Goal: Task Accomplishment & Management: Manage account settings

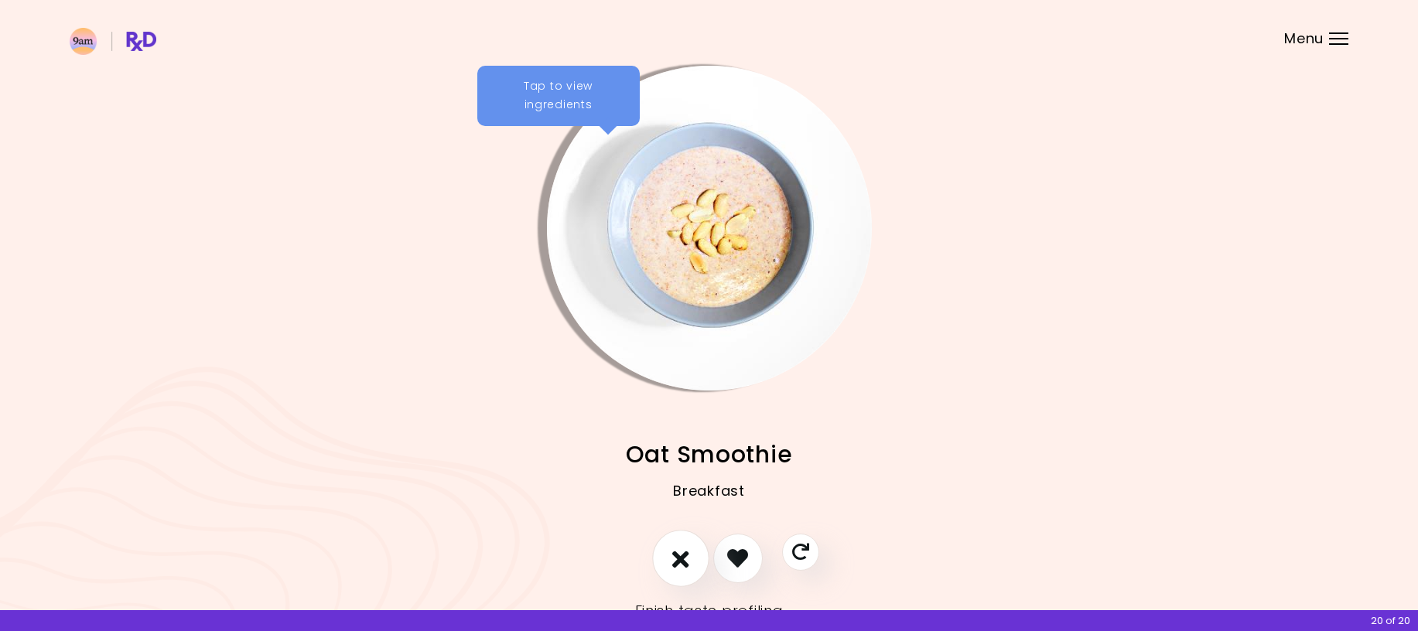
click at [681, 554] on icon "I don't like this recipe" at bounding box center [680, 558] width 17 height 24
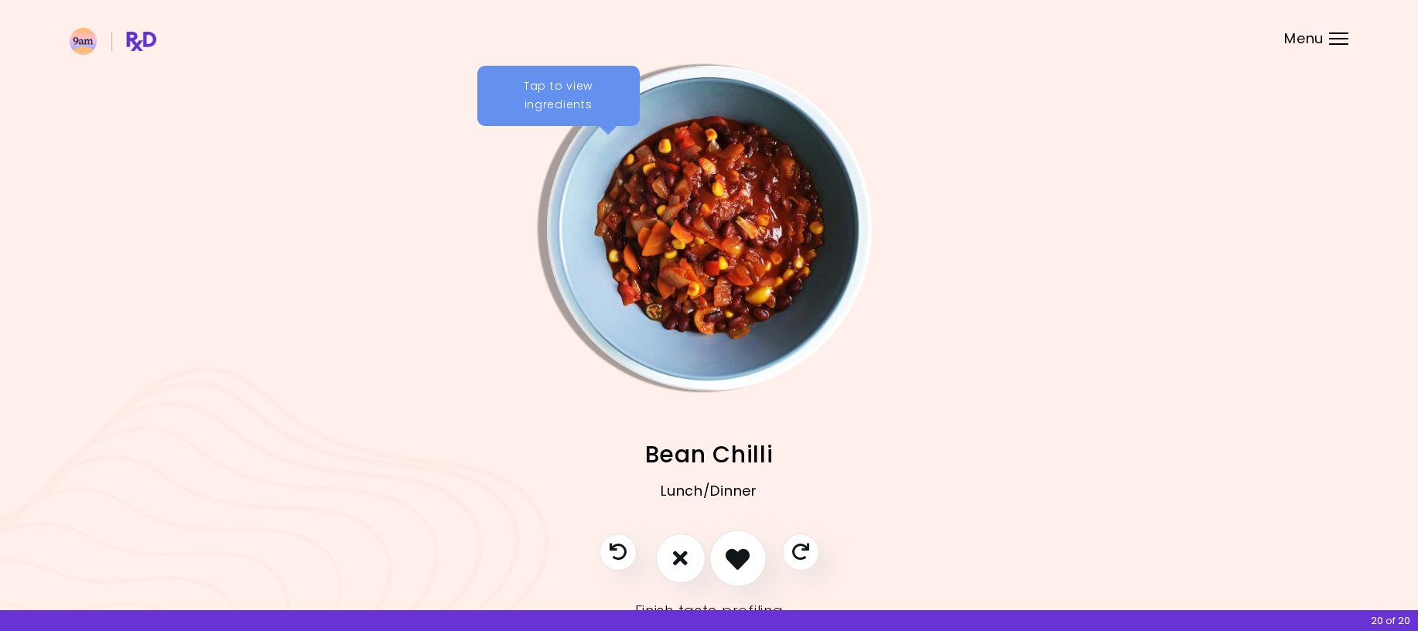
click at [734, 562] on icon "I like this recipe" at bounding box center [738, 558] width 24 height 24
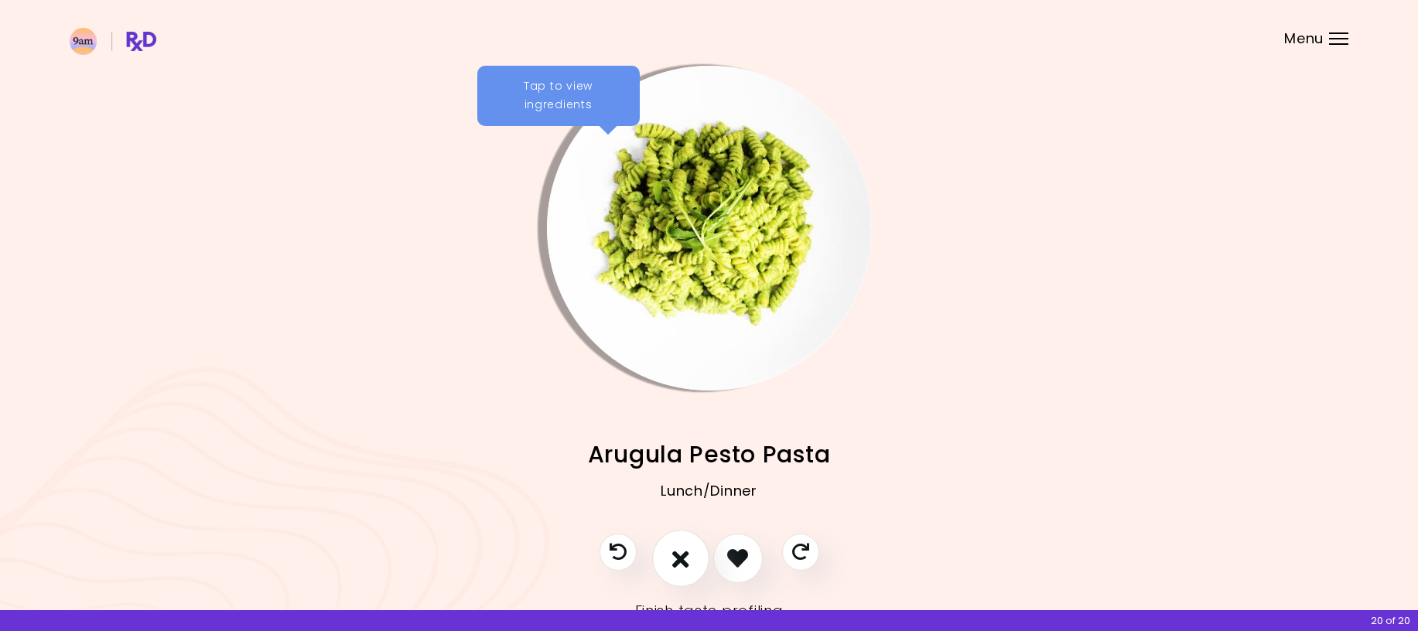
click at [680, 564] on icon "I don't like this recipe" at bounding box center [680, 558] width 17 height 24
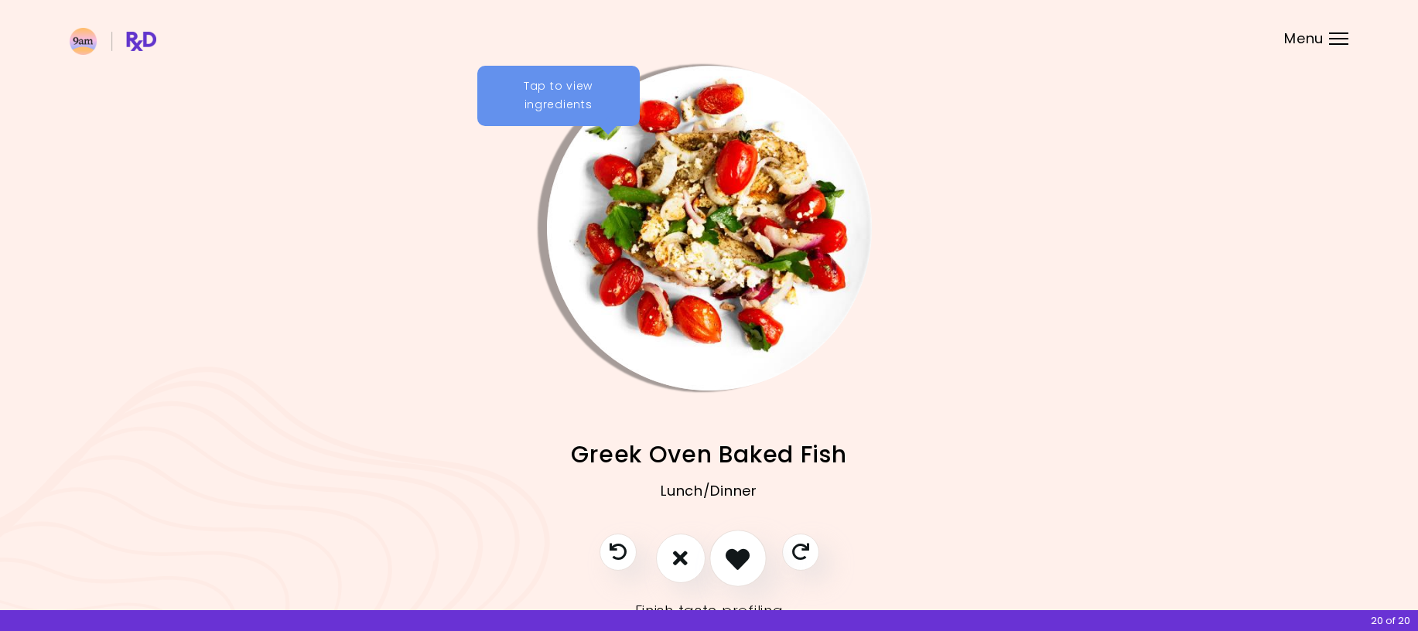
click at [740, 559] on icon "I like this recipe" at bounding box center [738, 558] width 24 height 24
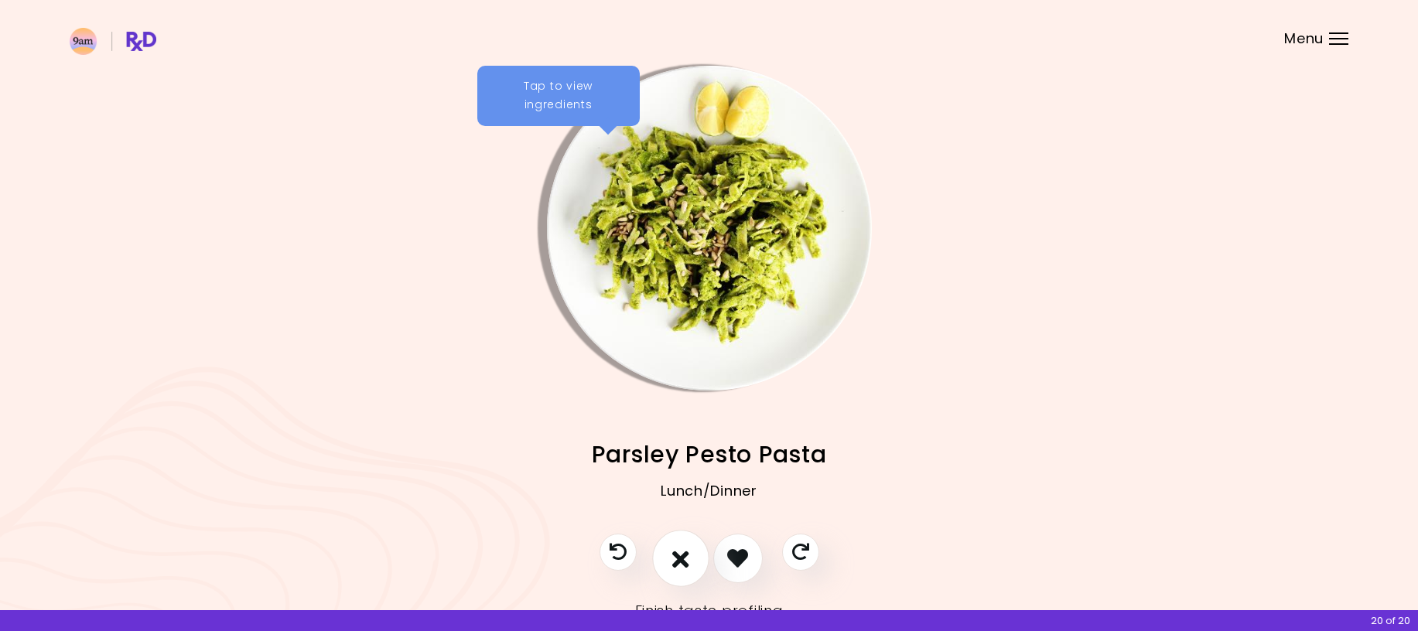
click at [675, 560] on icon "I don't like this recipe" at bounding box center [680, 558] width 17 height 24
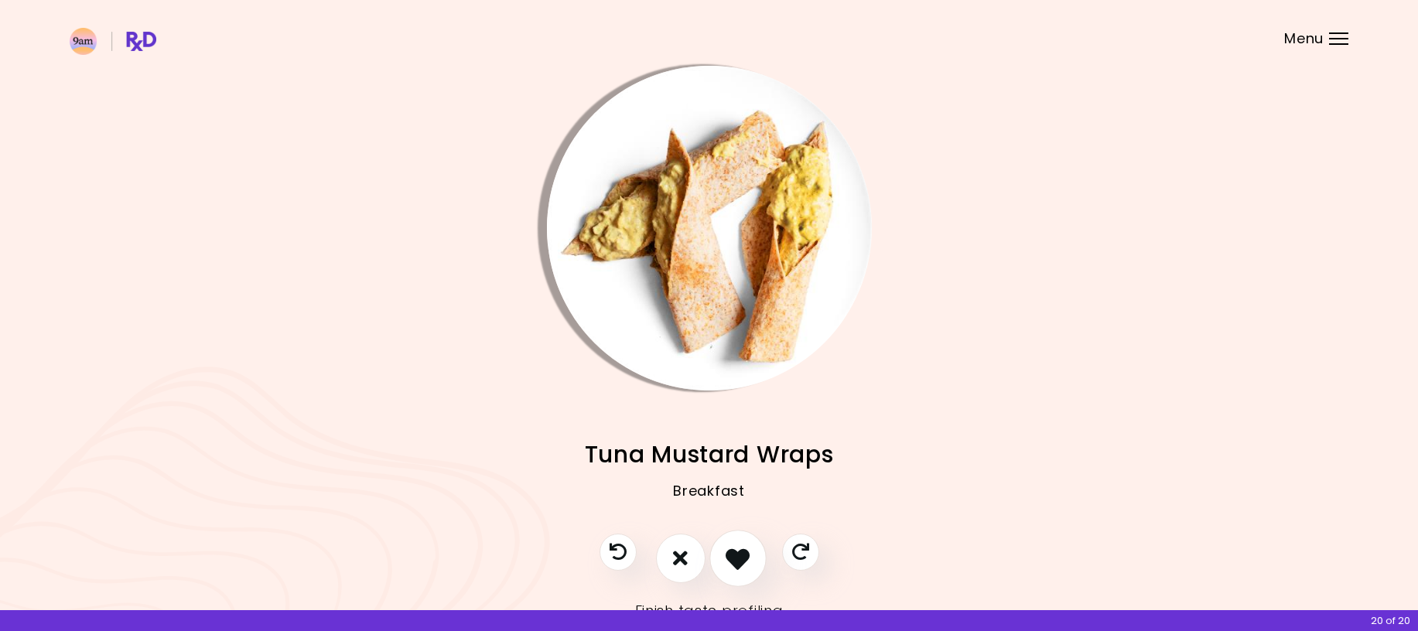
click at [736, 555] on icon "I like this recipe" at bounding box center [738, 558] width 24 height 24
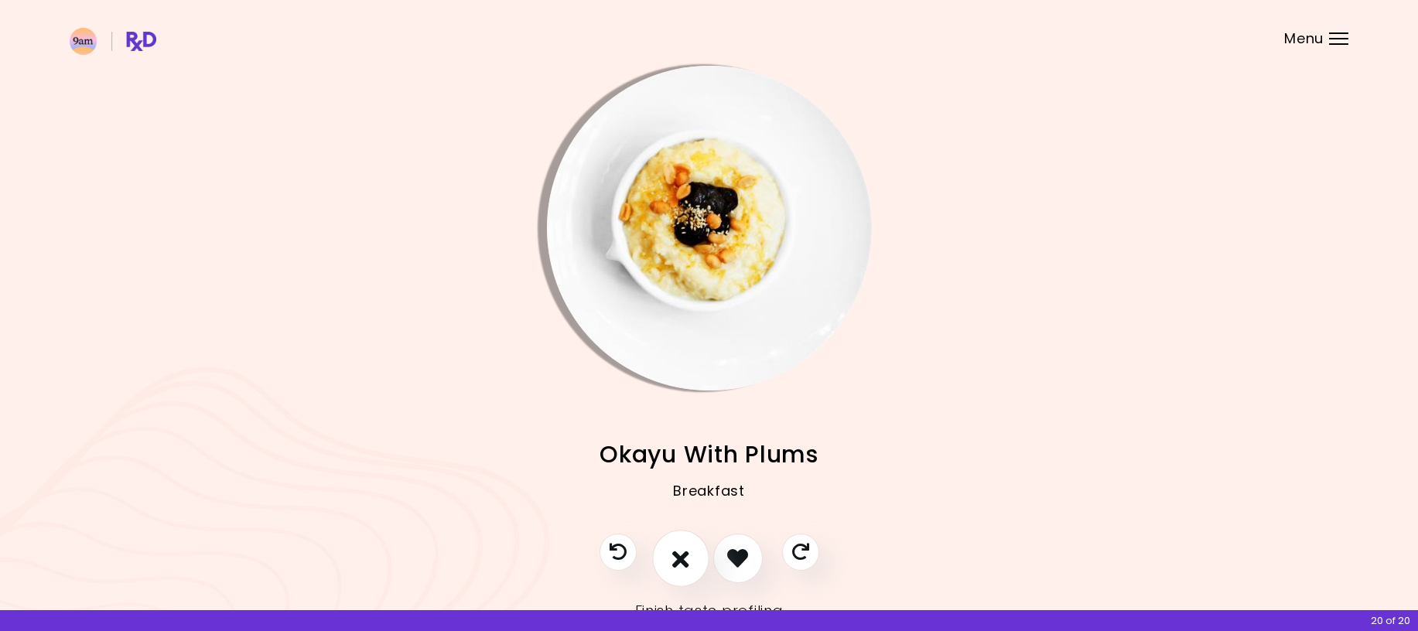
click at [686, 566] on icon "I don't like this recipe" at bounding box center [680, 558] width 17 height 24
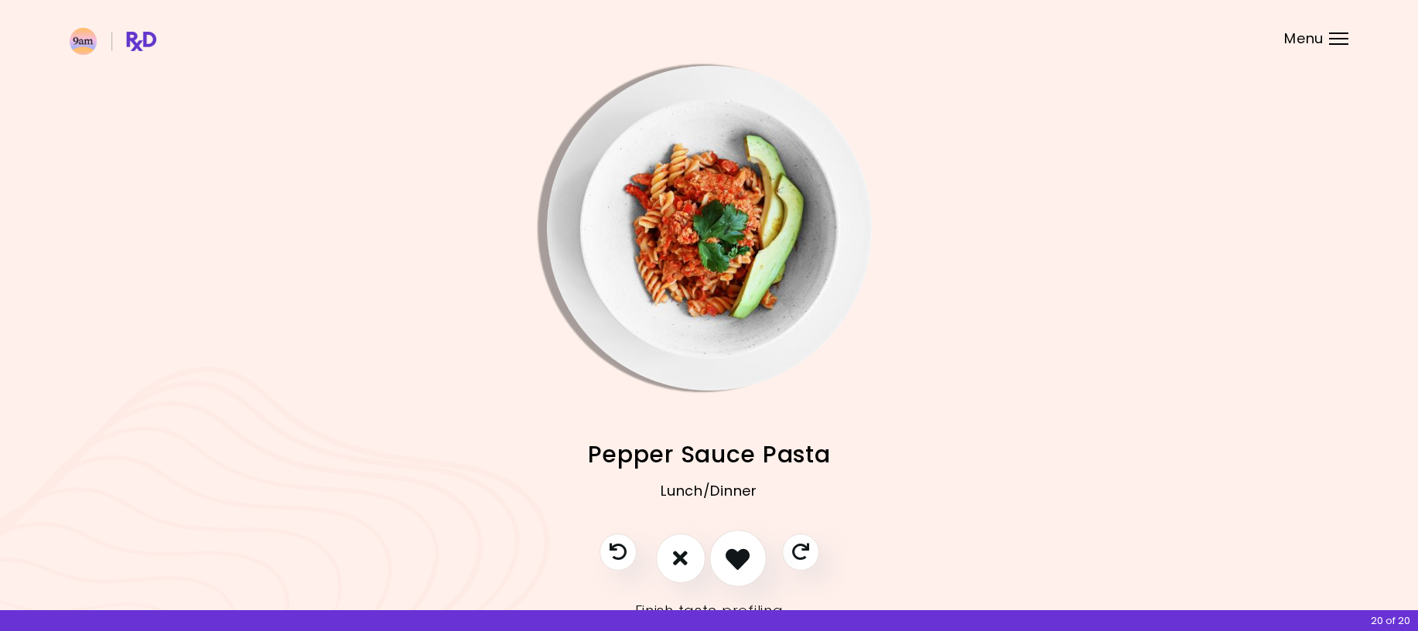
click at [732, 565] on icon "I like this recipe" at bounding box center [738, 558] width 24 height 24
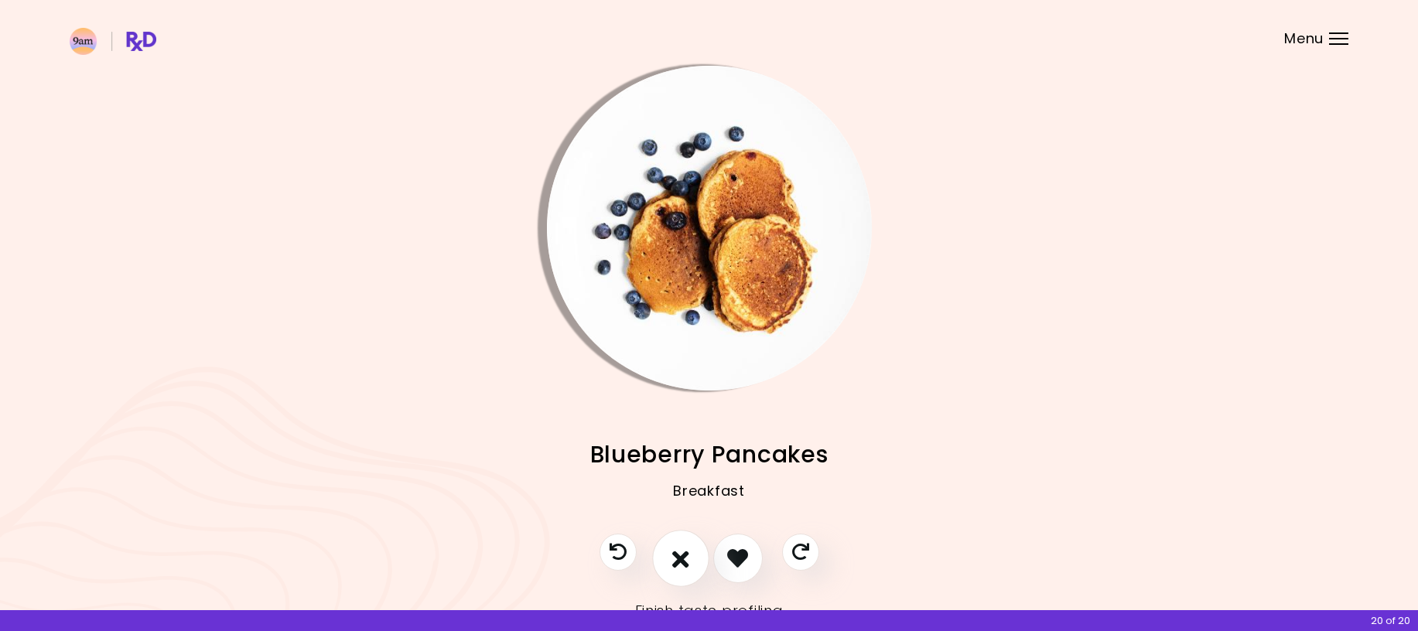
click at [684, 561] on icon "I don't like this recipe" at bounding box center [680, 558] width 17 height 24
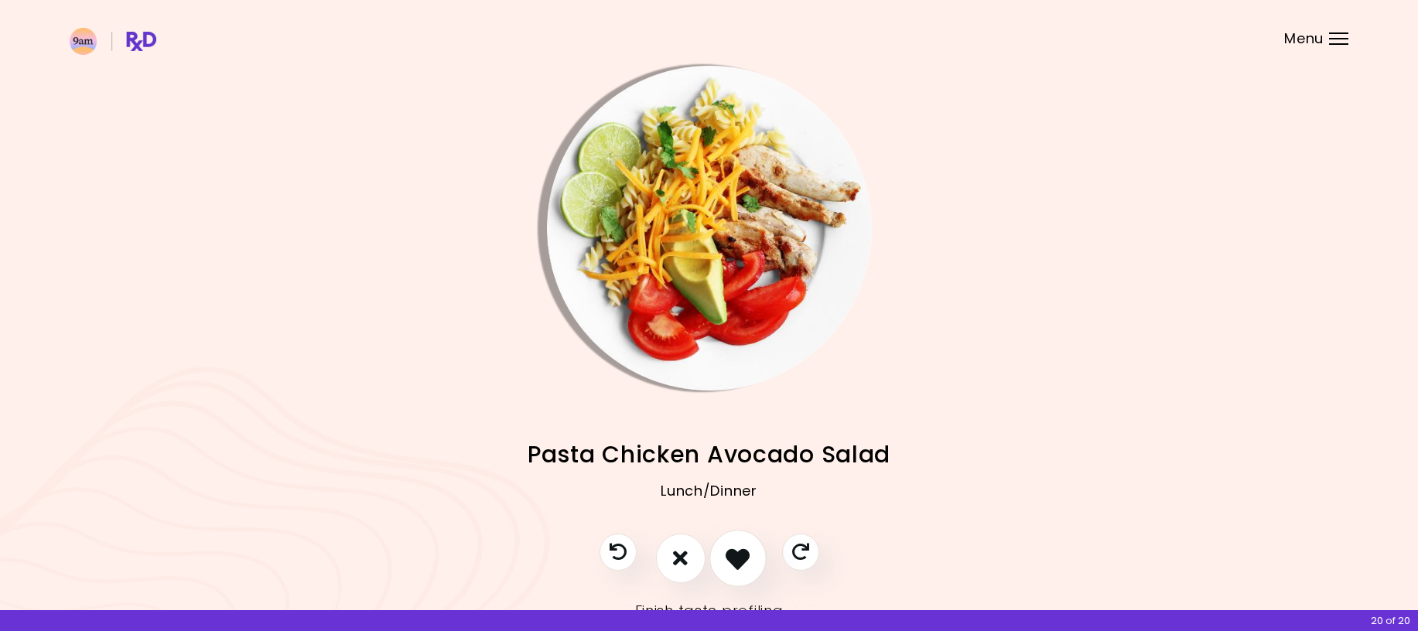
click at [736, 563] on icon "I like this recipe" at bounding box center [738, 558] width 24 height 24
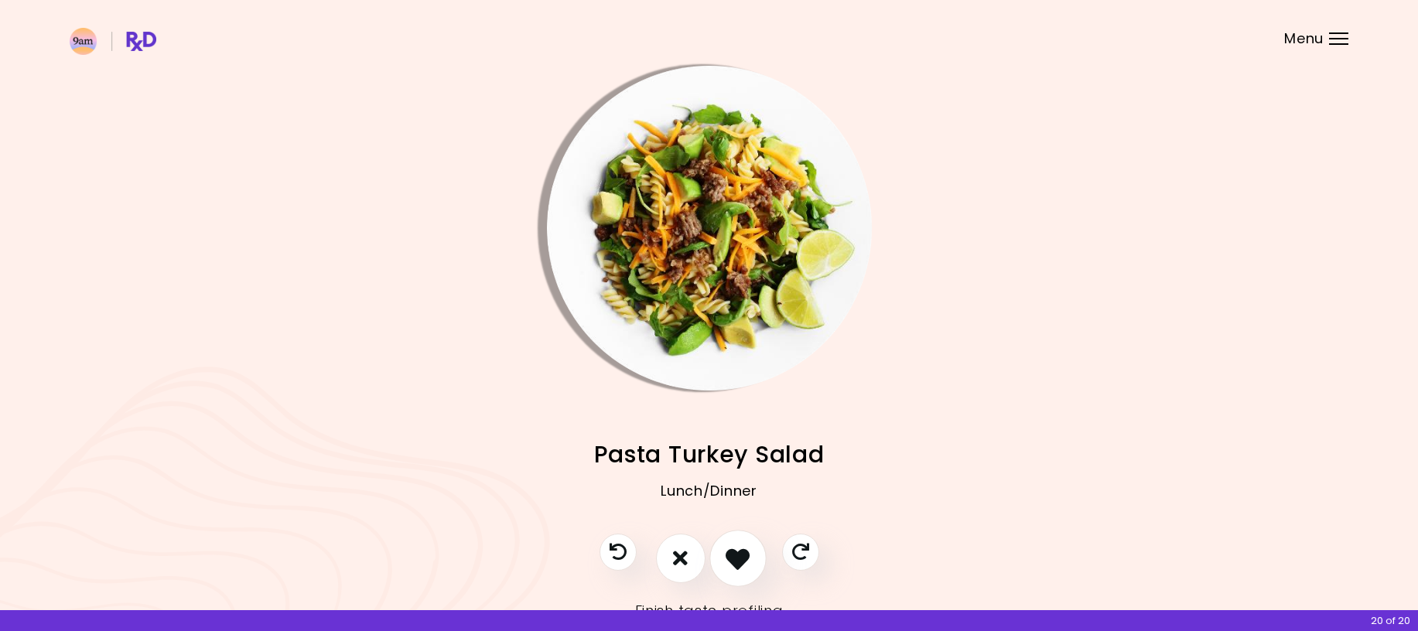
click at [736, 563] on icon "I like this recipe" at bounding box center [738, 558] width 24 height 24
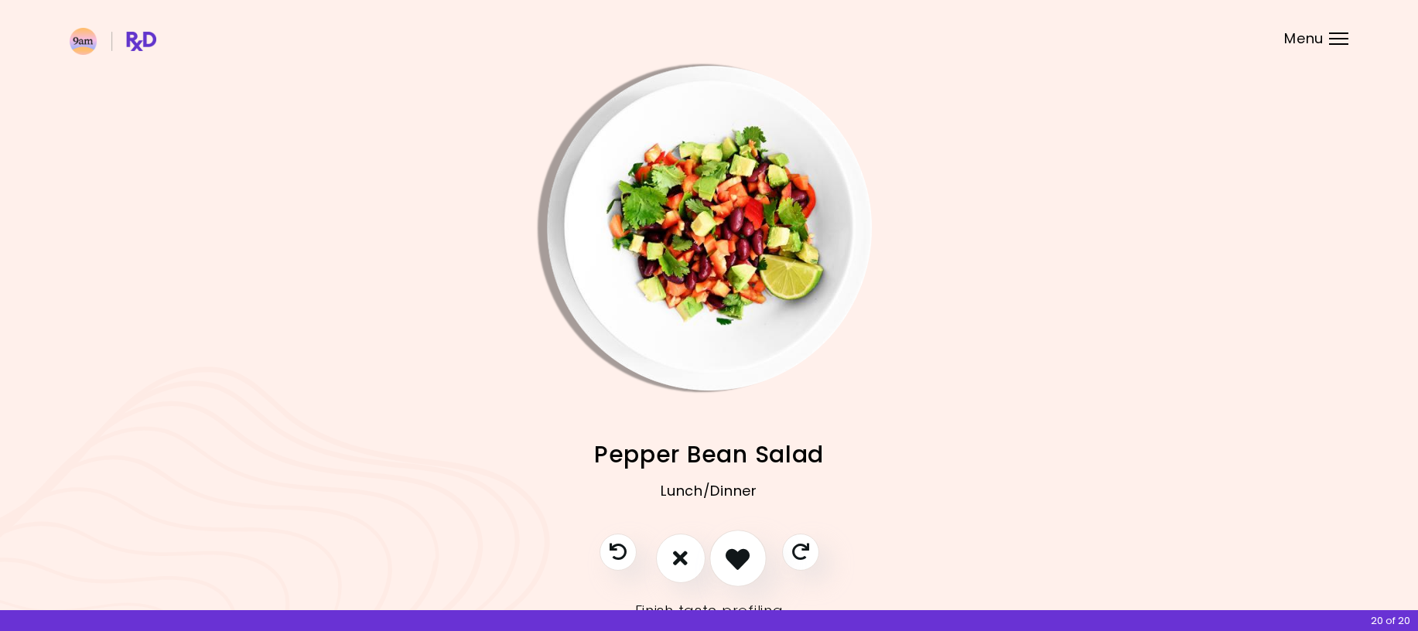
click at [736, 563] on icon "I like this recipe" at bounding box center [738, 558] width 24 height 24
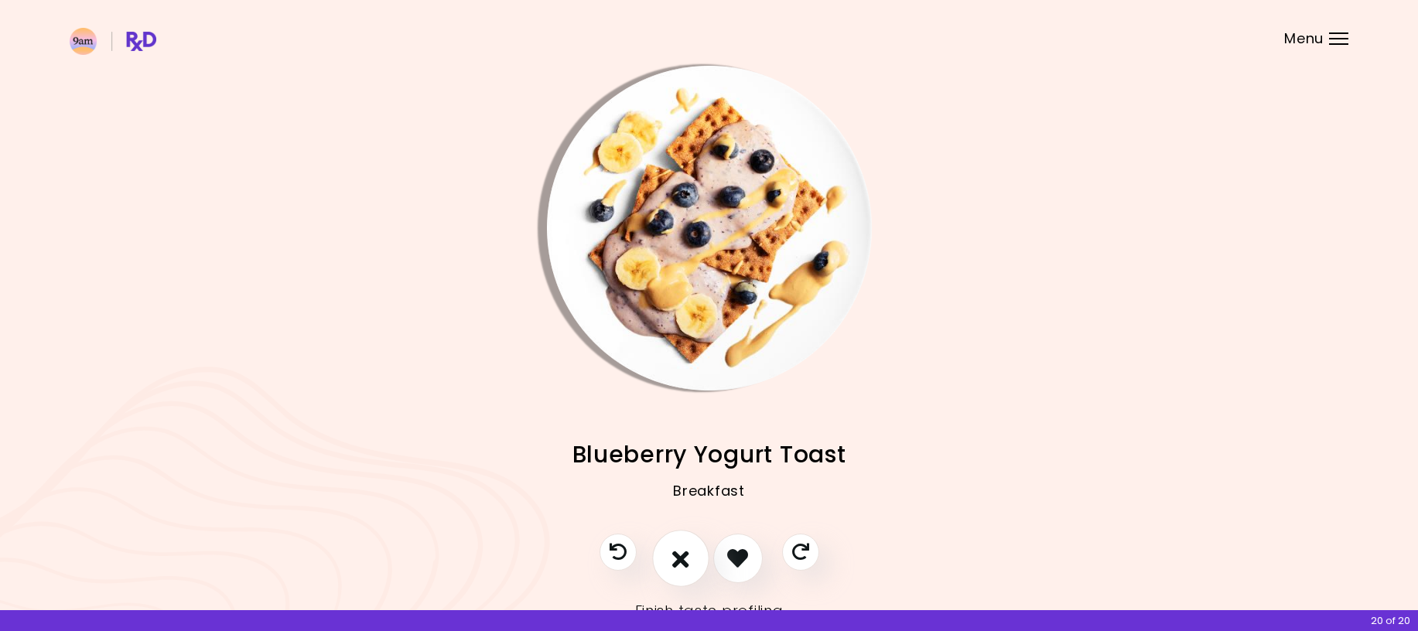
click at [676, 559] on icon "I don't like this recipe" at bounding box center [680, 558] width 17 height 24
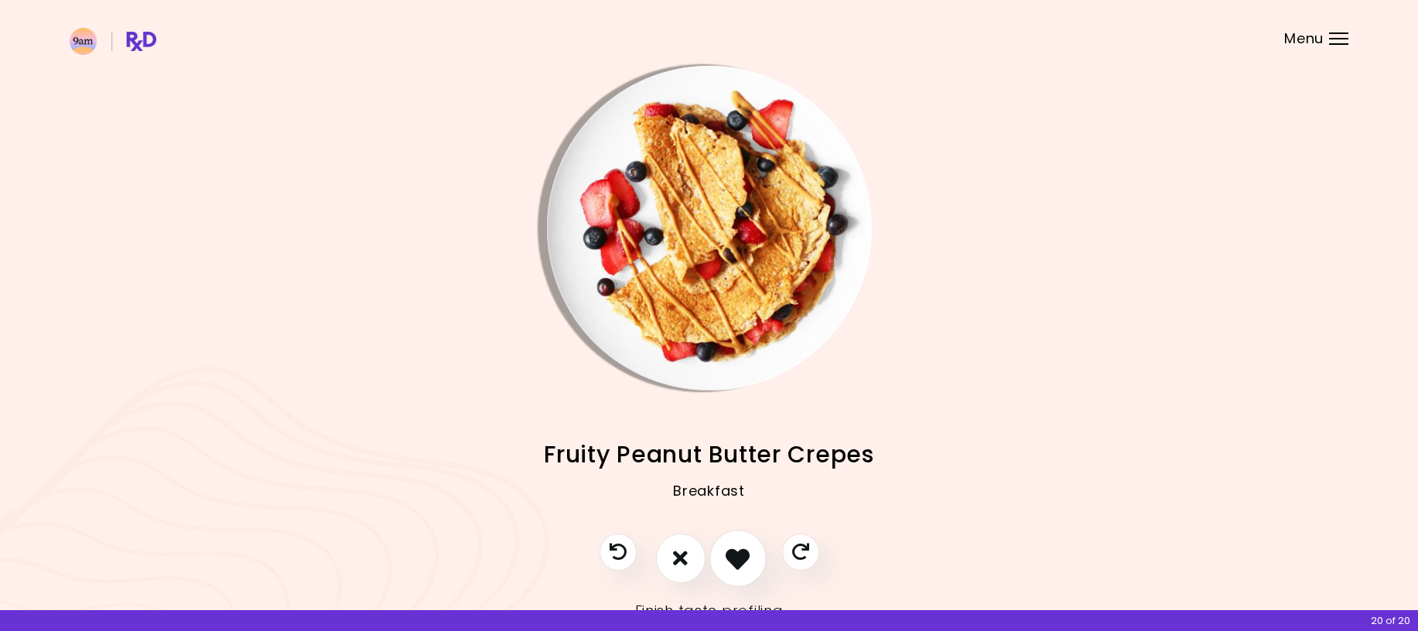
click at [737, 558] on icon "I like this recipe" at bounding box center [738, 558] width 24 height 24
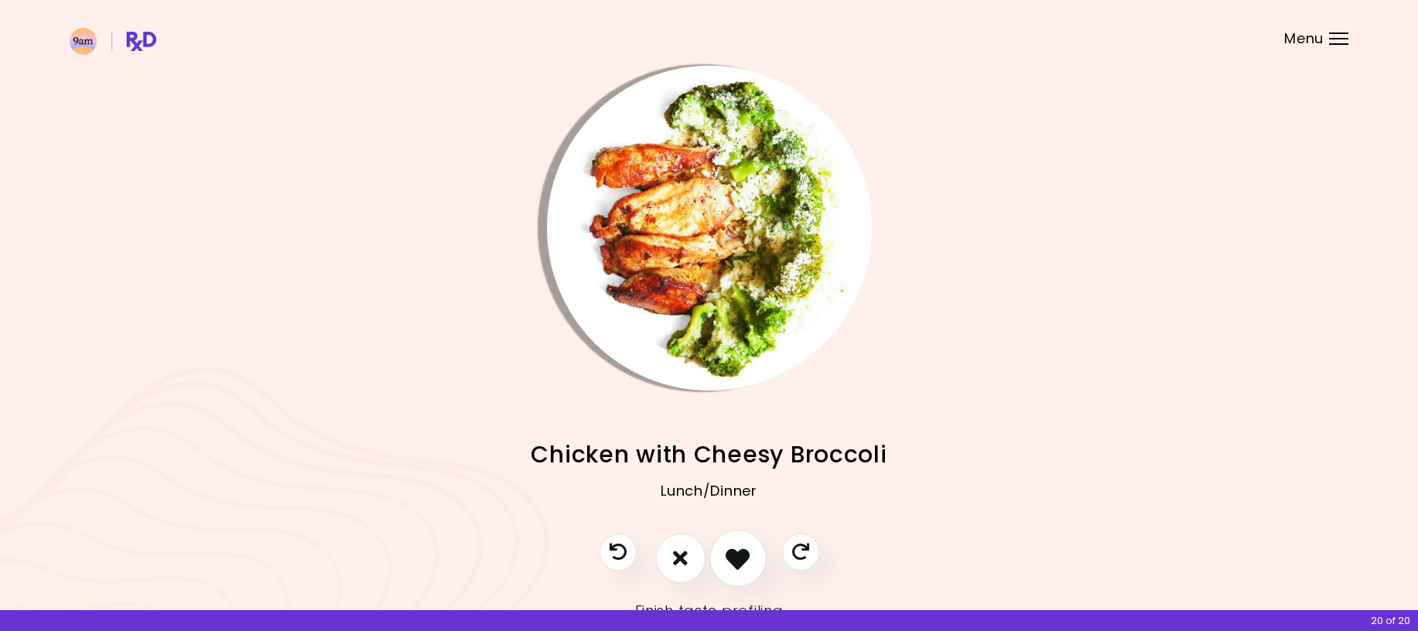
click at [737, 558] on icon "I like this recipe" at bounding box center [738, 558] width 24 height 24
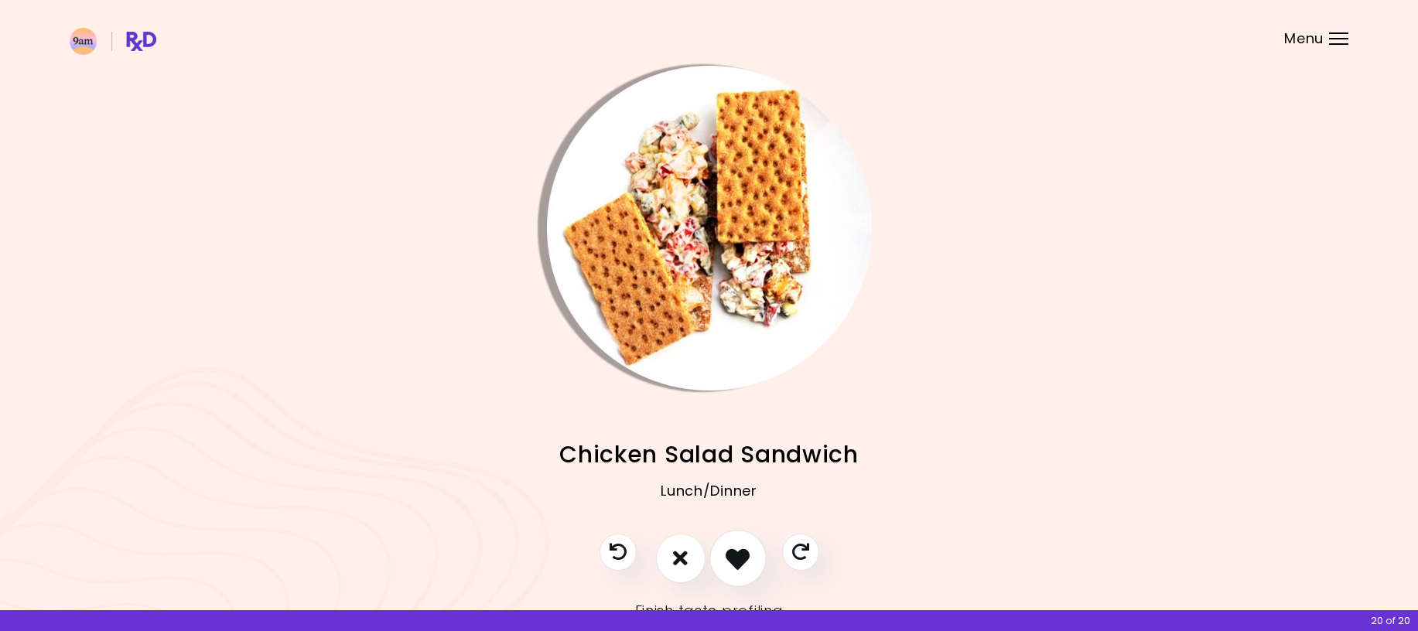
click at [737, 558] on icon "I like this recipe" at bounding box center [738, 558] width 24 height 24
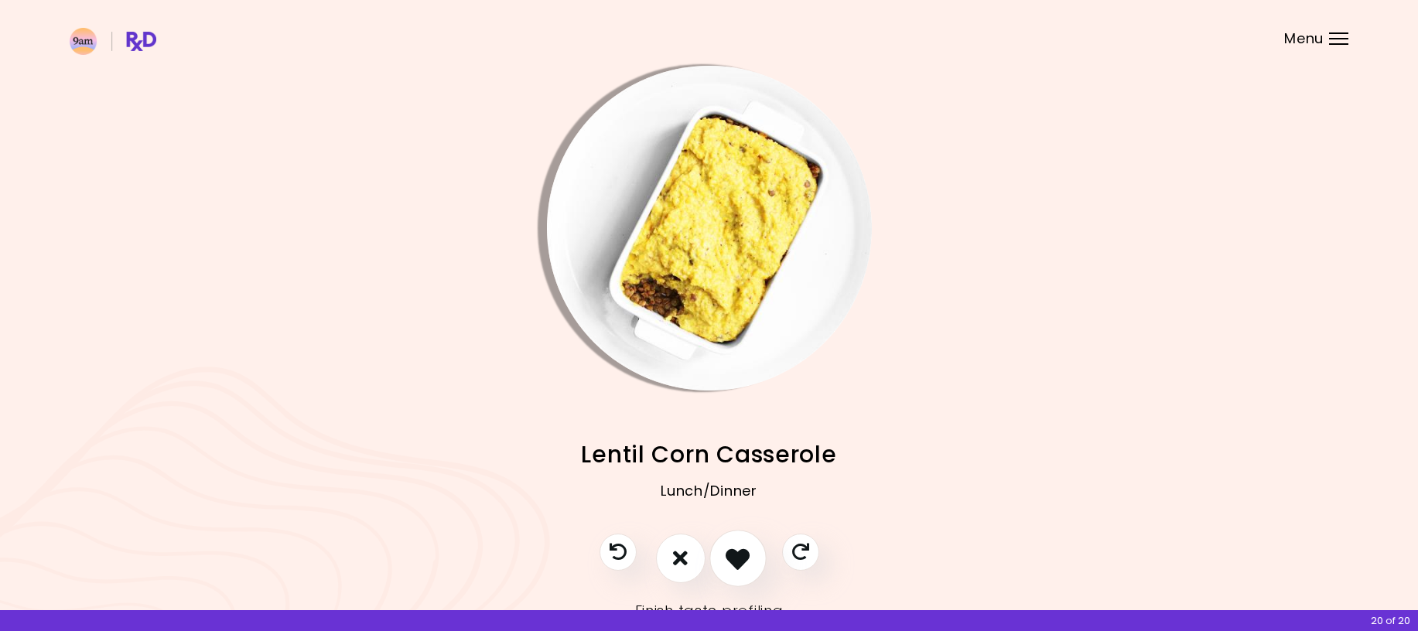
click at [736, 558] on icon "I like this recipe" at bounding box center [738, 558] width 24 height 24
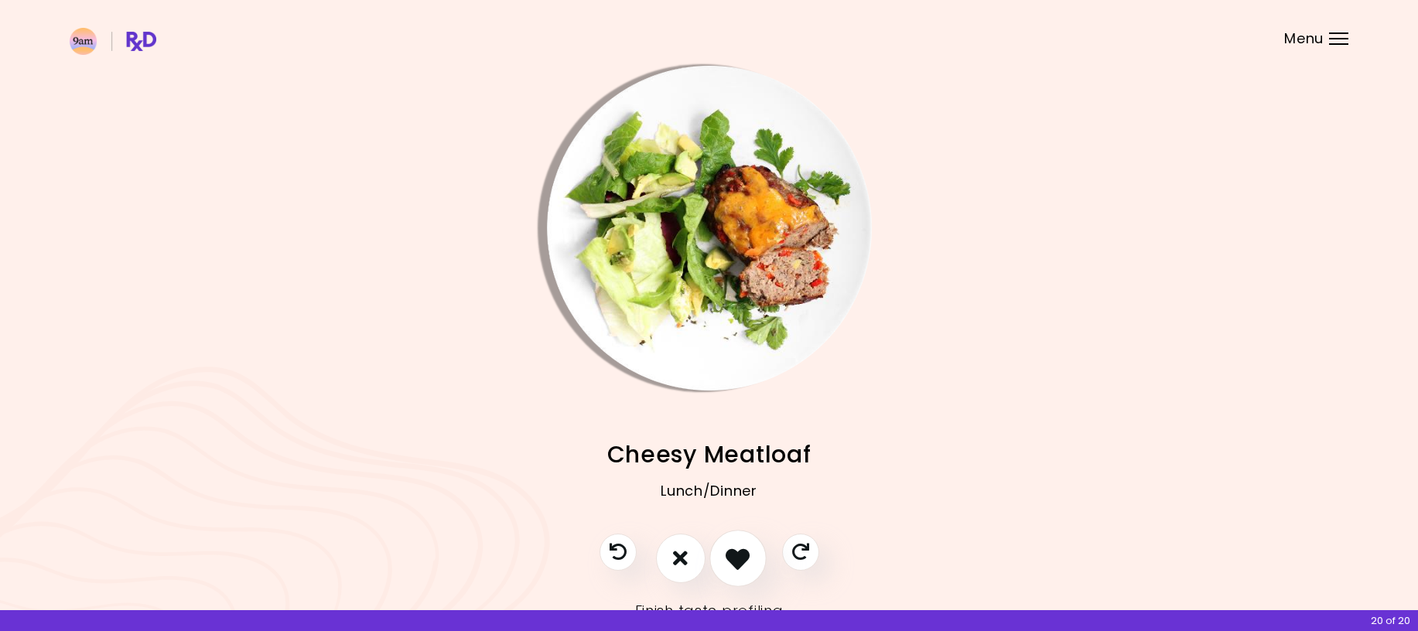
click at [737, 560] on icon "I like this recipe" at bounding box center [738, 558] width 24 height 24
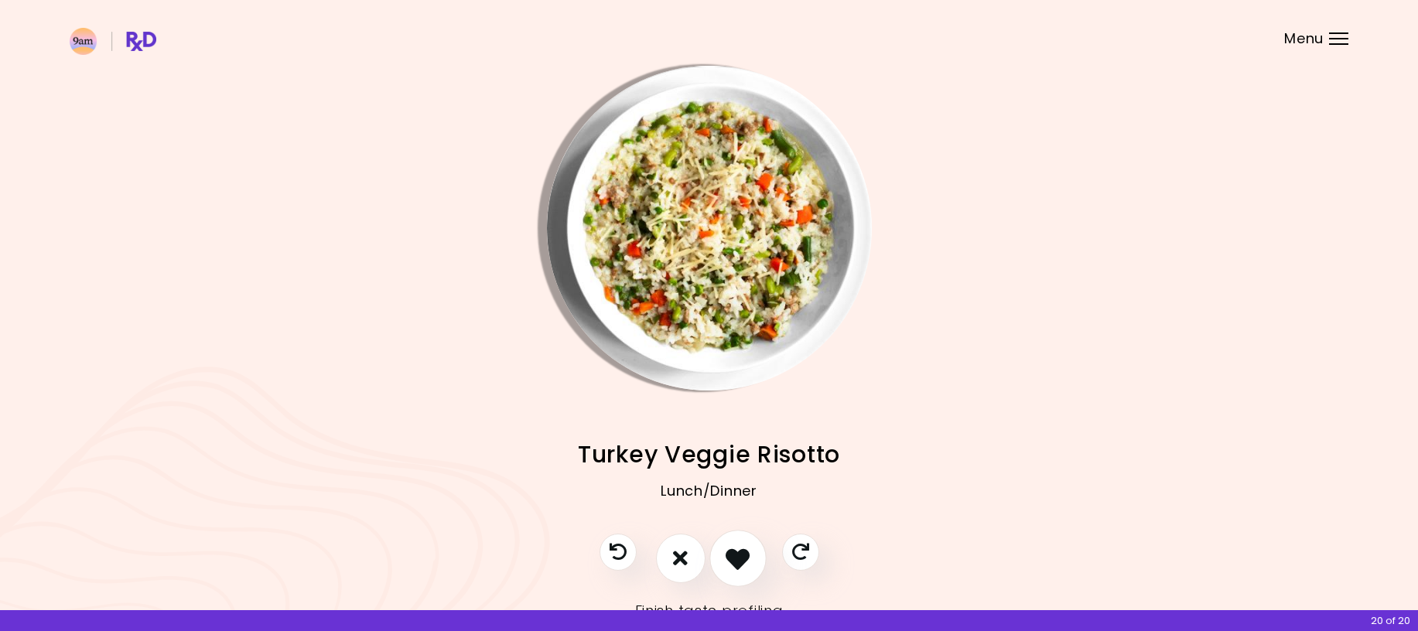
click at [737, 560] on icon "I like this recipe" at bounding box center [738, 558] width 24 height 24
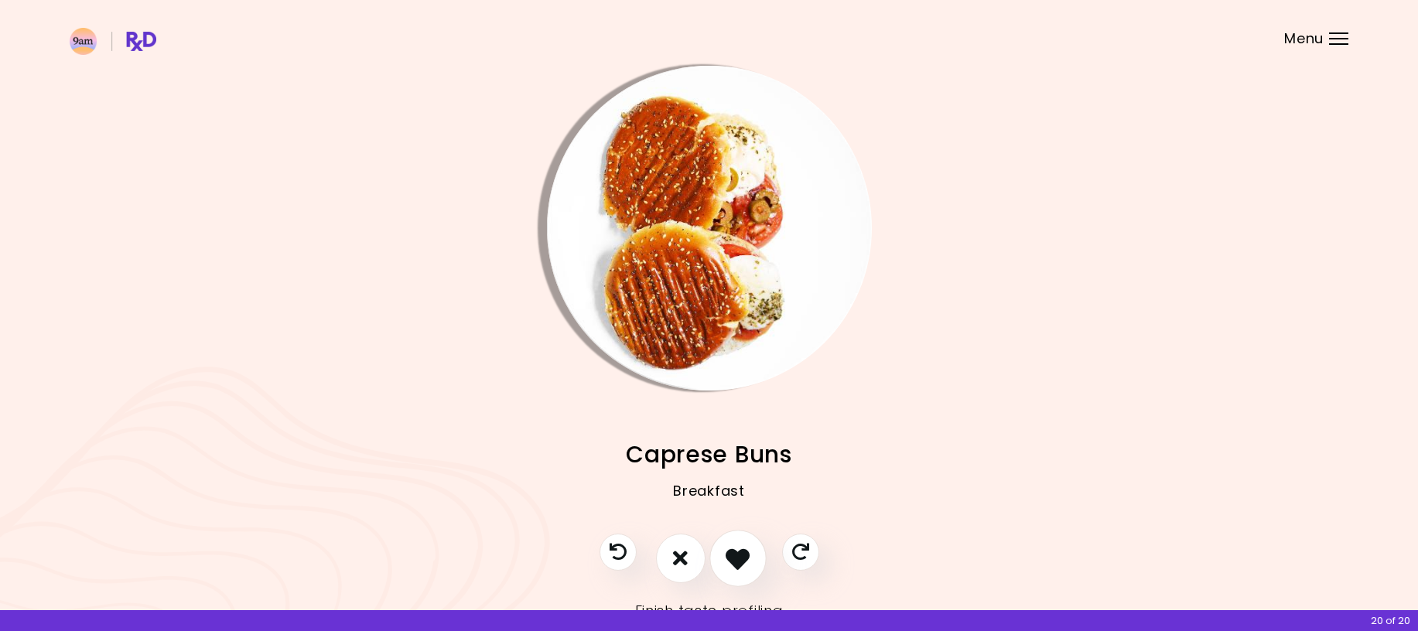
click at [738, 562] on icon "I like this recipe" at bounding box center [738, 558] width 24 height 24
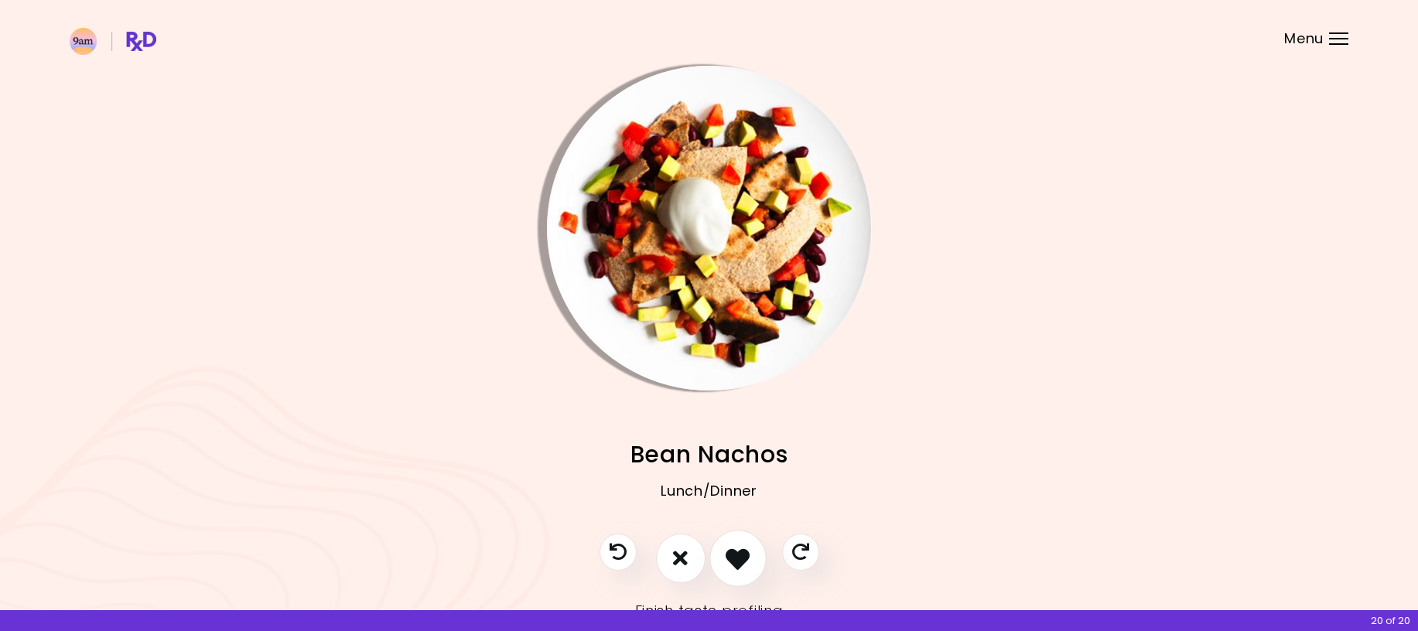
click at [756, 561] on button "I like this recipe" at bounding box center [737, 558] width 57 height 57
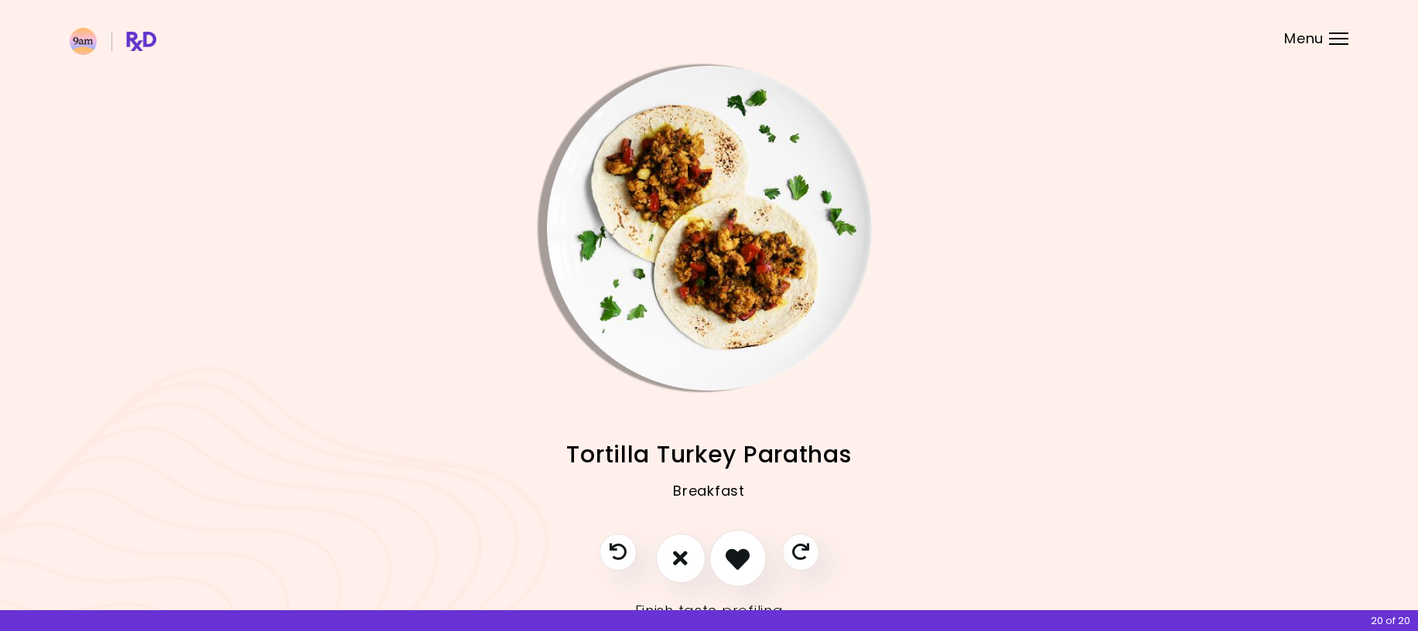
click at [754, 559] on button "I like this recipe" at bounding box center [737, 558] width 57 height 57
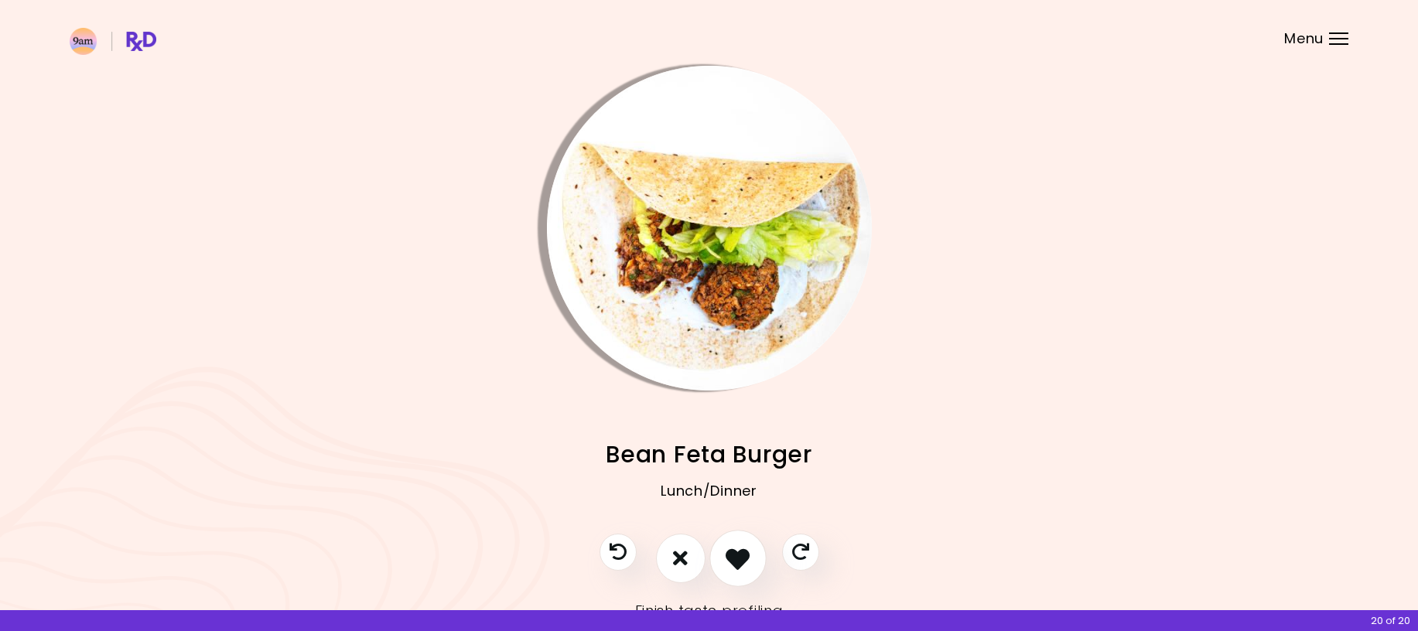
click at [745, 557] on icon "I like this recipe" at bounding box center [738, 558] width 24 height 24
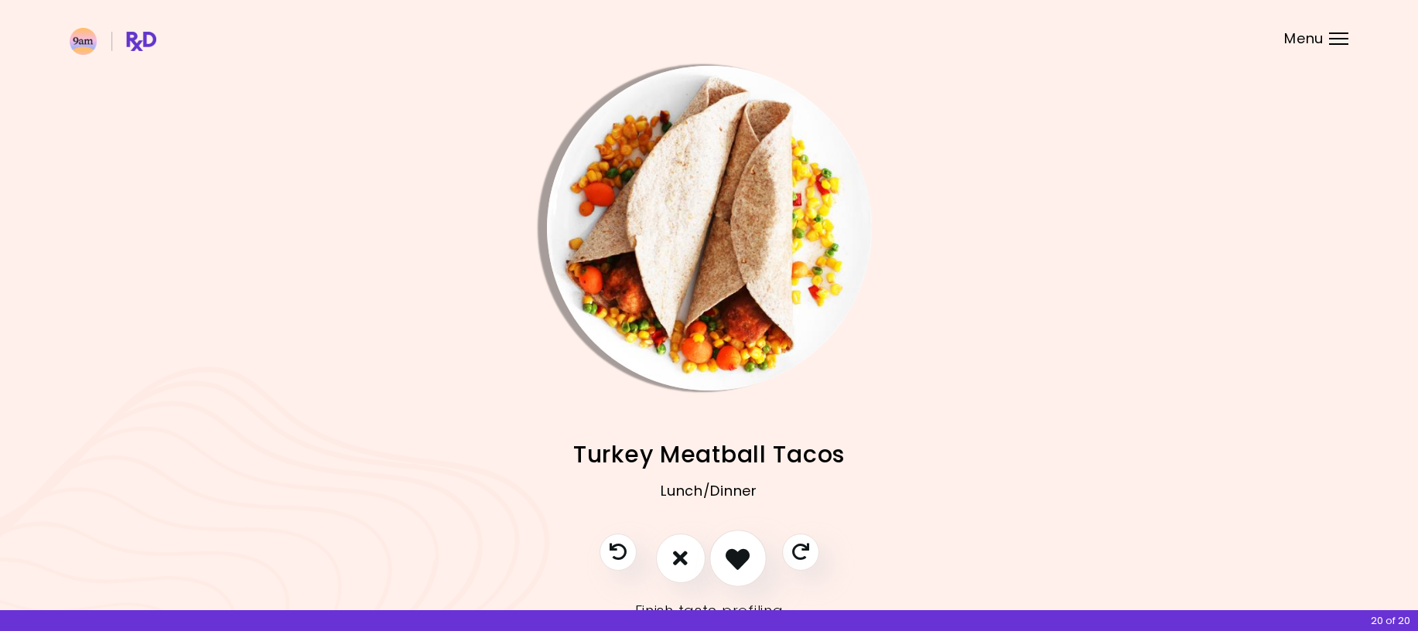
click at [744, 557] on icon "I like this recipe" at bounding box center [738, 558] width 24 height 24
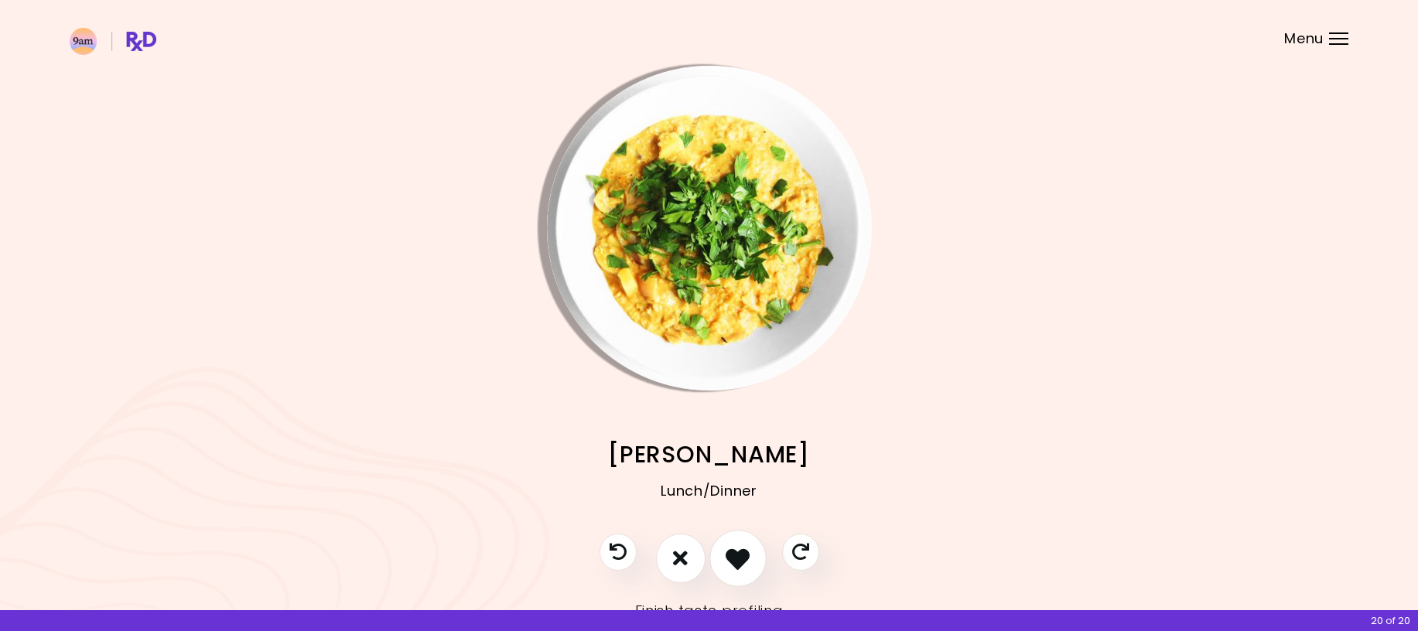
click at [742, 558] on icon "I like this recipe" at bounding box center [738, 558] width 24 height 24
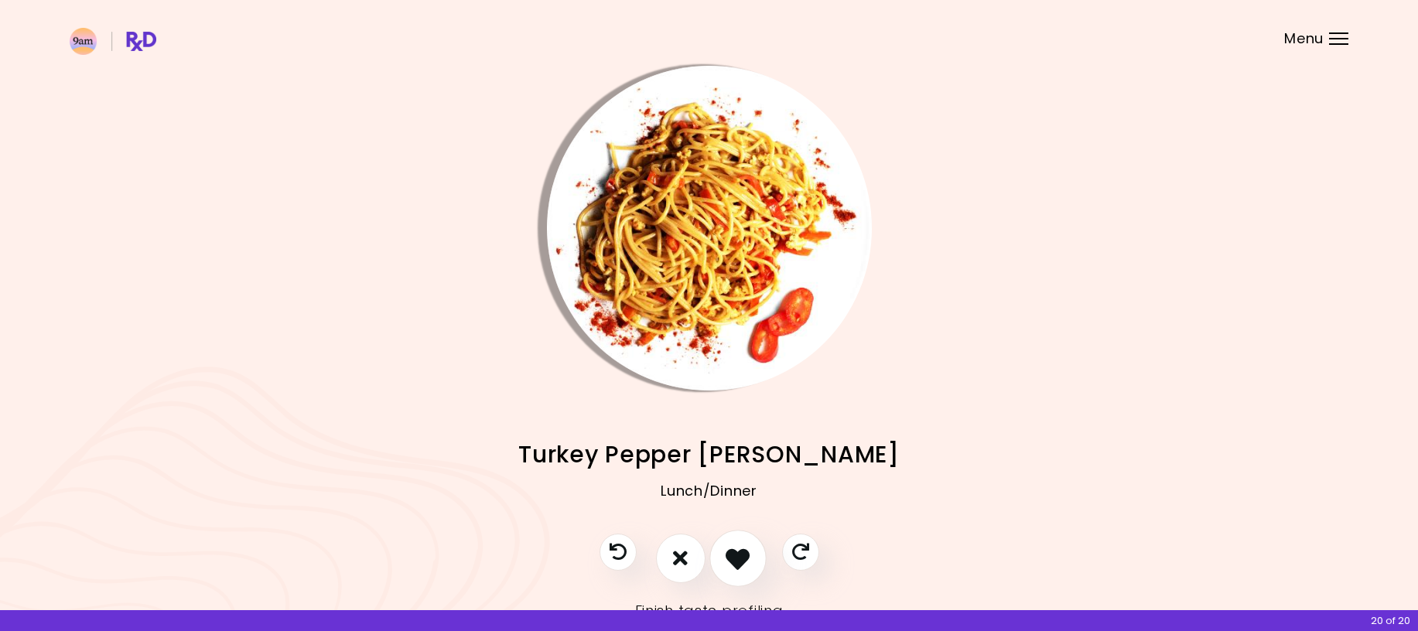
click at [740, 557] on icon "I like this recipe" at bounding box center [738, 558] width 24 height 24
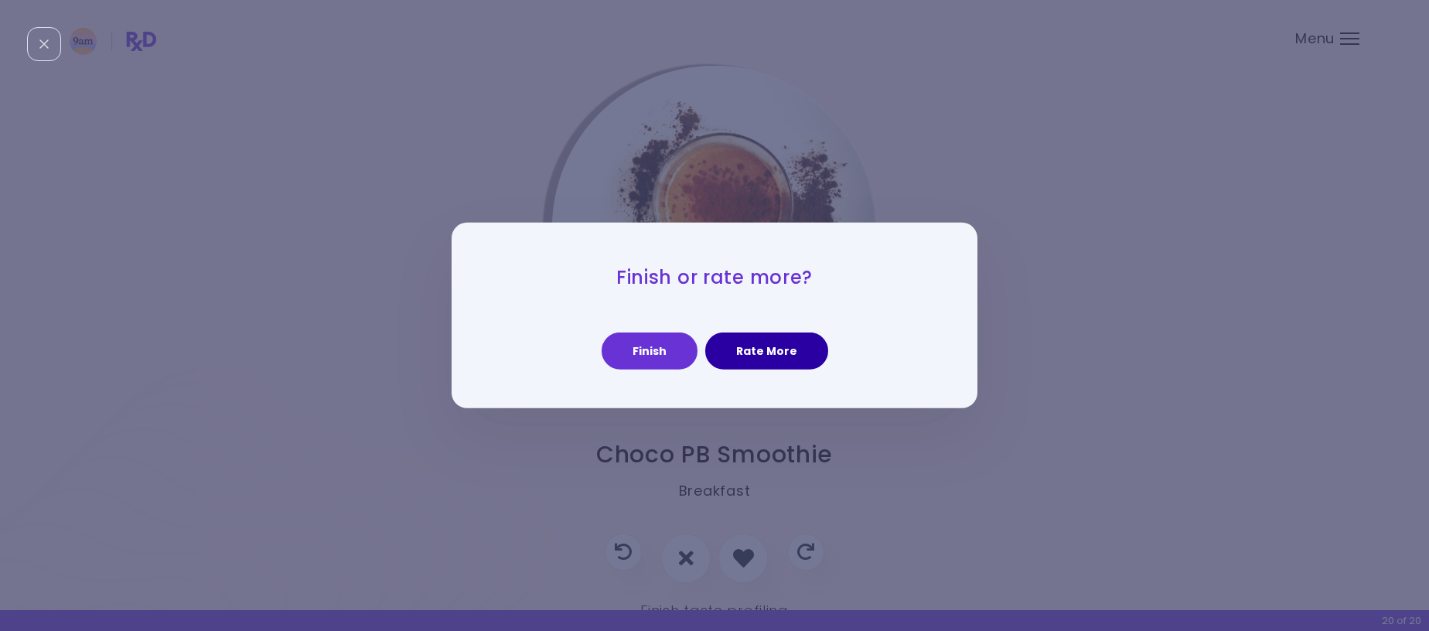
click at [756, 366] on button "Rate More" at bounding box center [766, 351] width 123 height 37
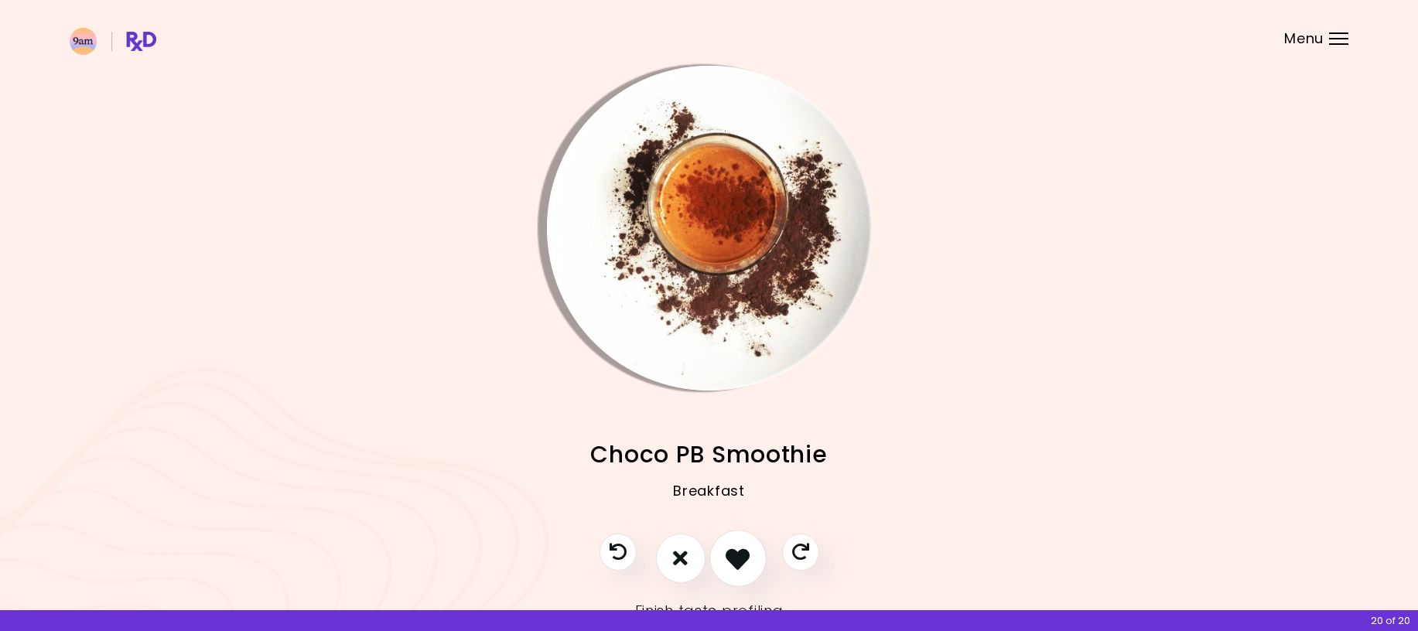
click at [744, 563] on icon "I like this recipe" at bounding box center [738, 558] width 24 height 24
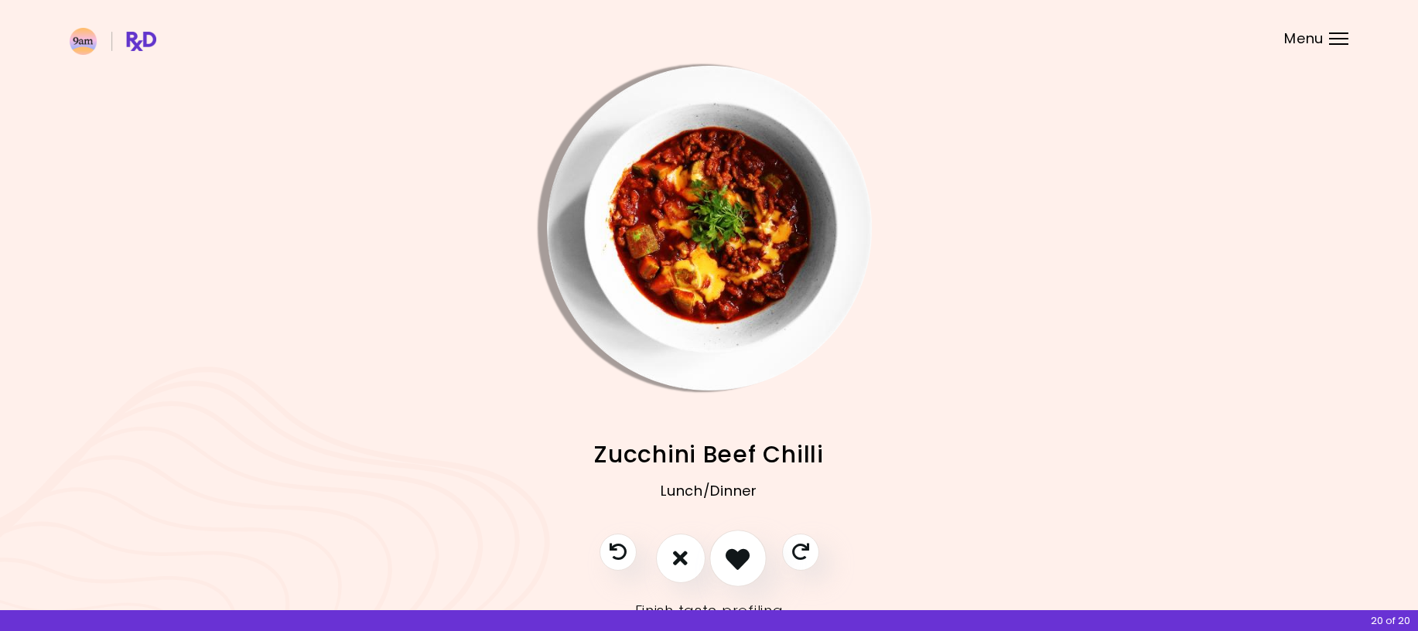
click at [744, 563] on icon "I like this recipe" at bounding box center [738, 558] width 24 height 24
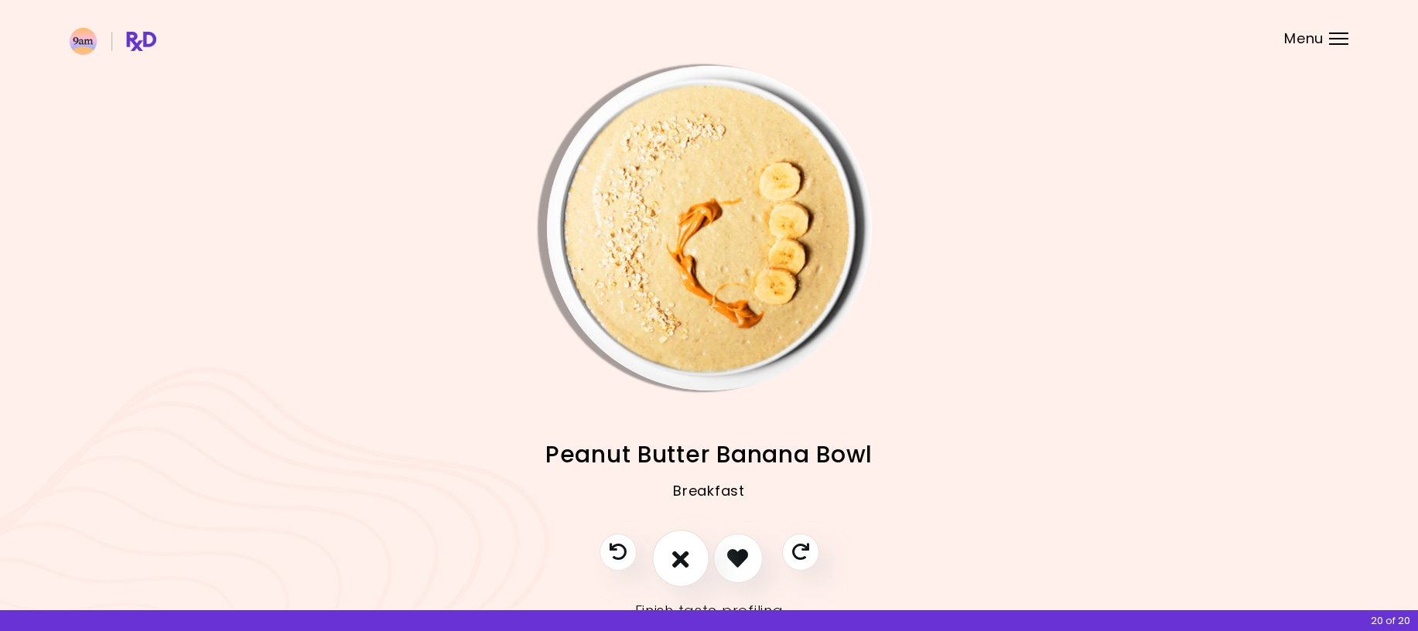
click at [675, 558] on icon "I don't like this recipe" at bounding box center [680, 558] width 17 height 24
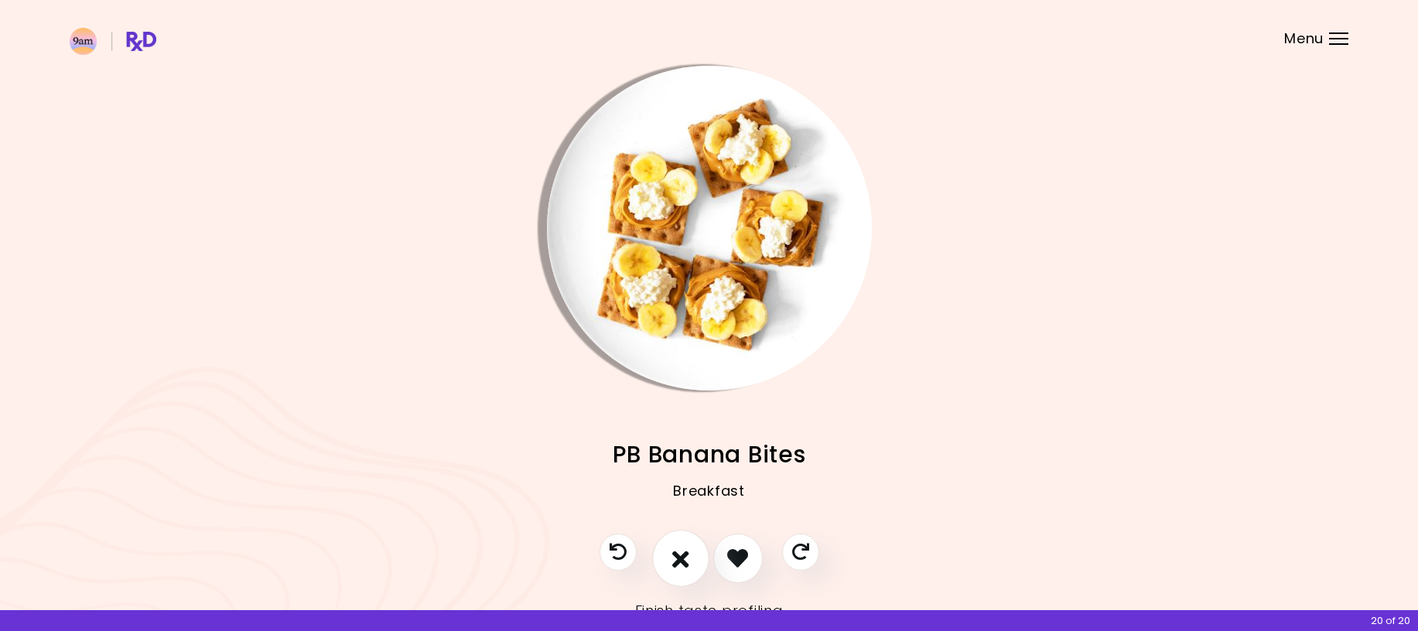
click at [677, 558] on icon "I don't like this recipe" at bounding box center [680, 558] width 17 height 24
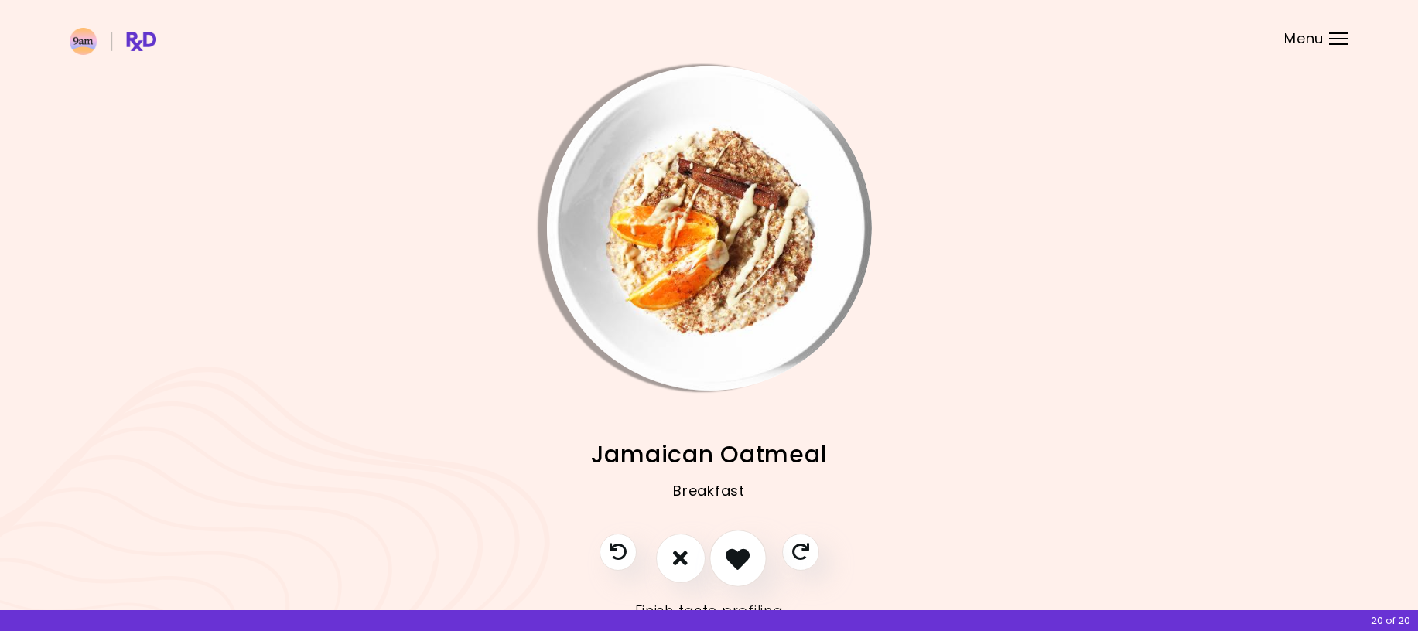
click at [732, 559] on icon "I like this recipe" at bounding box center [738, 558] width 24 height 24
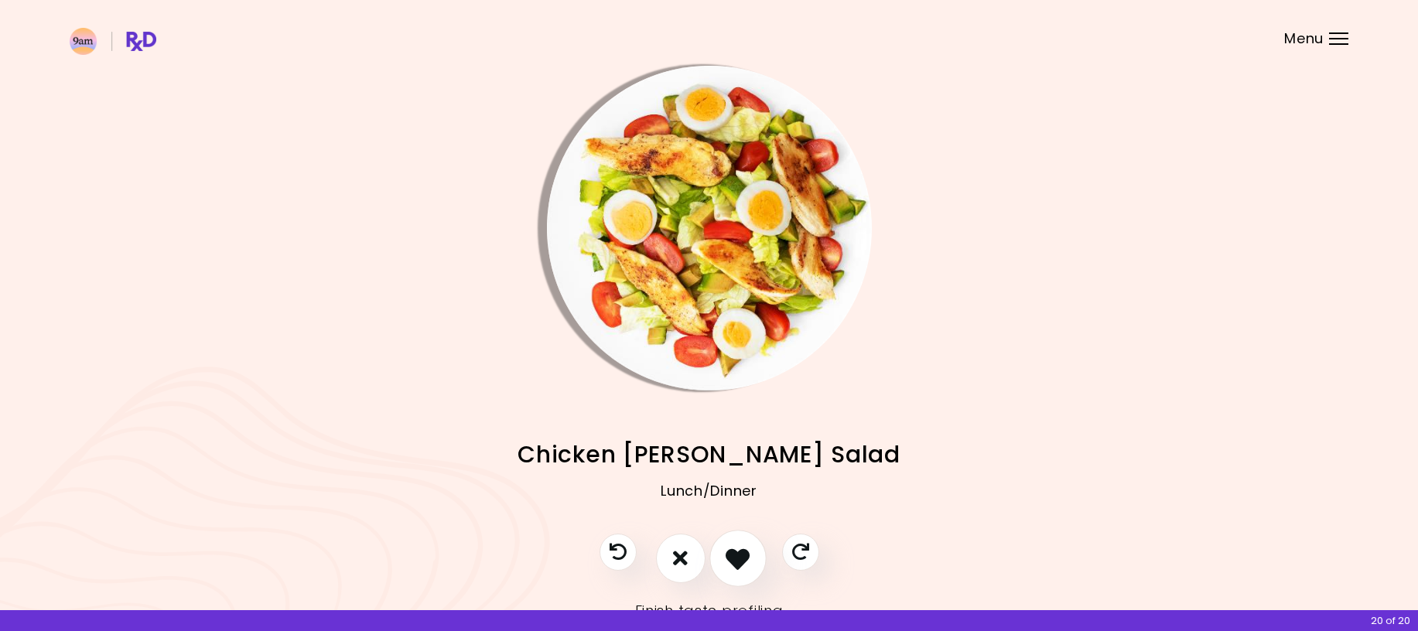
click at [738, 562] on icon "I like this recipe" at bounding box center [738, 558] width 24 height 24
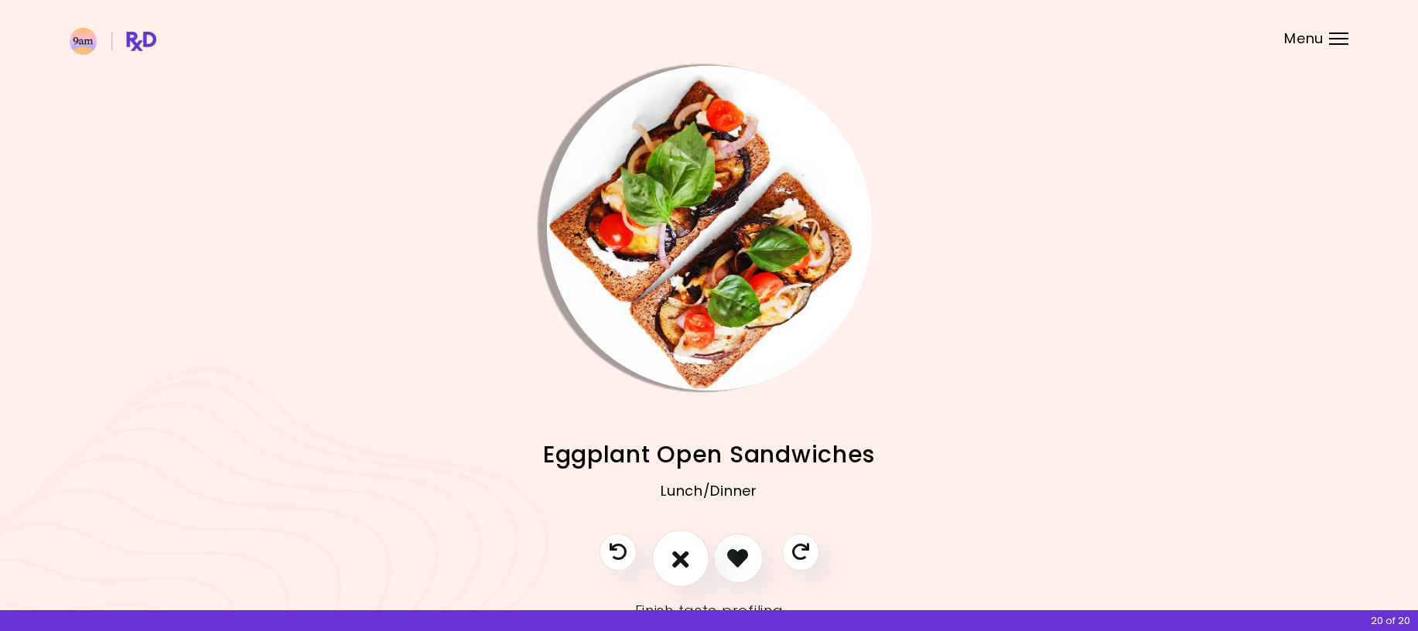
click at [685, 564] on icon "I don't like this recipe" at bounding box center [680, 558] width 17 height 24
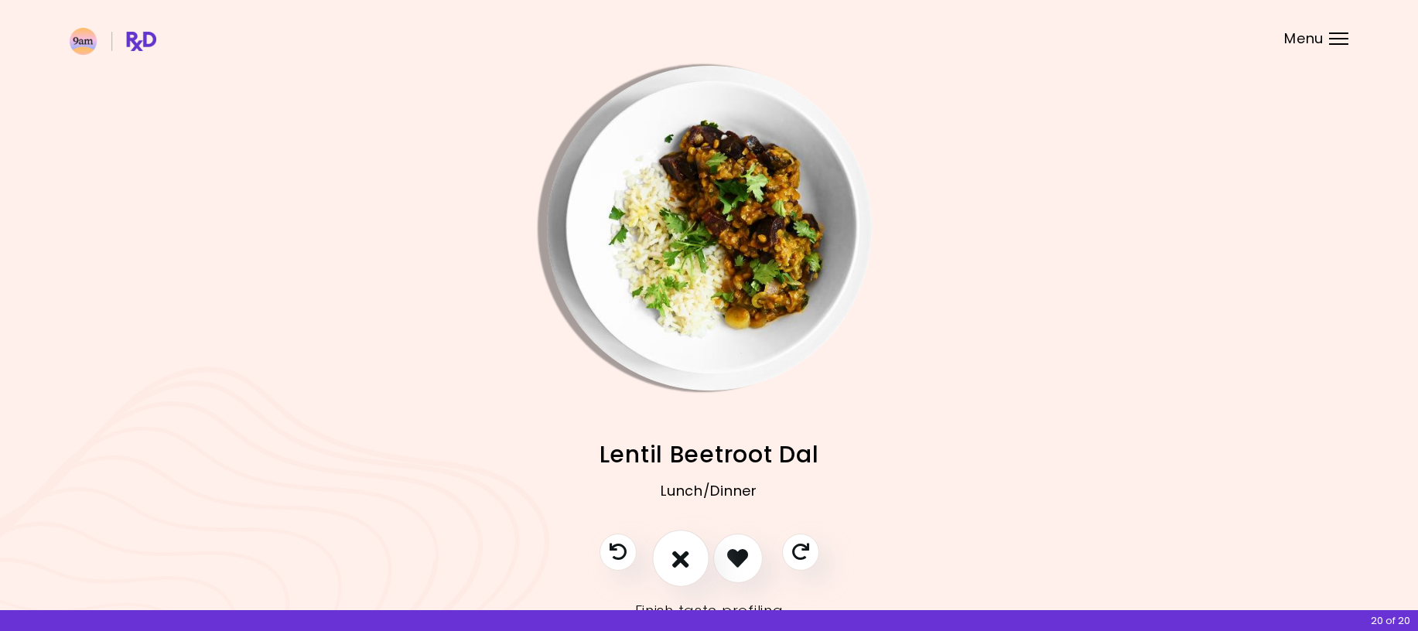
click at [685, 564] on icon "I don't like this recipe" at bounding box center [680, 558] width 17 height 24
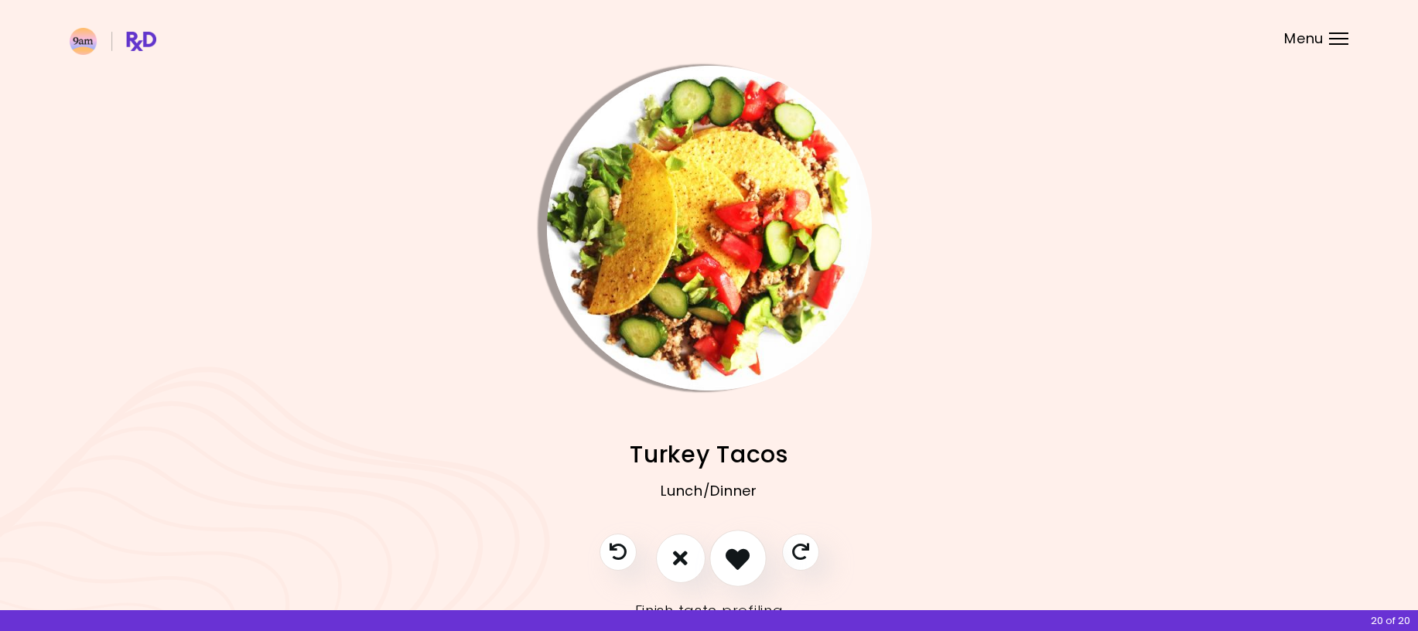
click at [734, 565] on icon "I like this recipe" at bounding box center [738, 558] width 24 height 24
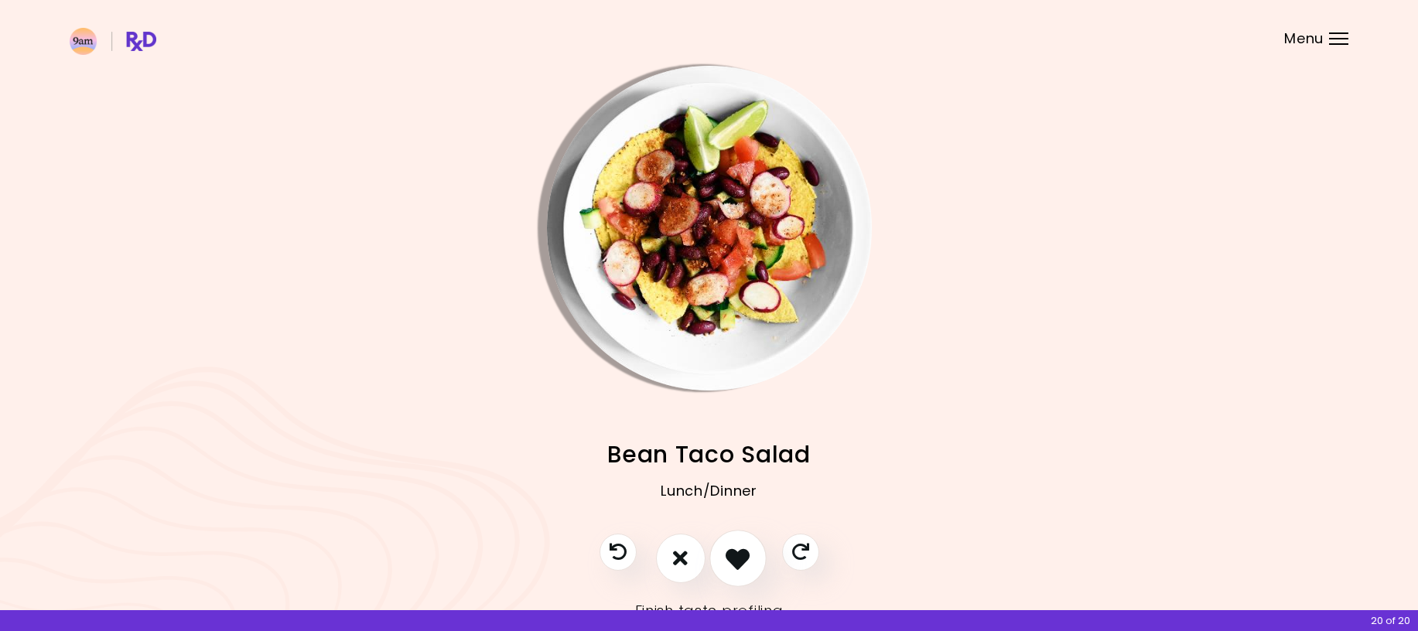
click at [733, 565] on icon "I like this recipe" at bounding box center [738, 558] width 24 height 24
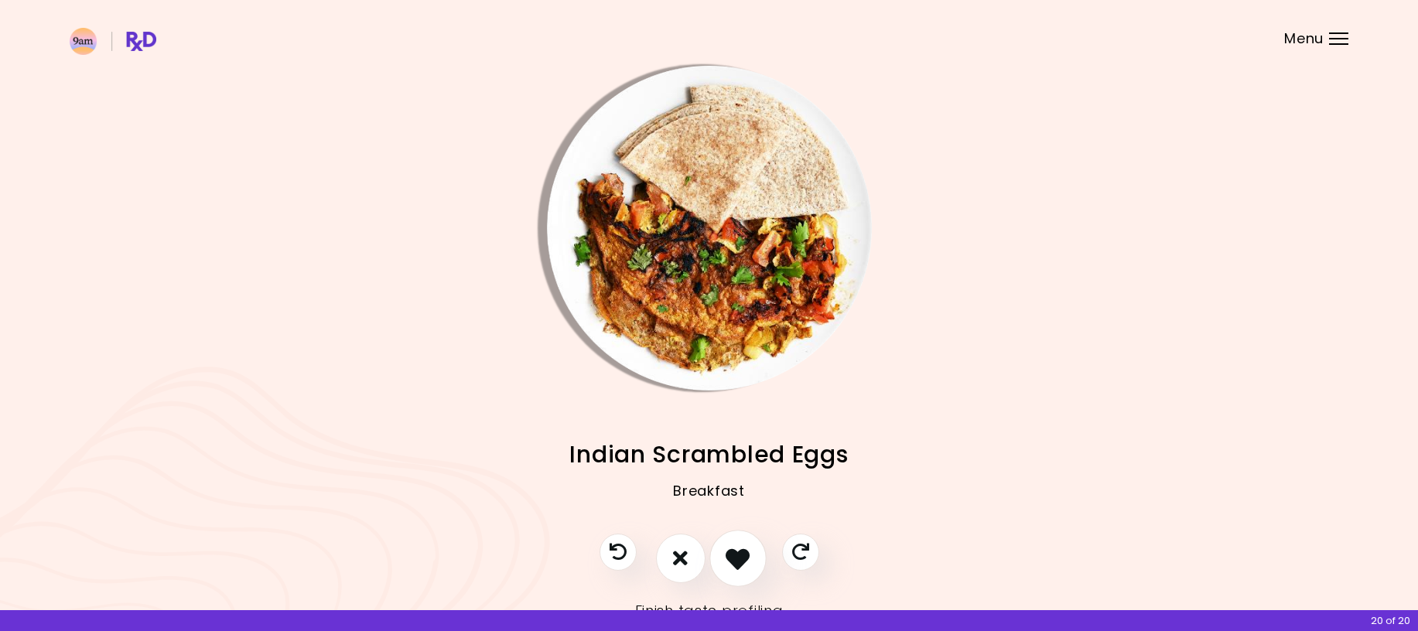
click at [733, 565] on icon "I like this recipe" at bounding box center [738, 558] width 24 height 24
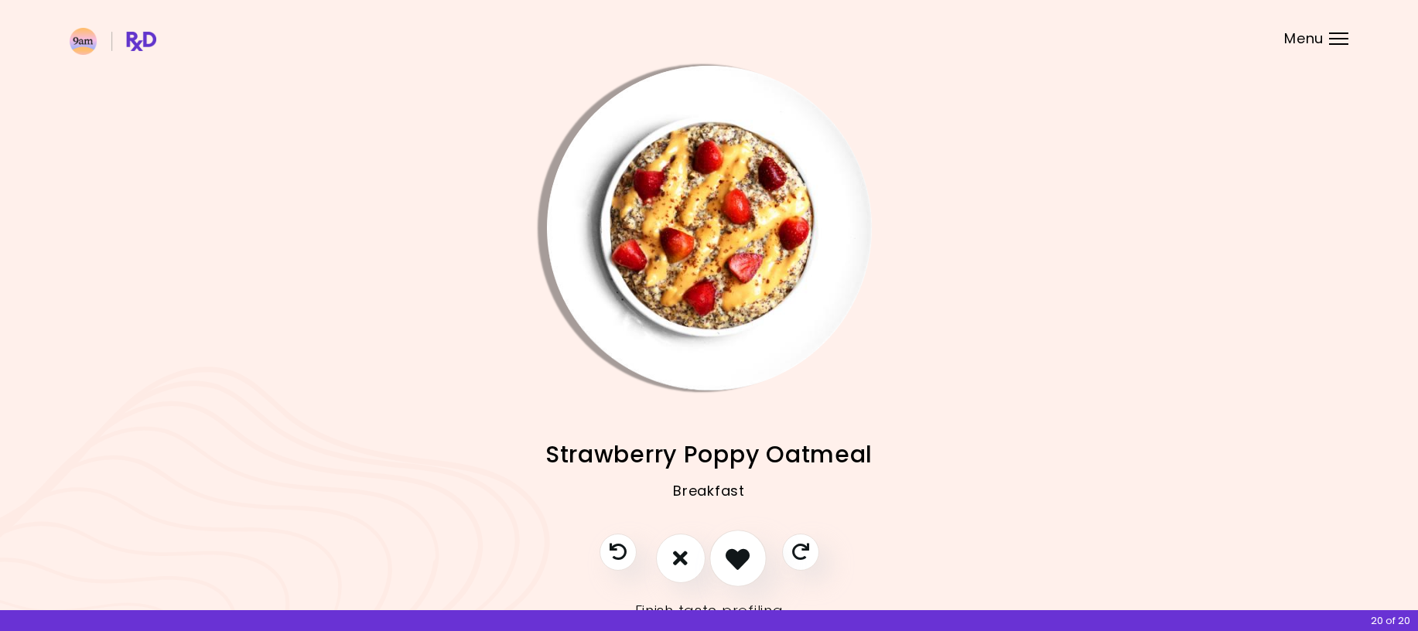
click at [733, 565] on icon "I like this recipe" at bounding box center [738, 558] width 24 height 24
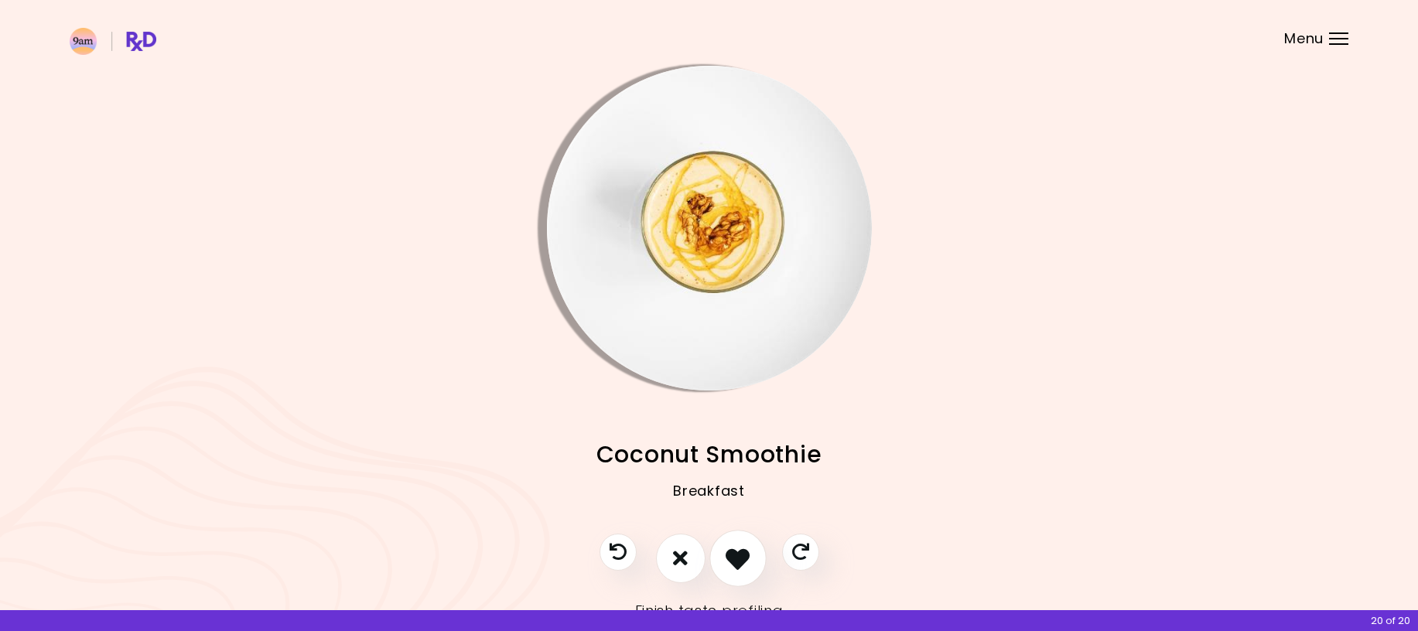
click at [733, 565] on icon "I like this recipe" at bounding box center [738, 558] width 24 height 24
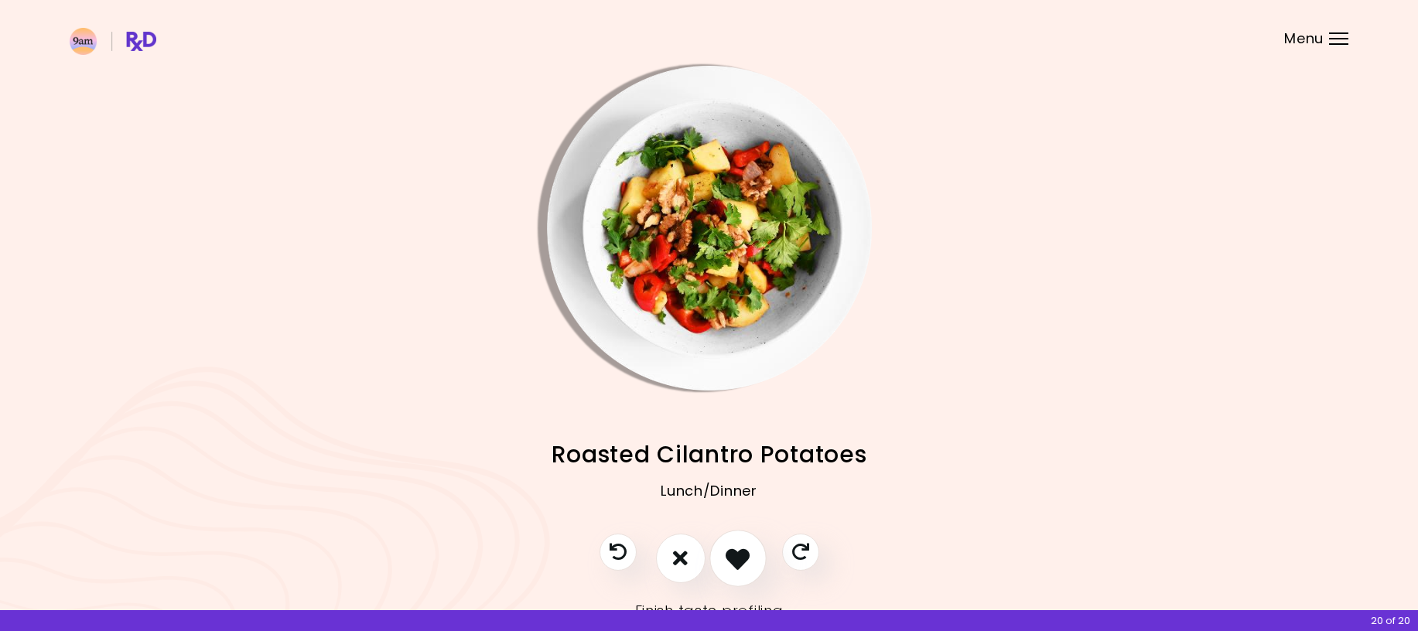
click at [733, 565] on icon "I like this recipe" at bounding box center [738, 558] width 24 height 24
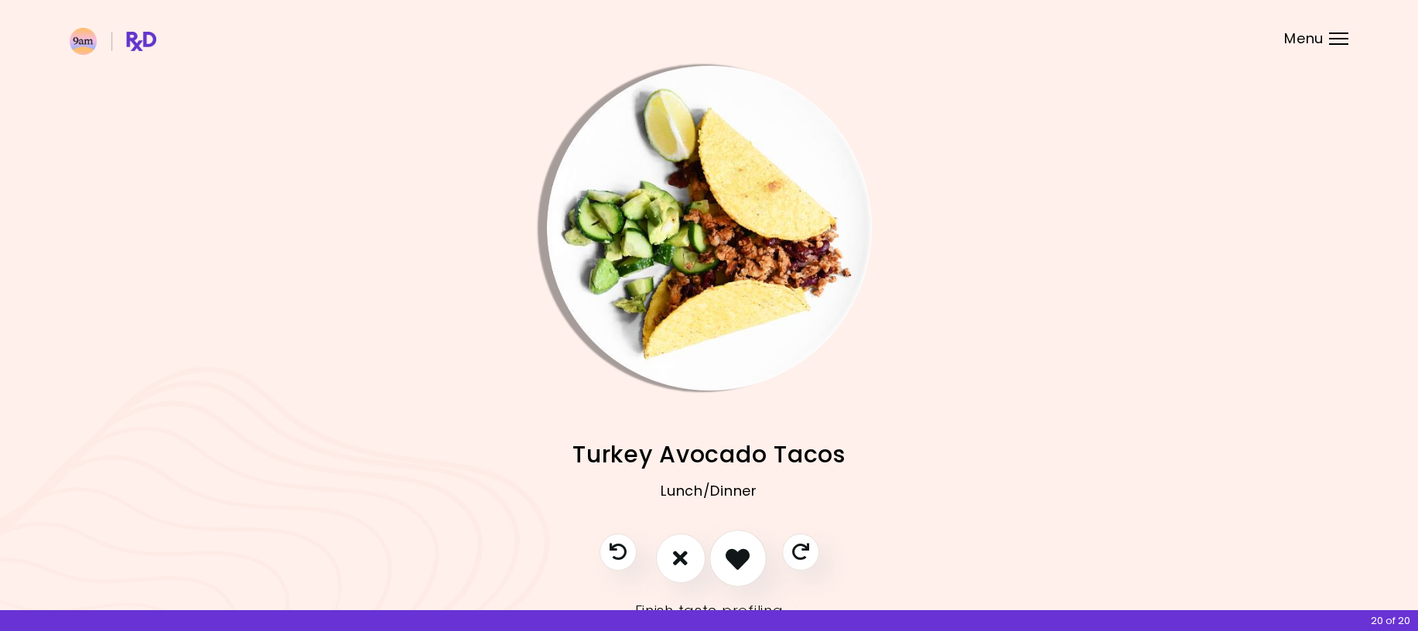
click at [733, 565] on icon "I like this recipe" at bounding box center [738, 558] width 24 height 24
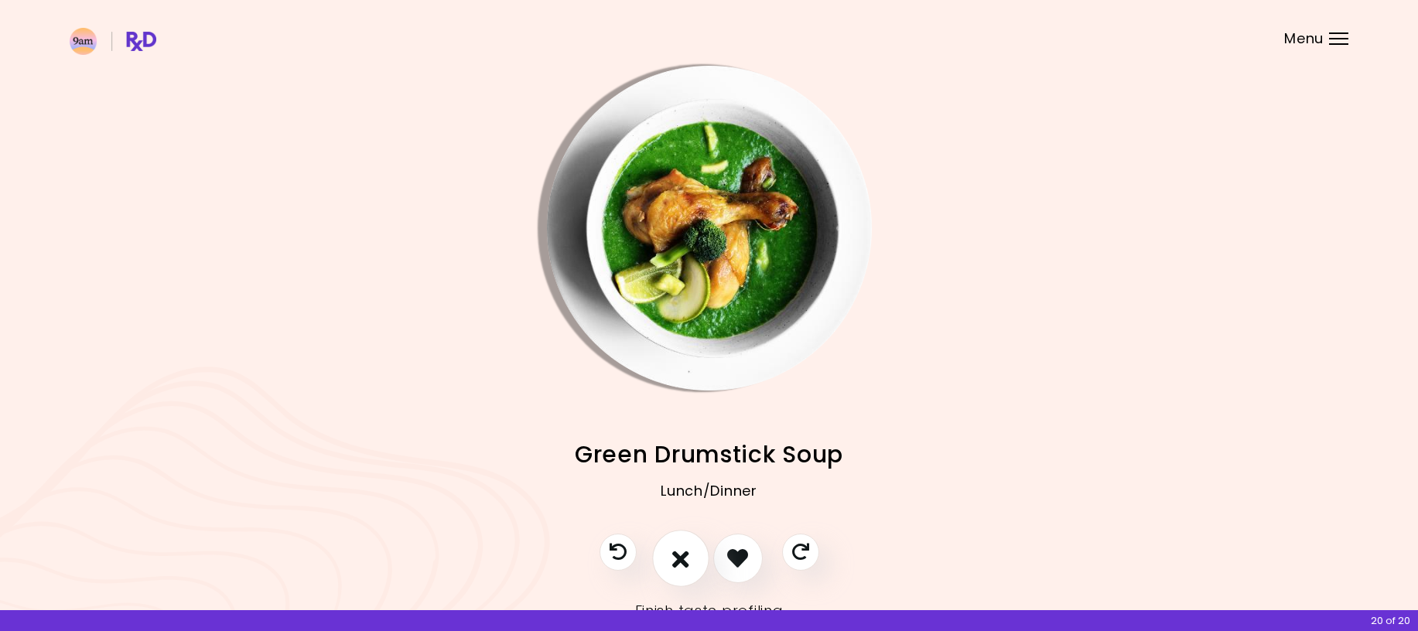
click at [674, 564] on icon "I don't like this recipe" at bounding box center [680, 558] width 17 height 24
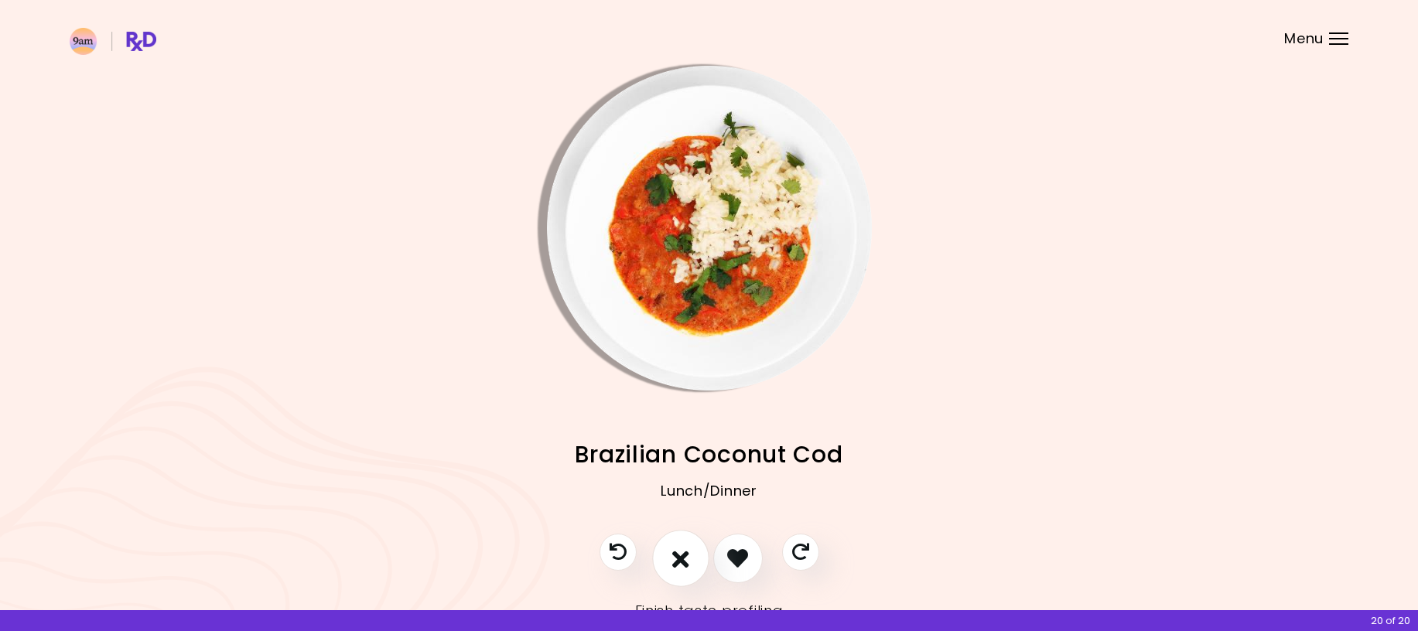
click at [682, 564] on icon "I don't like this recipe" at bounding box center [680, 558] width 17 height 24
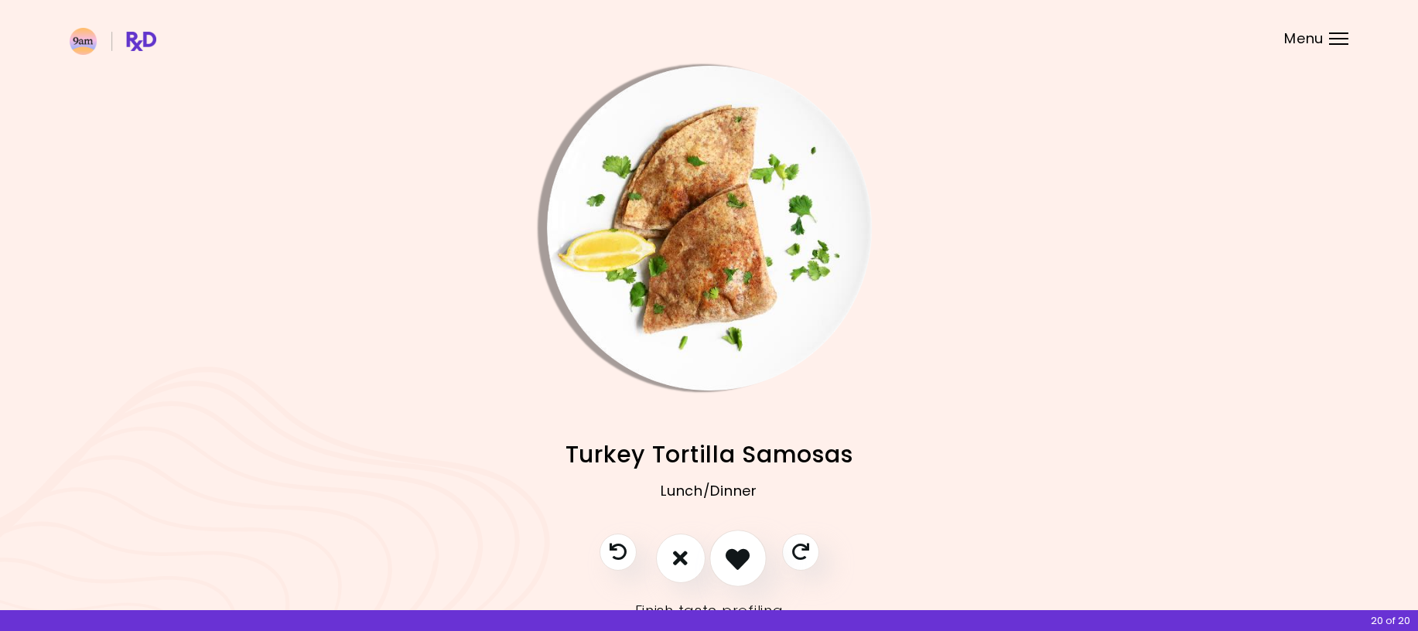
click at [736, 555] on icon "I like this recipe" at bounding box center [738, 558] width 24 height 24
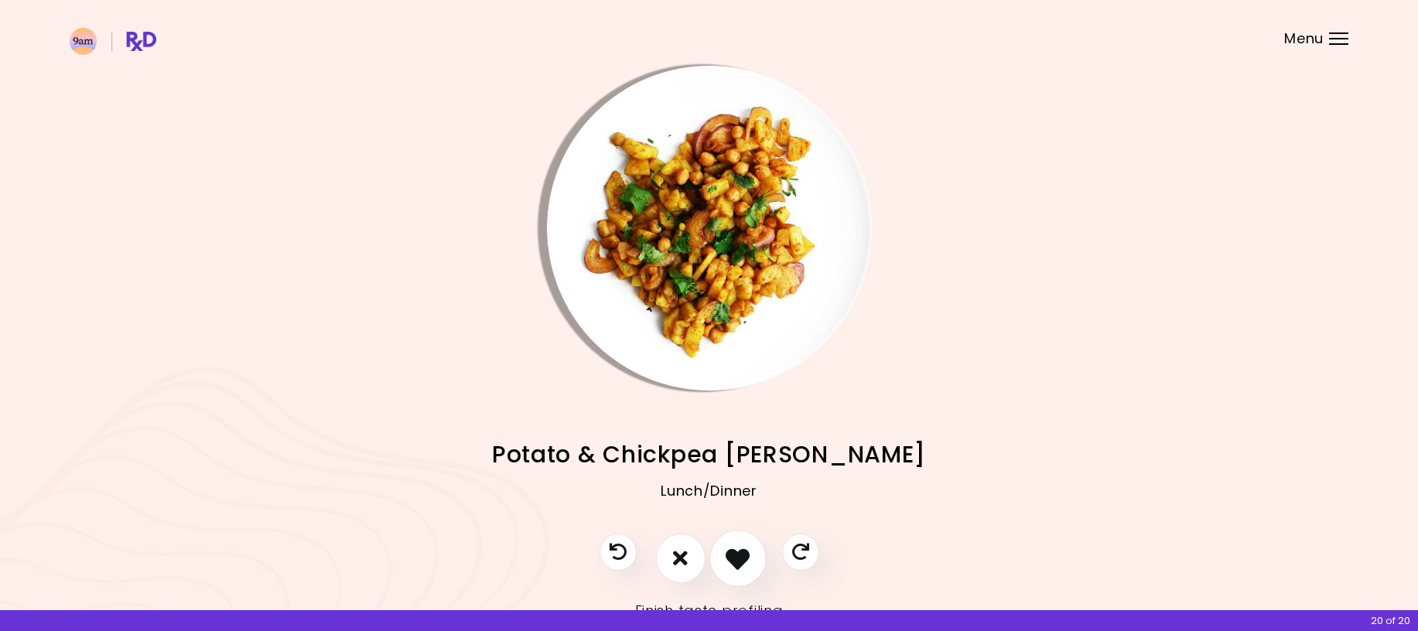
click at [736, 555] on icon "I like this recipe" at bounding box center [738, 558] width 24 height 24
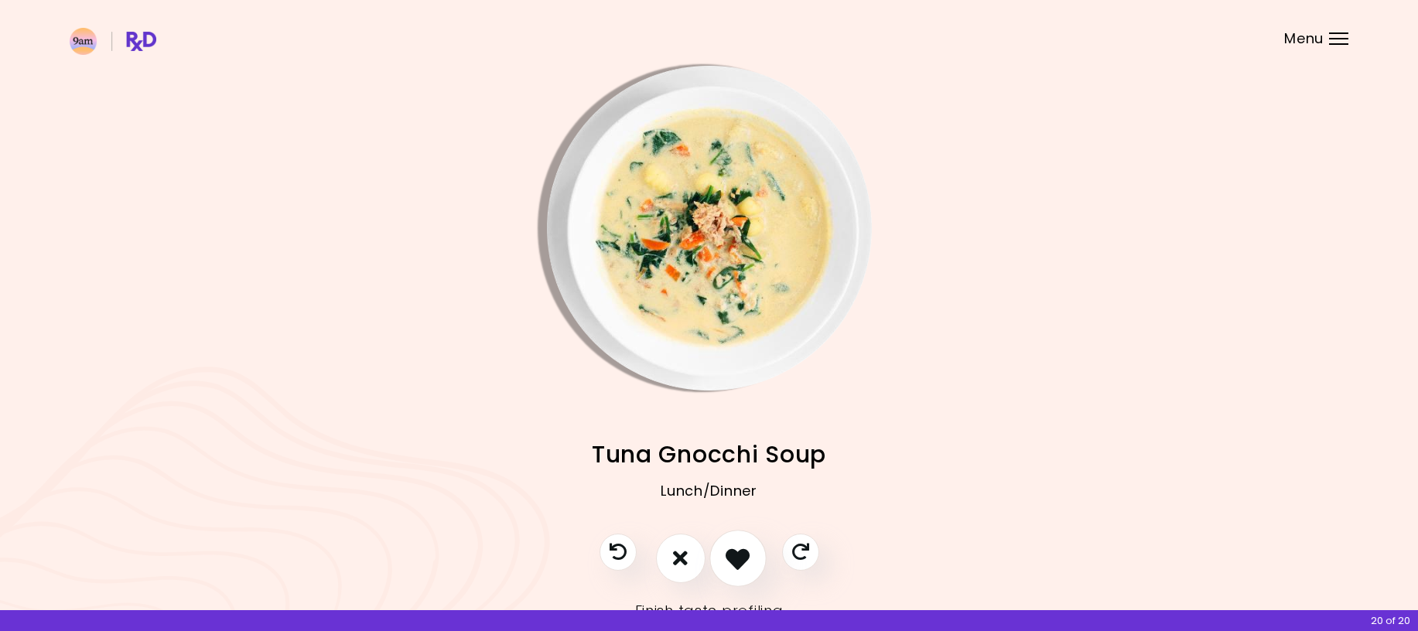
click at [748, 560] on icon "I like this recipe" at bounding box center [738, 558] width 24 height 24
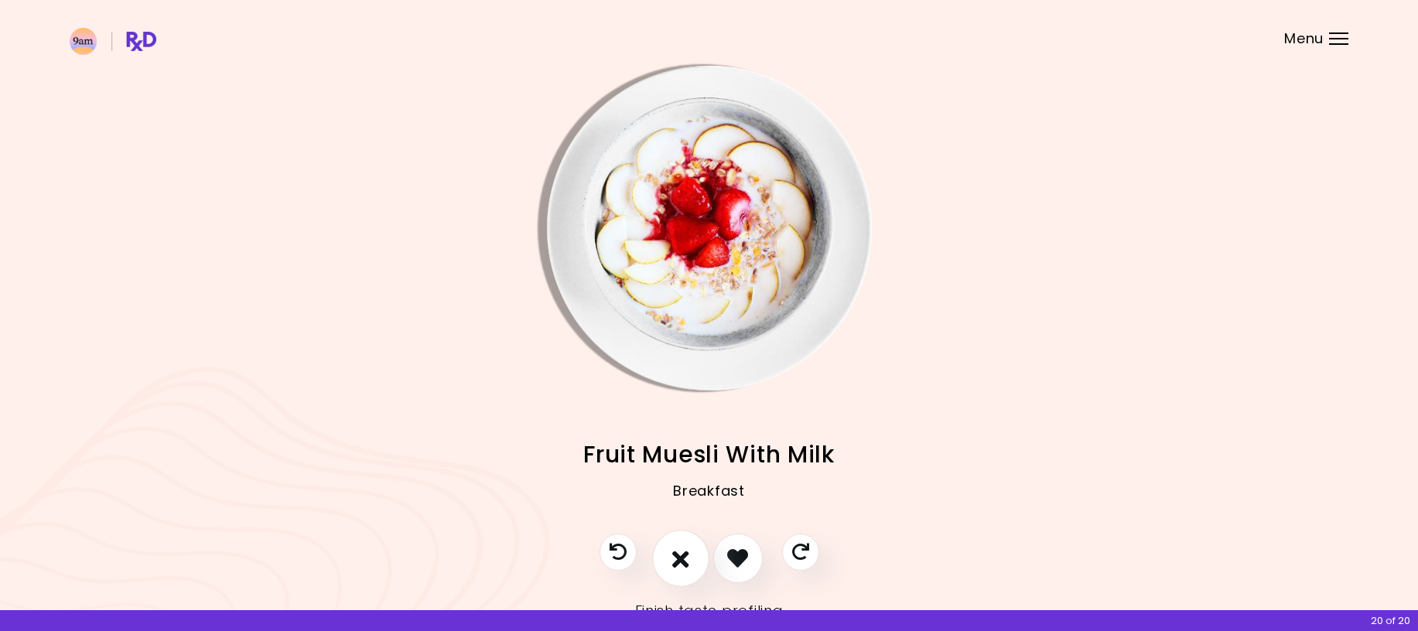
click at [672, 562] on icon "I don't like this recipe" at bounding box center [680, 558] width 17 height 24
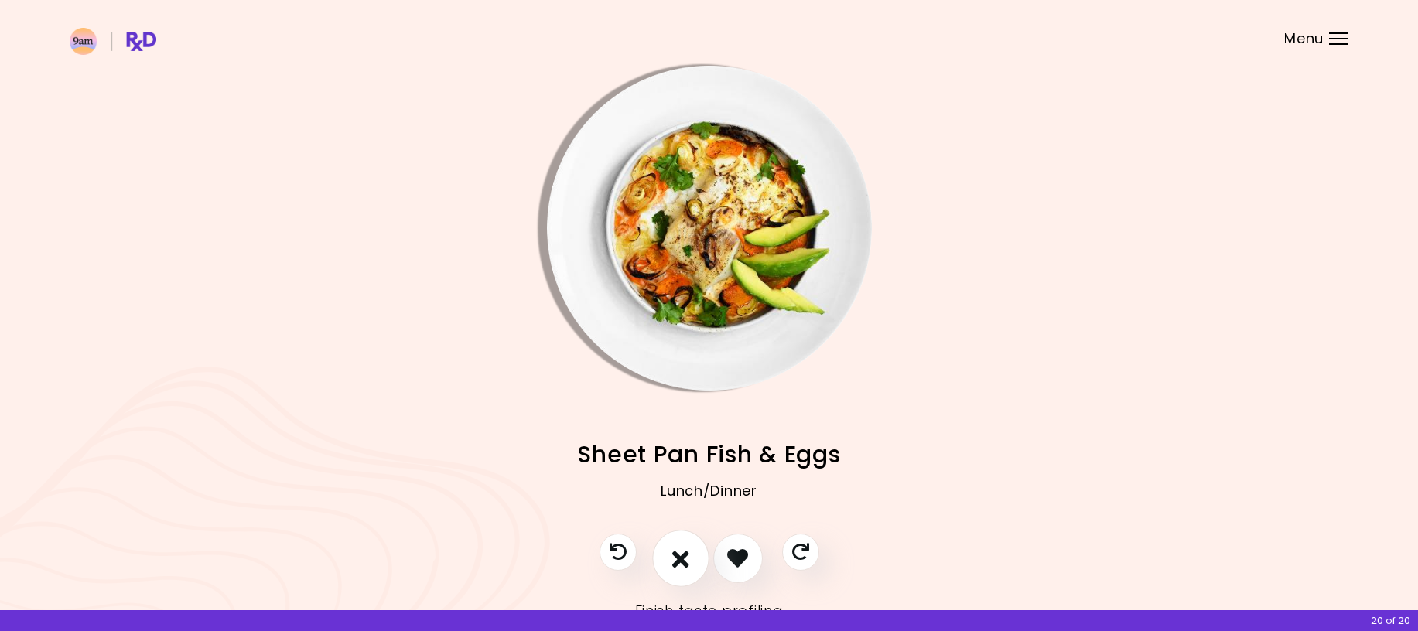
click at [681, 563] on icon "I don't like this recipe" at bounding box center [680, 558] width 17 height 24
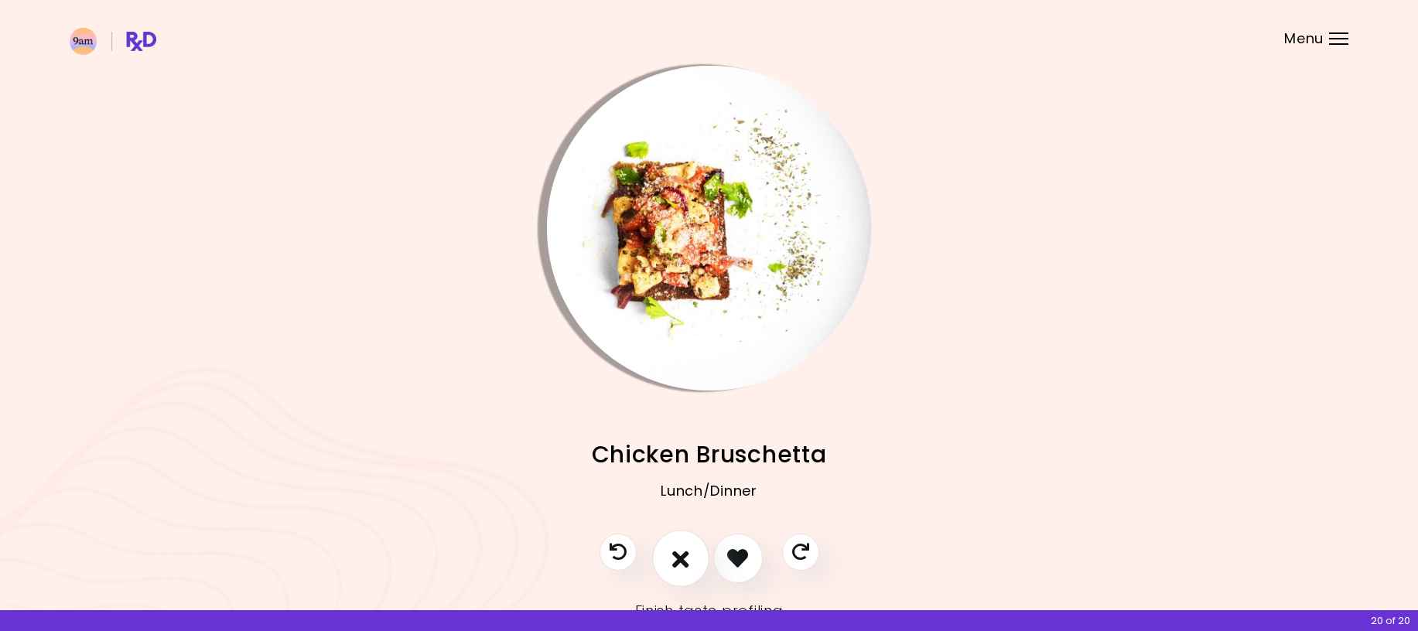
click at [681, 562] on icon "I don't like this recipe" at bounding box center [680, 558] width 17 height 24
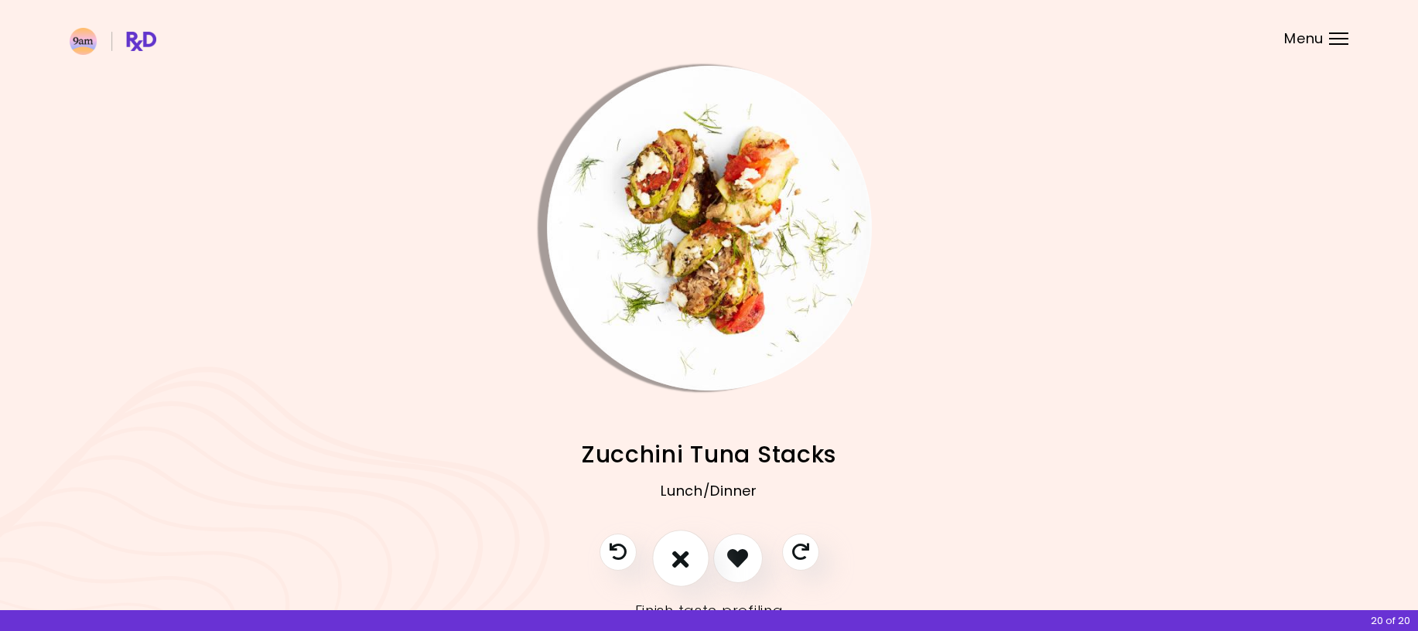
click at [681, 562] on icon "I don't like this recipe" at bounding box center [680, 558] width 17 height 24
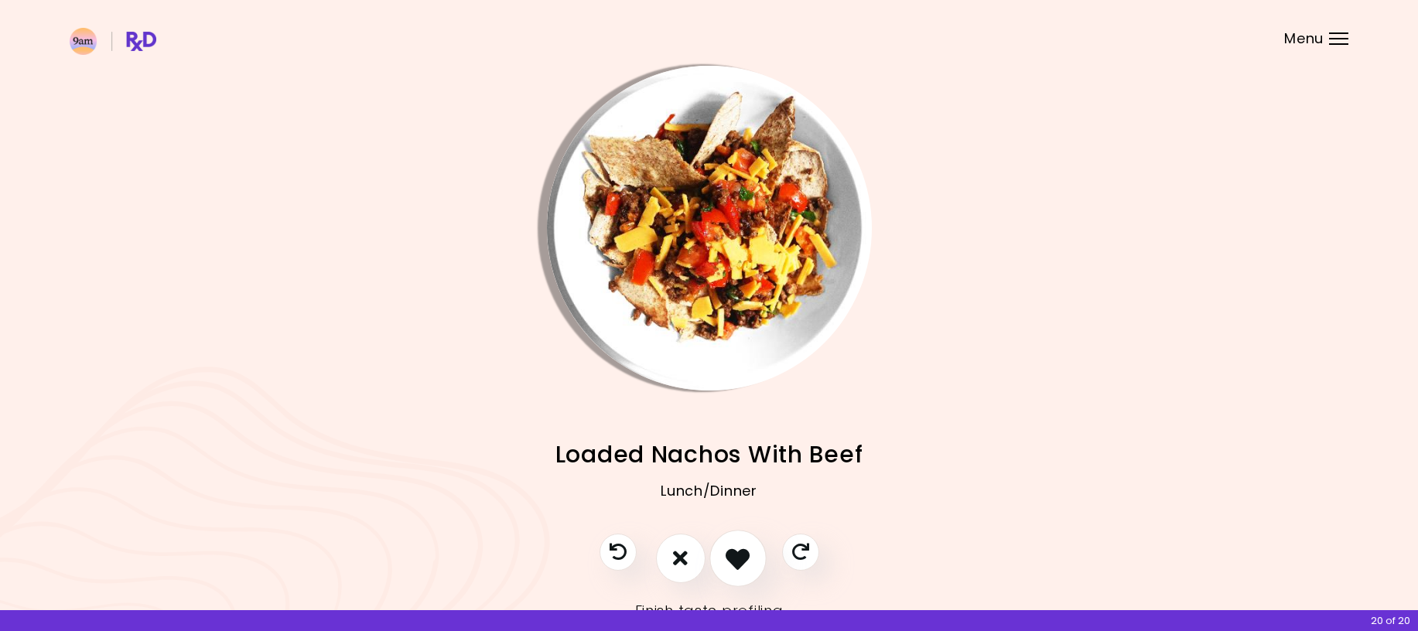
click at [728, 558] on icon "I like this recipe" at bounding box center [738, 558] width 24 height 24
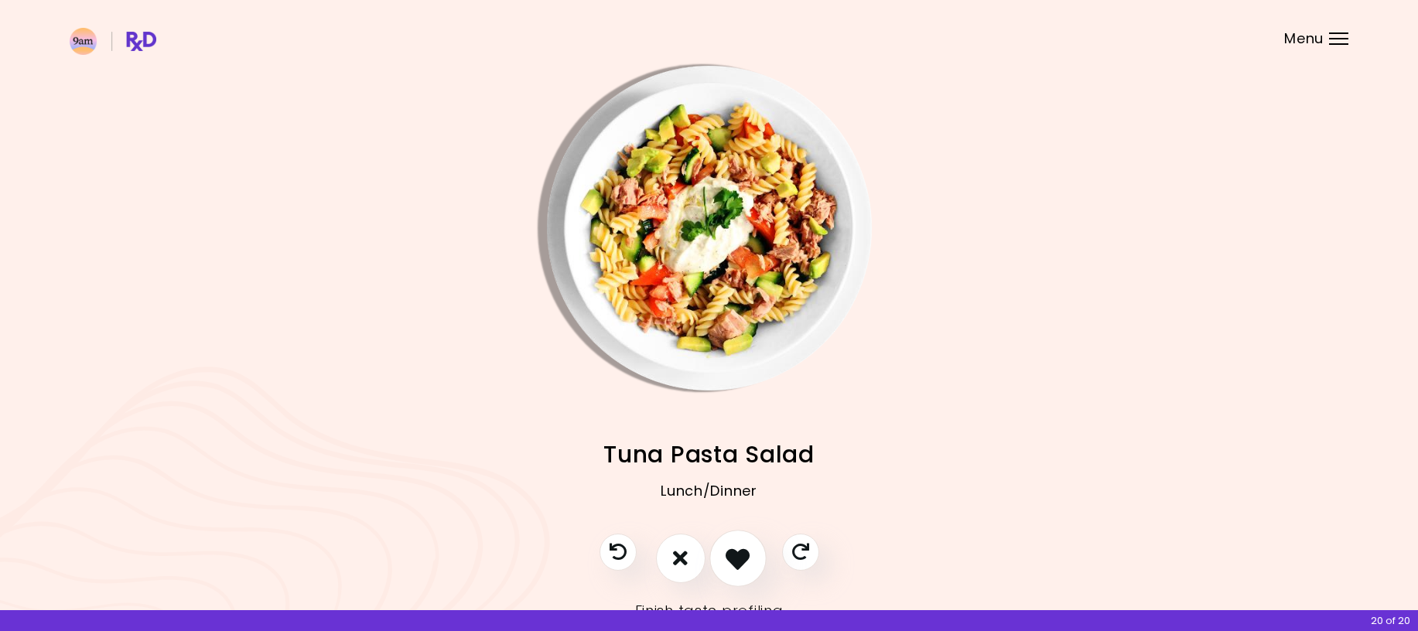
click at [742, 559] on icon "I like this recipe" at bounding box center [738, 558] width 24 height 24
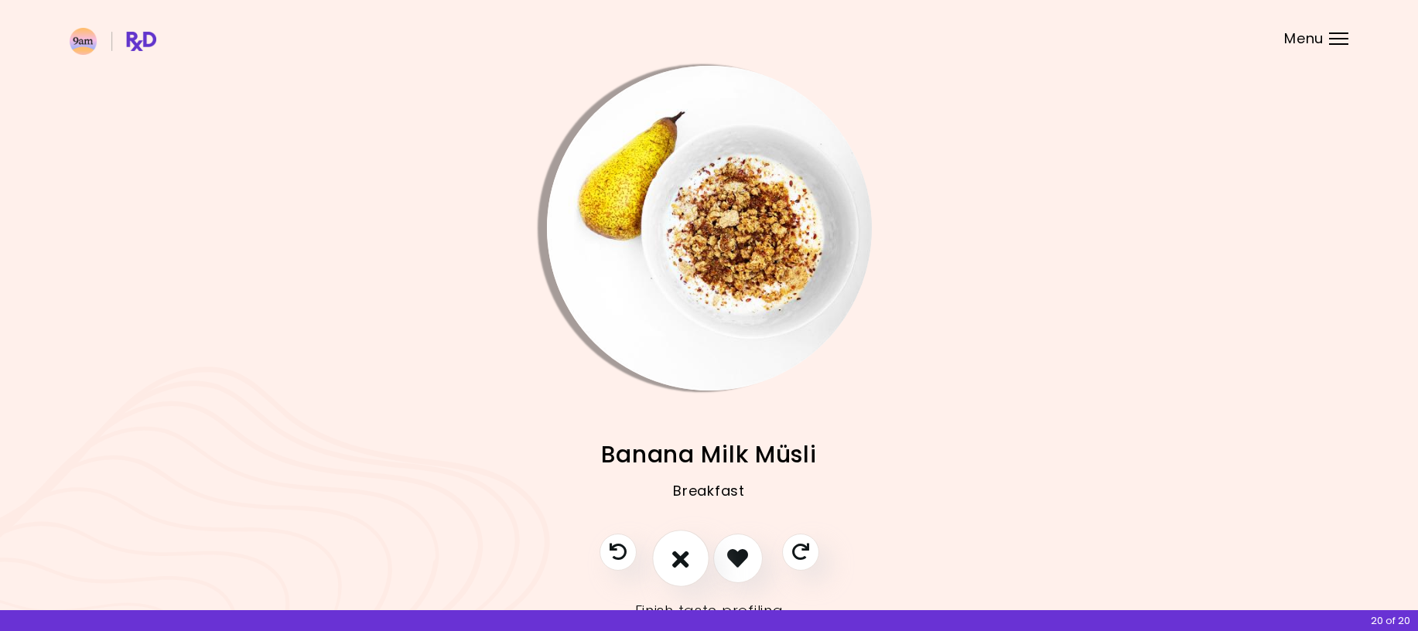
click at [684, 562] on icon "I don't like this recipe" at bounding box center [680, 558] width 17 height 24
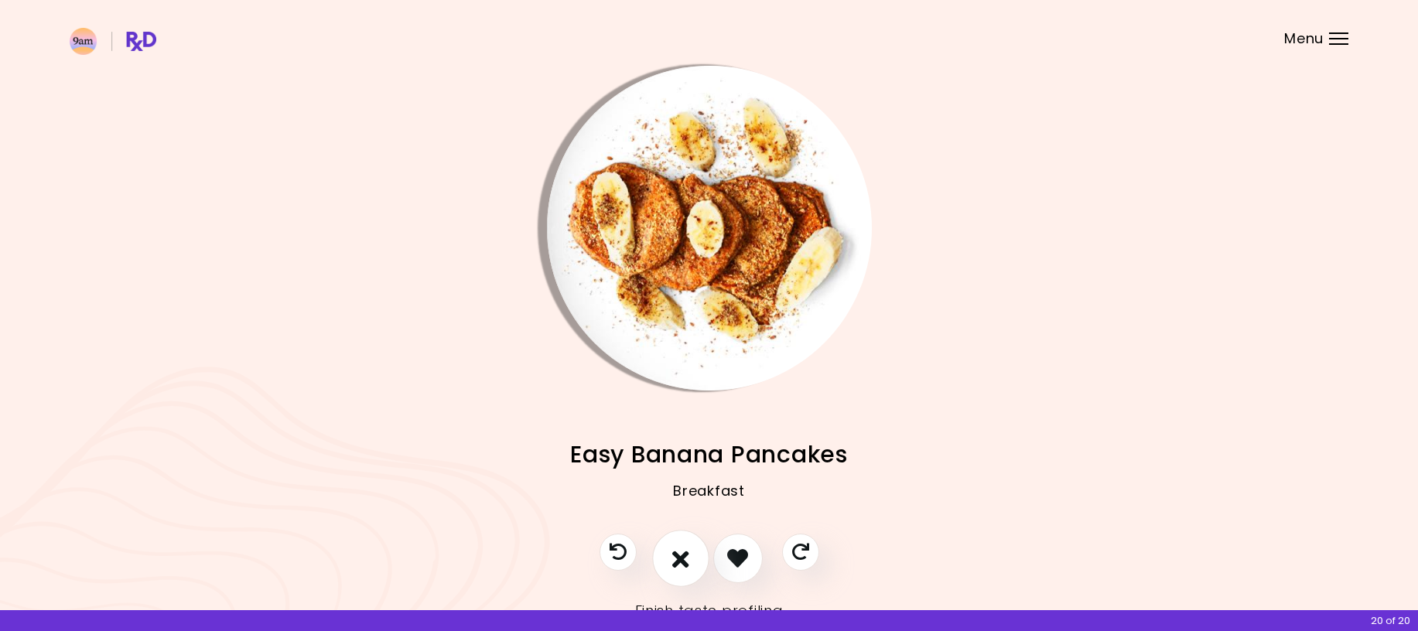
click at [681, 560] on icon "I don't like this recipe" at bounding box center [680, 558] width 17 height 24
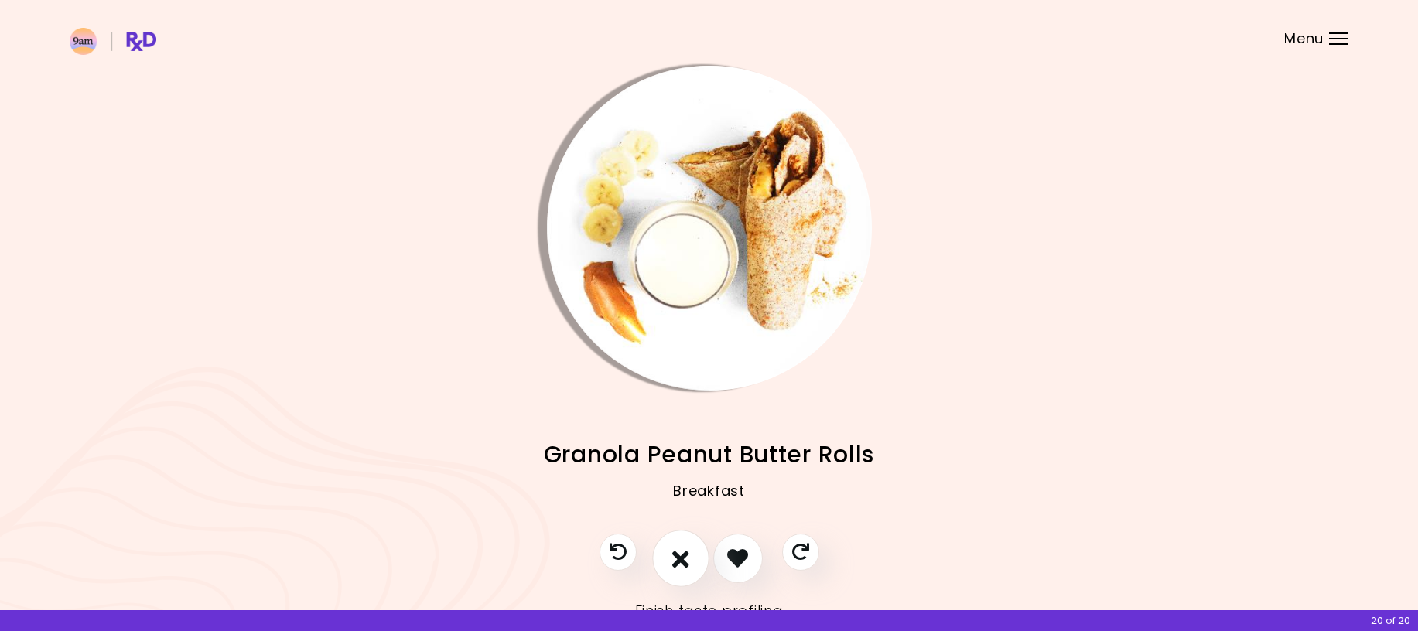
click at [681, 560] on icon "I don't like this recipe" at bounding box center [680, 558] width 17 height 24
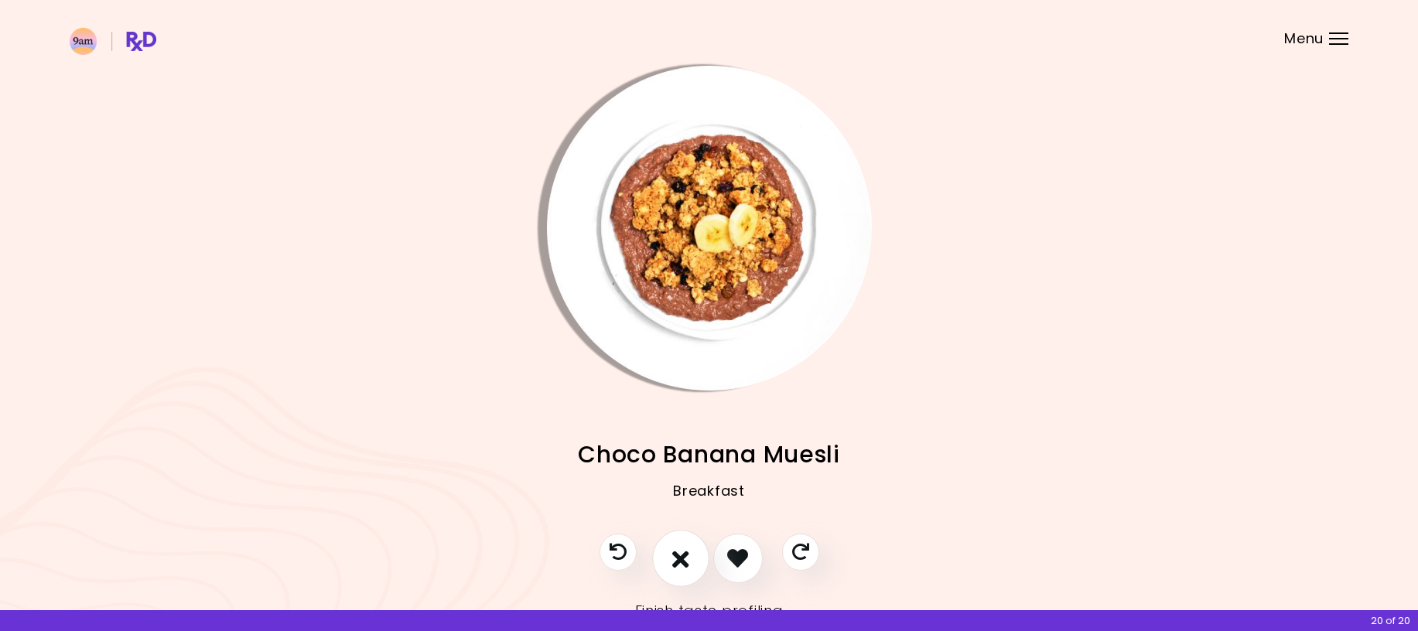
click at [681, 560] on icon "I don't like this recipe" at bounding box center [680, 558] width 17 height 24
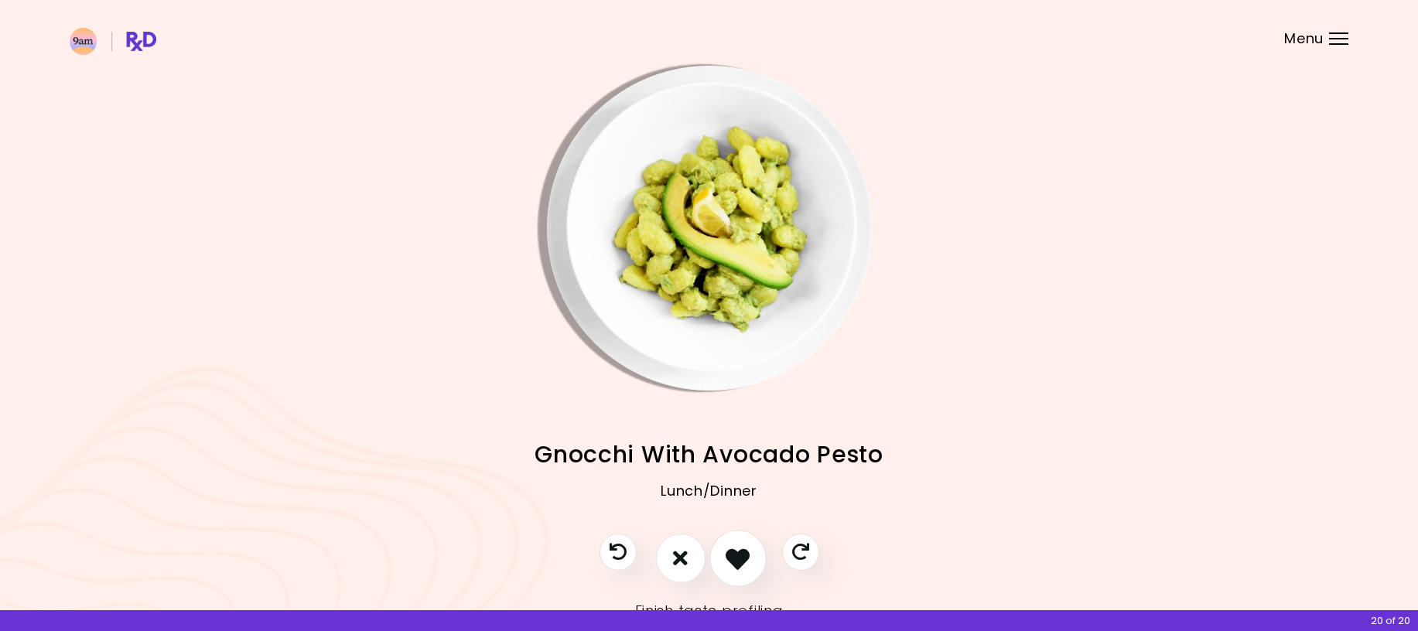
click at [732, 562] on icon "I like this recipe" at bounding box center [738, 558] width 24 height 24
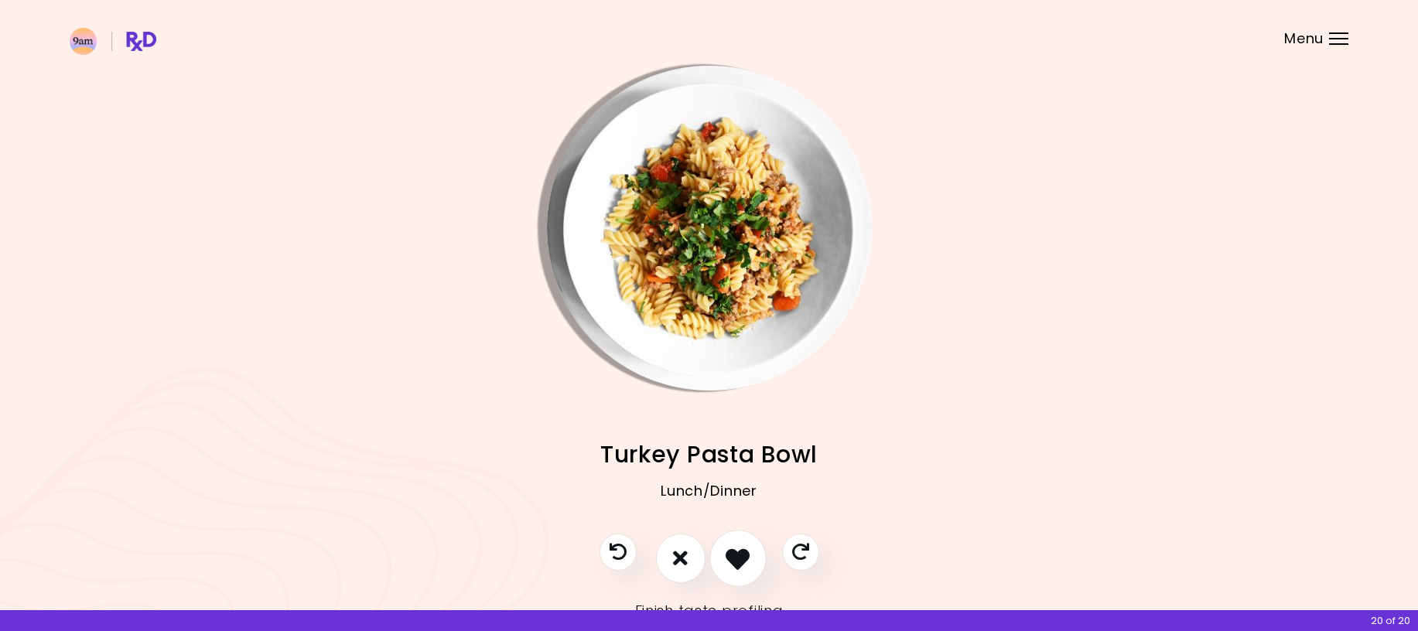
click at [736, 559] on icon "I like this recipe" at bounding box center [738, 558] width 24 height 24
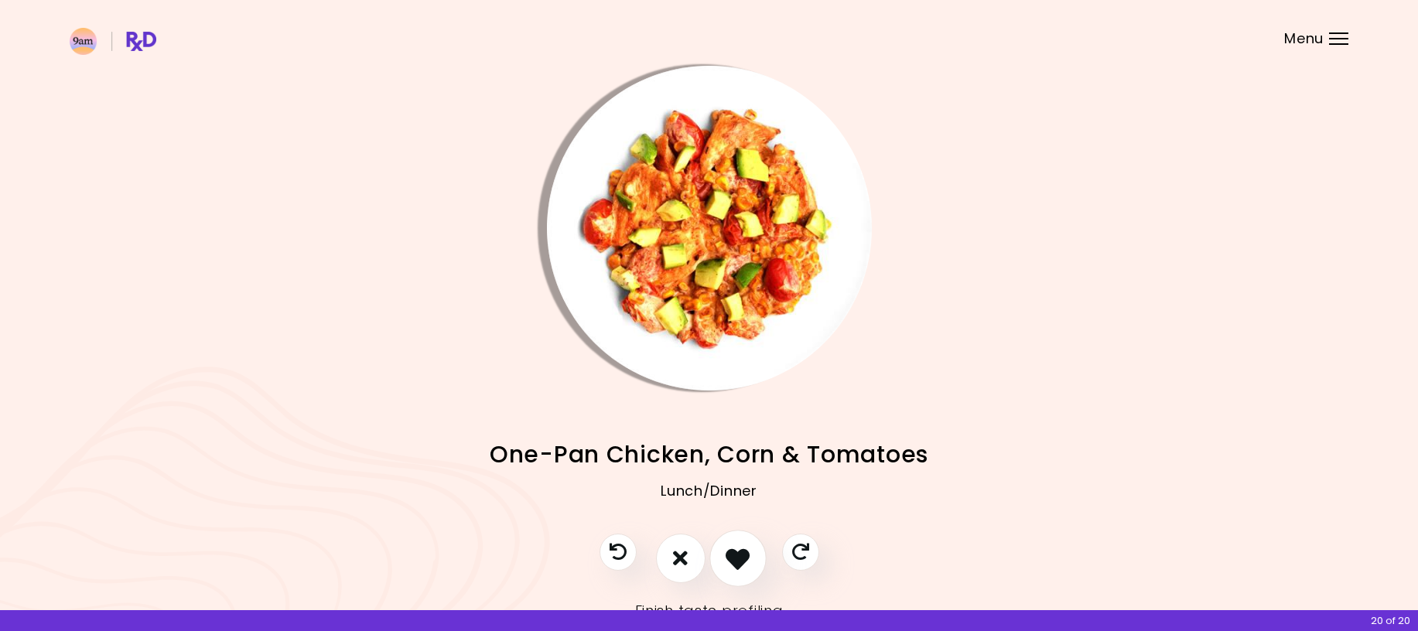
click at [737, 558] on icon "I like this recipe" at bounding box center [738, 558] width 24 height 24
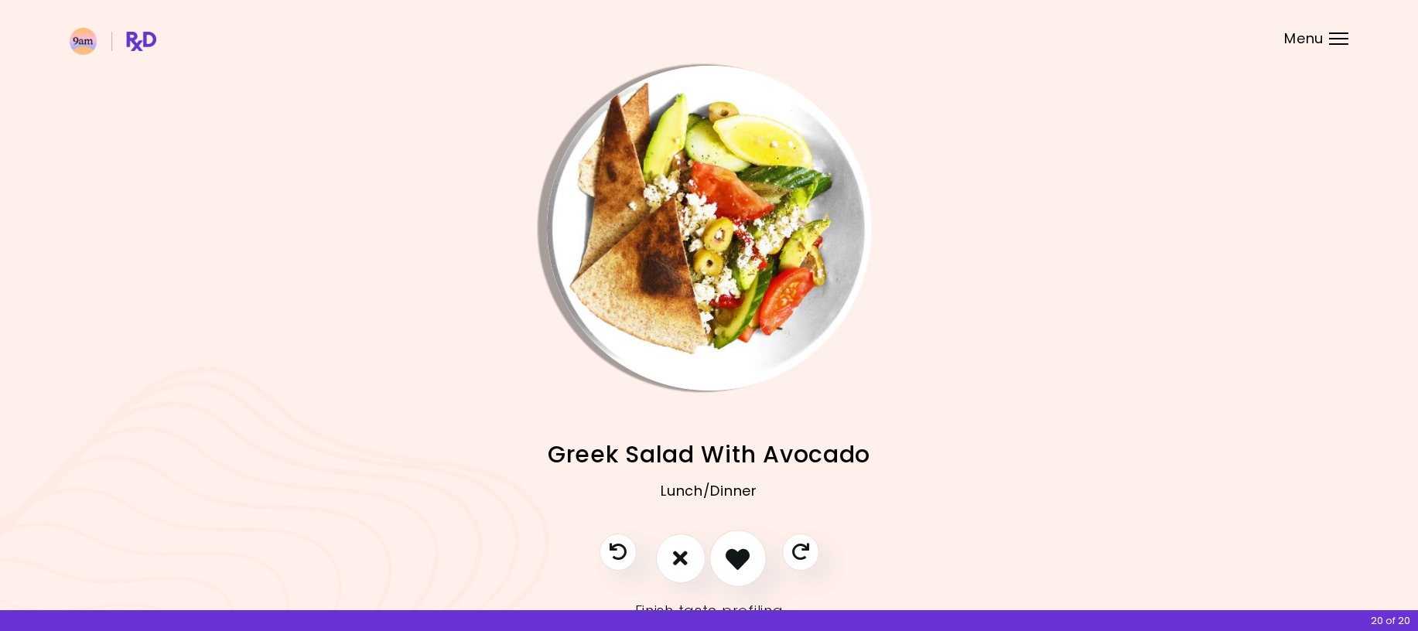
click at [737, 558] on icon "I like this recipe" at bounding box center [738, 558] width 24 height 24
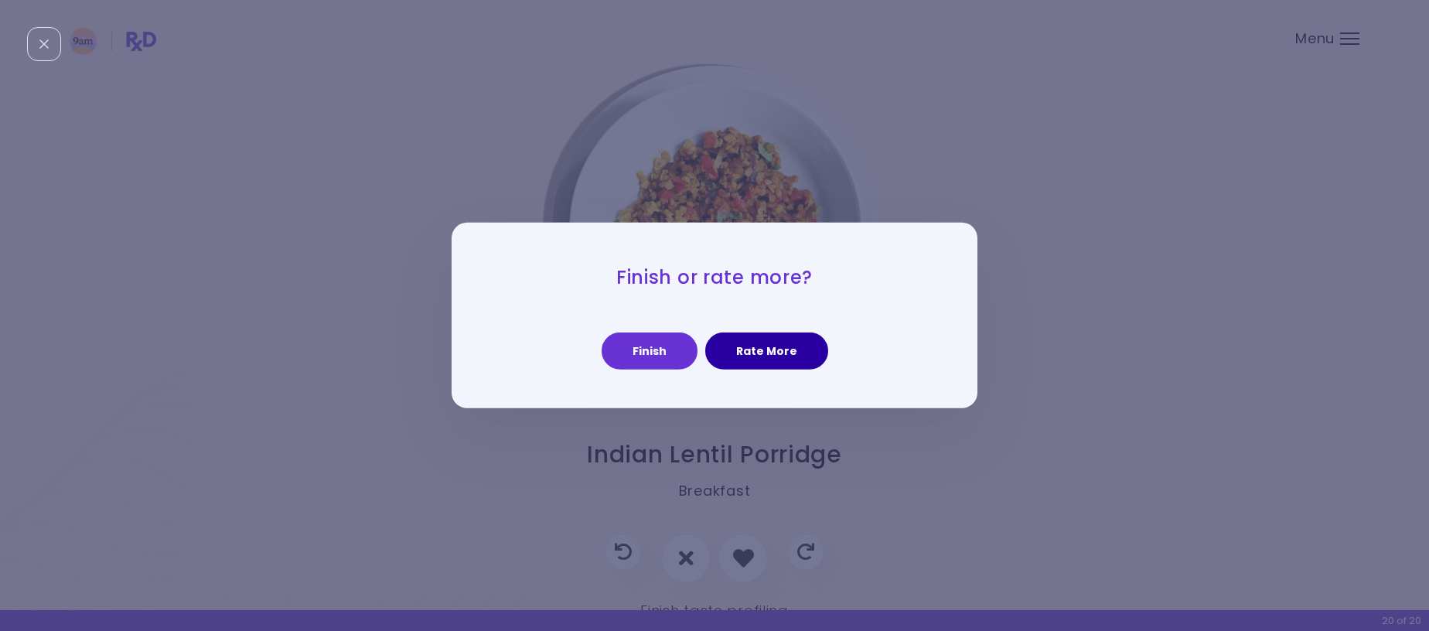
click at [773, 358] on button "Rate More" at bounding box center [766, 351] width 123 height 37
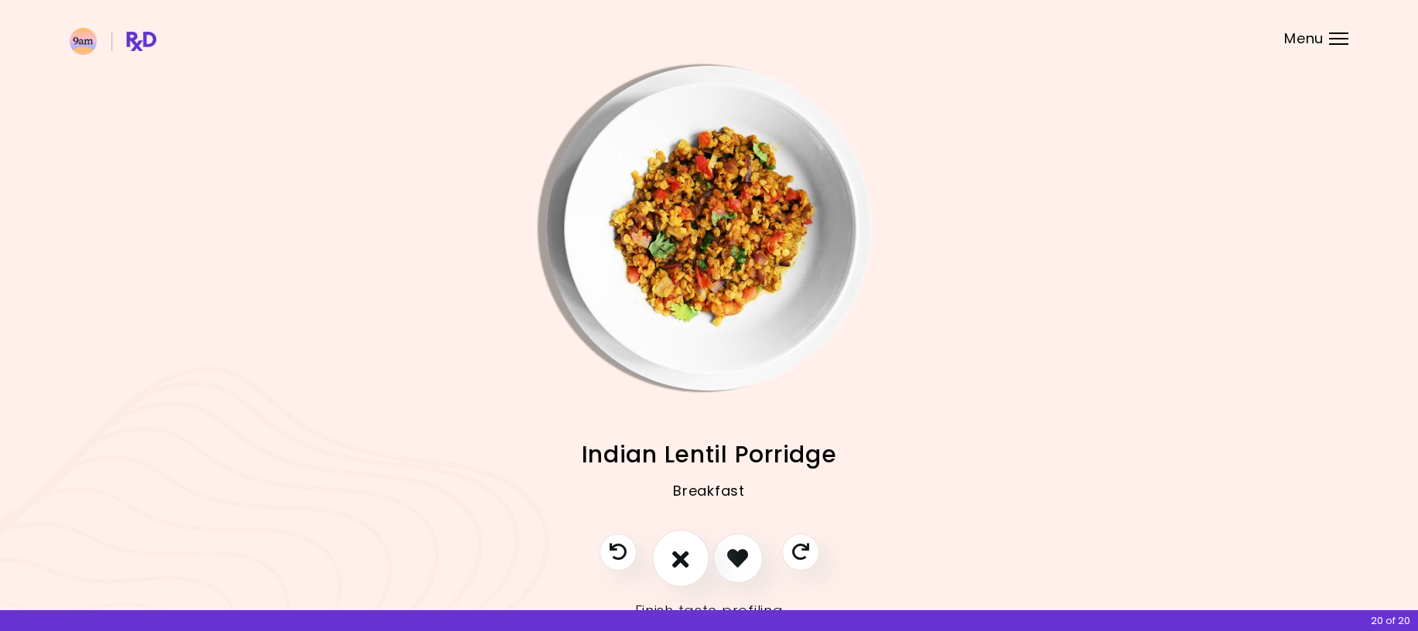
click at [680, 559] on icon "I don't like this recipe" at bounding box center [680, 558] width 17 height 24
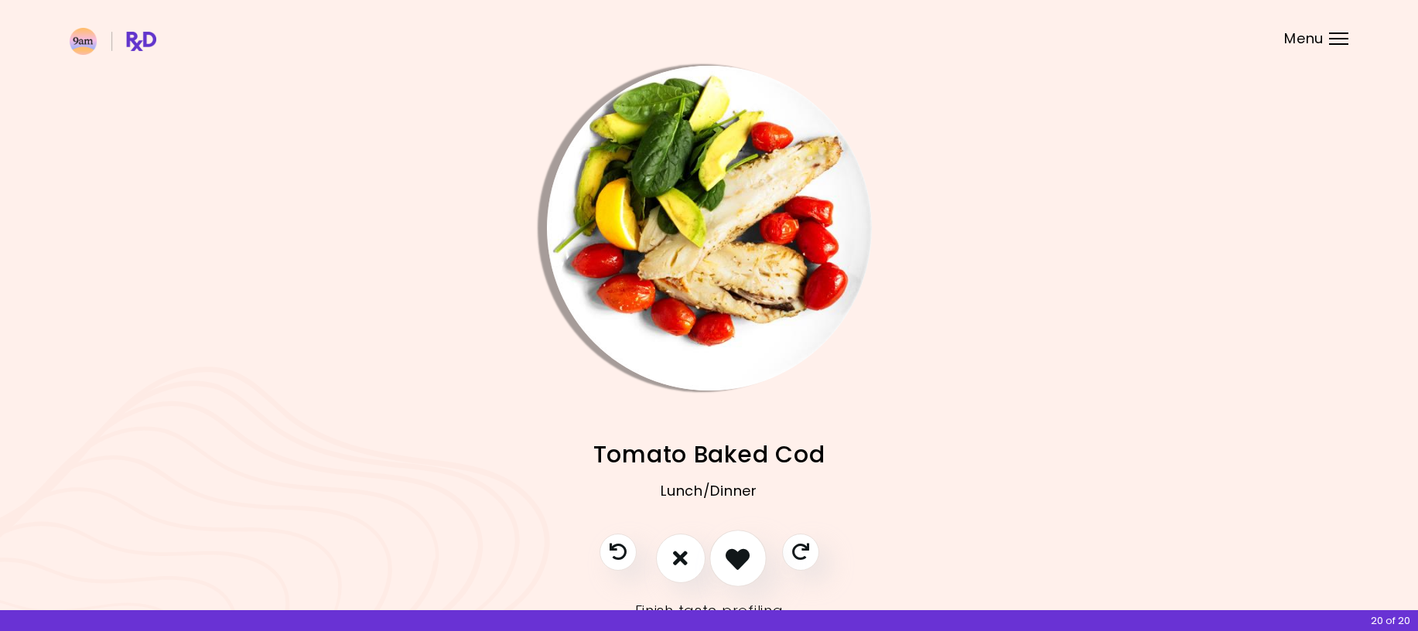
click at [739, 561] on icon "I like this recipe" at bounding box center [738, 558] width 24 height 24
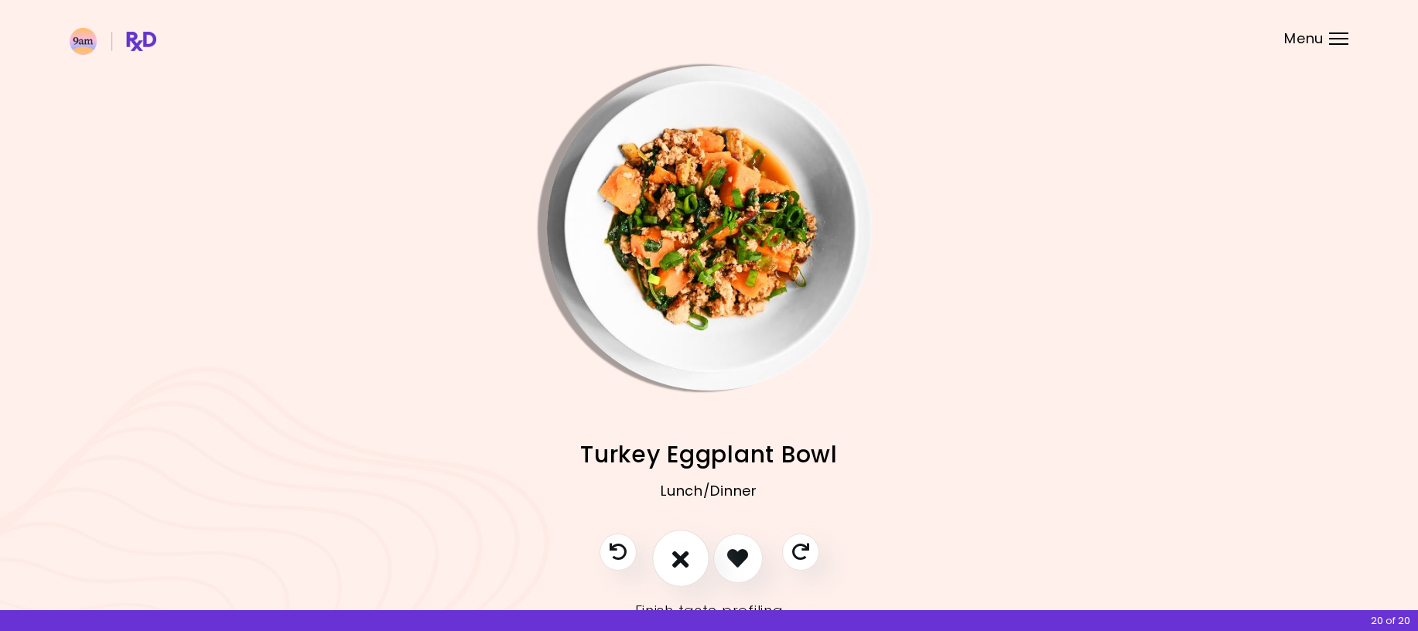
click at [676, 555] on icon "I don't like this recipe" at bounding box center [680, 558] width 17 height 24
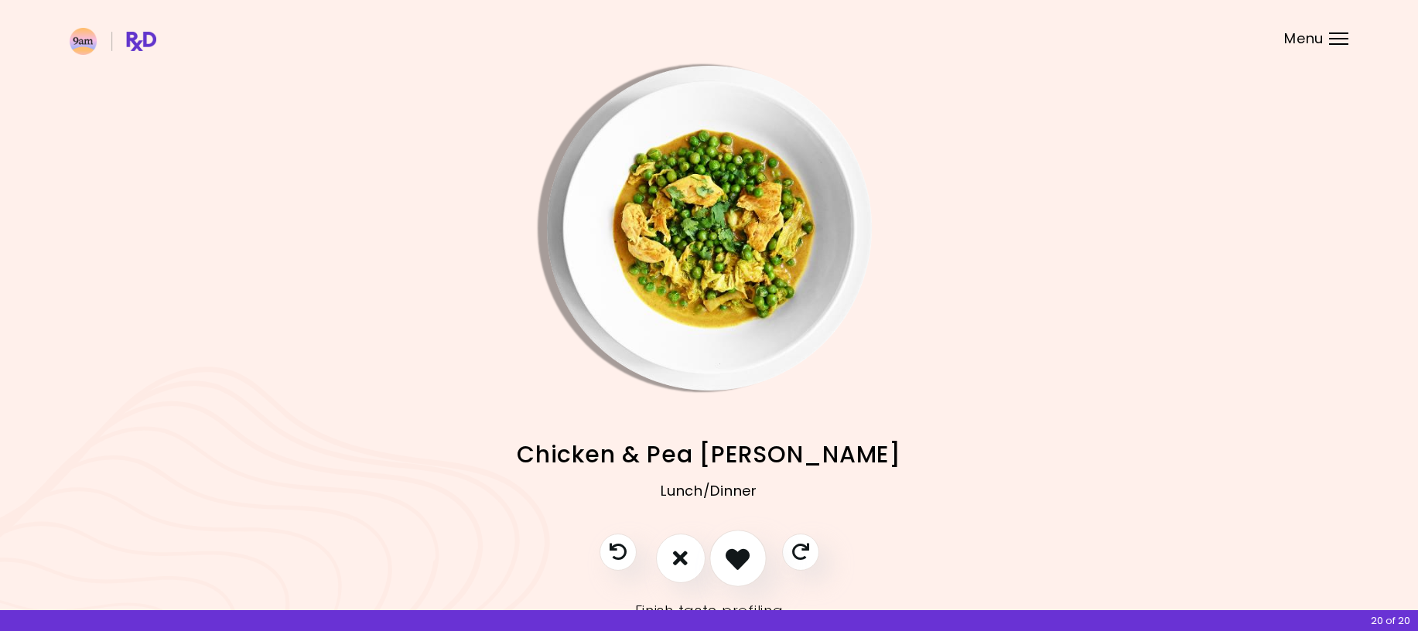
click at [741, 565] on icon "I like this recipe" at bounding box center [738, 558] width 24 height 24
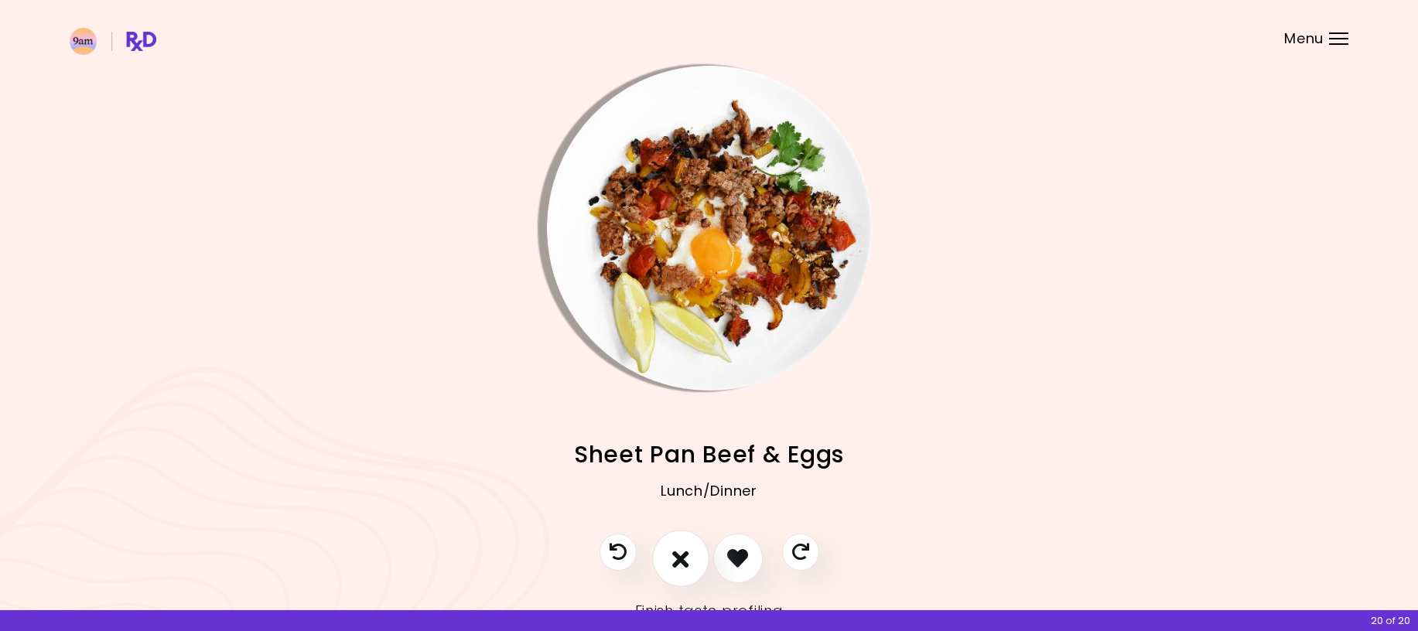
click at [680, 562] on icon "I don't like this recipe" at bounding box center [680, 558] width 17 height 24
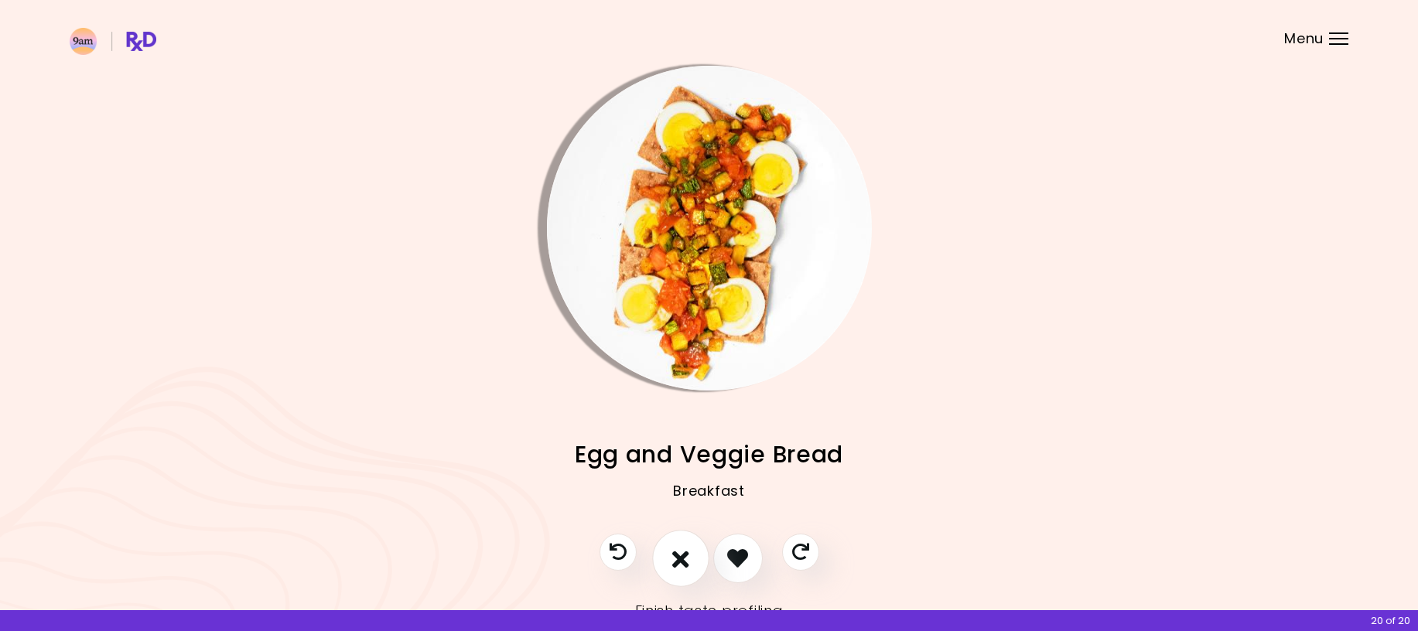
click at [678, 562] on icon "I don't like this recipe" at bounding box center [680, 558] width 17 height 24
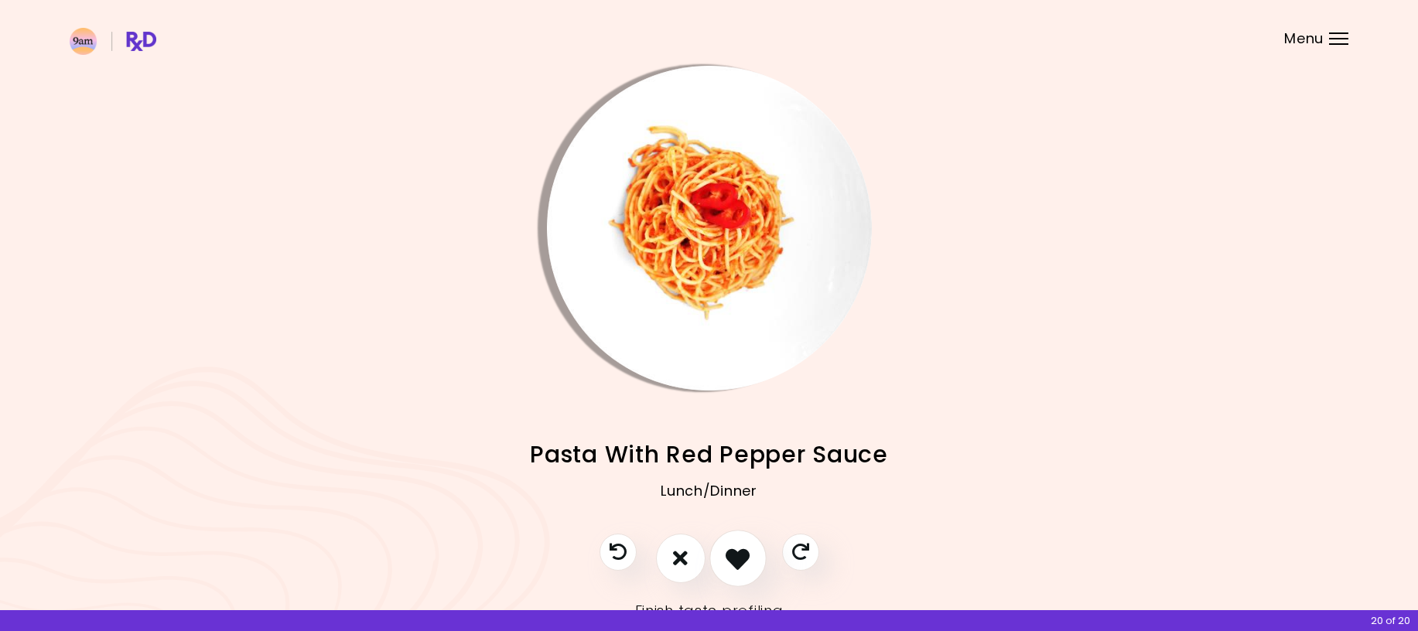
click at [741, 561] on icon "I like this recipe" at bounding box center [738, 558] width 24 height 24
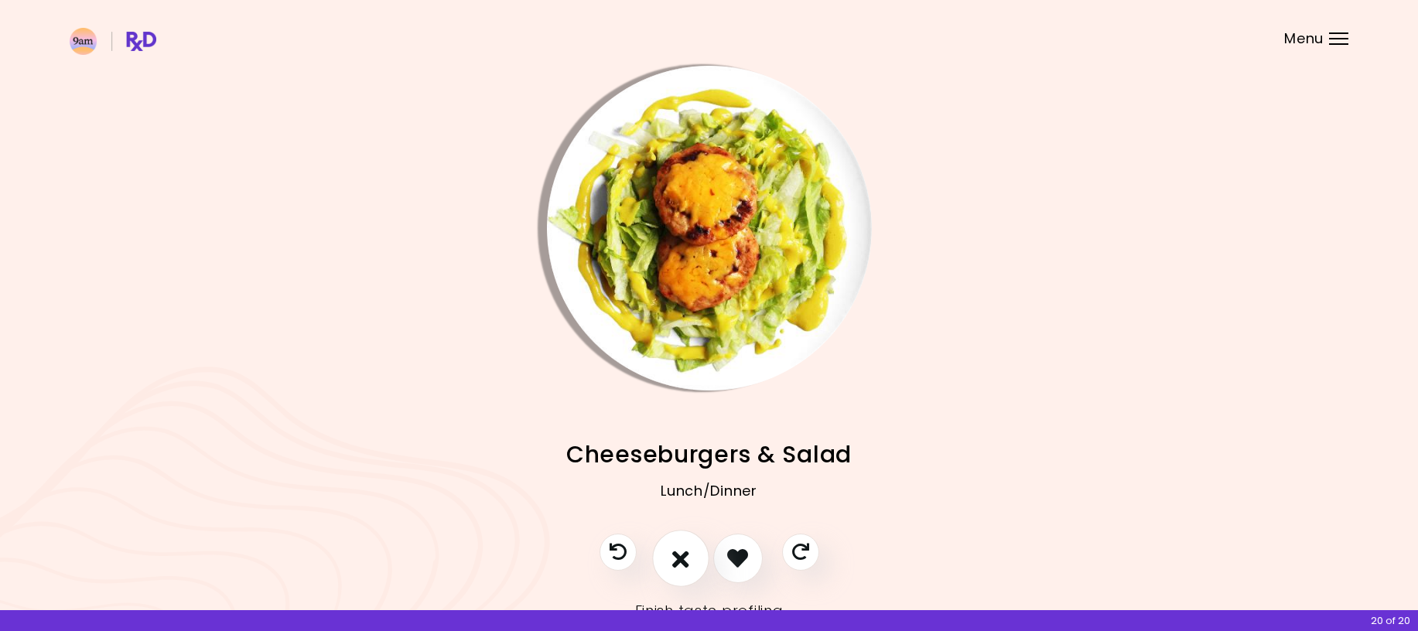
click at [673, 556] on icon "I don't like this recipe" at bounding box center [680, 558] width 17 height 24
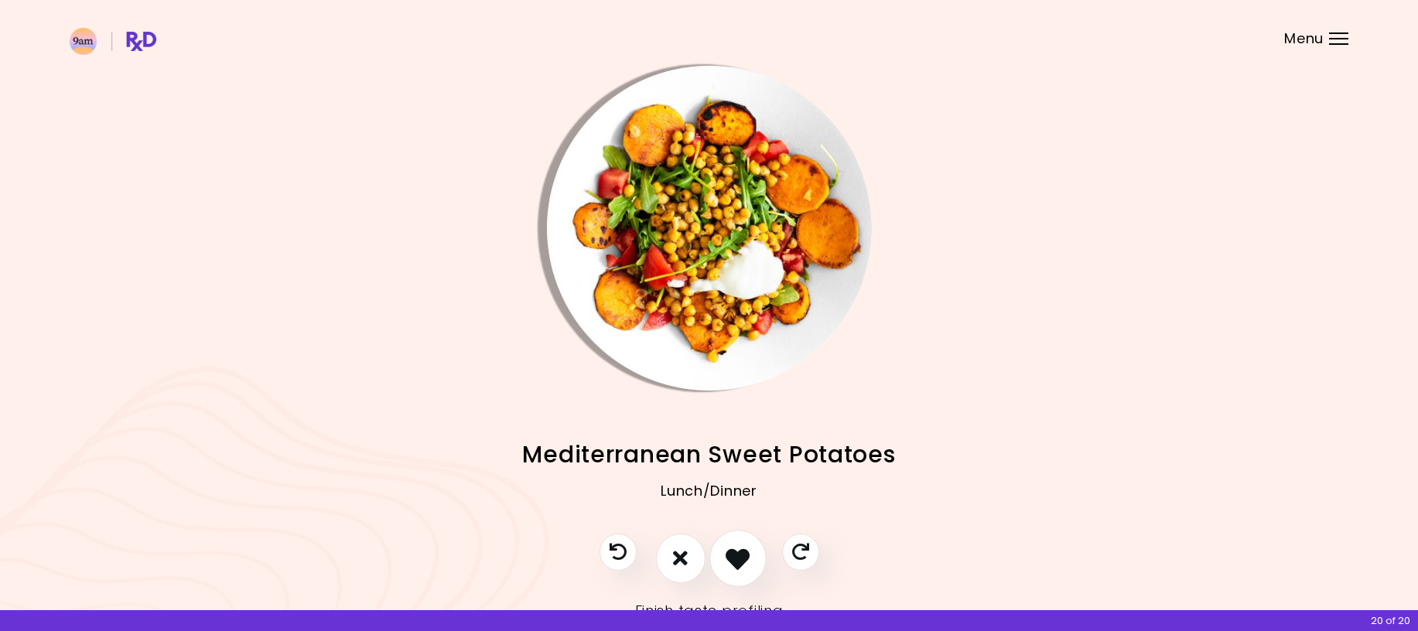
click at [735, 562] on icon "I like this recipe" at bounding box center [738, 558] width 24 height 24
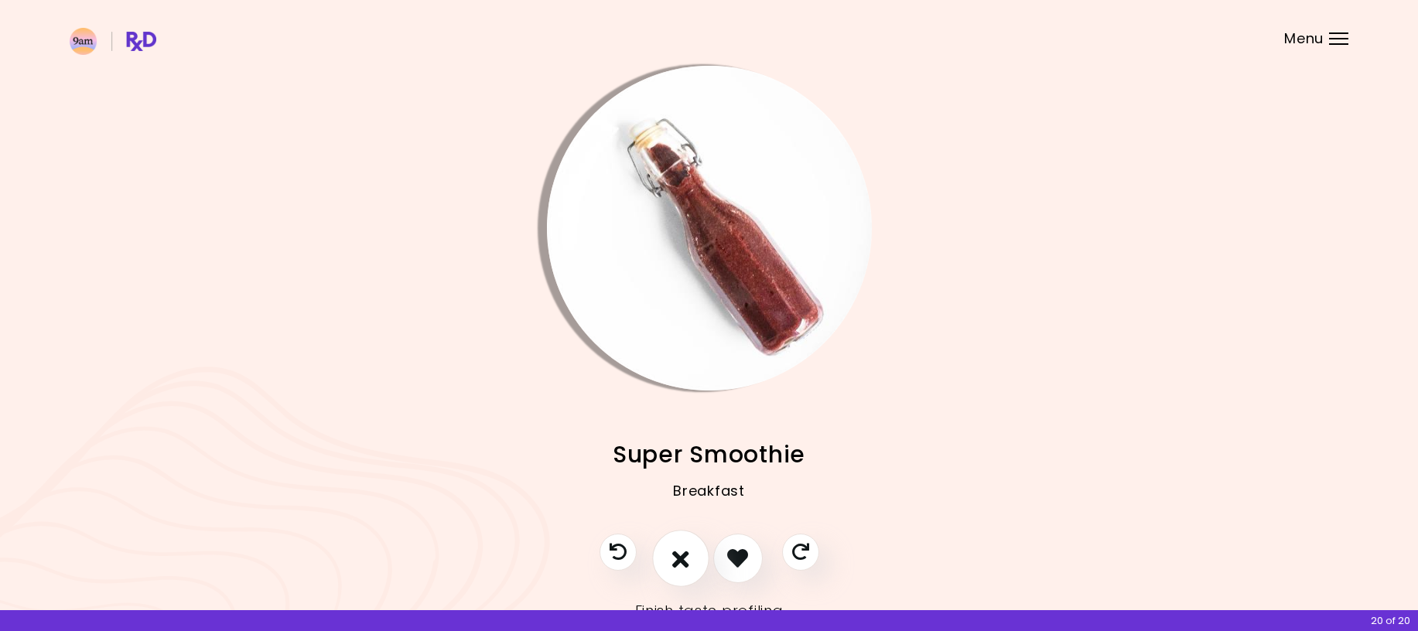
click at [684, 559] on icon "I don't like this recipe" at bounding box center [680, 558] width 17 height 24
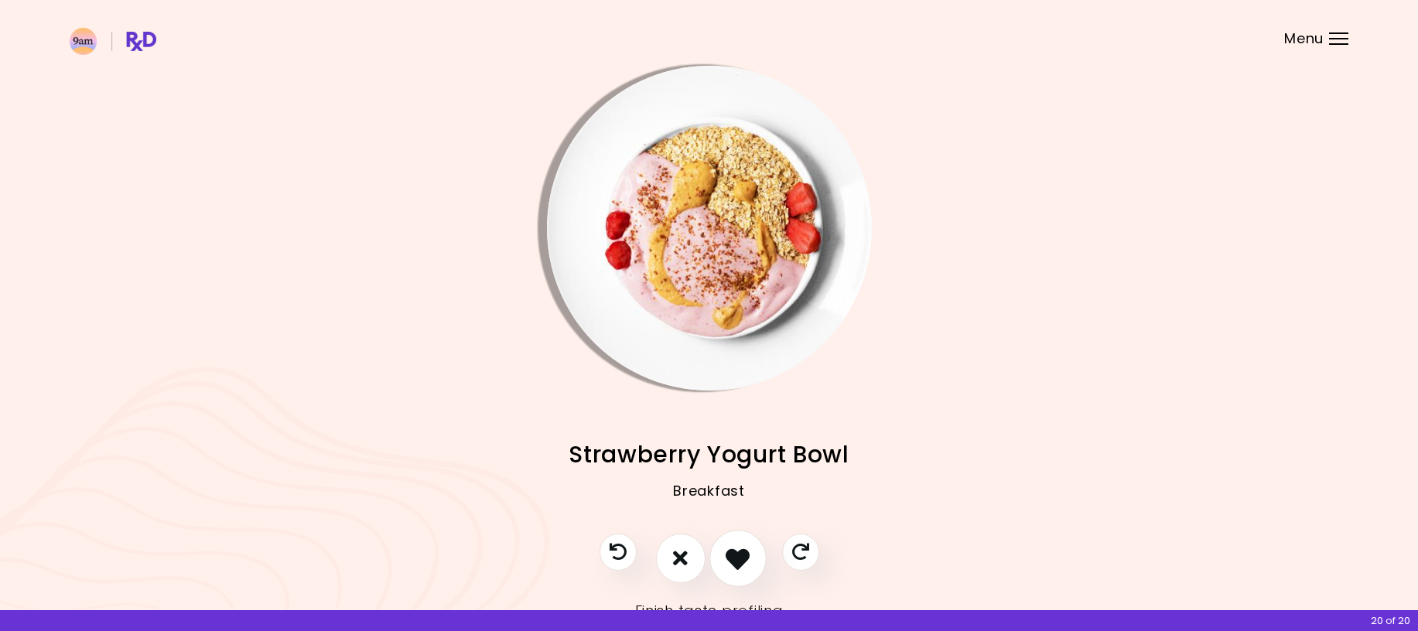
click at [736, 563] on icon "I like this recipe" at bounding box center [738, 558] width 24 height 24
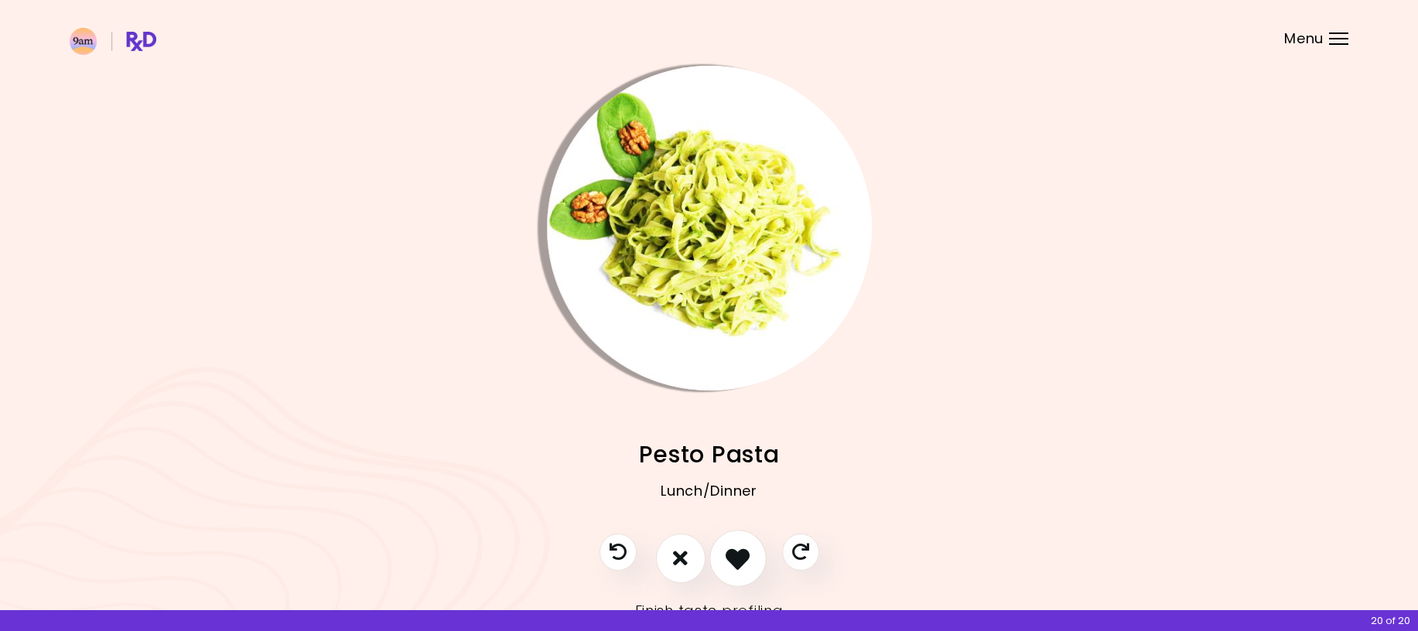
click at [736, 563] on icon "I like this recipe" at bounding box center [738, 558] width 24 height 24
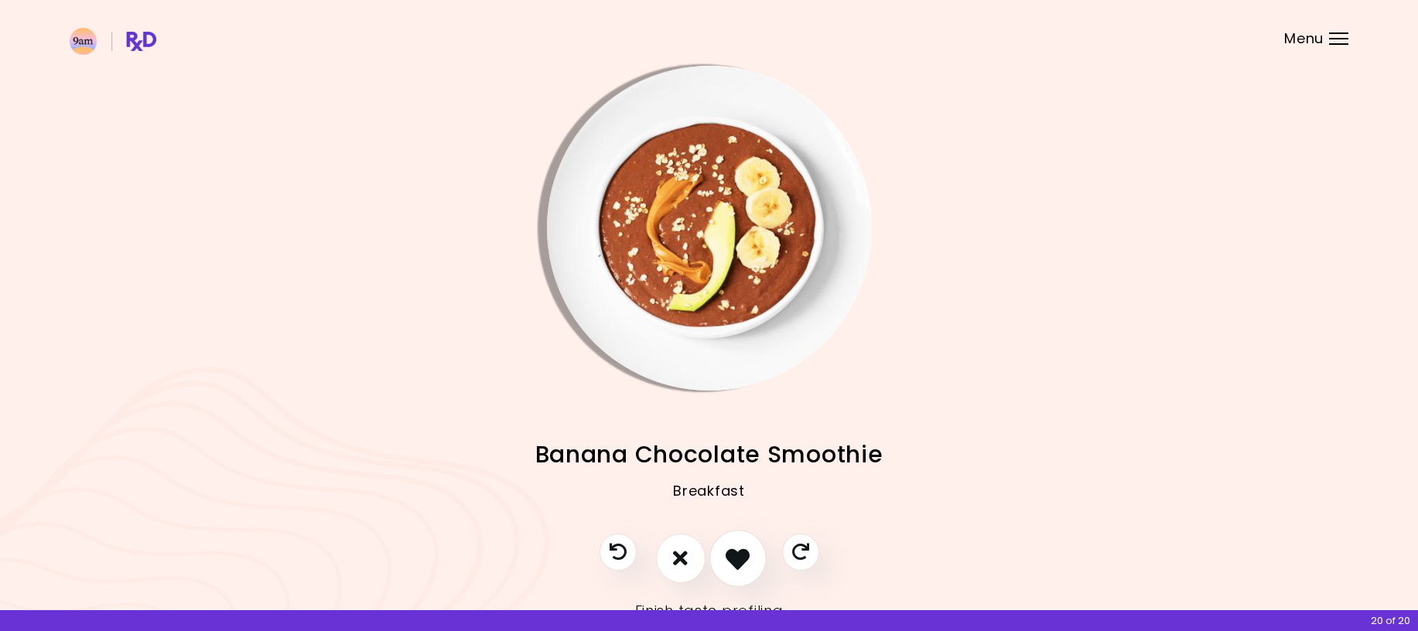
click at [736, 563] on icon "I like this recipe" at bounding box center [738, 558] width 24 height 24
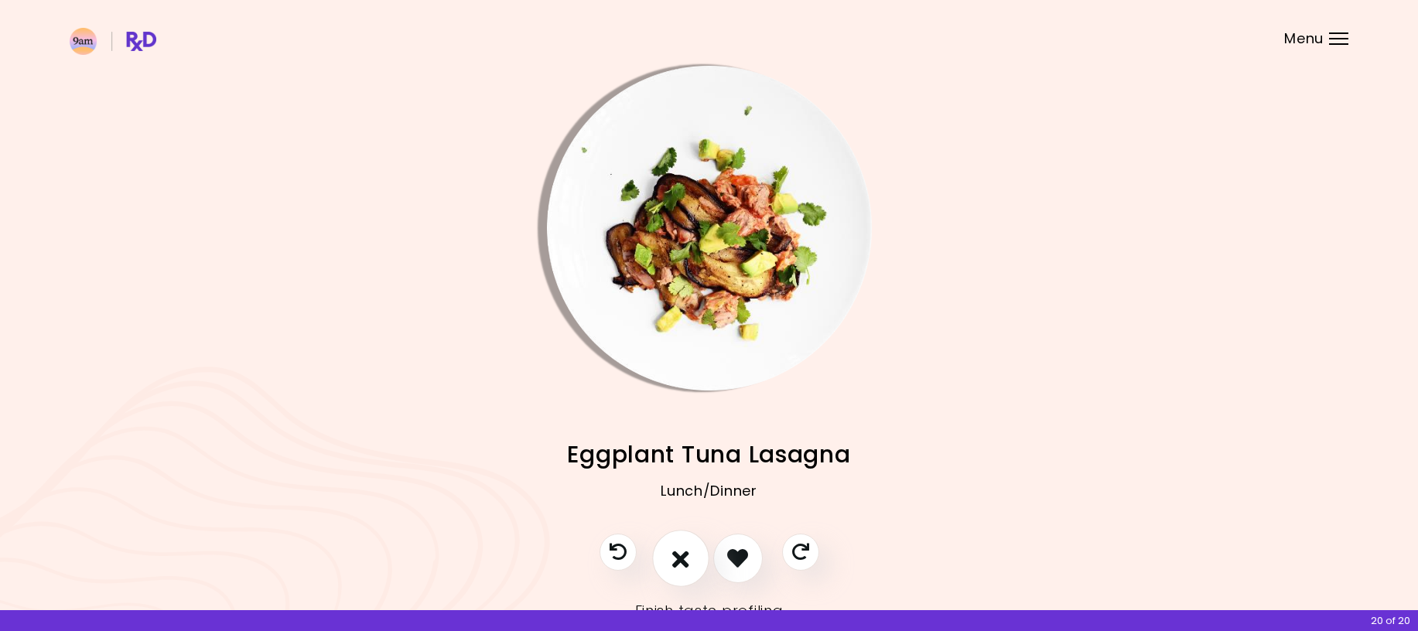
click at [681, 557] on icon "I don't like this recipe" at bounding box center [680, 558] width 17 height 24
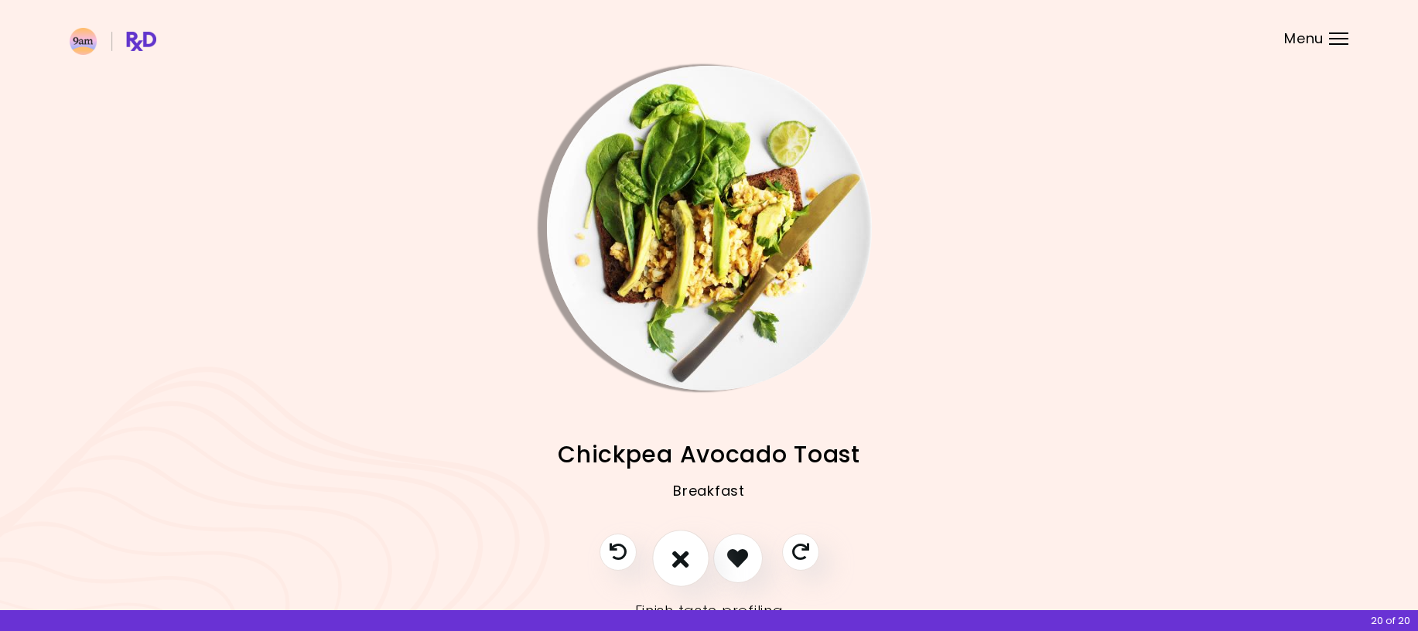
click at [681, 557] on icon "I don't like this recipe" at bounding box center [680, 558] width 17 height 24
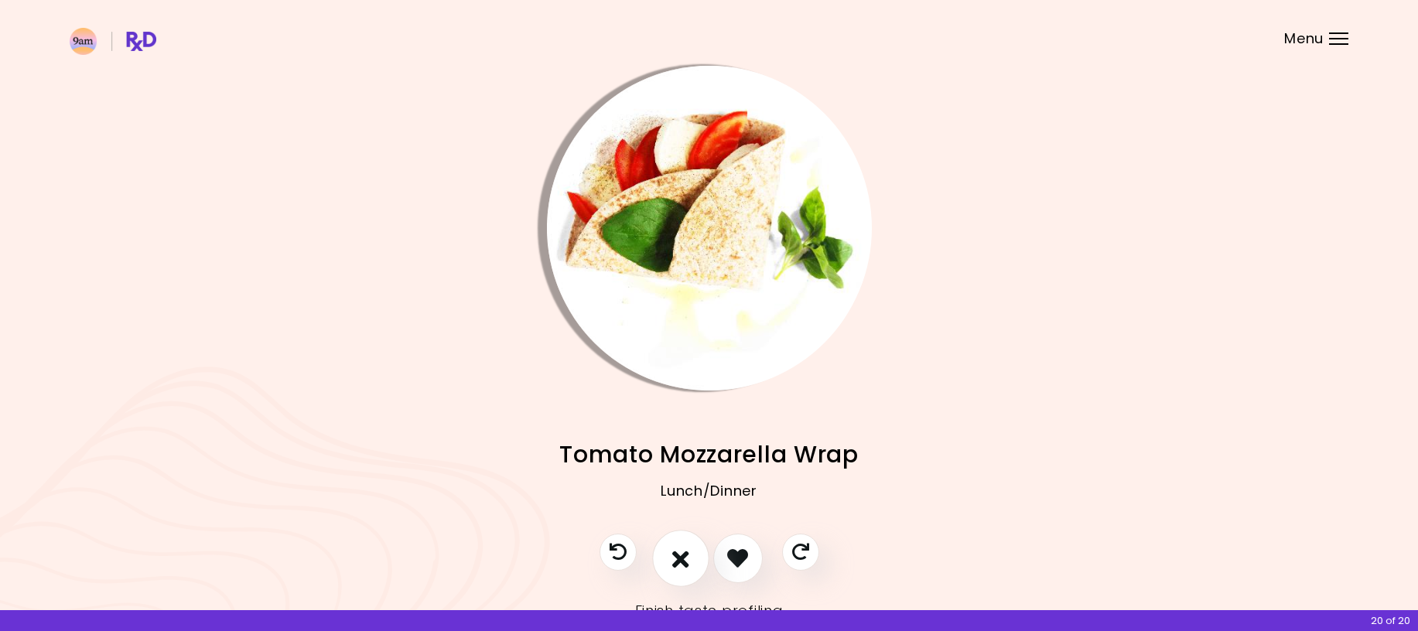
click at [681, 557] on icon "I don't like this recipe" at bounding box center [680, 558] width 17 height 24
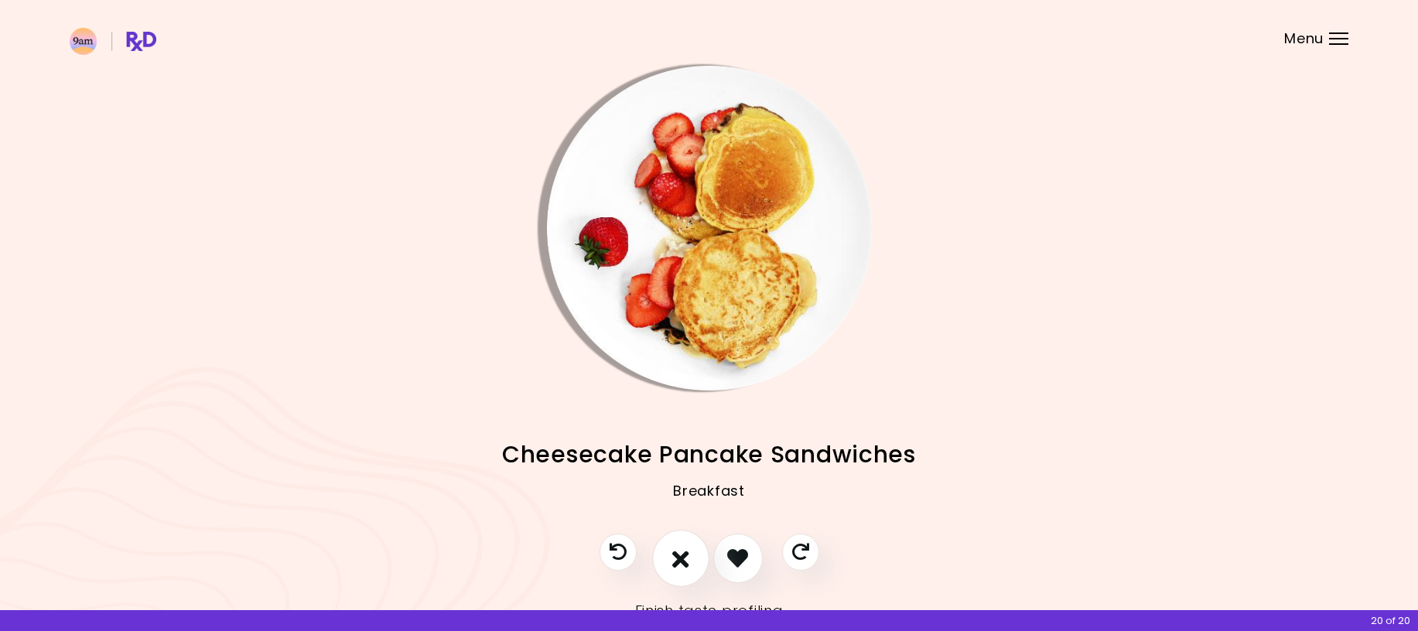
click at [681, 557] on icon "I don't like this recipe" at bounding box center [680, 558] width 17 height 24
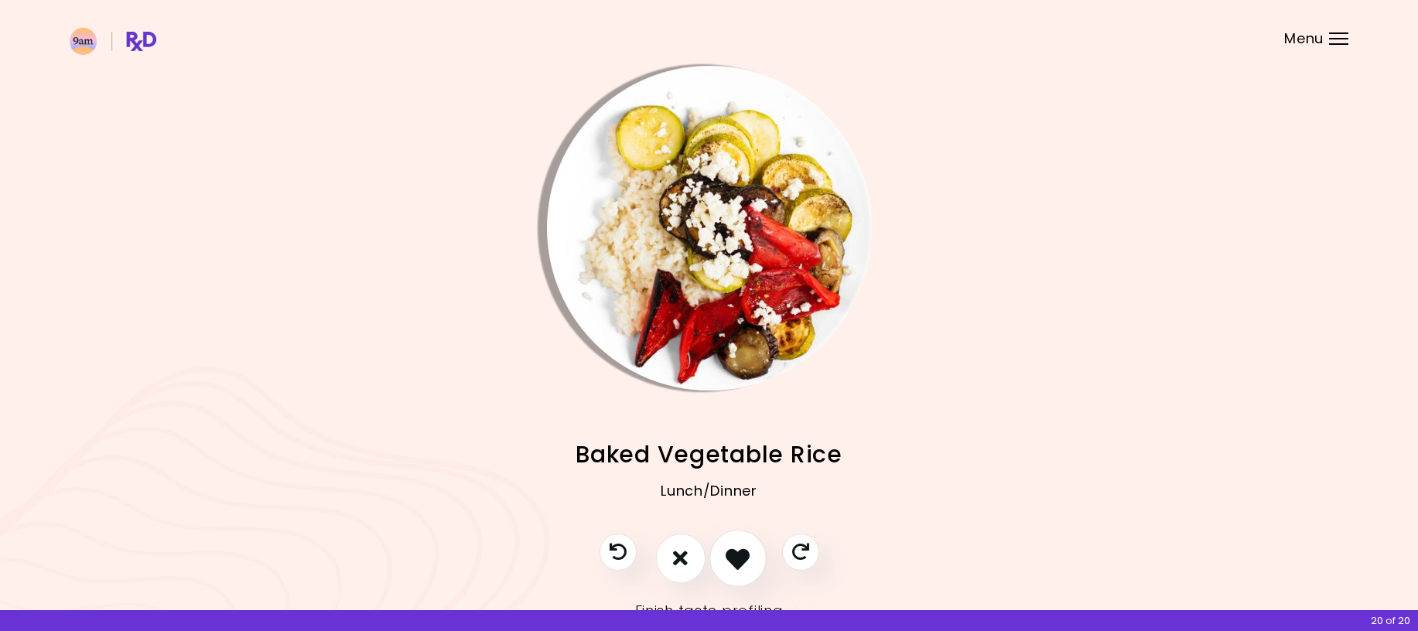
click at [736, 561] on icon "I like this recipe" at bounding box center [738, 558] width 24 height 24
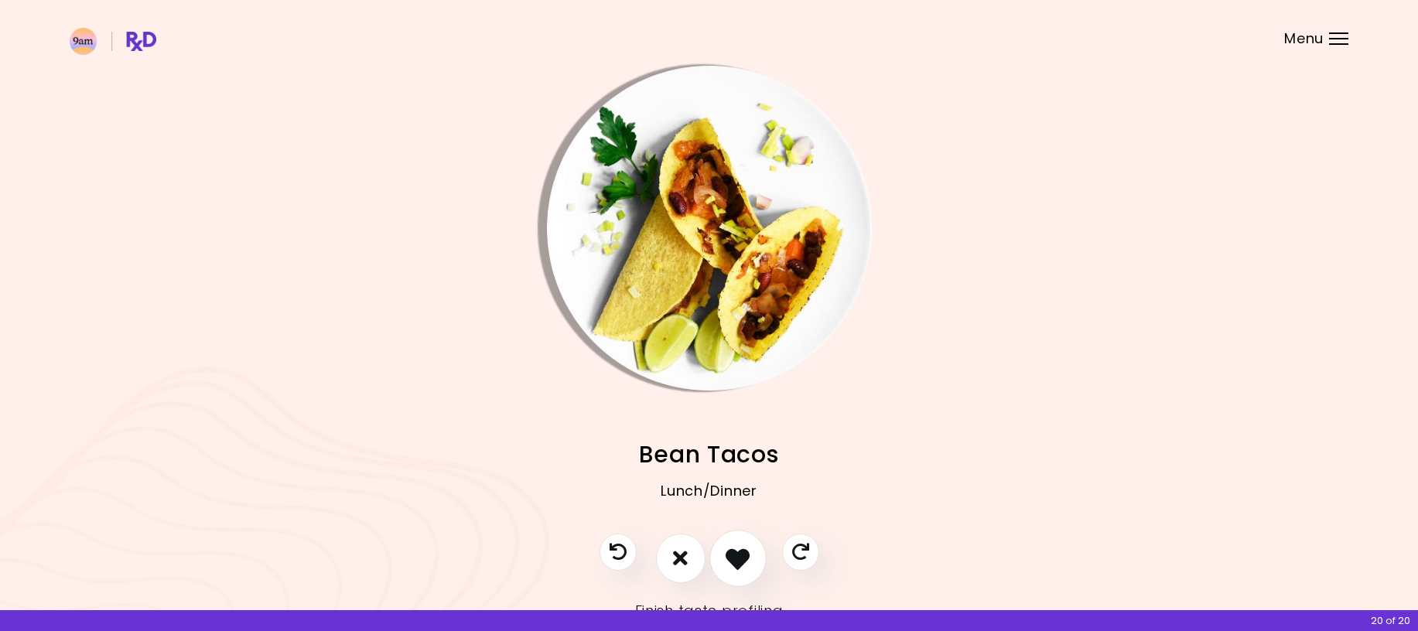
click at [736, 561] on icon "I like this recipe" at bounding box center [738, 558] width 24 height 24
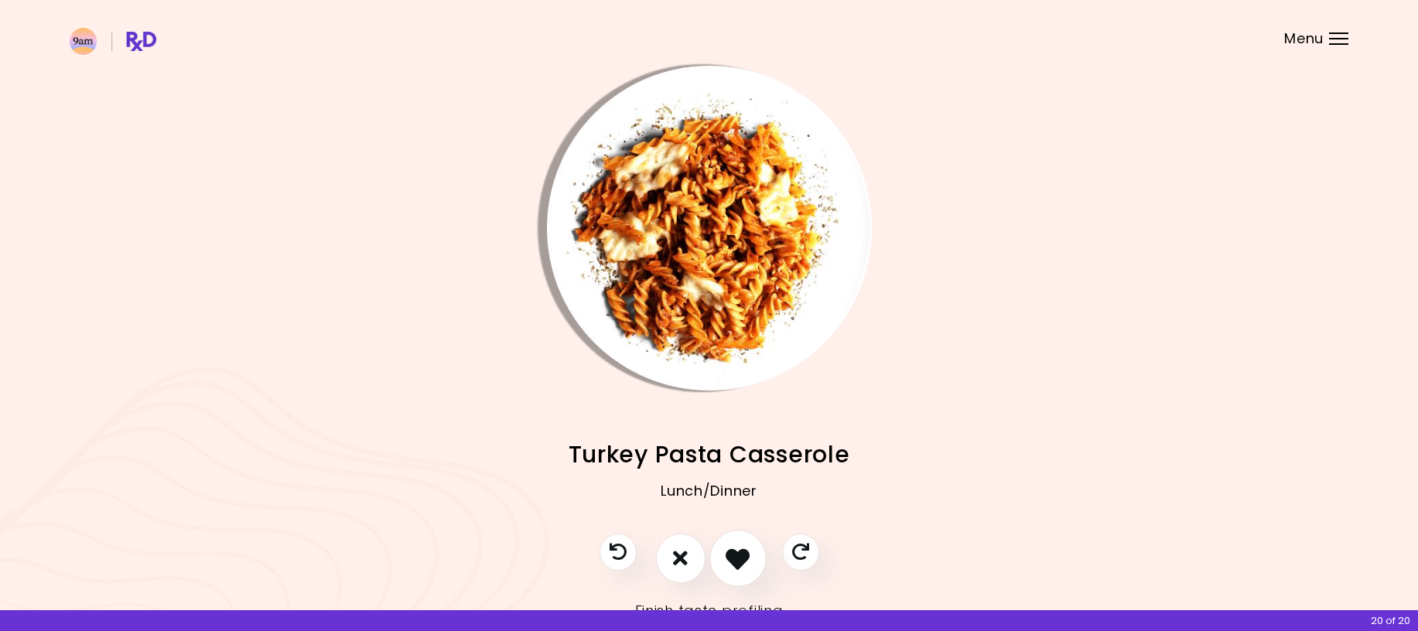
click at [736, 561] on icon "I like this recipe" at bounding box center [738, 558] width 24 height 24
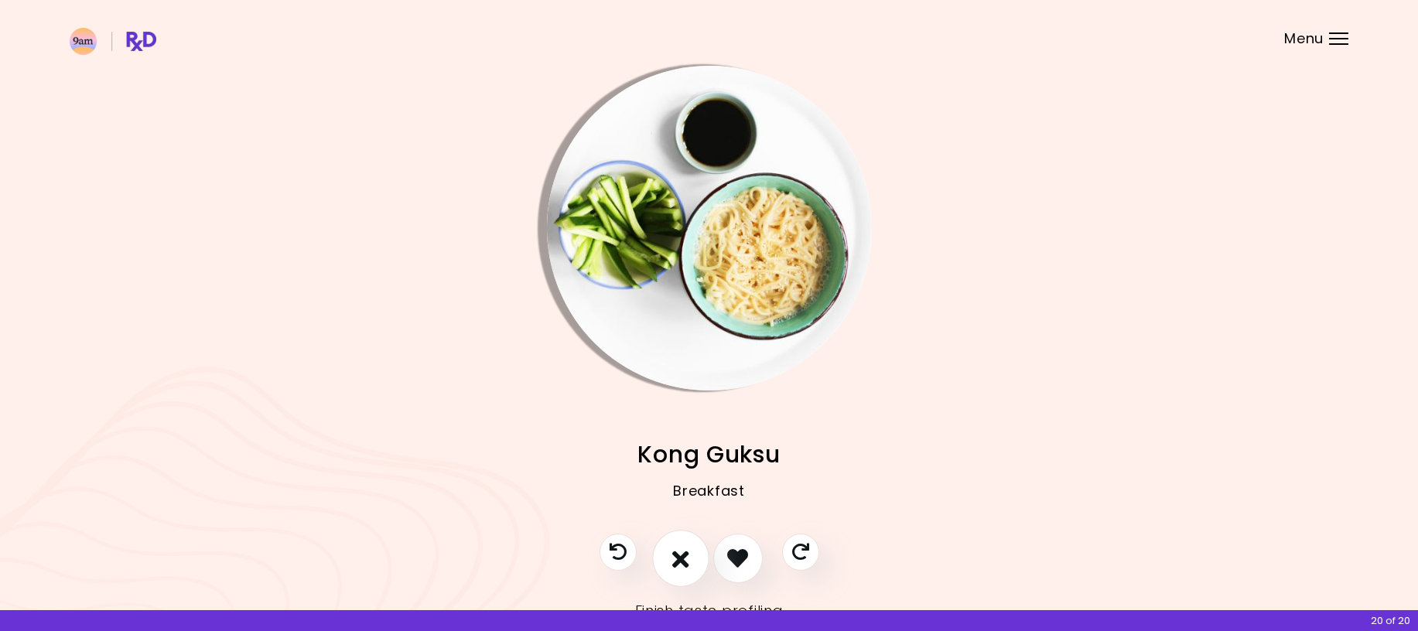
click at [674, 562] on icon "I don't like this recipe" at bounding box center [680, 558] width 17 height 24
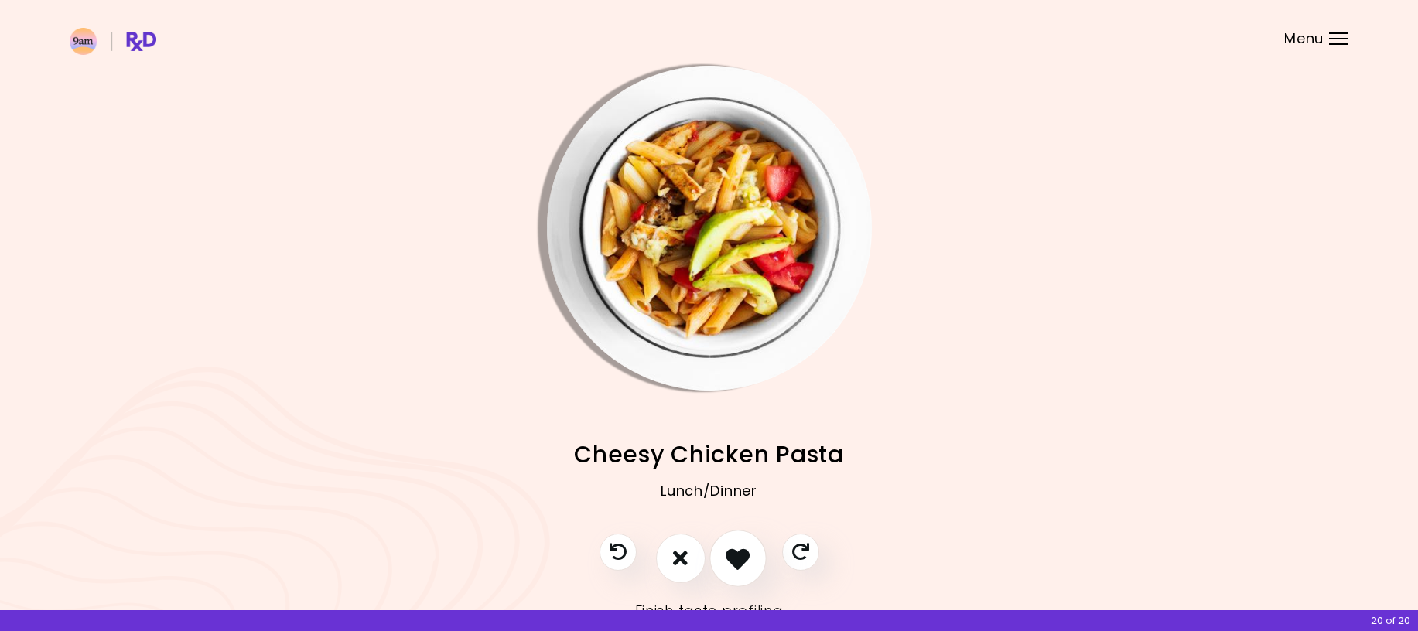
click at [743, 559] on icon "I like this recipe" at bounding box center [738, 558] width 24 height 24
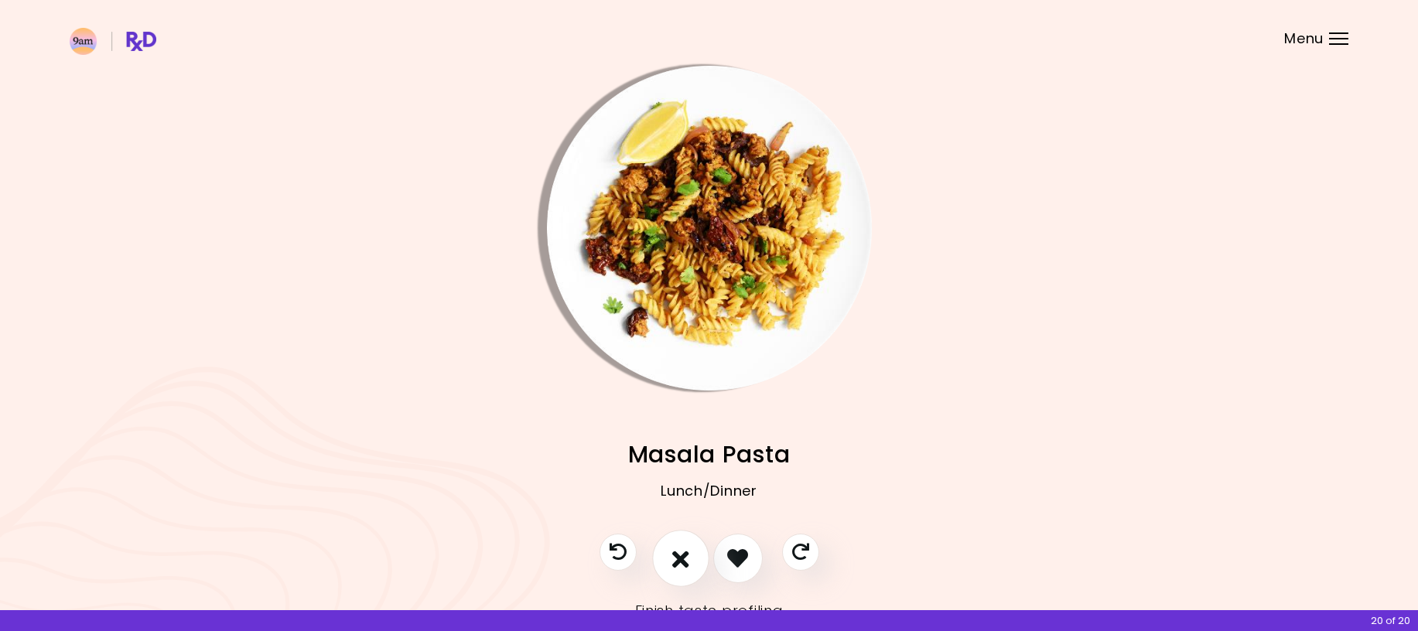
click at [681, 562] on icon "I don't like this recipe" at bounding box center [680, 558] width 17 height 24
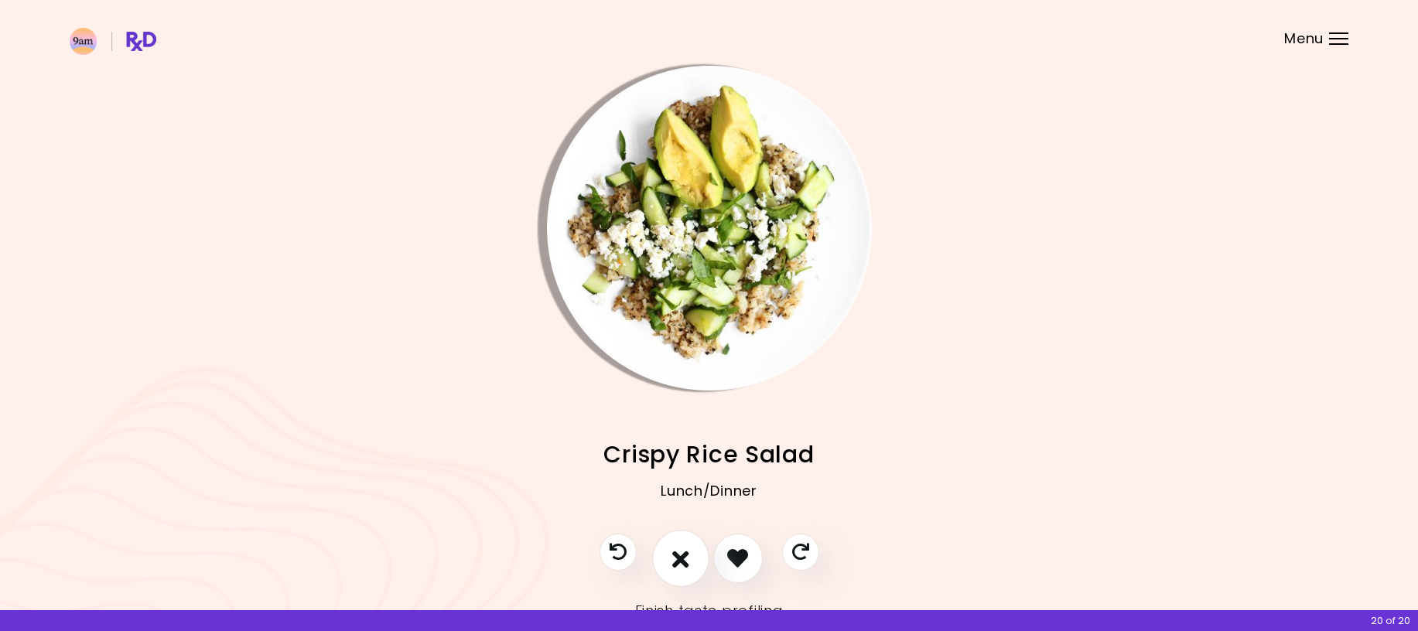
click at [681, 562] on icon "I don't like this recipe" at bounding box center [680, 558] width 17 height 24
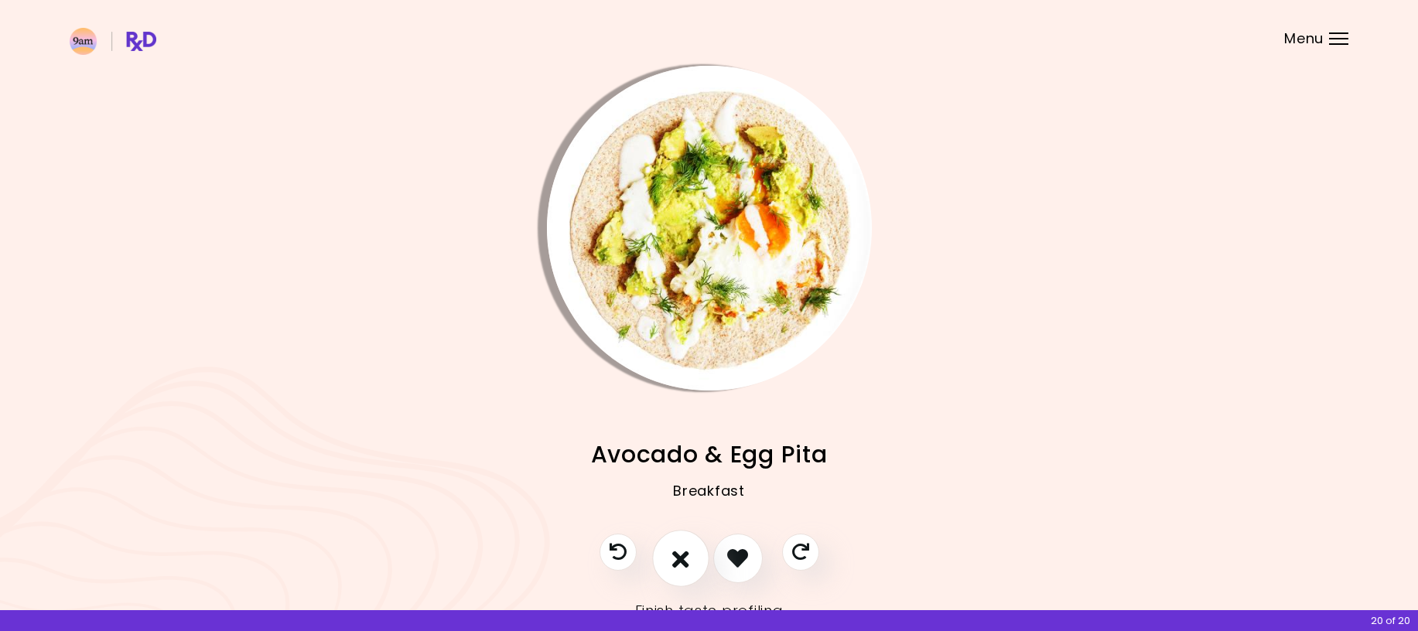
click at [682, 562] on icon "I don't like this recipe" at bounding box center [680, 558] width 17 height 24
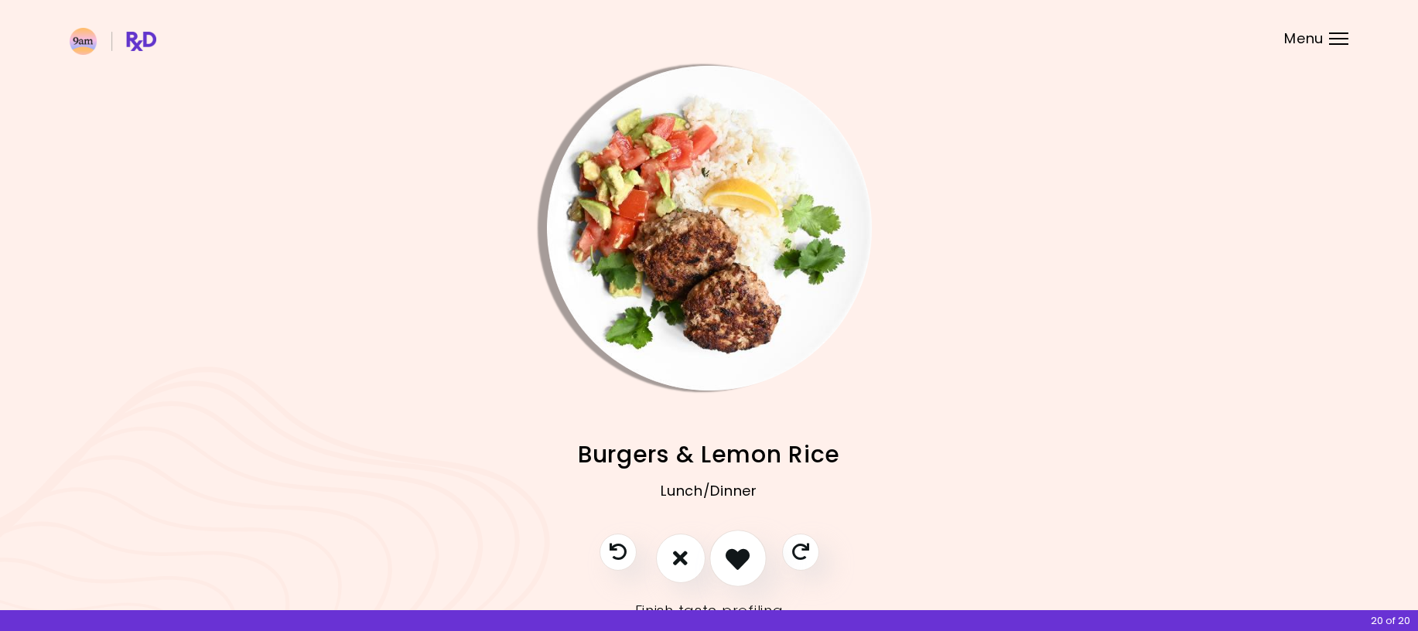
drag, startPoint x: 682, startPoint y: 562, endPoint x: 722, endPoint y: 561, distance: 40.3
click at [722, 561] on div at bounding box center [709, 566] width 251 height 65
click at [732, 561] on icon "I like this recipe" at bounding box center [738, 558] width 24 height 24
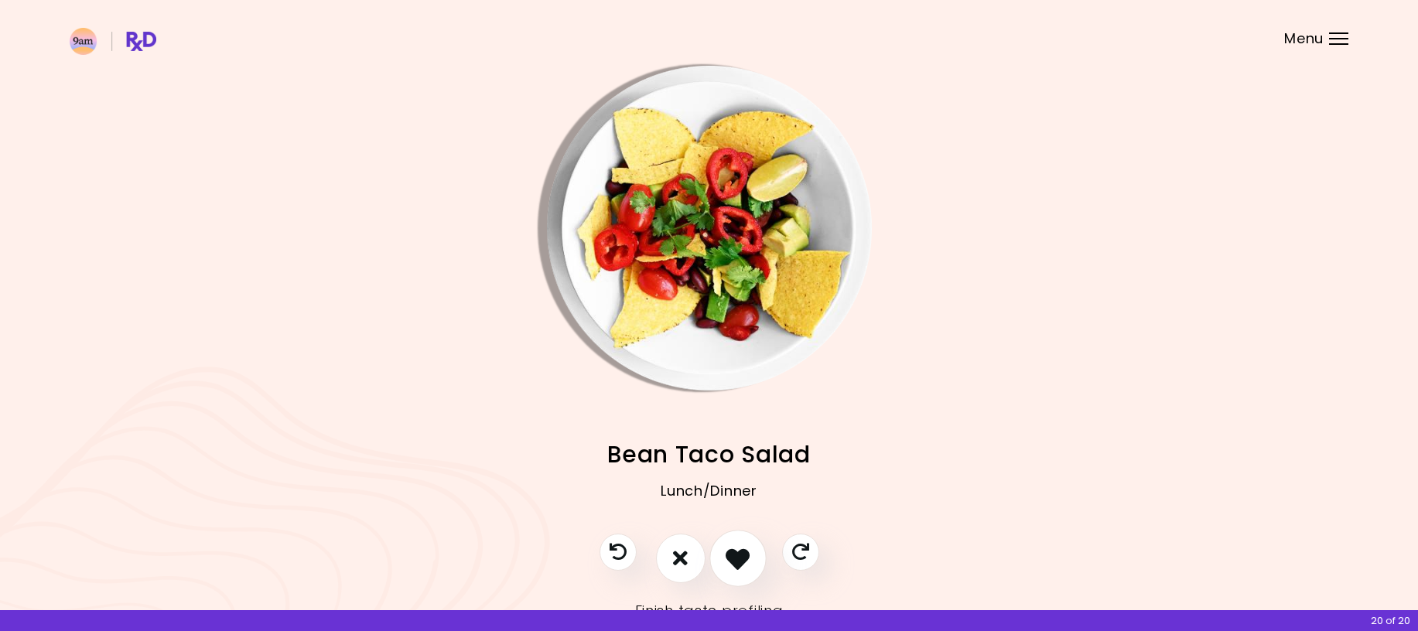
click at [741, 560] on icon "I like this recipe" at bounding box center [738, 558] width 24 height 24
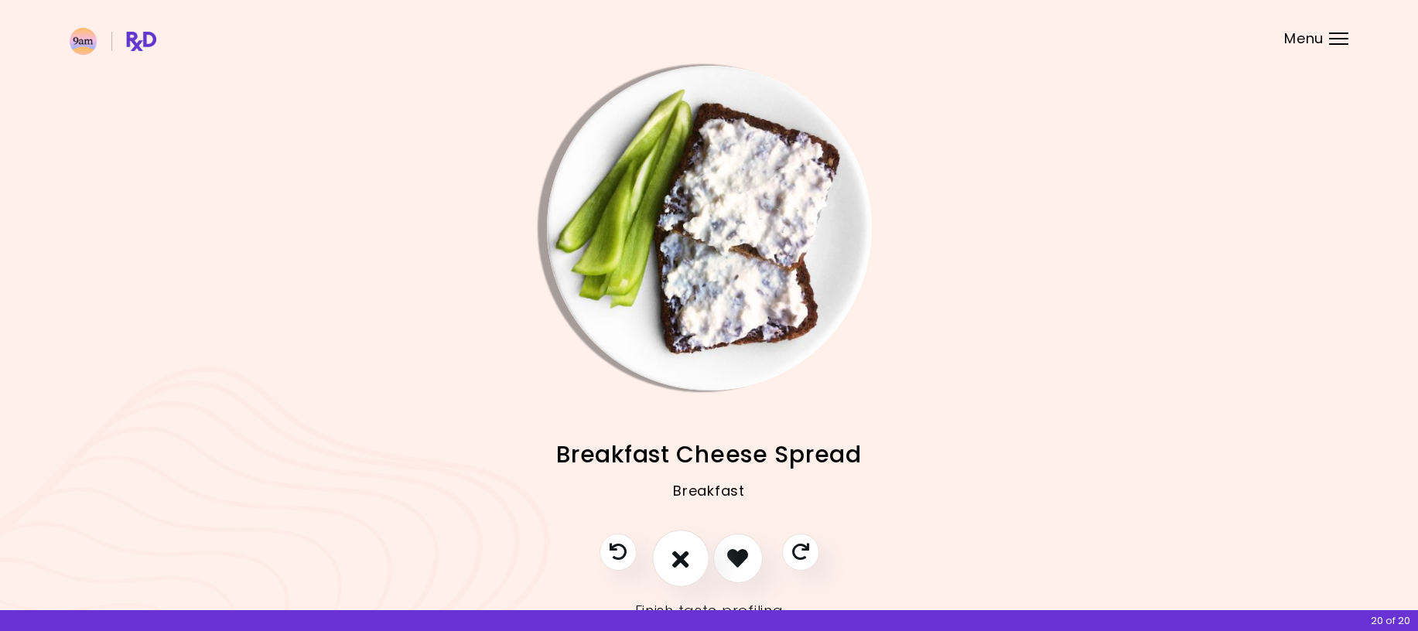
click at [685, 565] on icon "I don't like this recipe" at bounding box center [680, 558] width 17 height 24
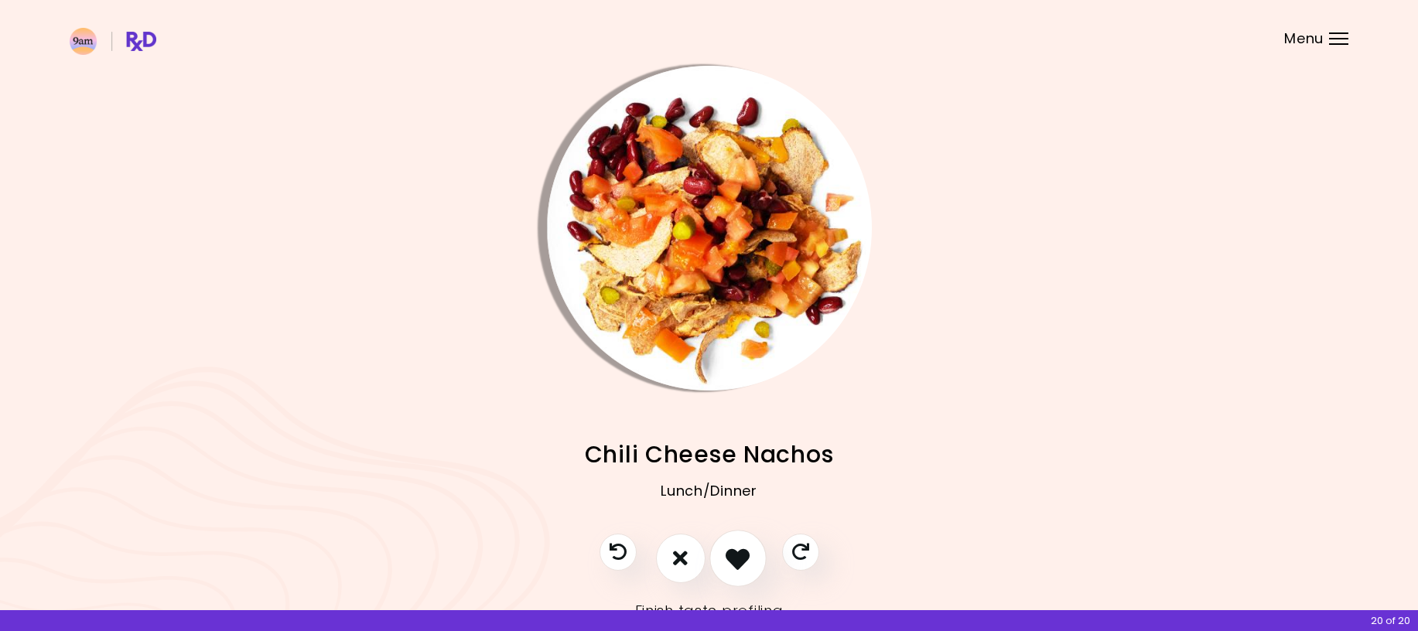
click at [731, 564] on icon "I like this recipe" at bounding box center [738, 558] width 24 height 24
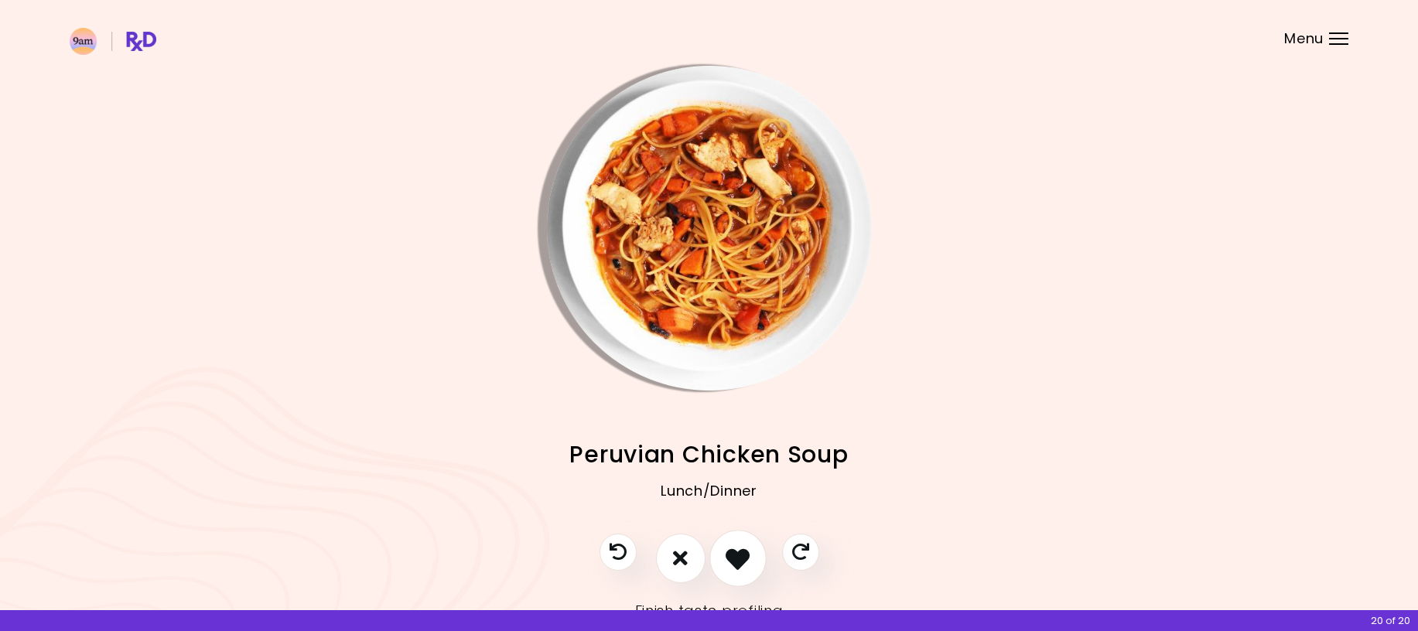
click at [736, 564] on icon "I like this recipe" at bounding box center [738, 558] width 24 height 24
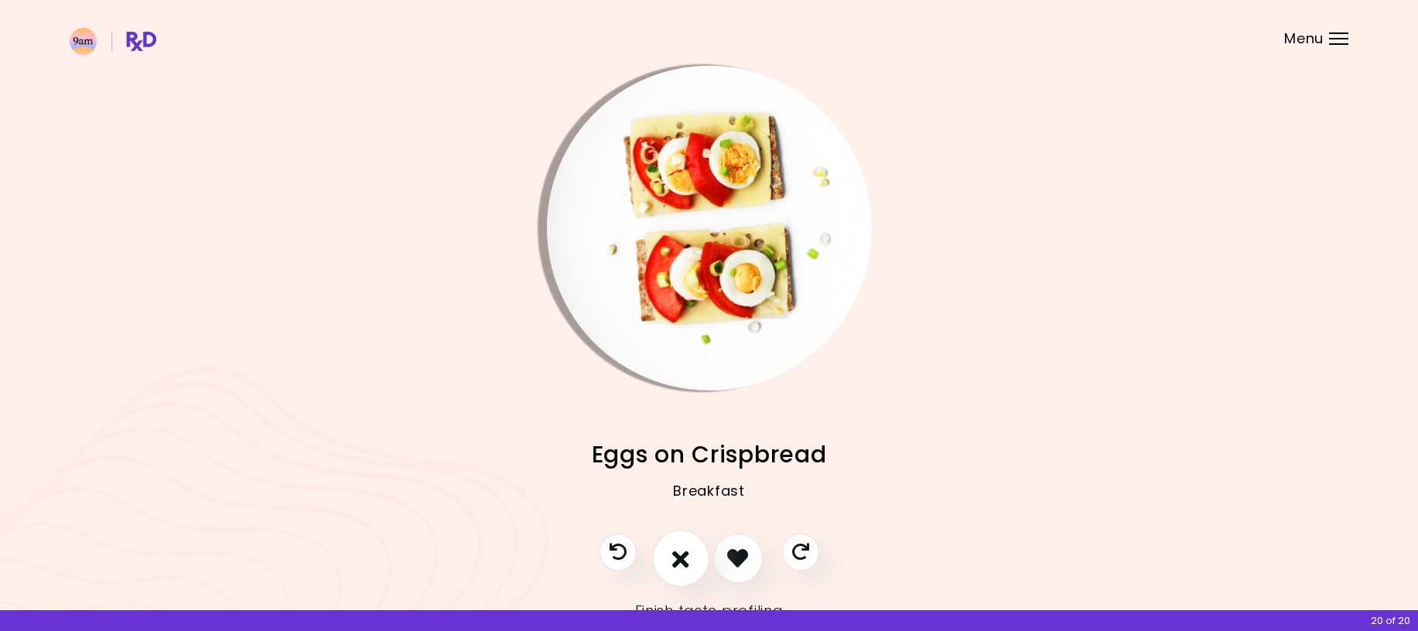
click at [683, 561] on icon "I don't like this recipe" at bounding box center [680, 558] width 17 height 24
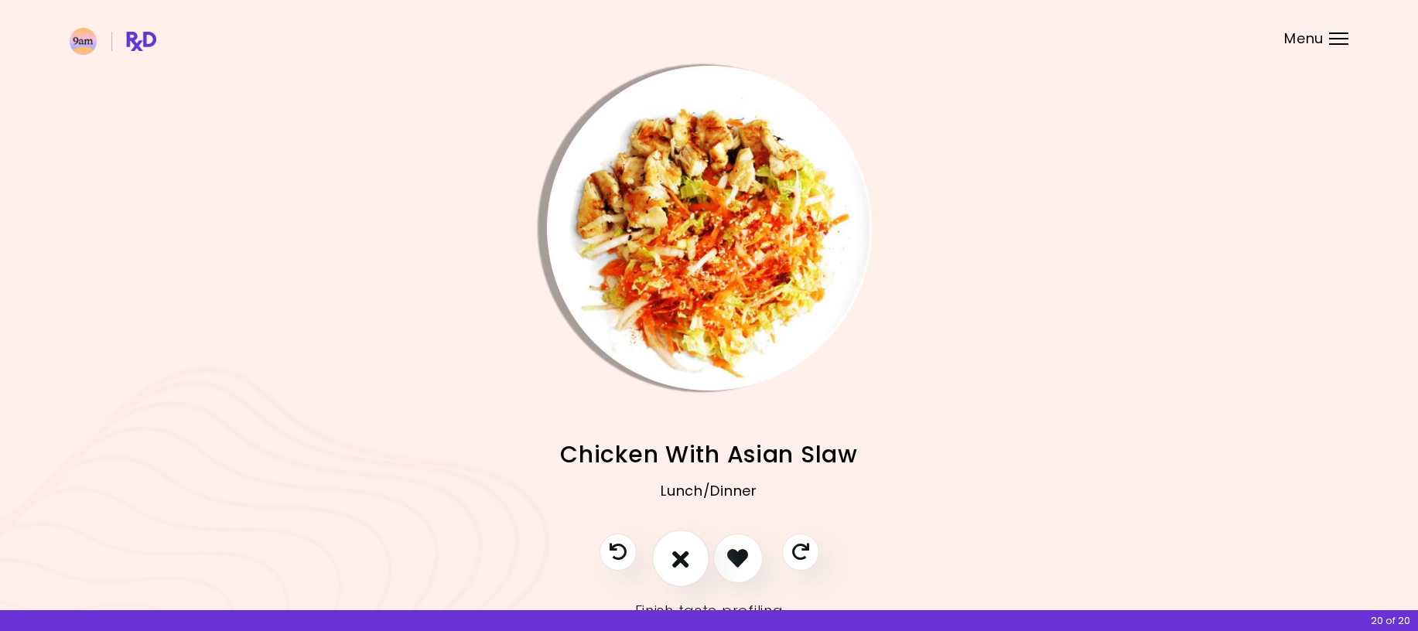
click at [683, 561] on icon "I don't like this recipe" at bounding box center [680, 558] width 17 height 24
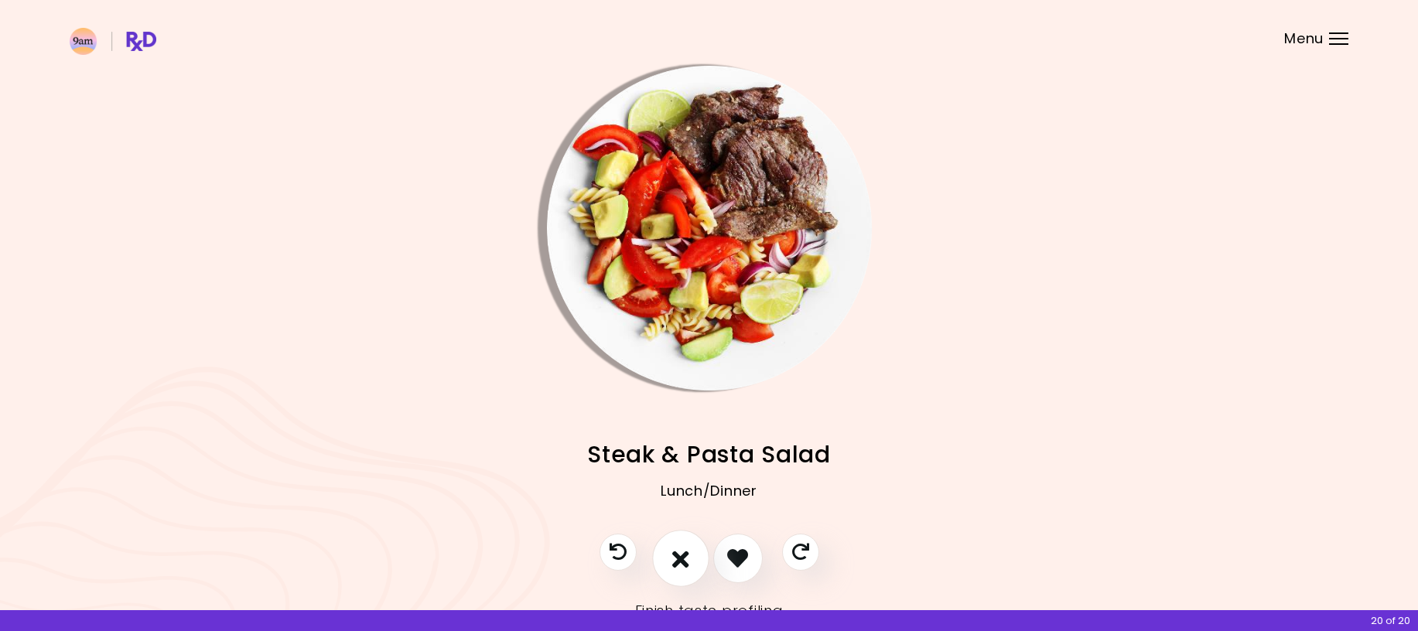
click at [683, 561] on icon "I don't like this recipe" at bounding box center [680, 558] width 17 height 24
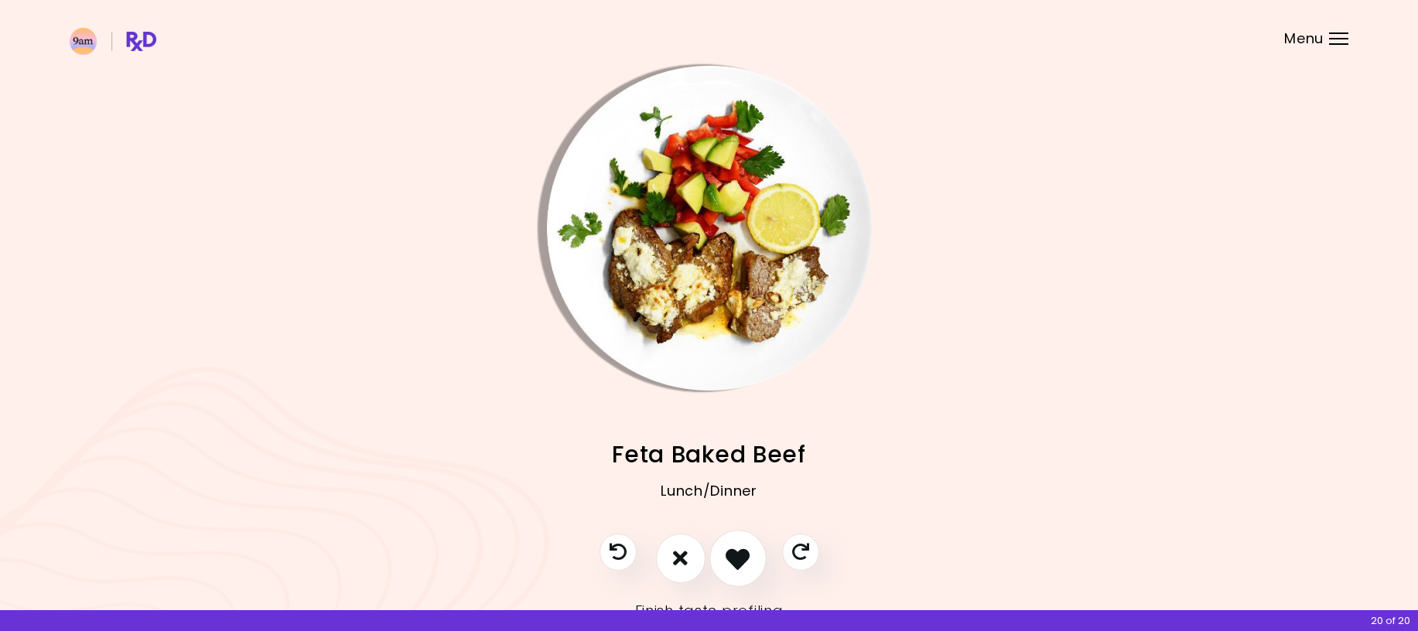
click at [749, 558] on icon "I like this recipe" at bounding box center [738, 558] width 24 height 24
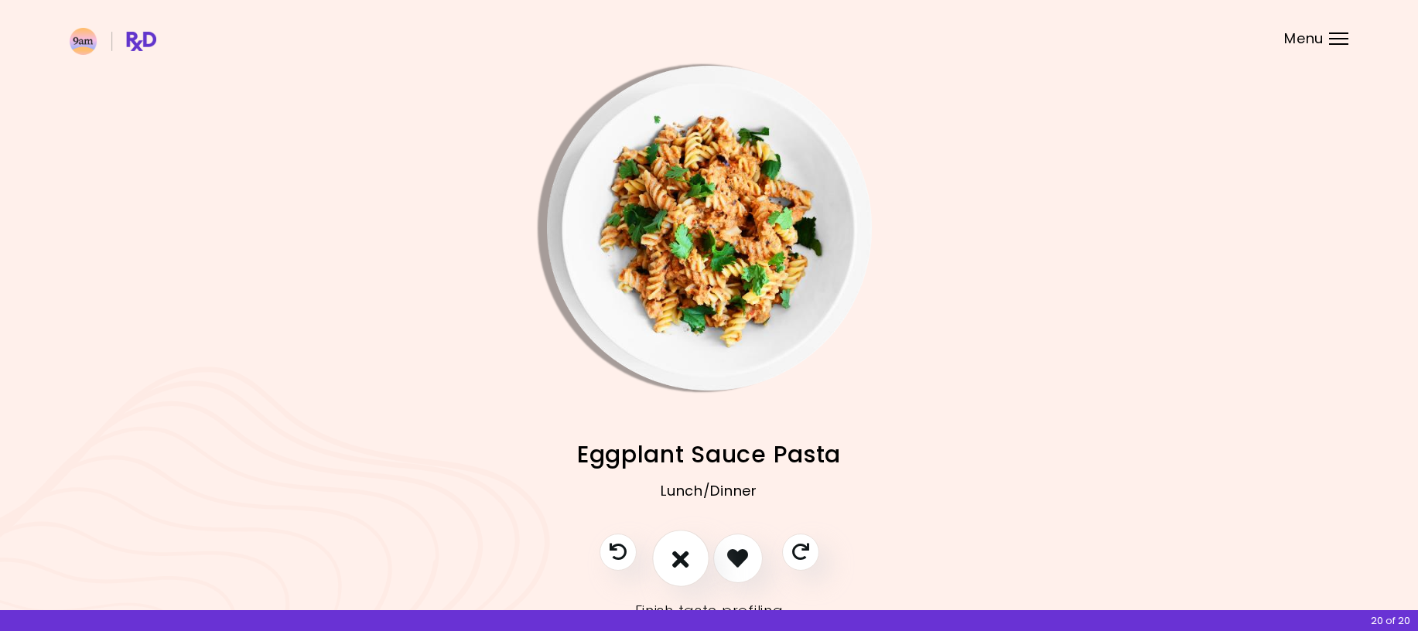
click at [687, 562] on icon "I don't like this recipe" at bounding box center [680, 558] width 17 height 24
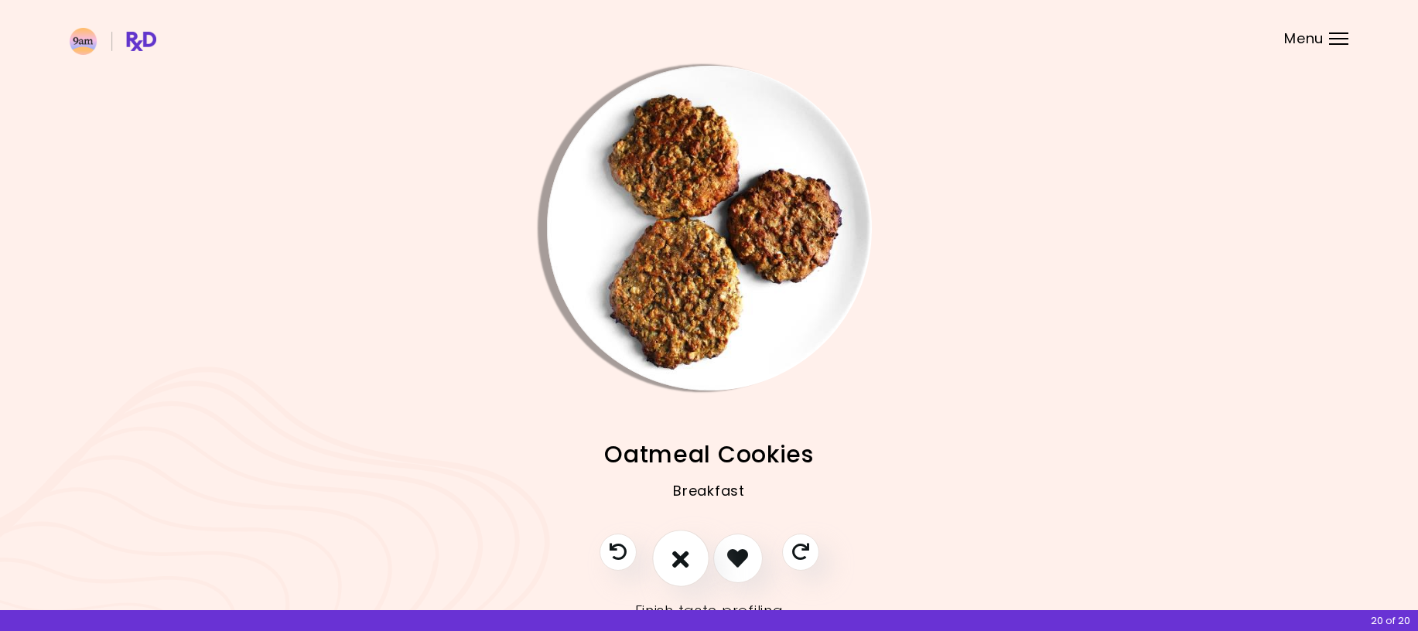
click at [687, 562] on icon "I don't like this recipe" at bounding box center [680, 558] width 17 height 24
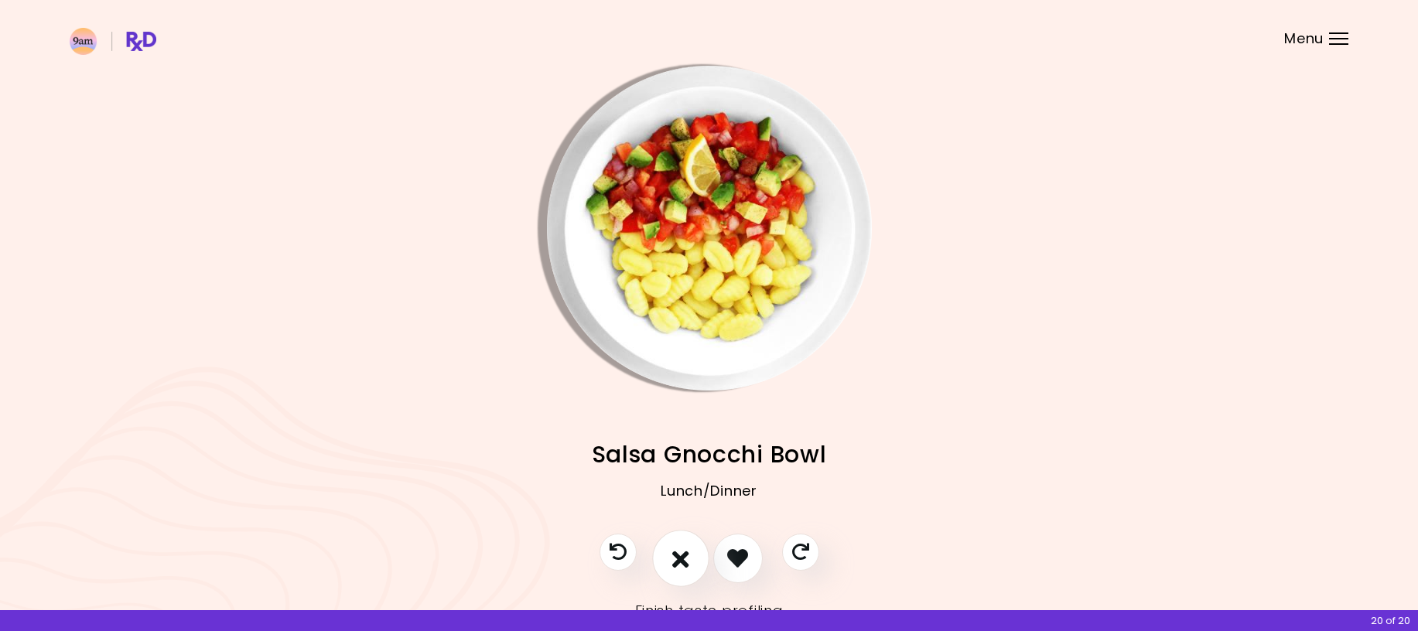
click at [687, 562] on icon "I don't like this recipe" at bounding box center [680, 558] width 17 height 24
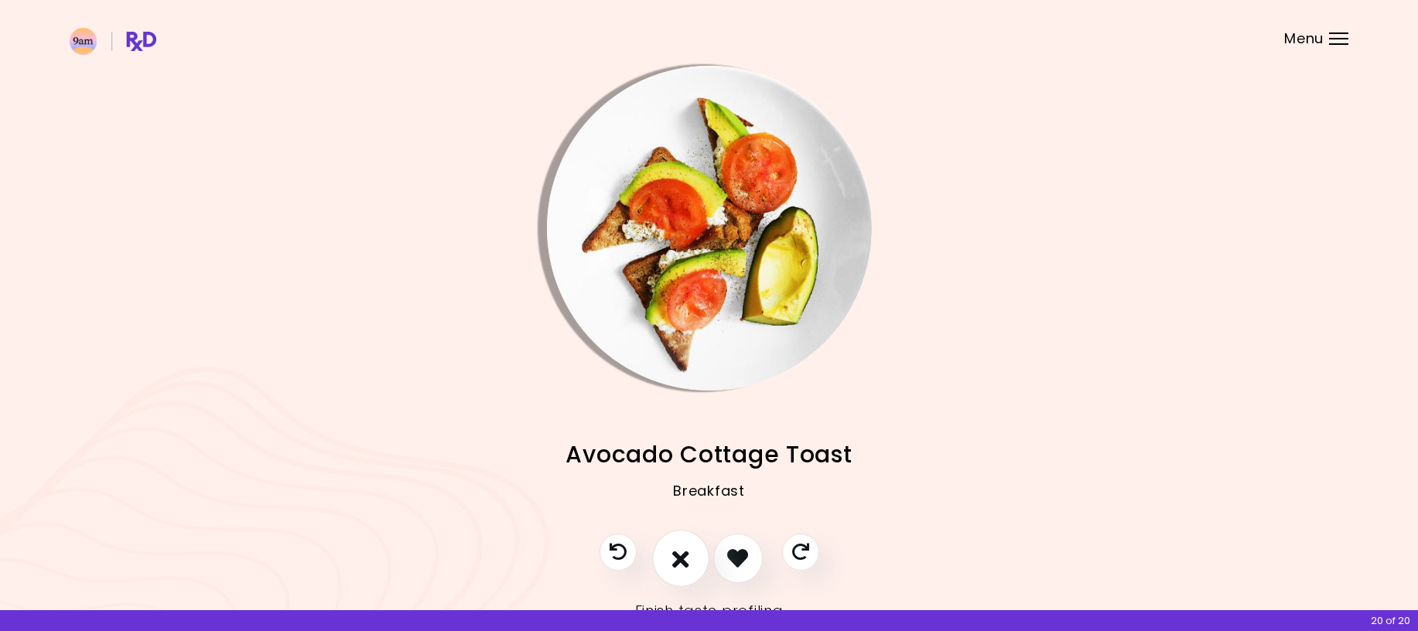
click at [687, 562] on icon "I don't like this recipe" at bounding box center [680, 558] width 17 height 24
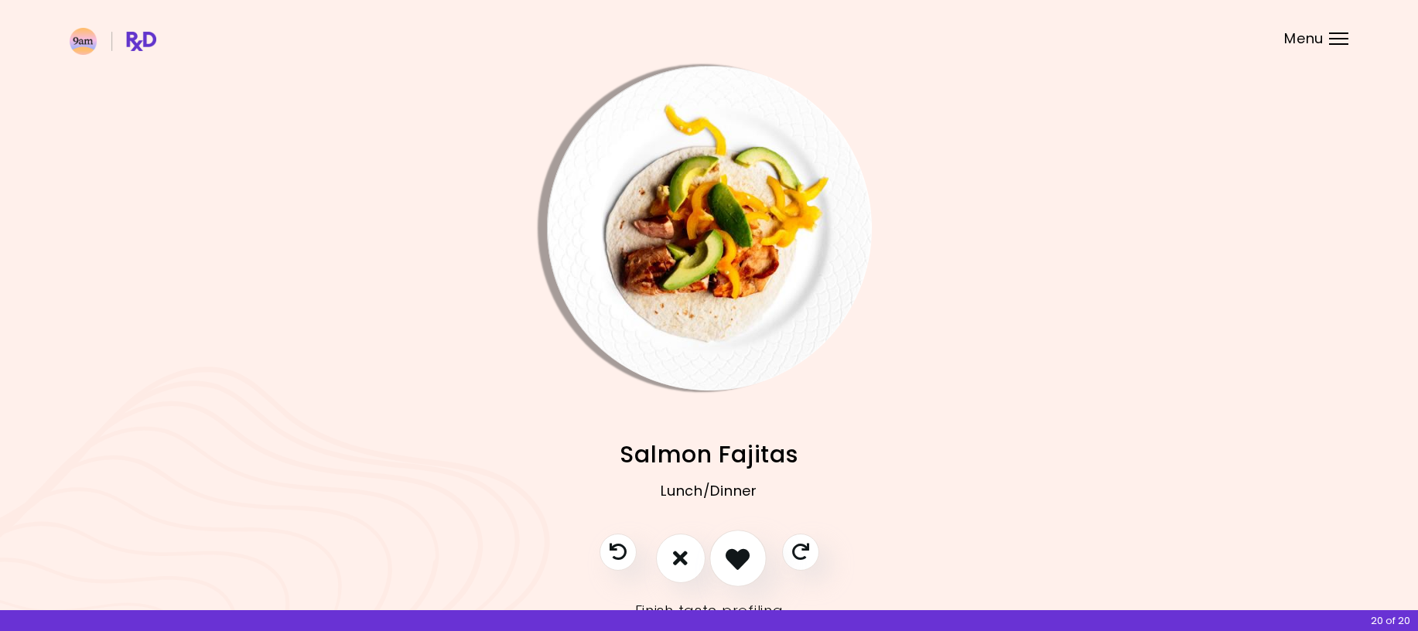
click at [745, 565] on icon "I like this recipe" at bounding box center [738, 558] width 24 height 24
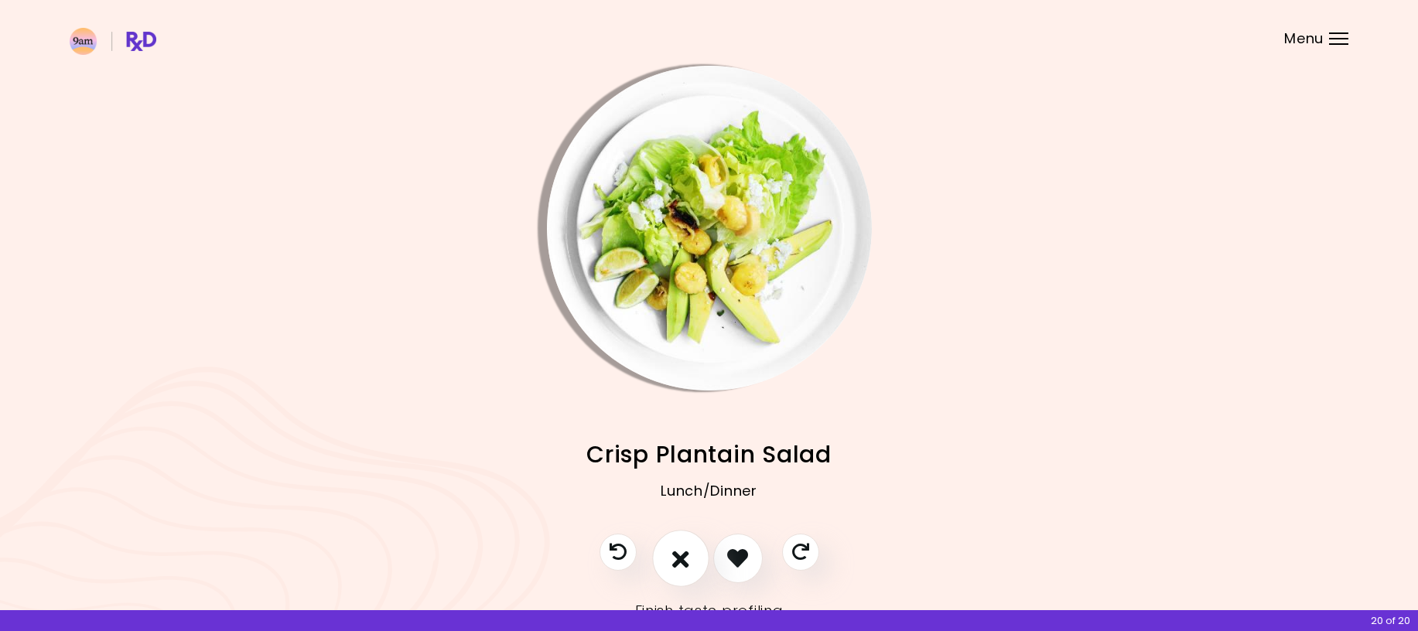
click at [671, 561] on button "I don't like this recipe" at bounding box center [680, 558] width 57 height 57
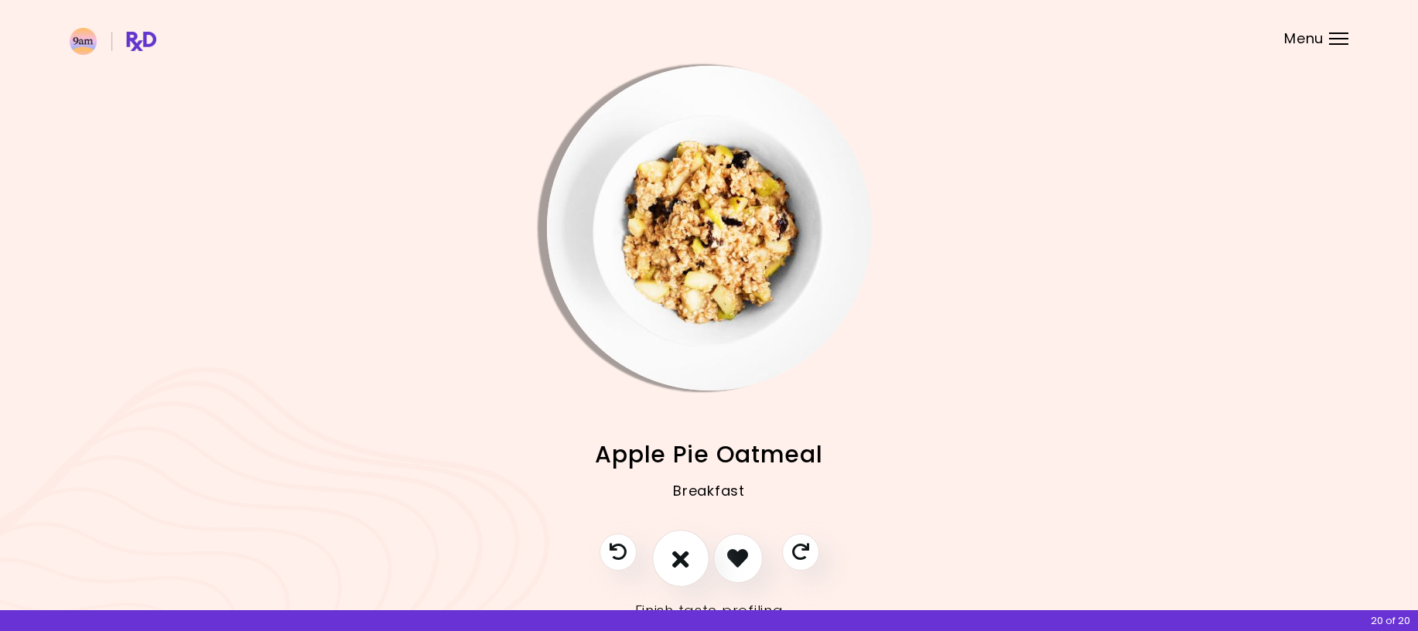
click at [673, 557] on icon "I don't like this recipe" at bounding box center [680, 558] width 17 height 24
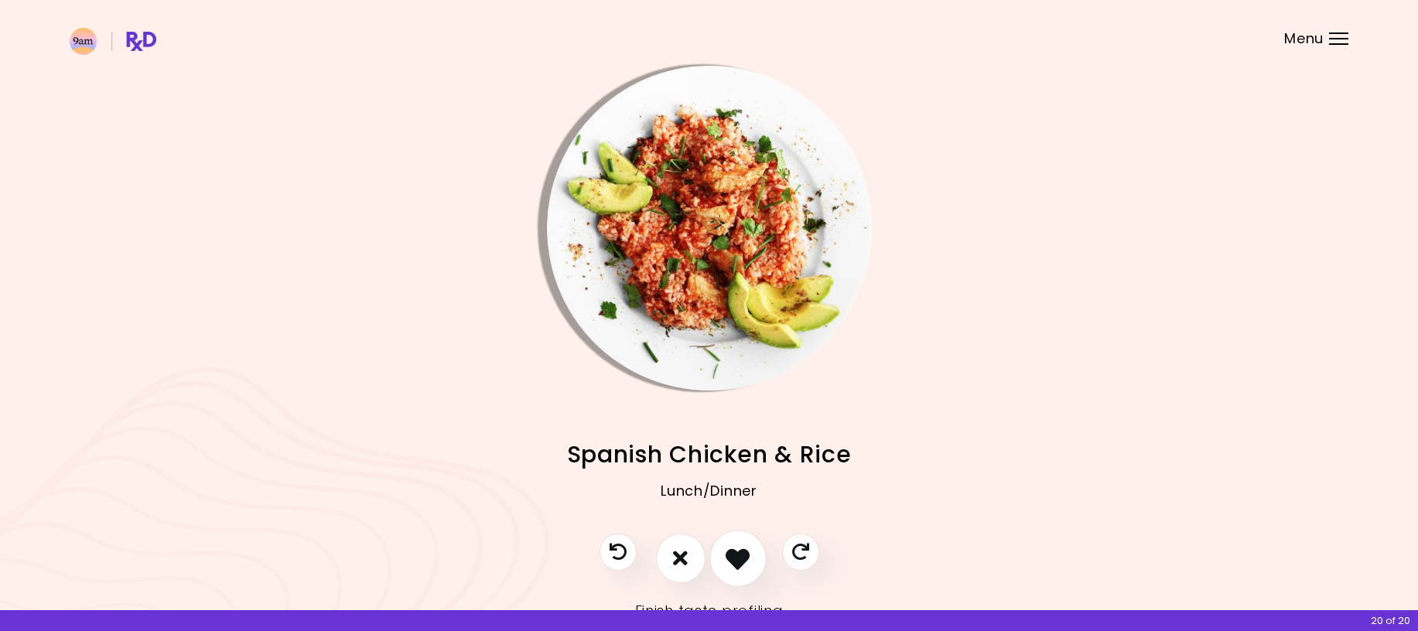
click at [732, 557] on icon "I like this recipe" at bounding box center [738, 558] width 24 height 24
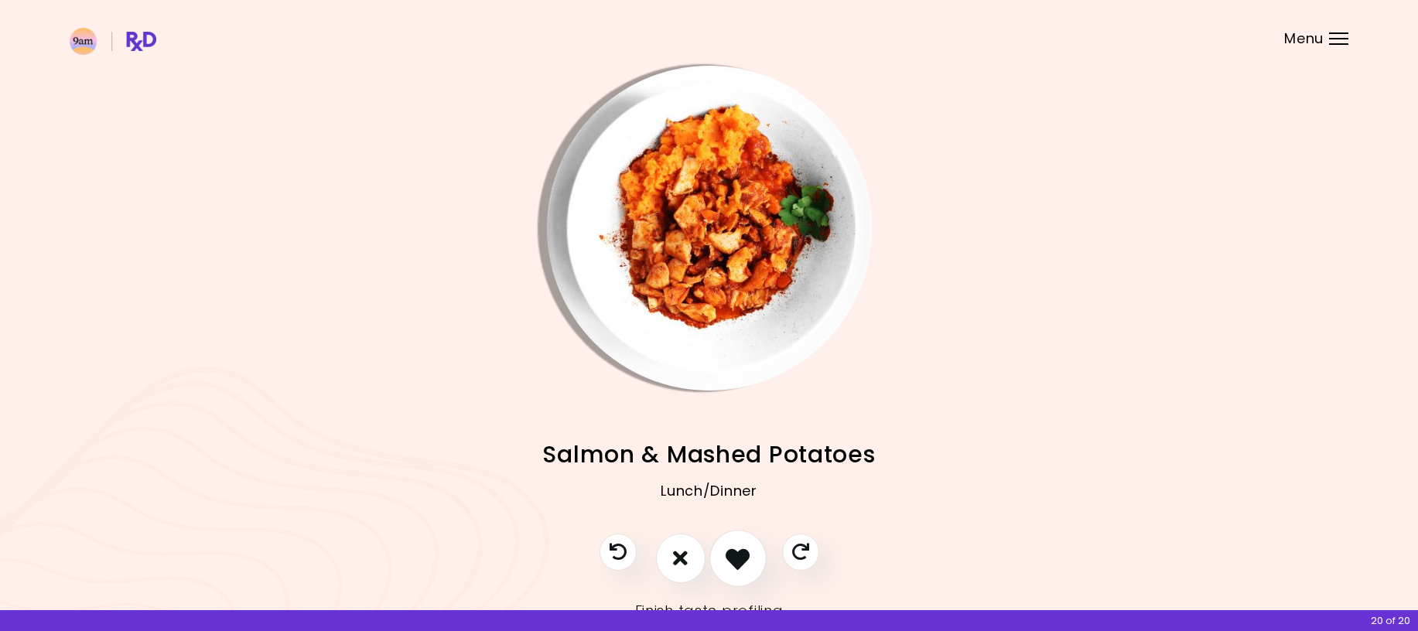
click at [731, 562] on icon "I like this recipe" at bounding box center [738, 558] width 24 height 24
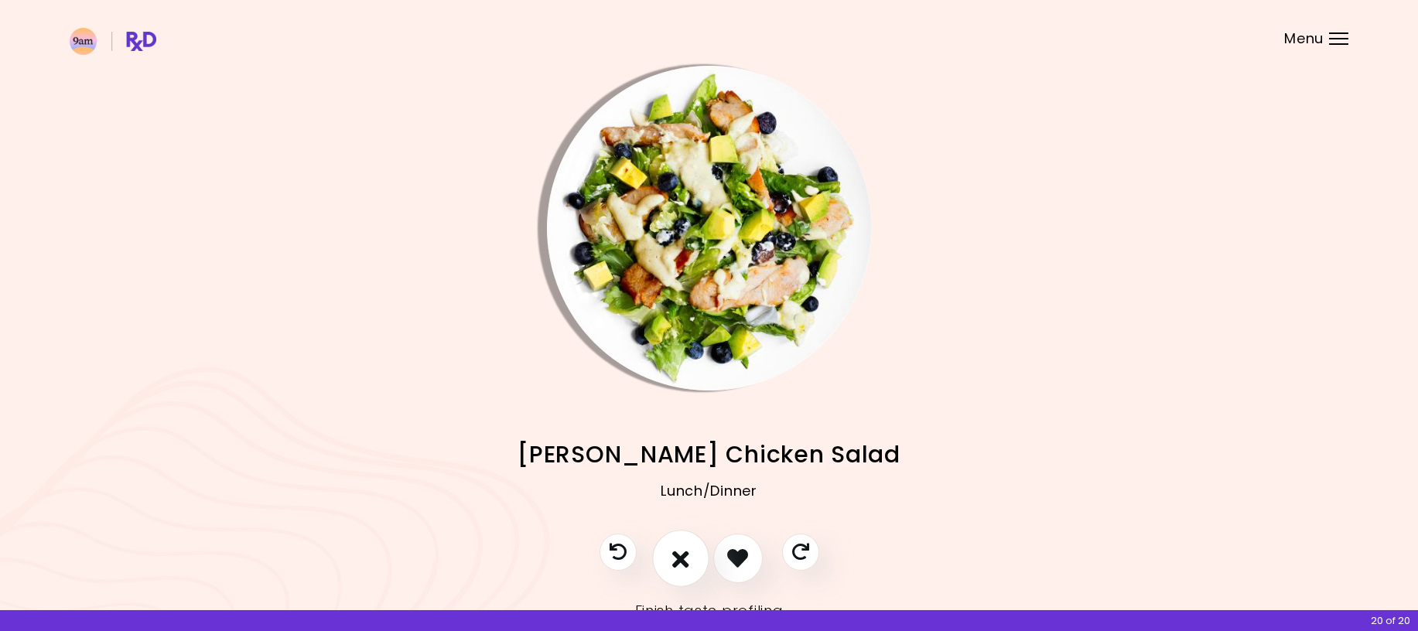
click at [685, 562] on icon "I don't like this recipe" at bounding box center [680, 558] width 17 height 24
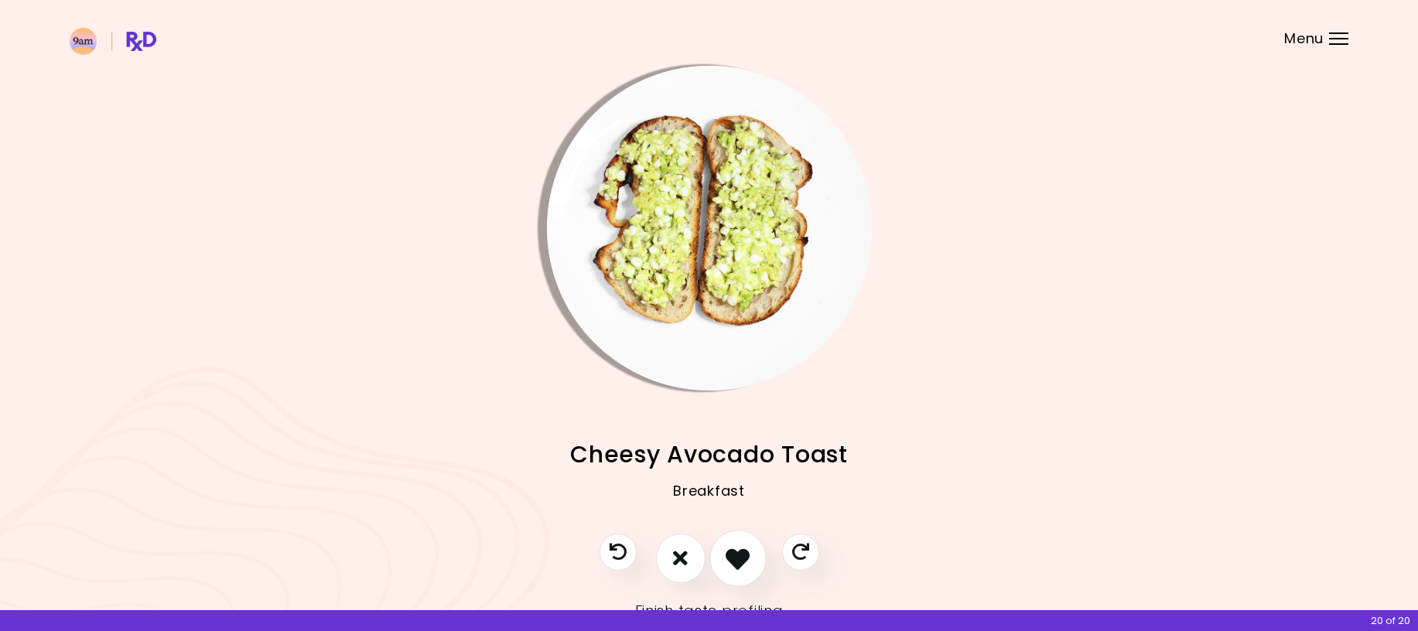
click at [736, 562] on icon "I like this recipe" at bounding box center [738, 558] width 24 height 24
click at [0, 0] on div at bounding box center [0, 0] width 0 height 0
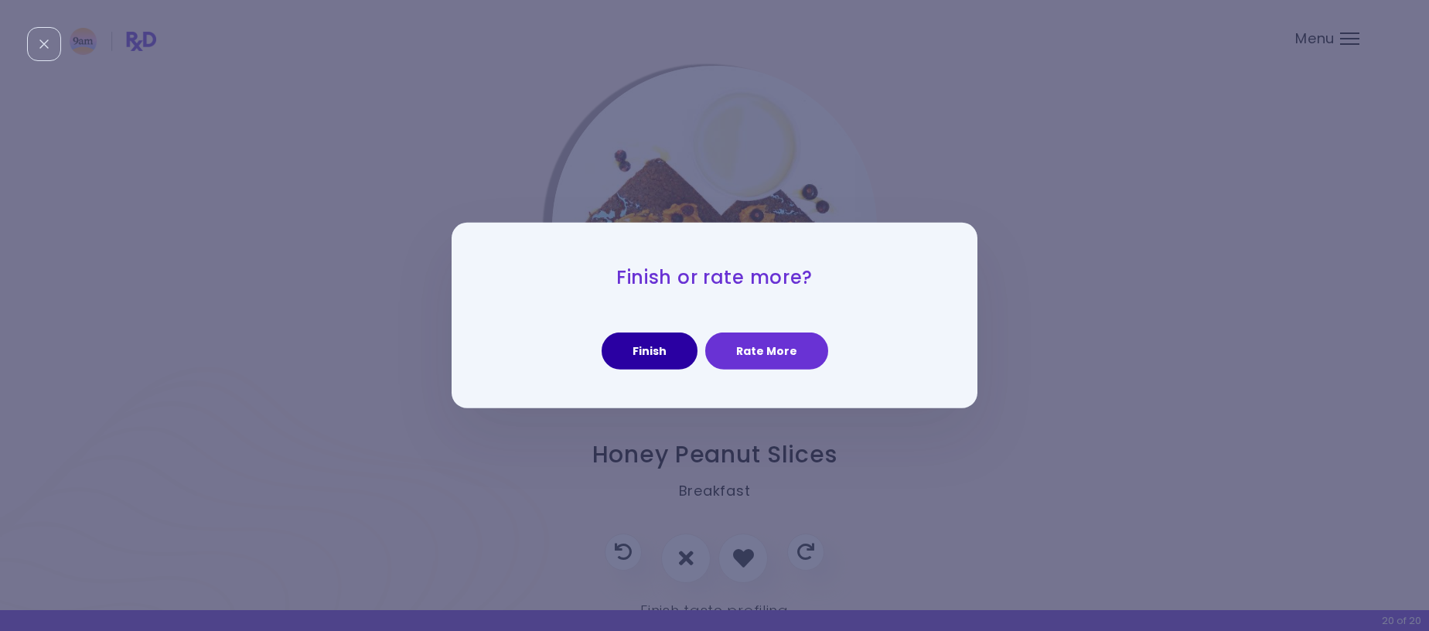
click at [663, 351] on button "Finish" at bounding box center [650, 351] width 96 height 37
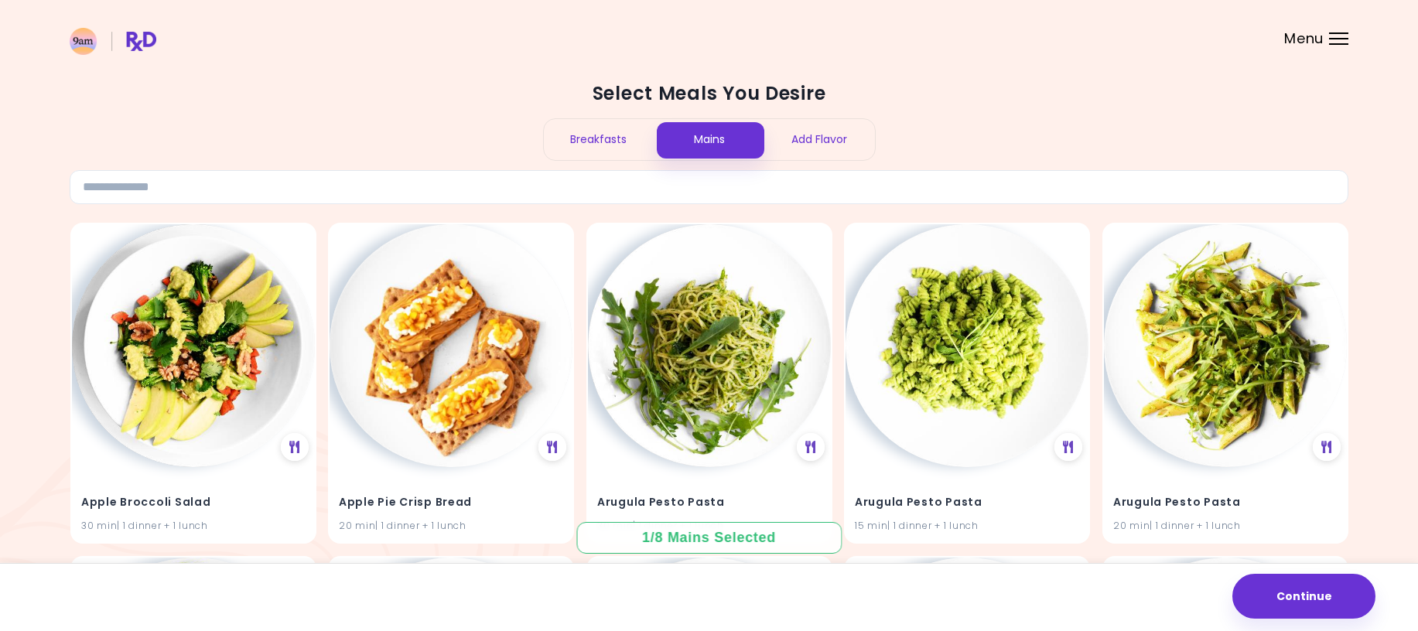
click at [606, 145] on div "Breakfasts" at bounding box center [599, 139] width 111 height 41
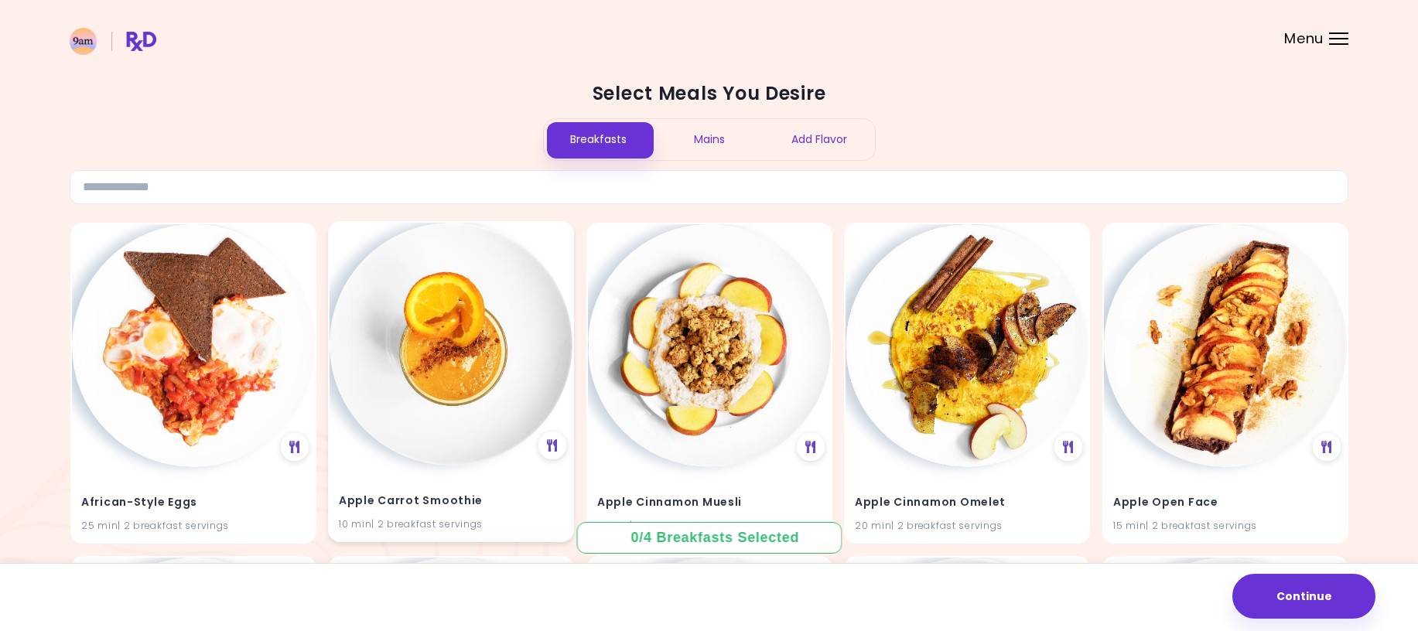
click at [531, 488] on div "Apple Carrot Smoothie 10 min | 2 breakfast servings" at bounding box center [451, 503] width 243 height 76
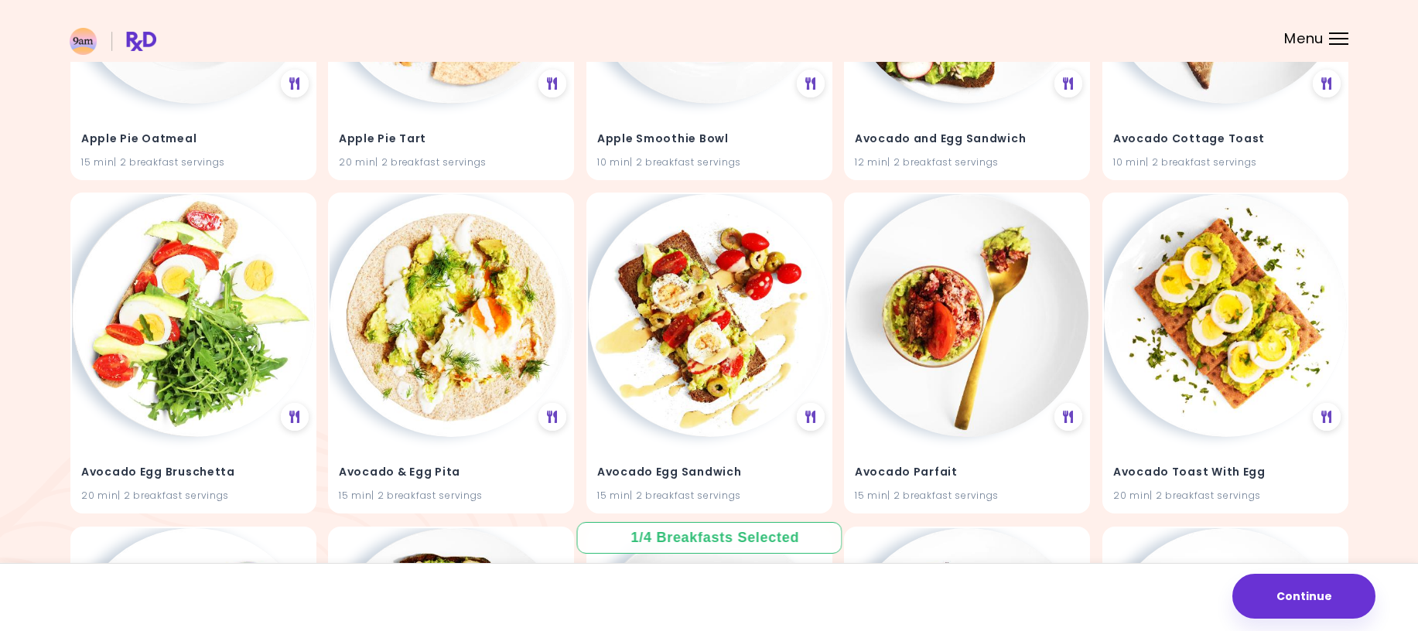
scroll to position [708, 0]
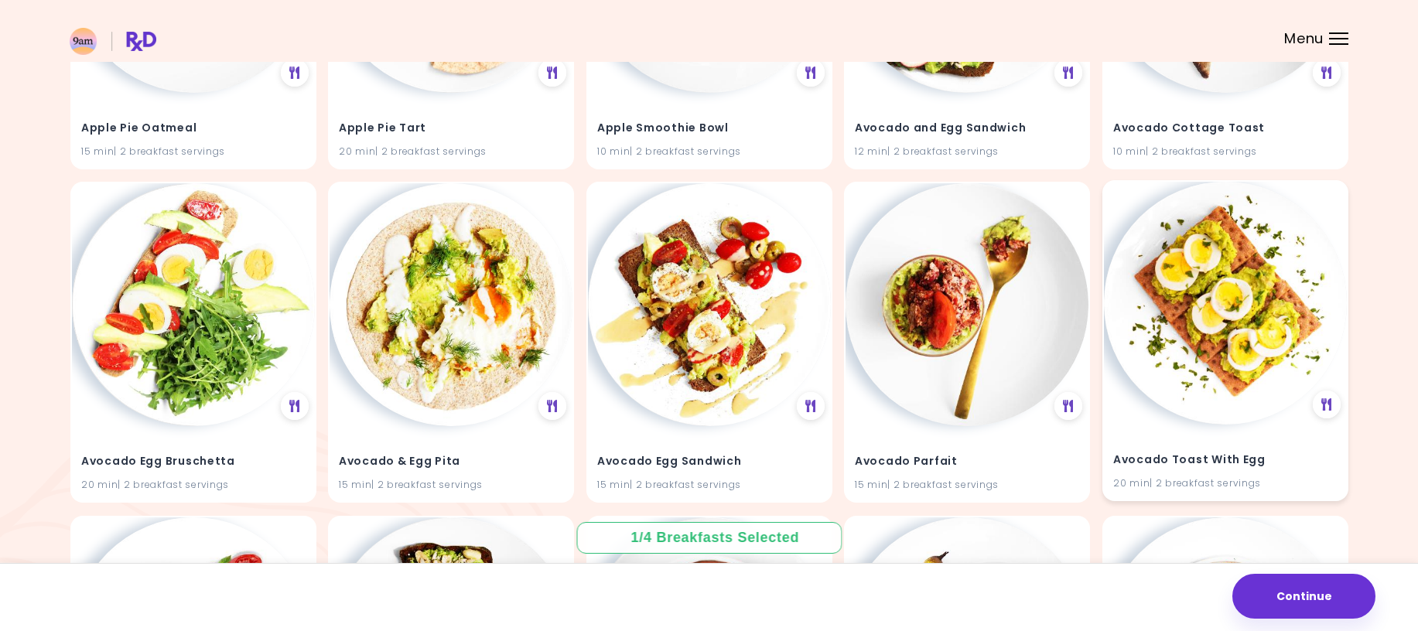
click at [1268, 389] on img at bounding box center [1225, 303] width 243 height 243
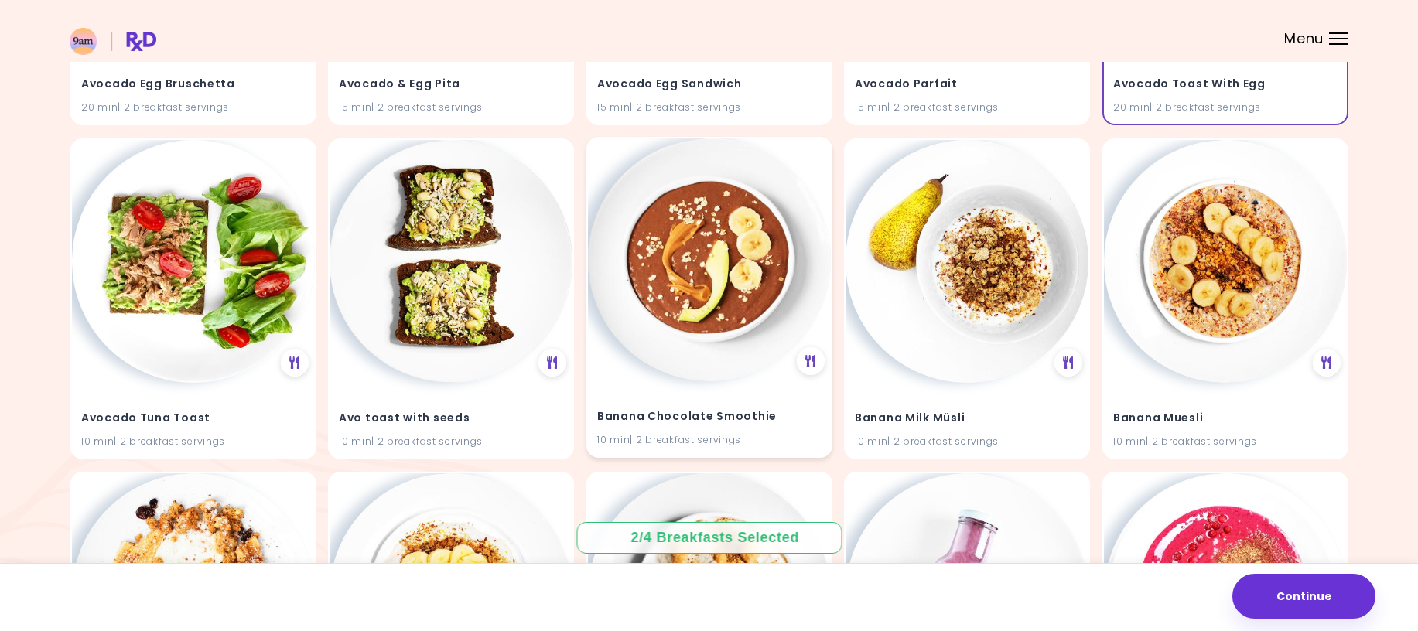
scroll to position [1081, 0]
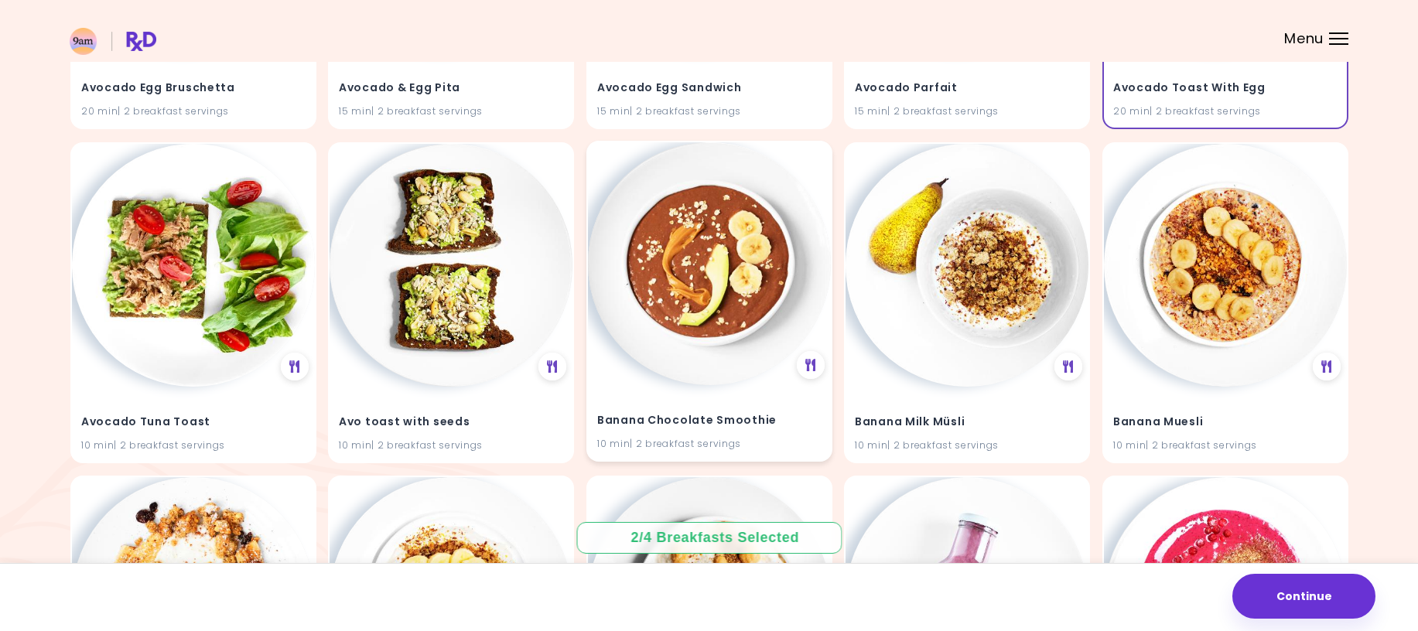
click at [668, 380] on div "Banana Chocolate Smoothie 10 min | 2 breakfast servings" at bounding box center [709, 301] width 246 height 321
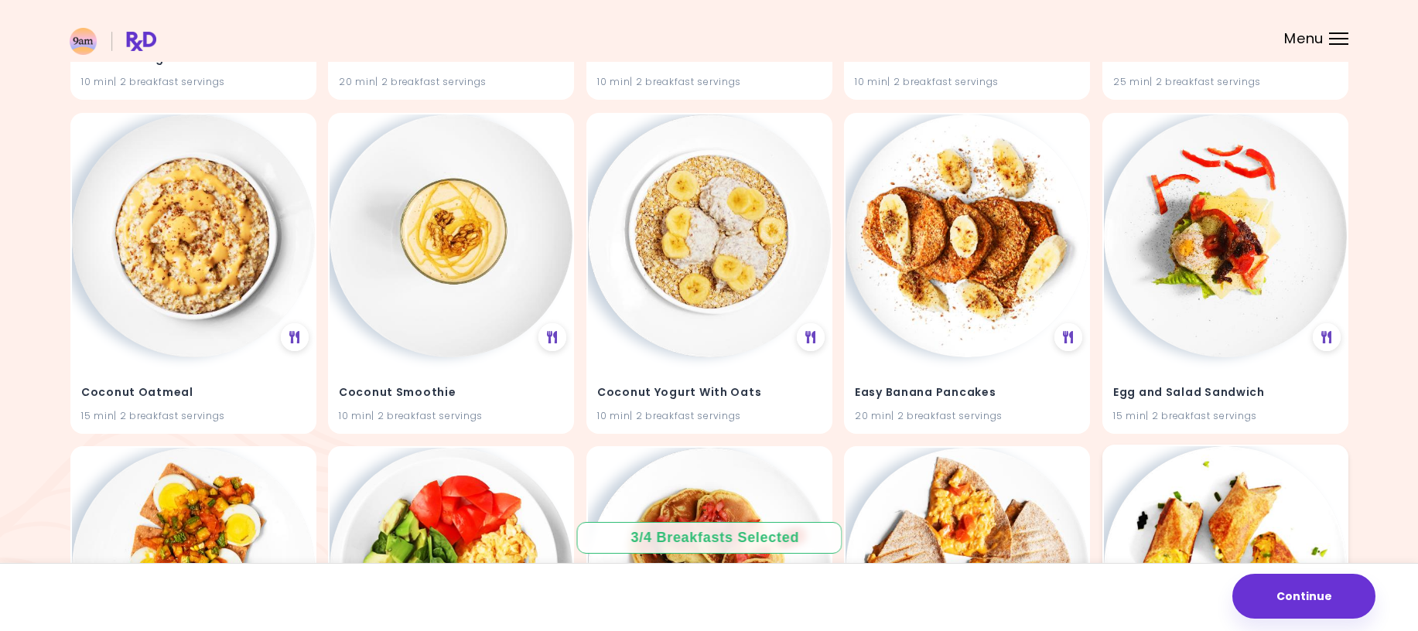
scroll to position [3702, 0]
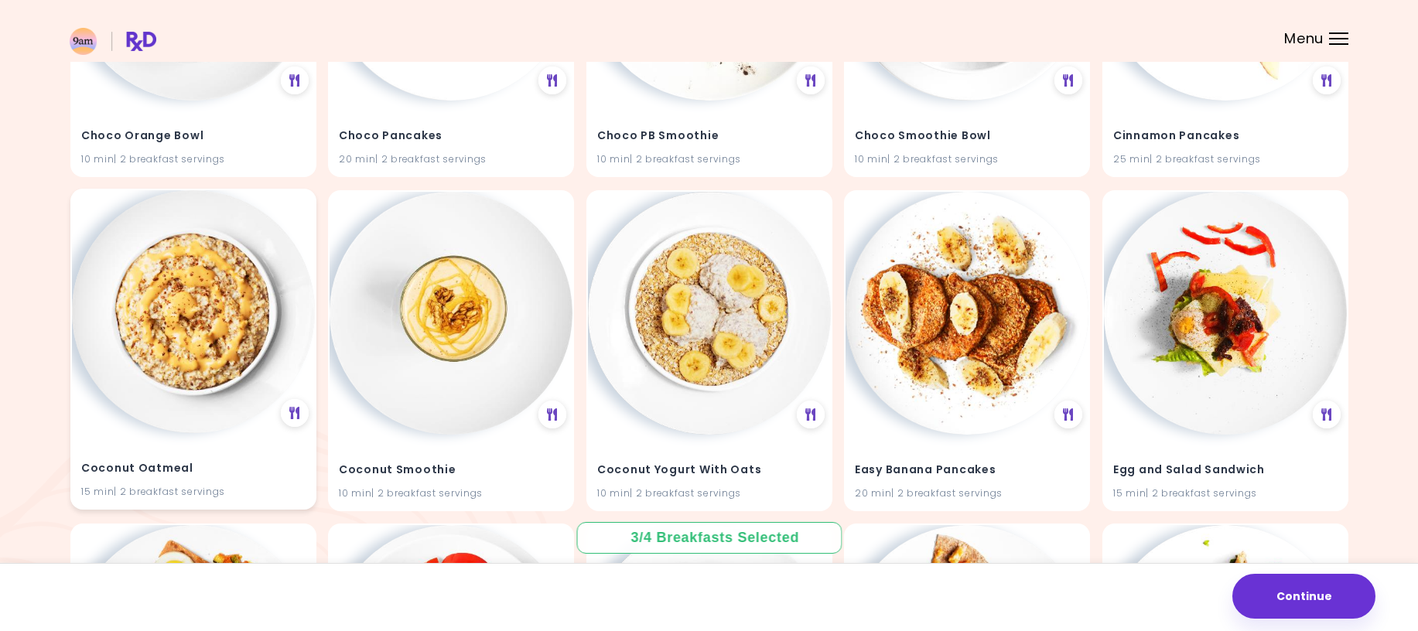
click at [205, 306] on img at bounding box center [193, 311] width 243 height 243
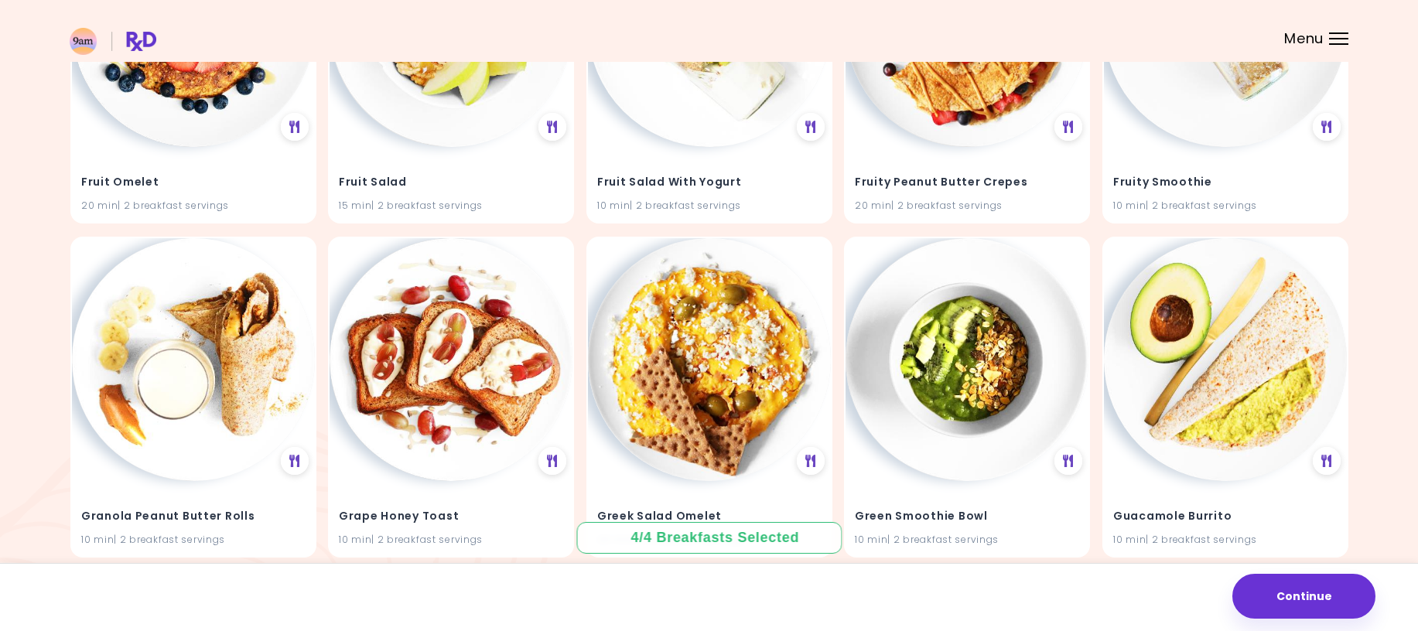
scroll to position [5017, 0]
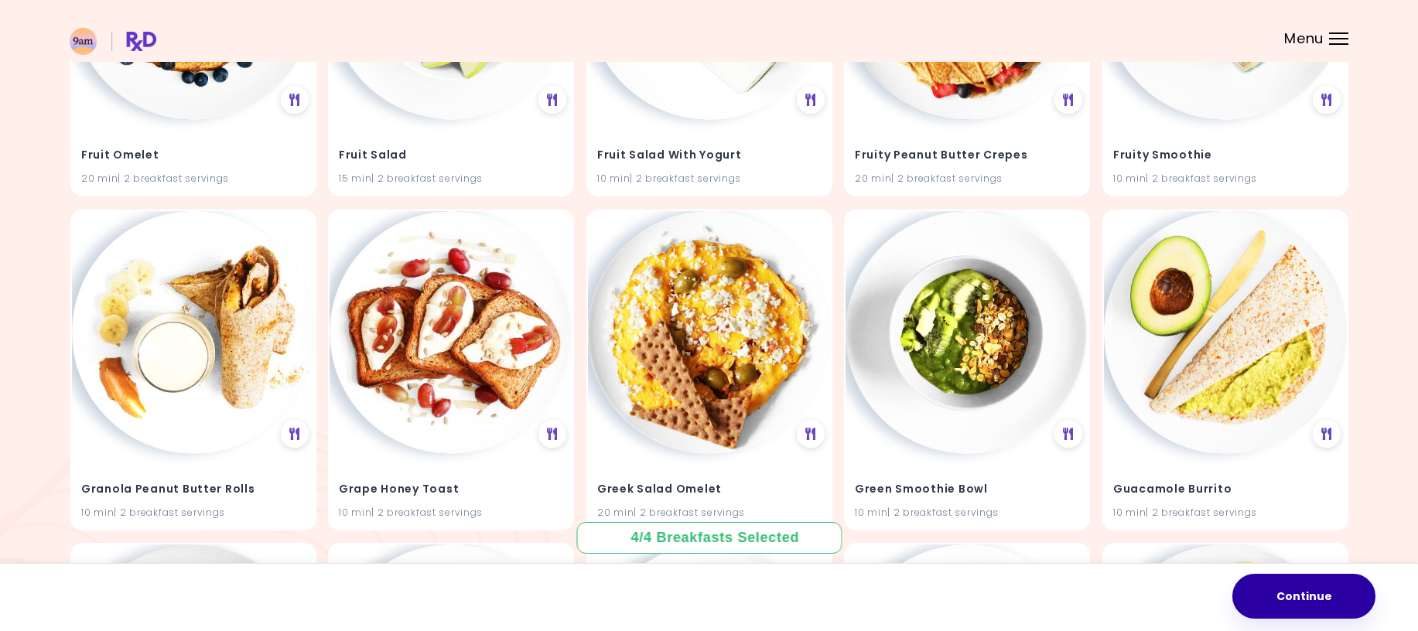
click at [1297, 595] on button "Continue" at bounding box center [1303, 596] width 143 height 45
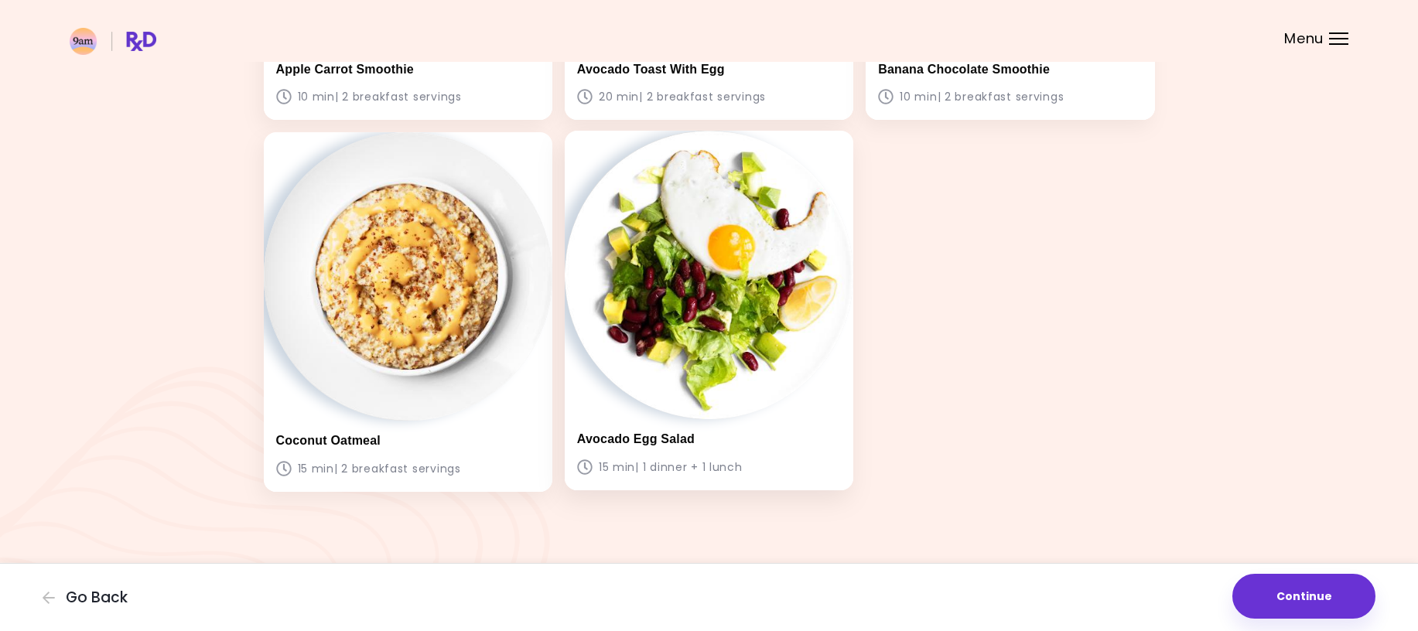
scroll to position [388, 0]
click at [1306, 599] on button "Continue" at bounding box center [1303, 596] width 143 height 45
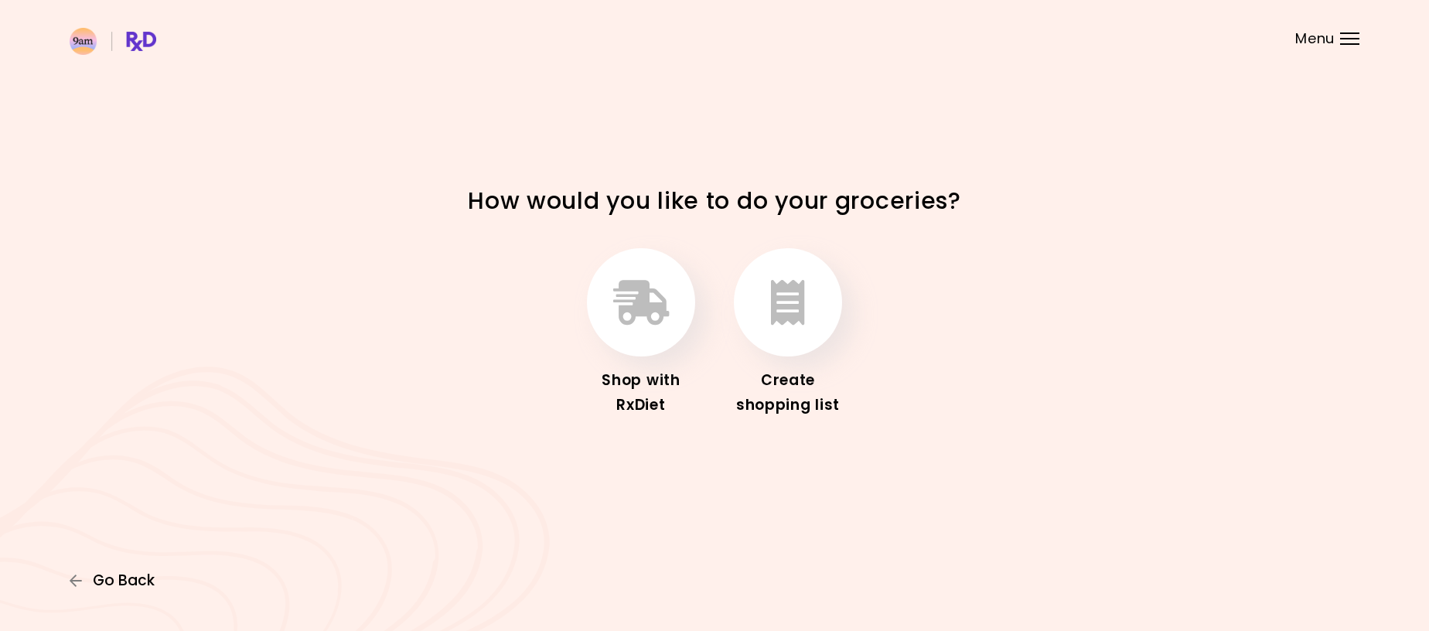
click at [122, 582] on span "Go Back" at bounding box center [124, 580] width 62 height 17
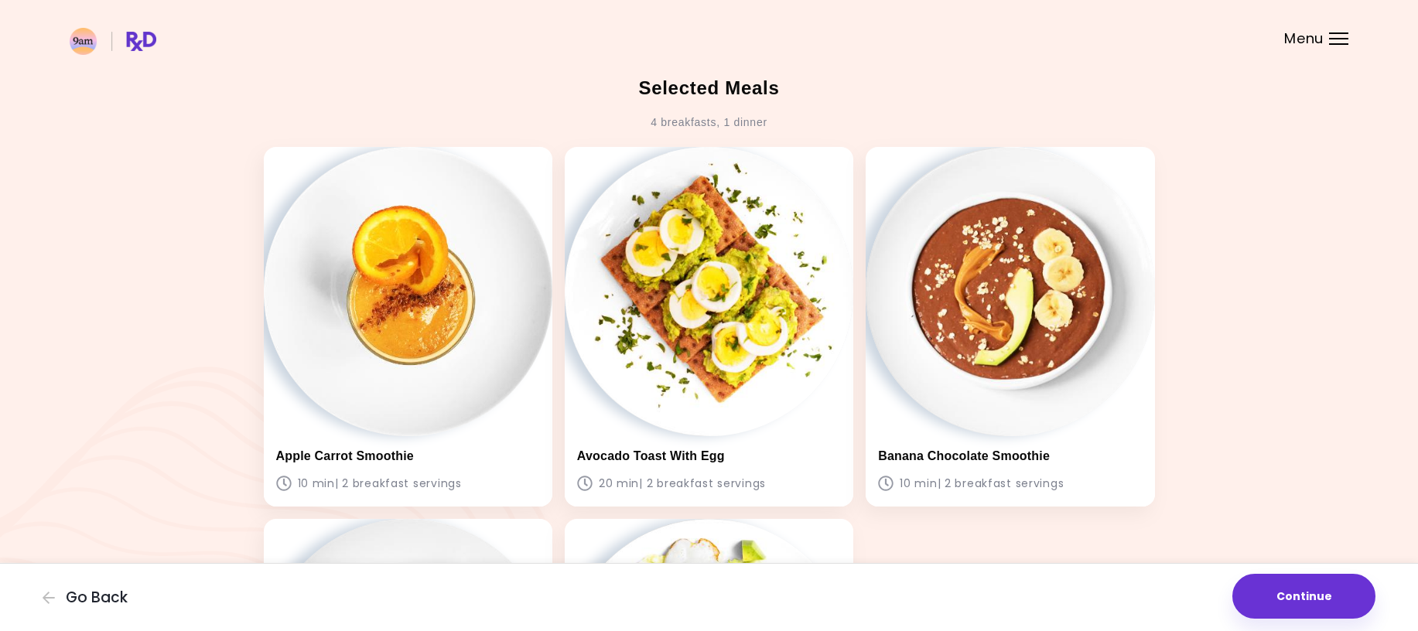
click at [1334, 36] on div "Menu" at bounding box center [1338, 38] width 19 height 12
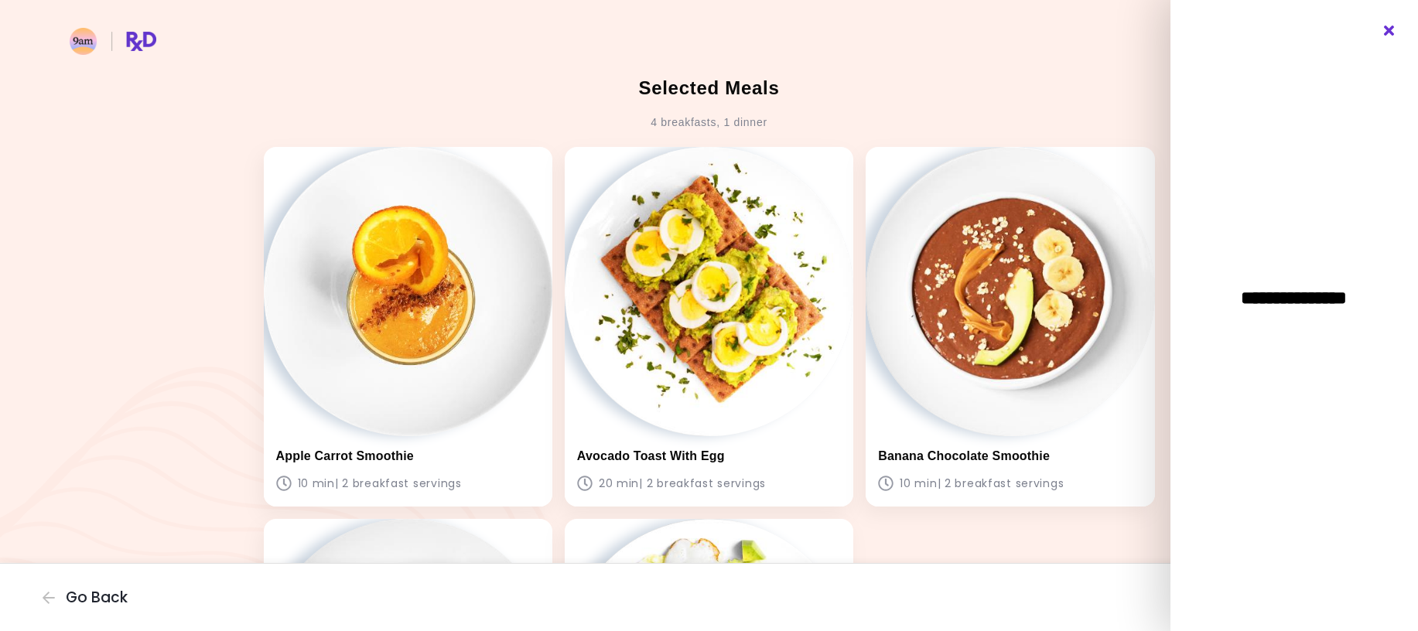
click at [1392, 30] on icon "Close" at bounding box center [1389, 31] width 15 height 11
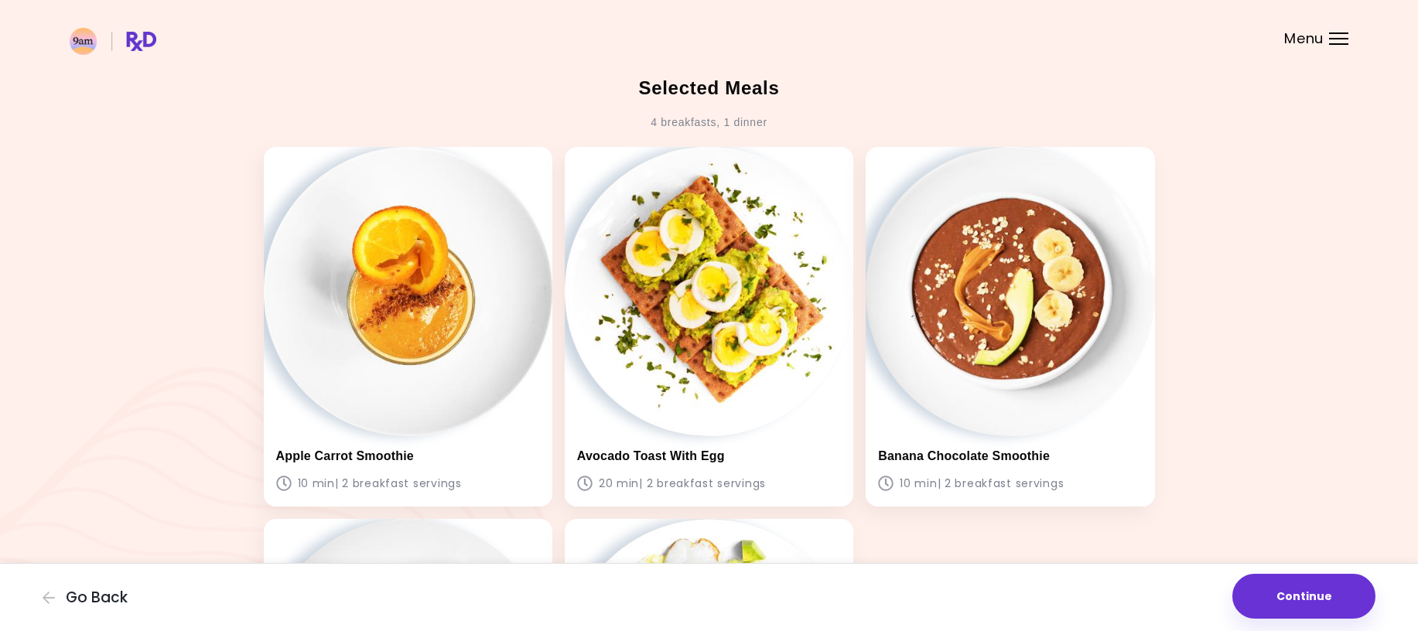
click at [754, 121] on div "4 breakfasts , 1 dinner" at bounding box center [708, 123] width 117 height 25
click at [148, 48] on img at bounding box center [113, 41] width 87 height 27
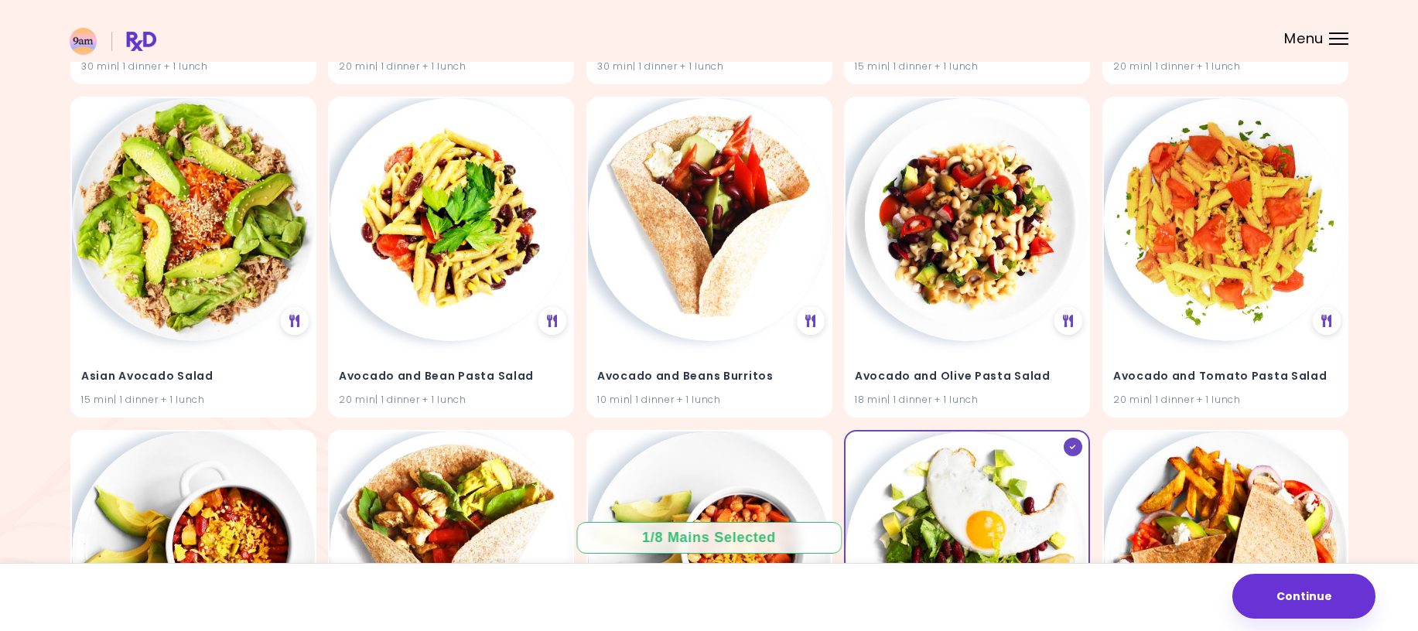
scroll to position [462, 0]
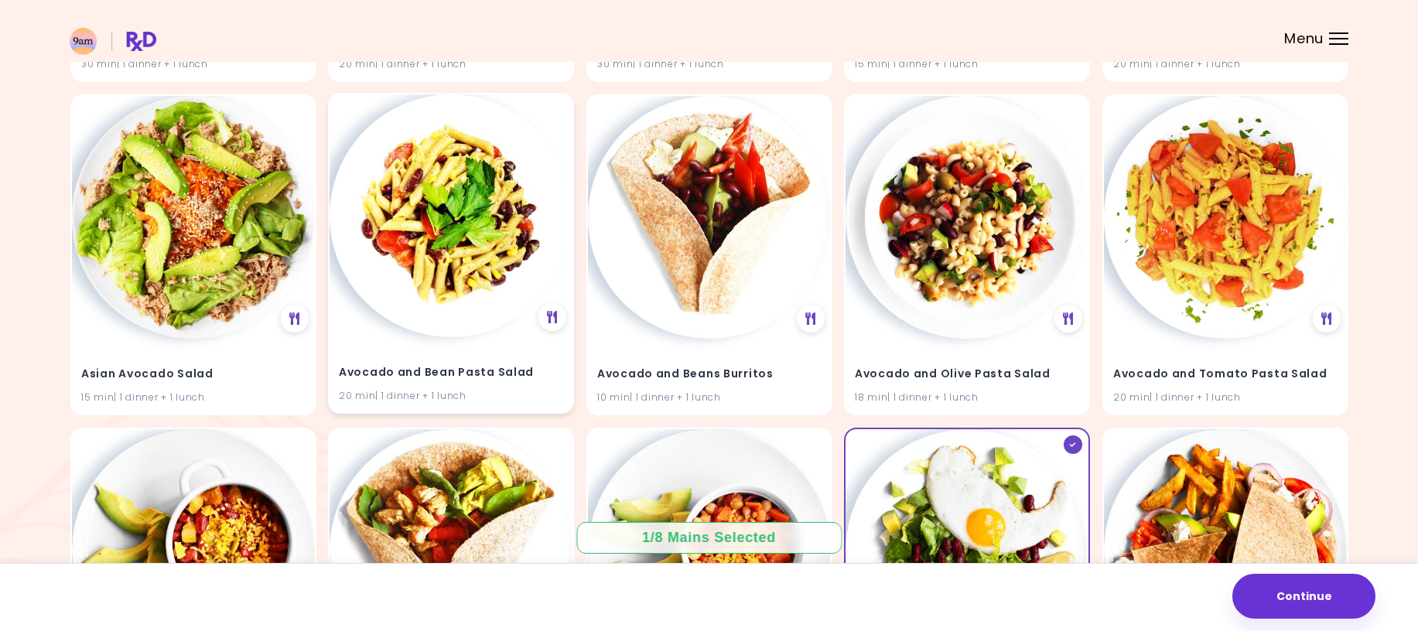
click at [462, 306] on img at bounding box center [451, 215] width 243 height 243
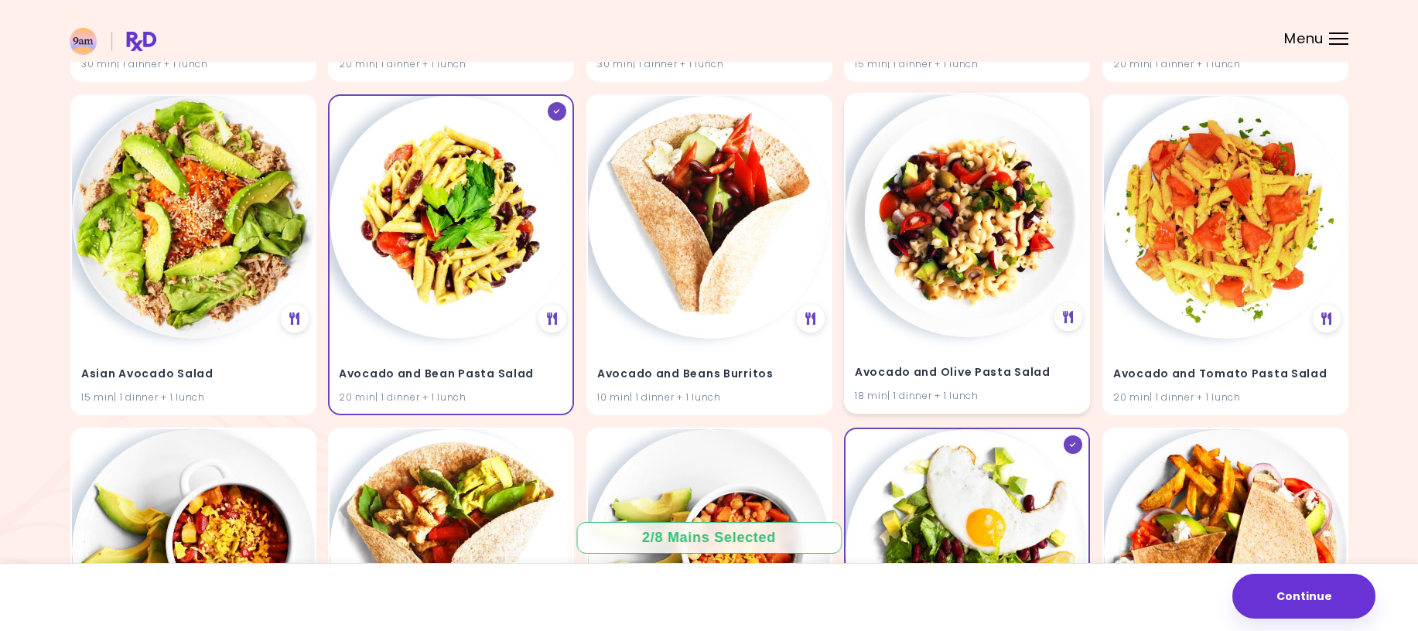
click at [1003, 324] on img at bounding box center [966, 215] width 243 height 243
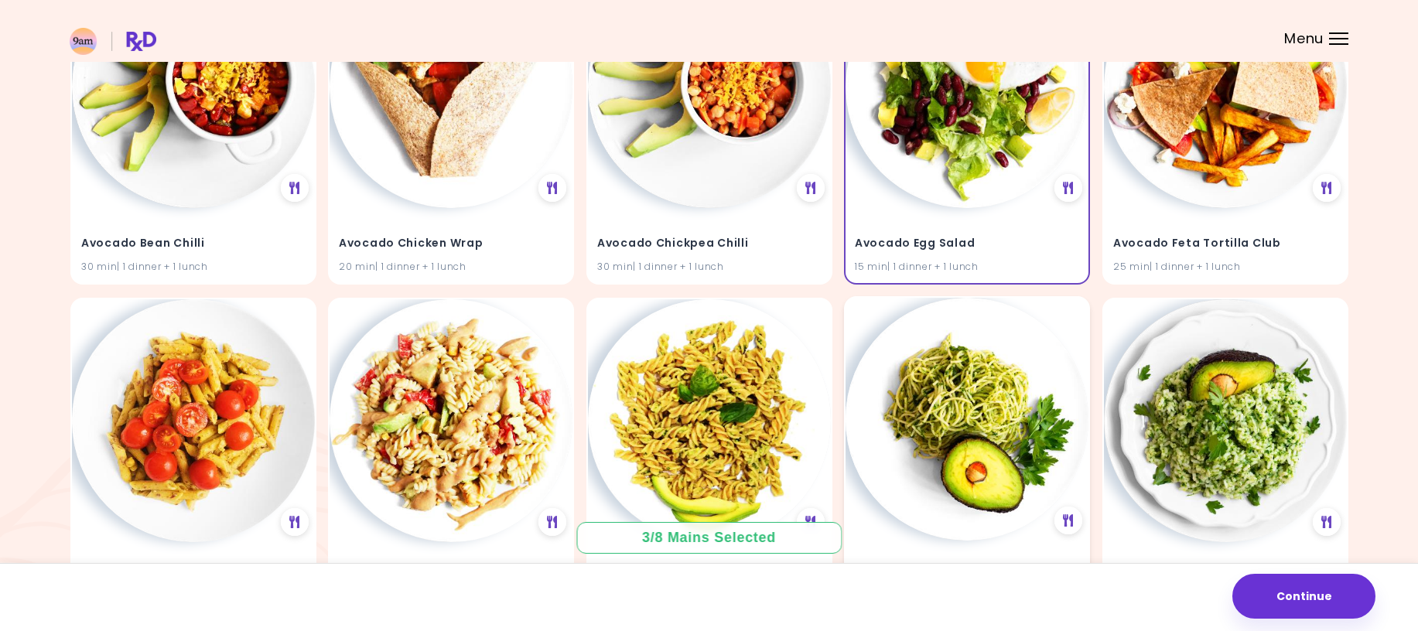
scroll to position [849, 0]
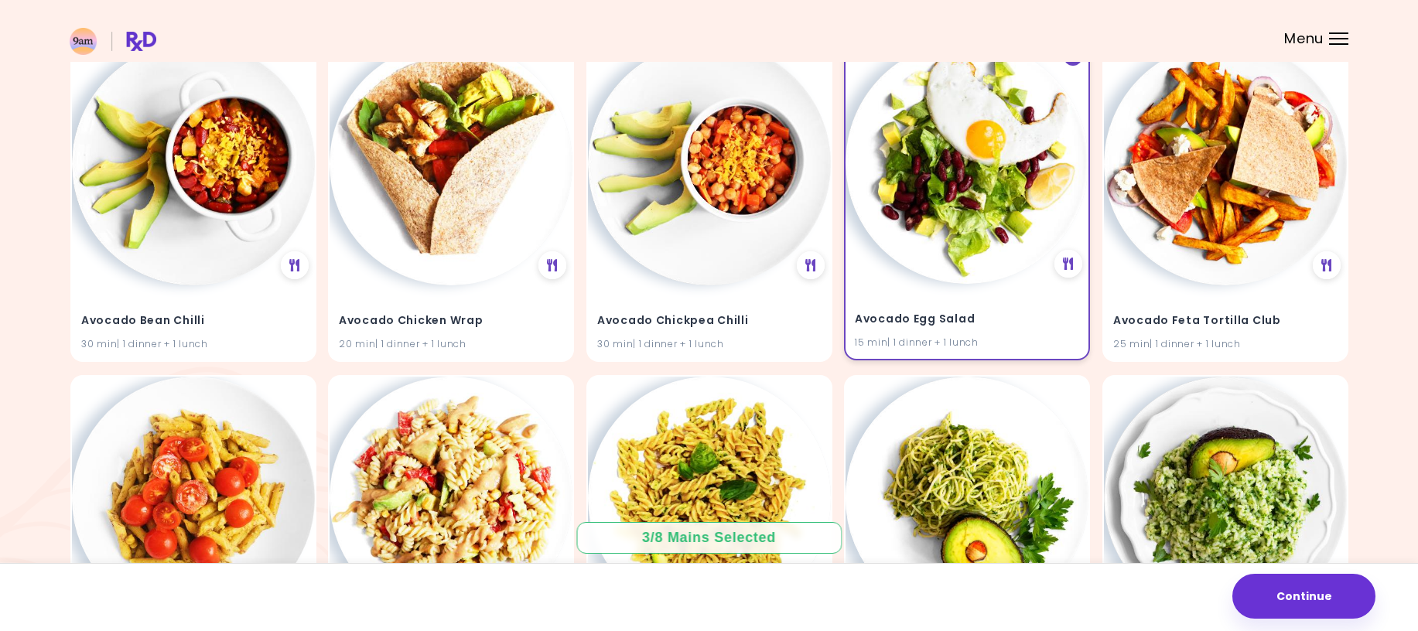
click at [979, 333] on div "Avocado Egg Salad 15 min | 1 dinner + 1 lunch" at bounding box center [966, 322] width 243 height 76
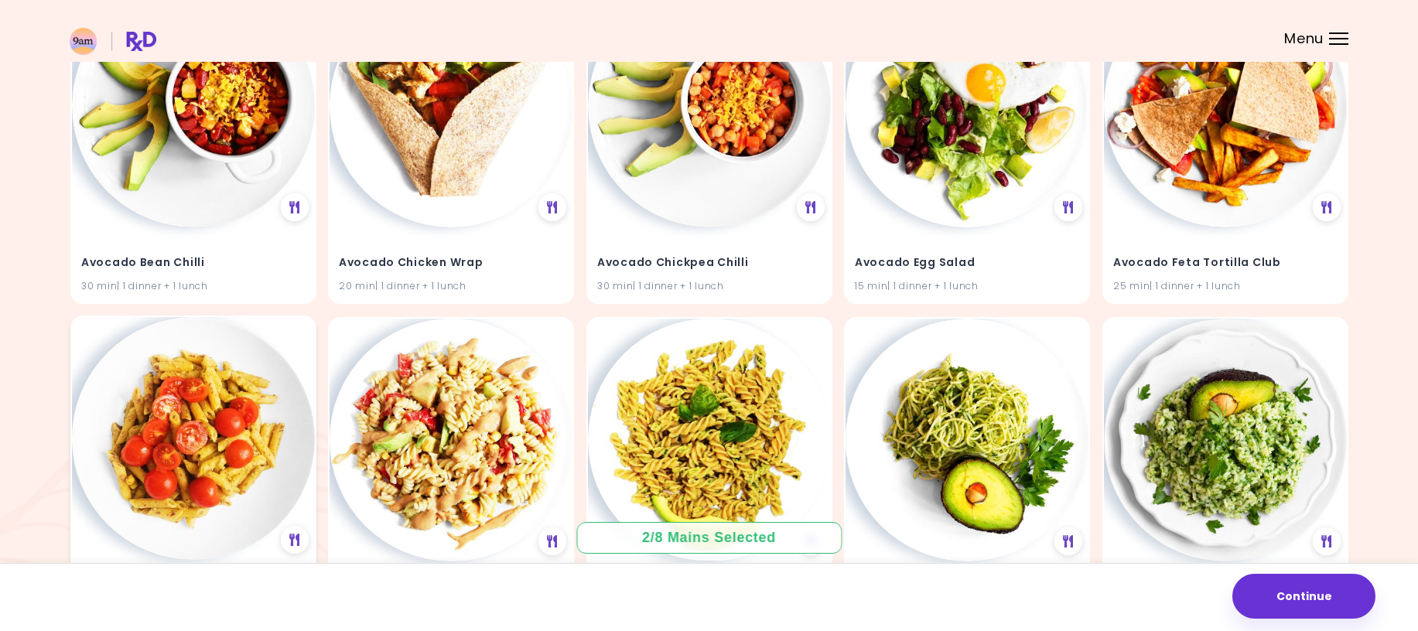
scroll to position [1081, 0]
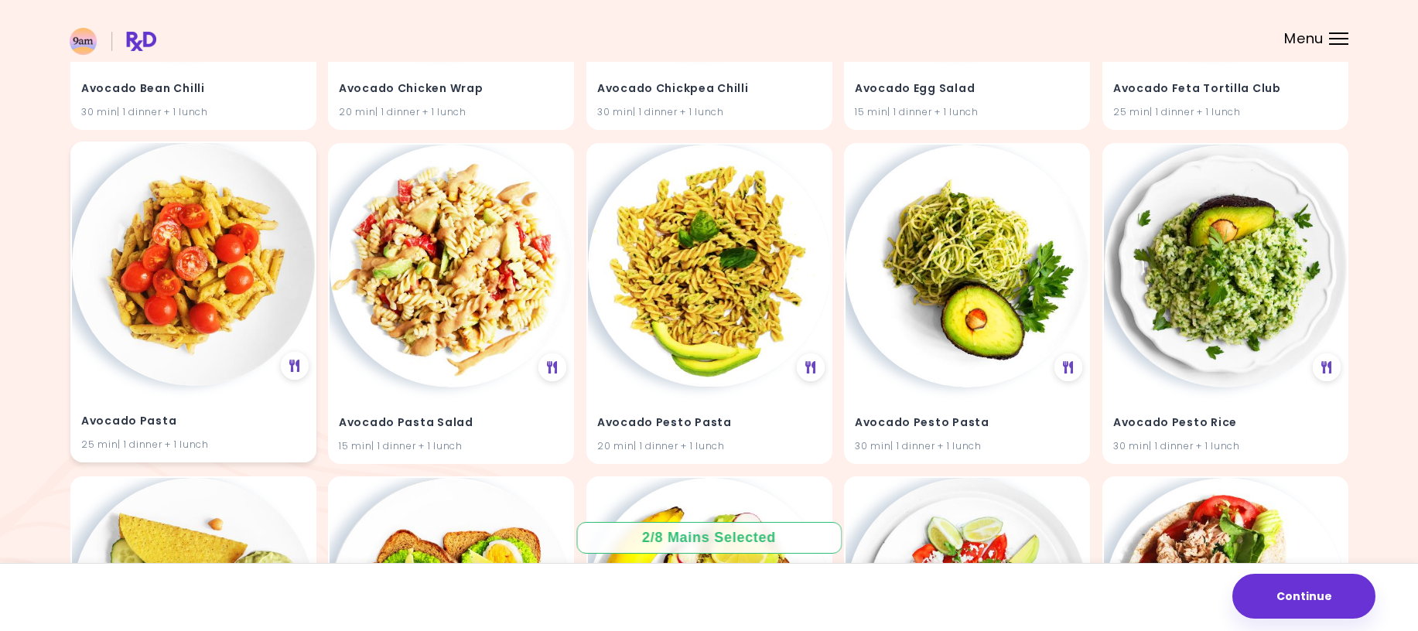
click at [228, 368] on img at bounding box center [193, 264] width 243 height 243
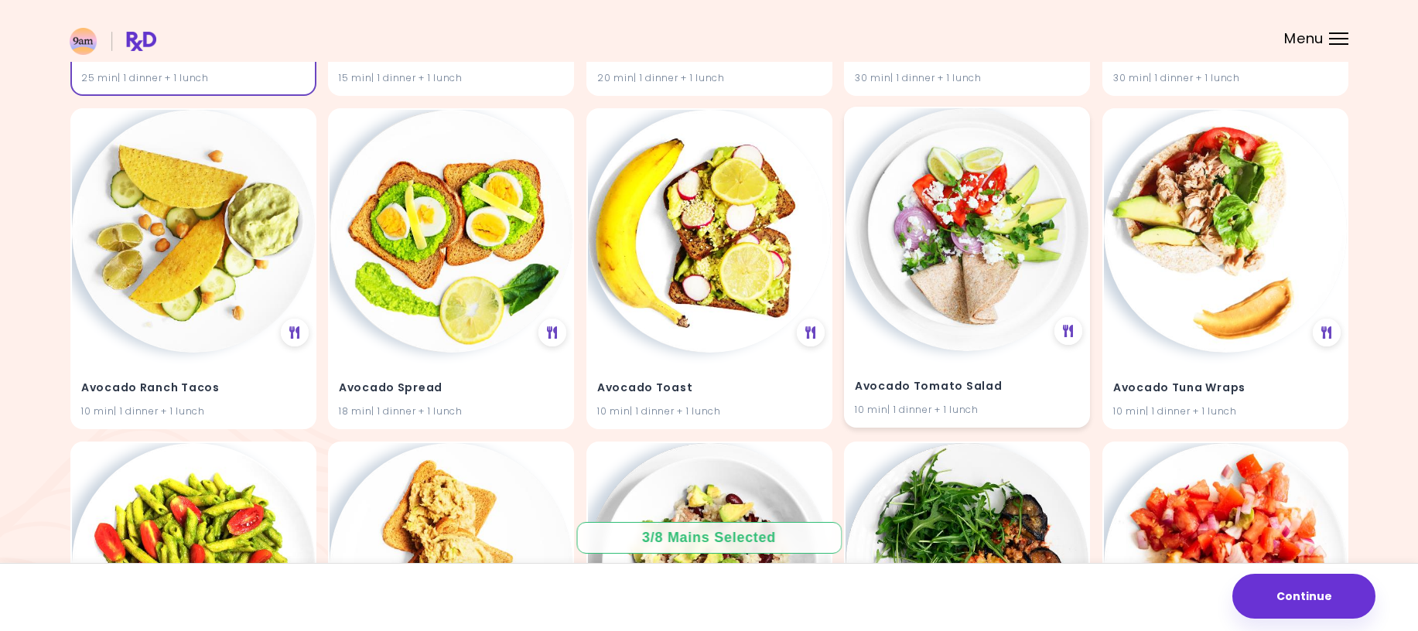
scroll to position [1467, 0]
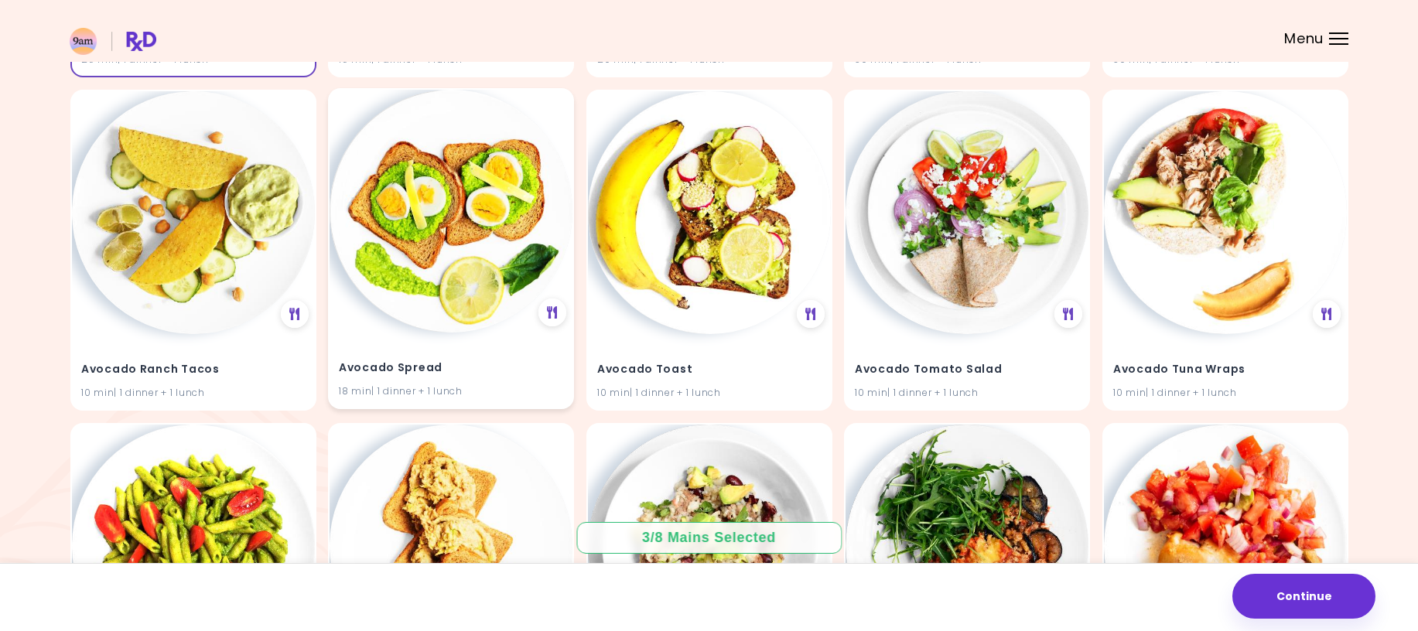
click at [481, 347] on div "Avocado Spread 18 min | 1 dinner + 1 lunch" at bounding box center [451, 370] width 243 height 76
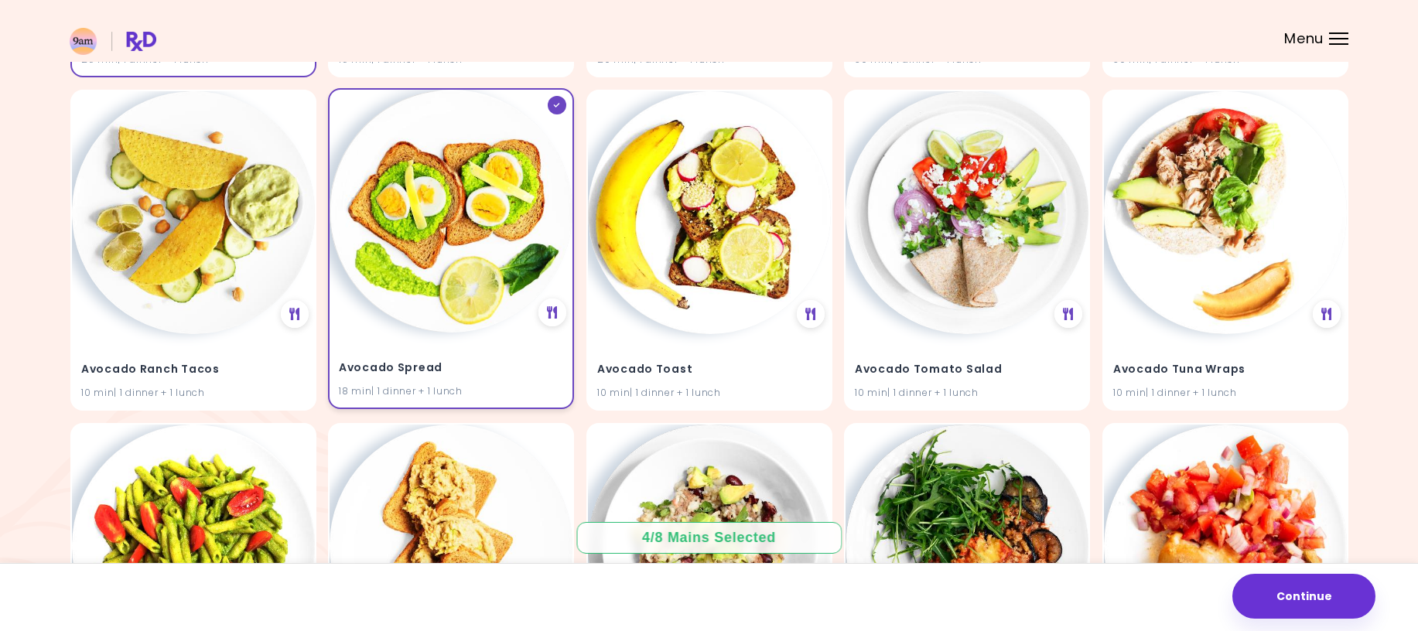
click at [500, 354] on div "Avocado Spread 18 min | 1 dinner + 1 lunch" at bounding box center [451, 370] width 243 height 76
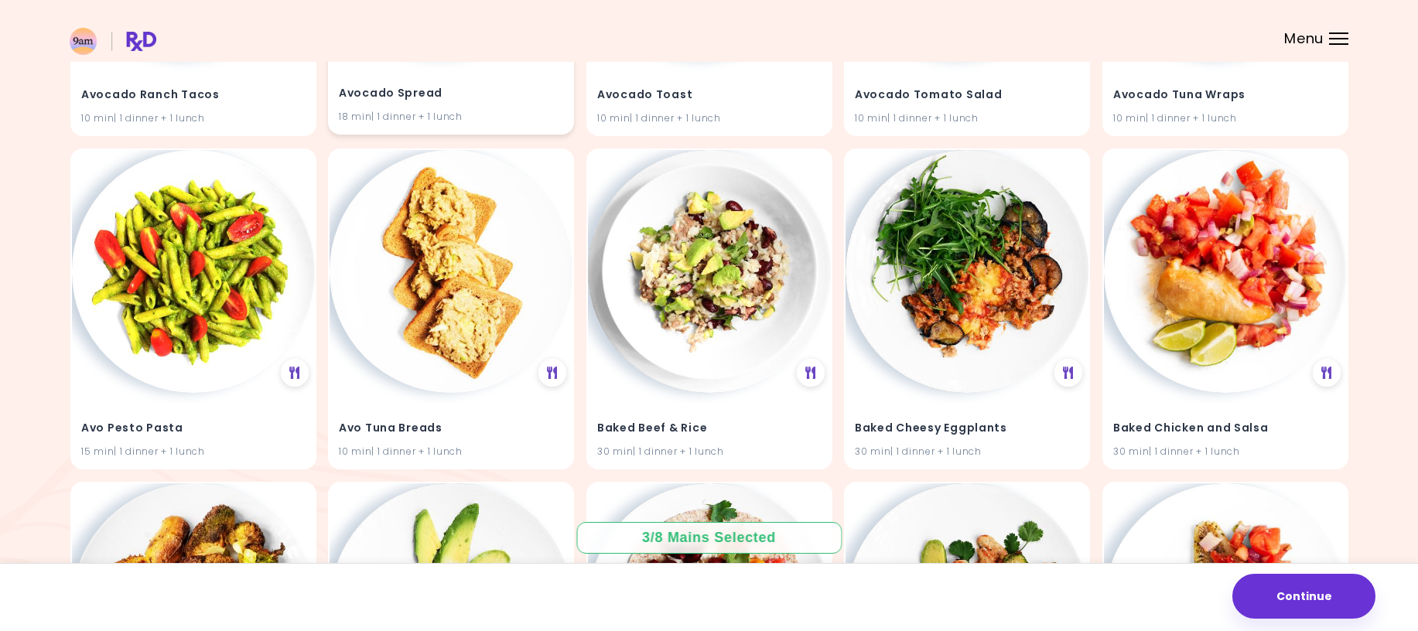
scroll to position [1777, 0]
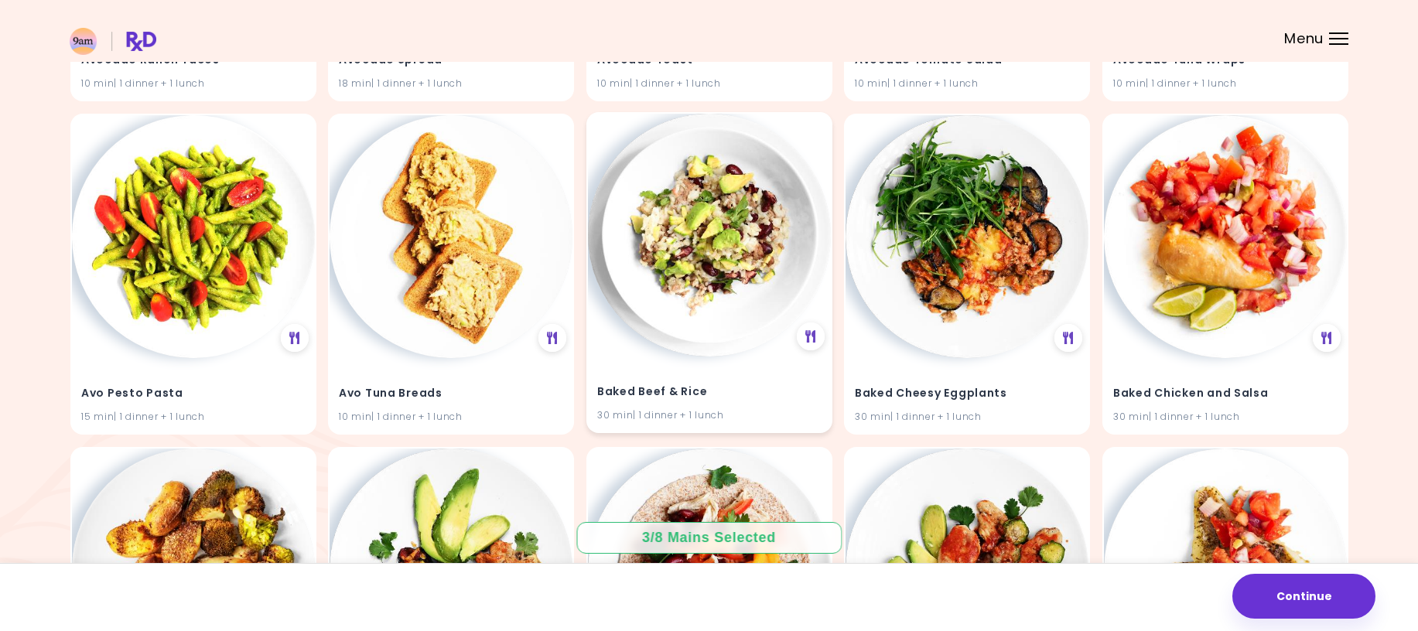
click at [750, 360] on div "Baked Beef & Rice 30 min | 1 dinner + 1 lunch" at bounding box center [709, 395] width 243 height 76
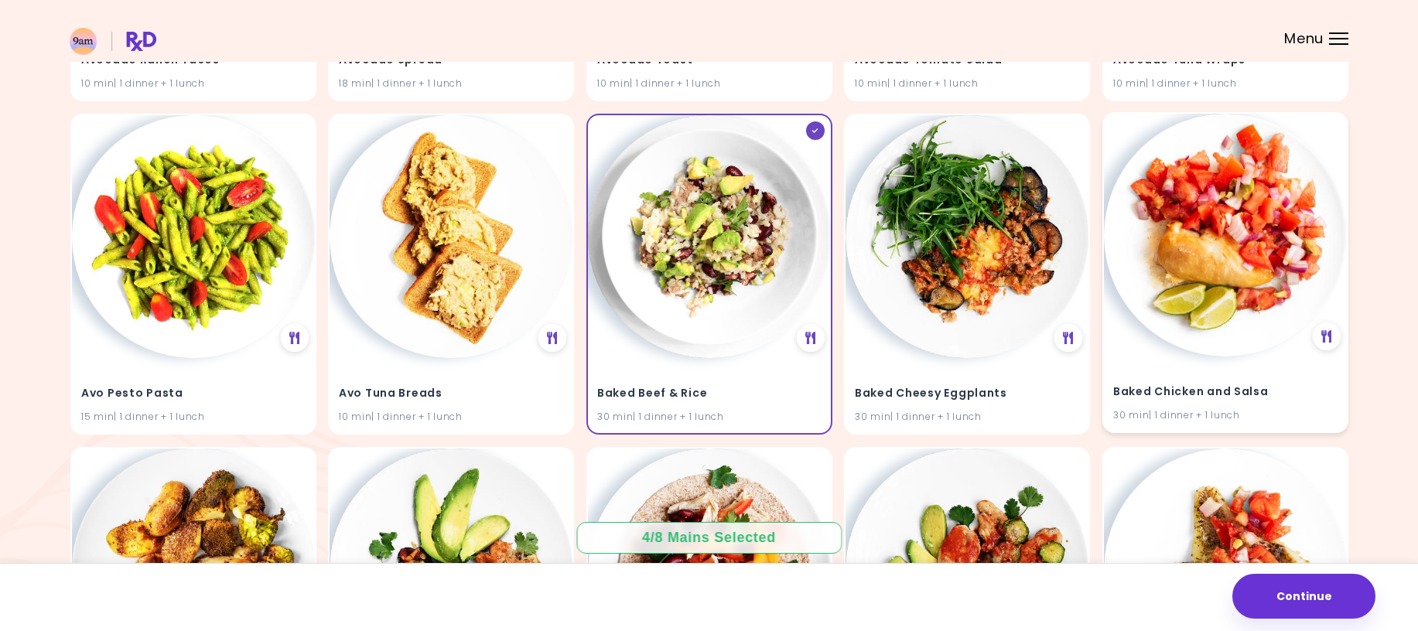
click at [1310, 357] on div "Baked Chicken and Salsa 30 min | 1 dinner + 1 lunch" at bounding box center [1225, 395] width 243 height 76
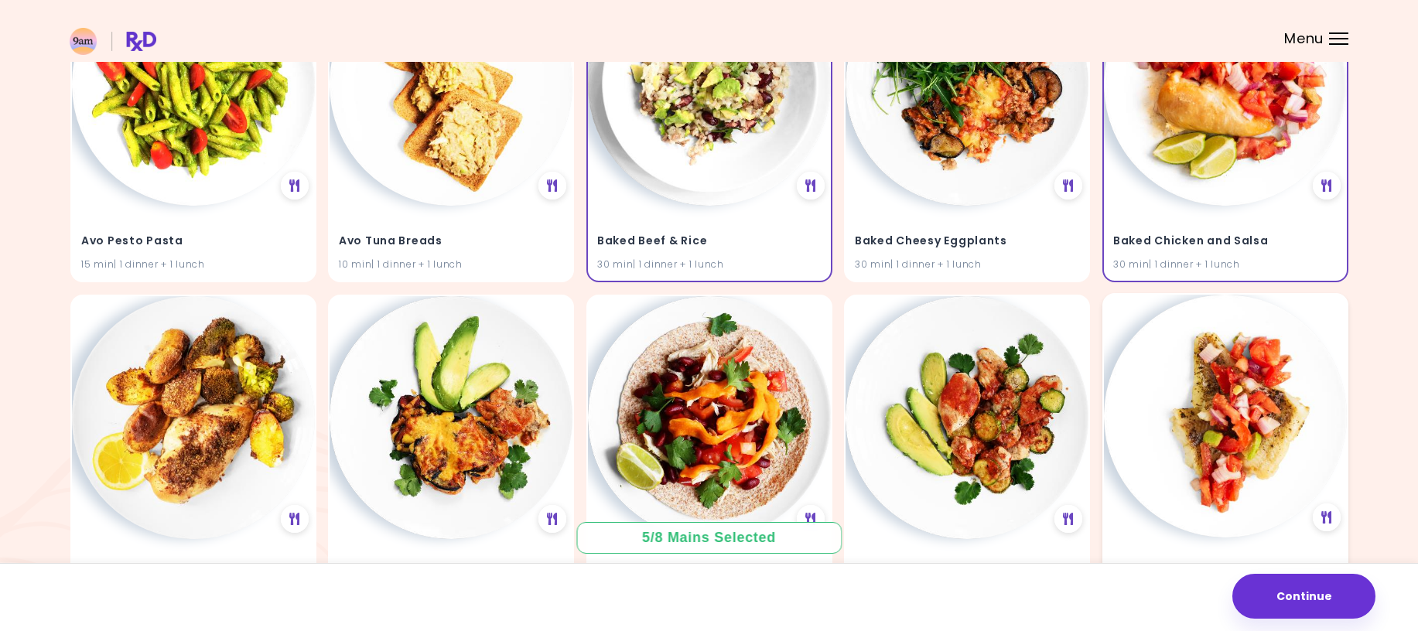
scroll to position [2009, 0]
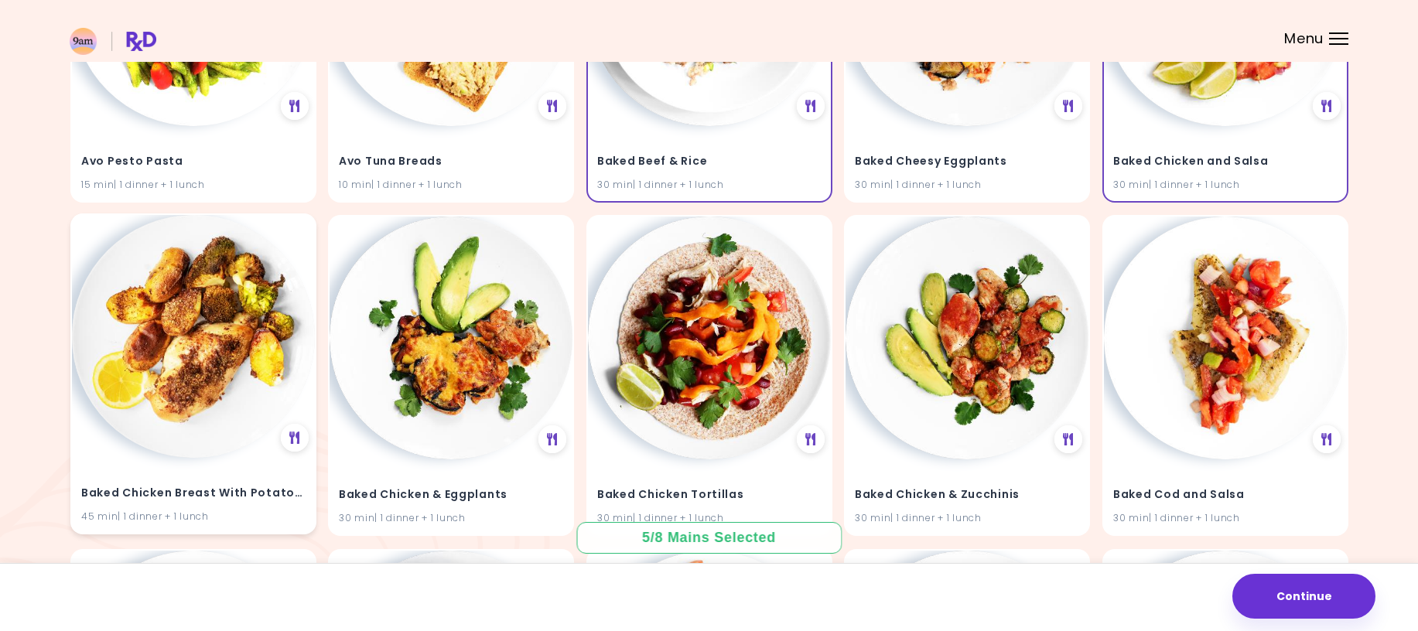
click at [224, 421] on img at bounding box center [193, 336] width 243 height 243
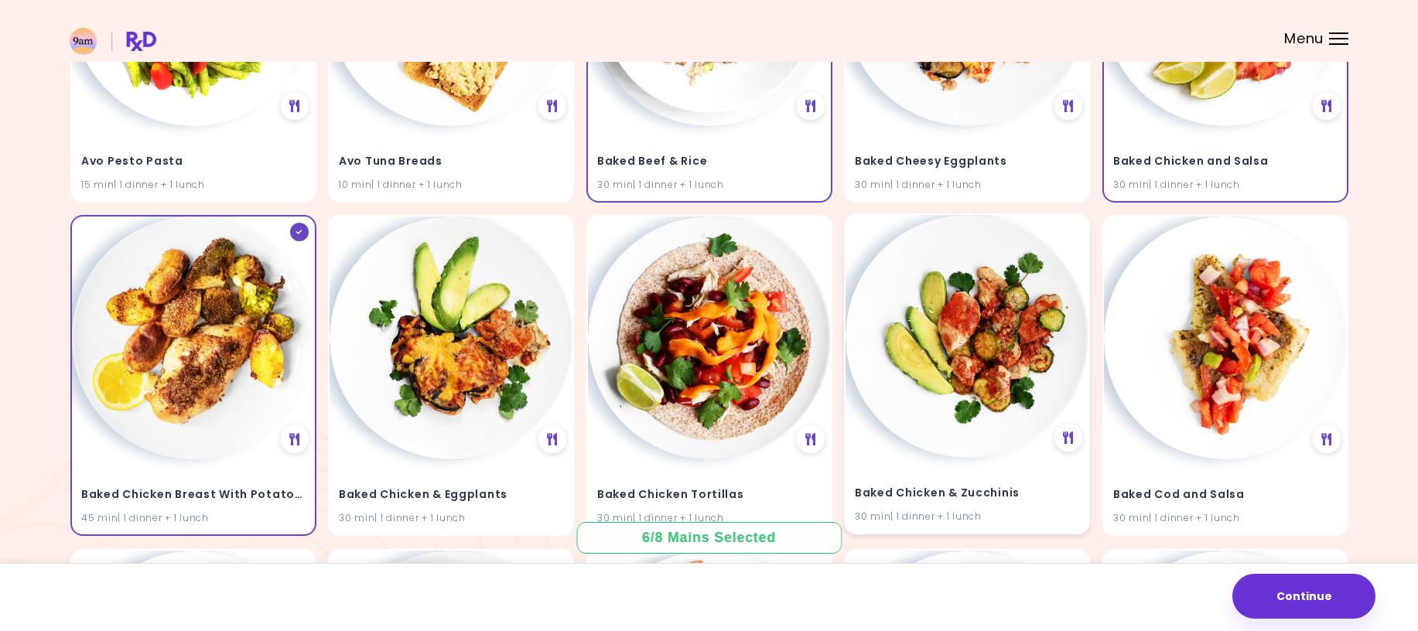
click at [962, 442] on img at bounding box center [966, 336] width 243 height 243
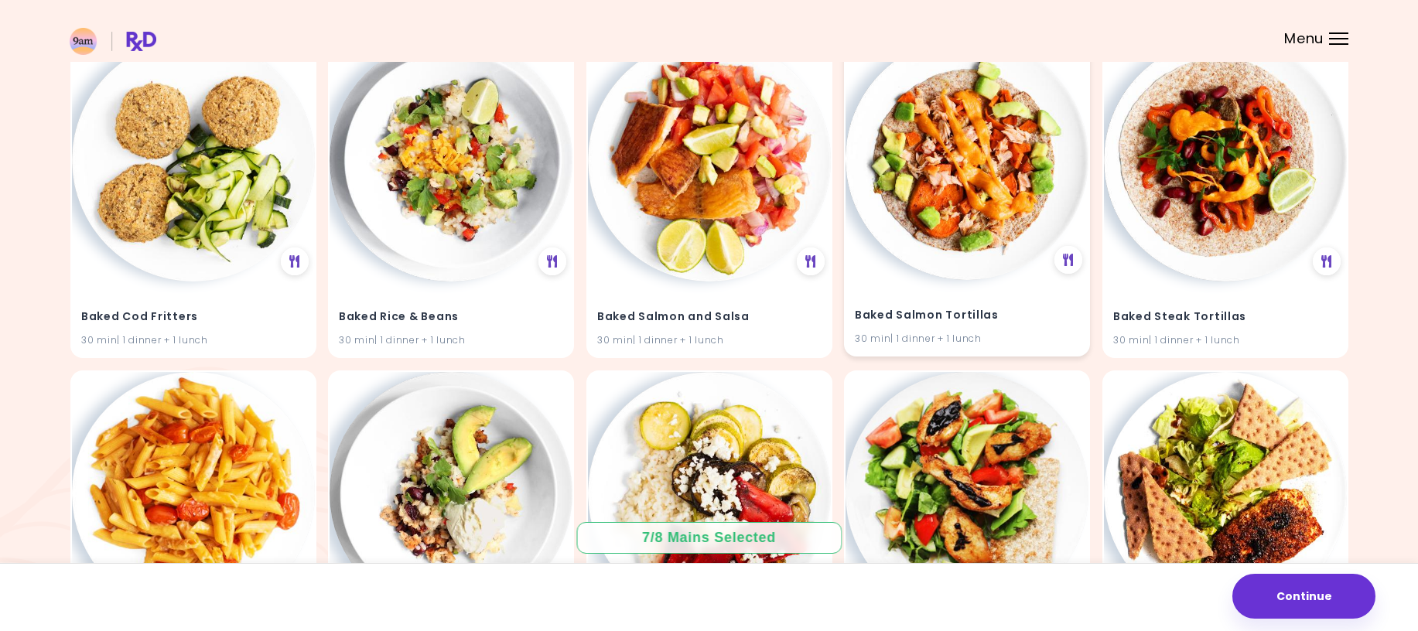
scroll to position [2550, 0]
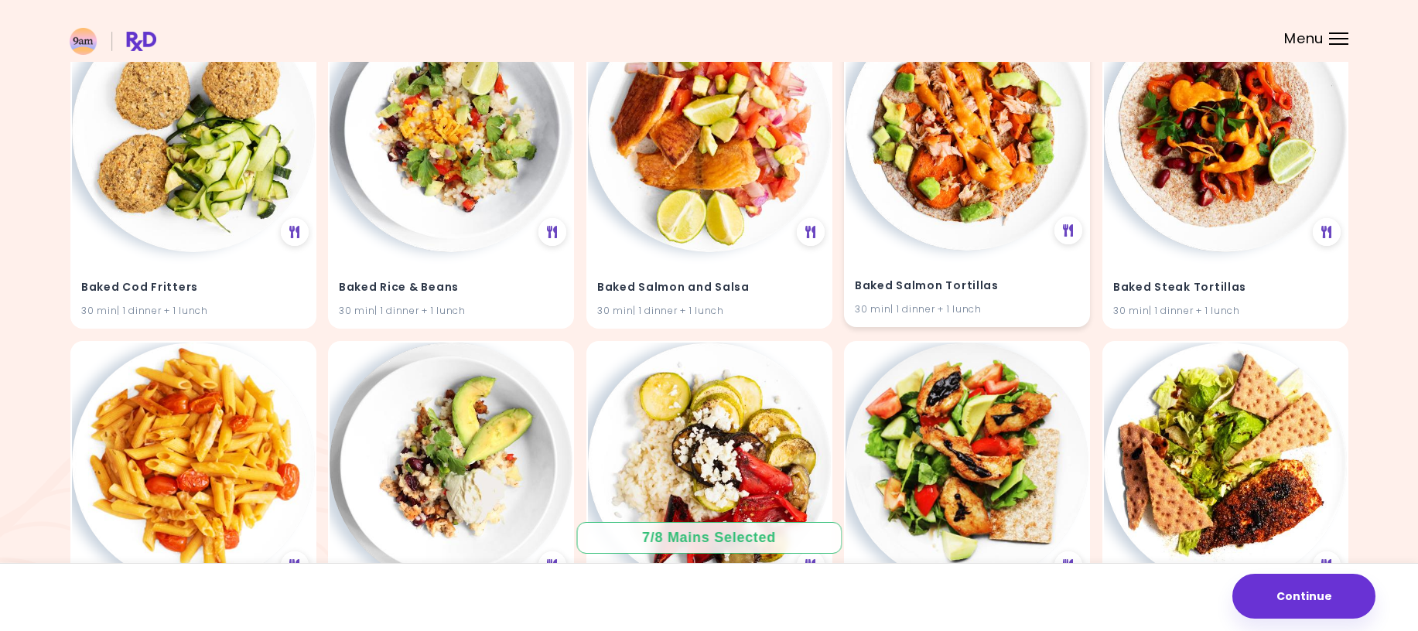
click at [996, 248] on div "Baked Salmon Tortillas 30 min | 1 dinner + 1 lunch" at bounding box center [967, 166] width 246 height 321
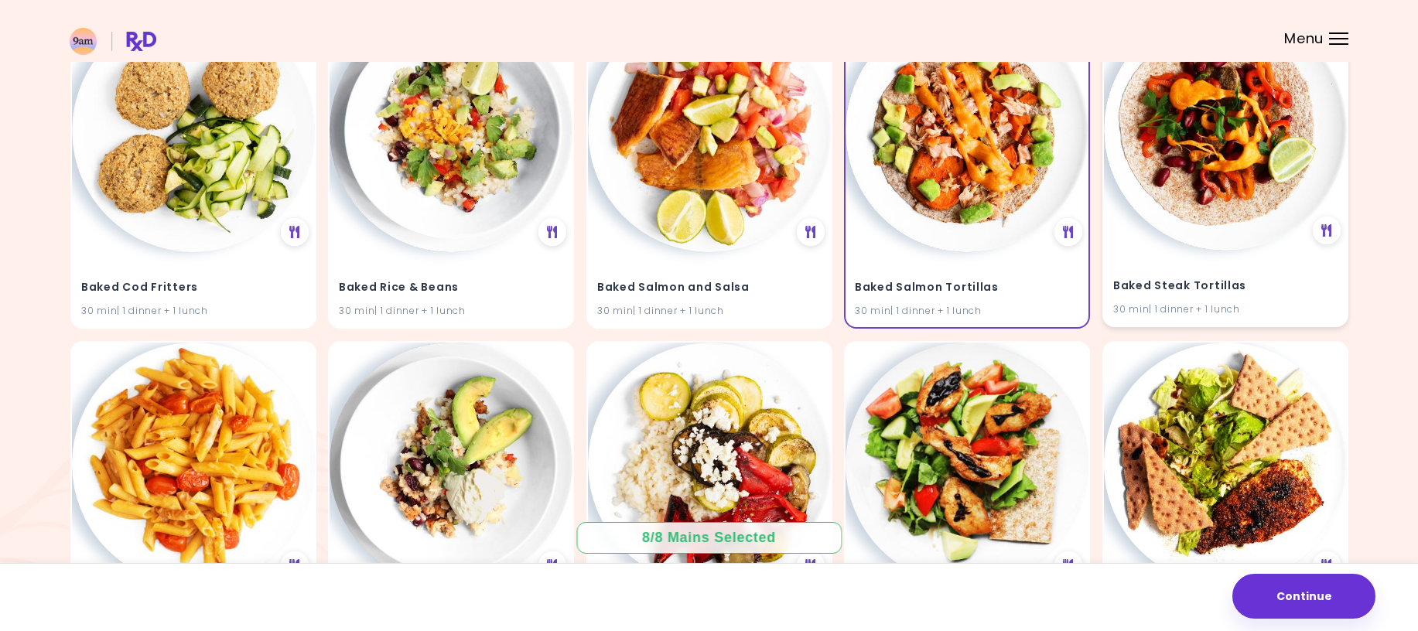
click at [1273, 252] on div "Baked Steak Tortillas 30 min | 1 dinner + 1 lunch" at bounding box center [1225, 288] width 243 height 76
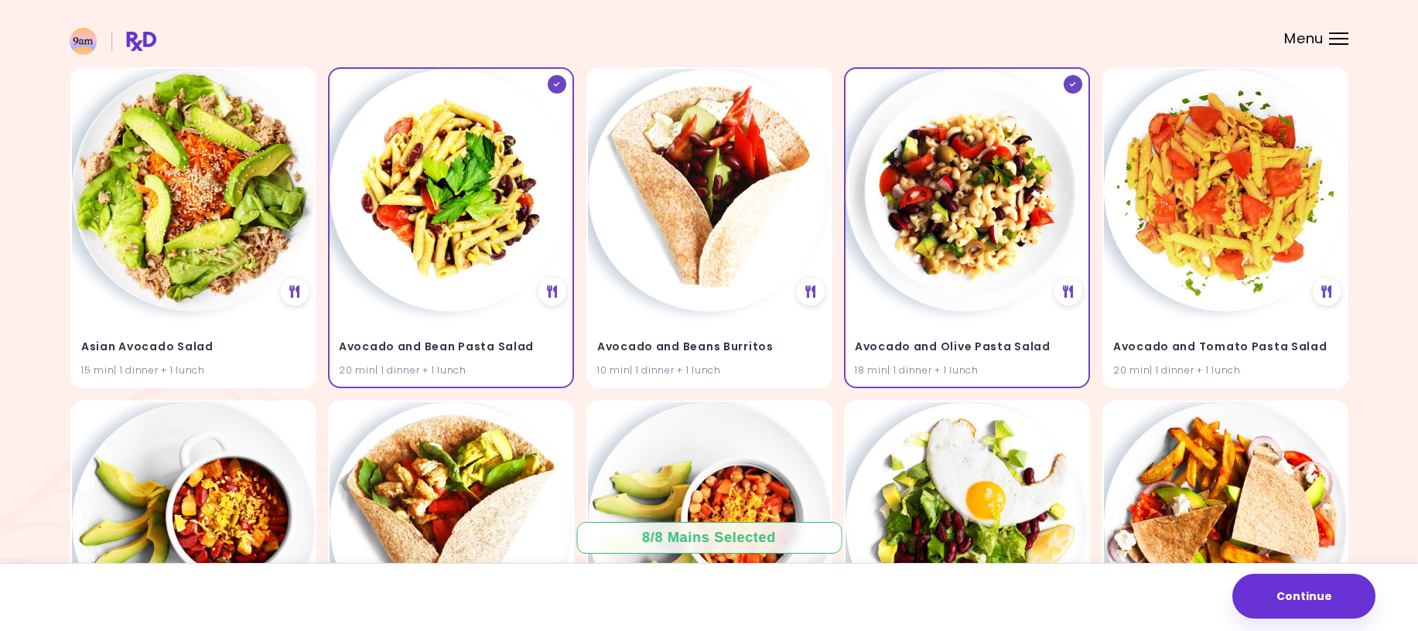
scroll to position [477, 0]
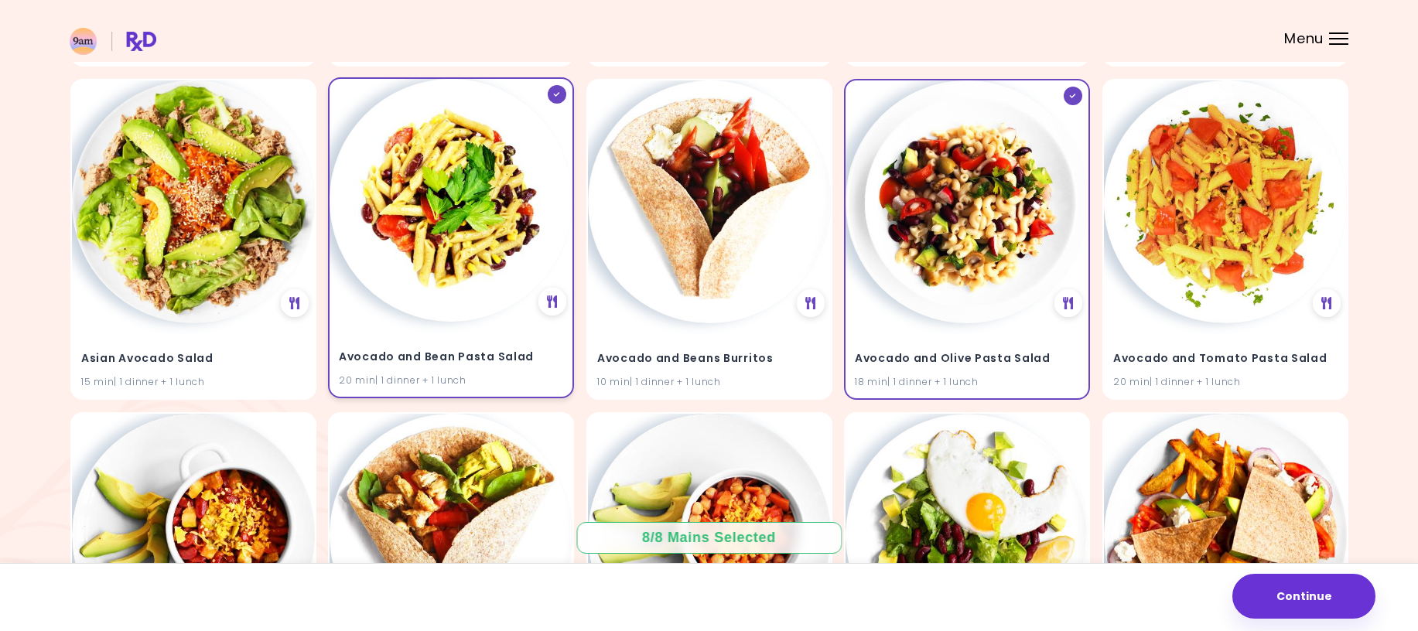
click at [476, 215] on img at bounding box center [451, 200] width 243 height 243
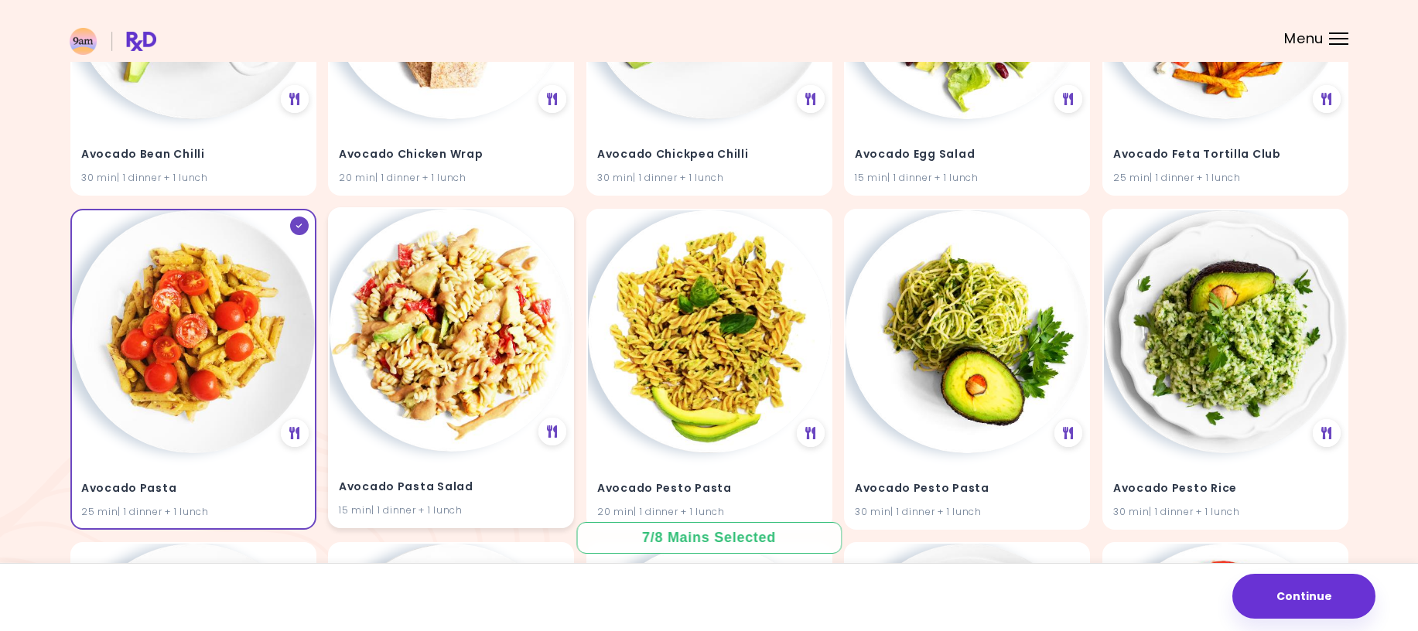
scroll to position [1019, 0]
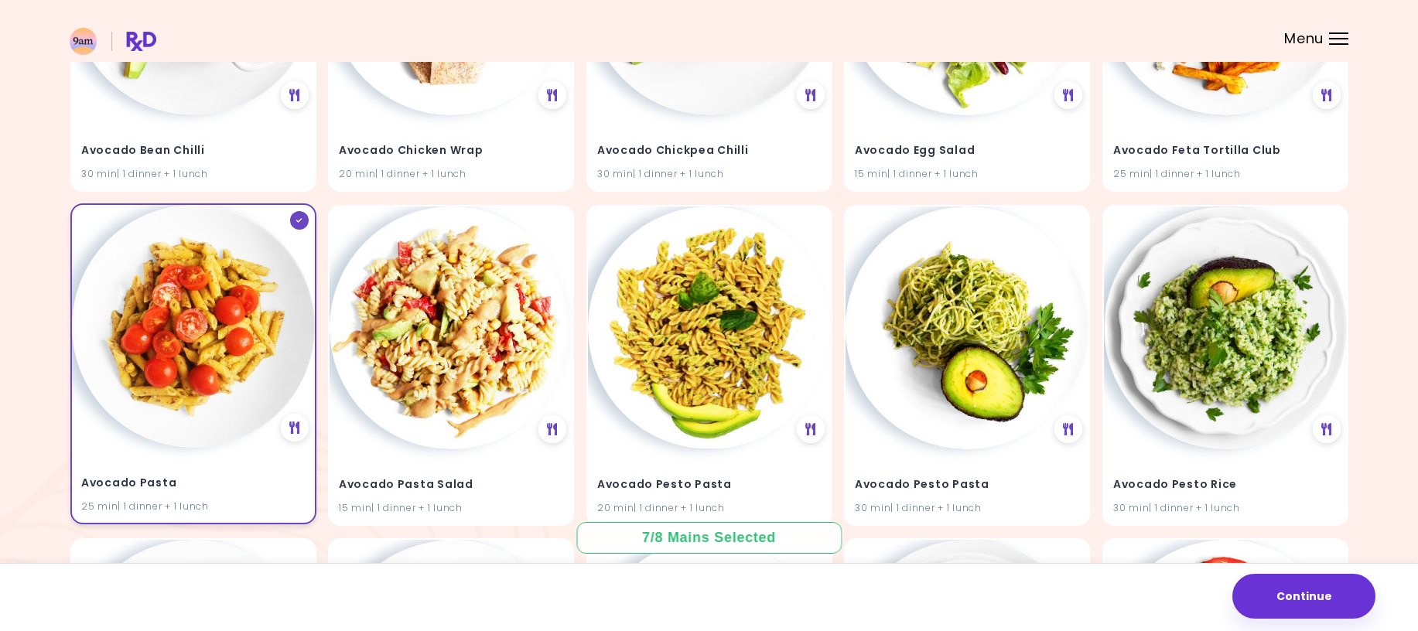
click at [260, 438] on div "Avocado Pasta 25 min | 1 dinner + 1 lunch" at bounding box center [193, 363] width 246 height 321
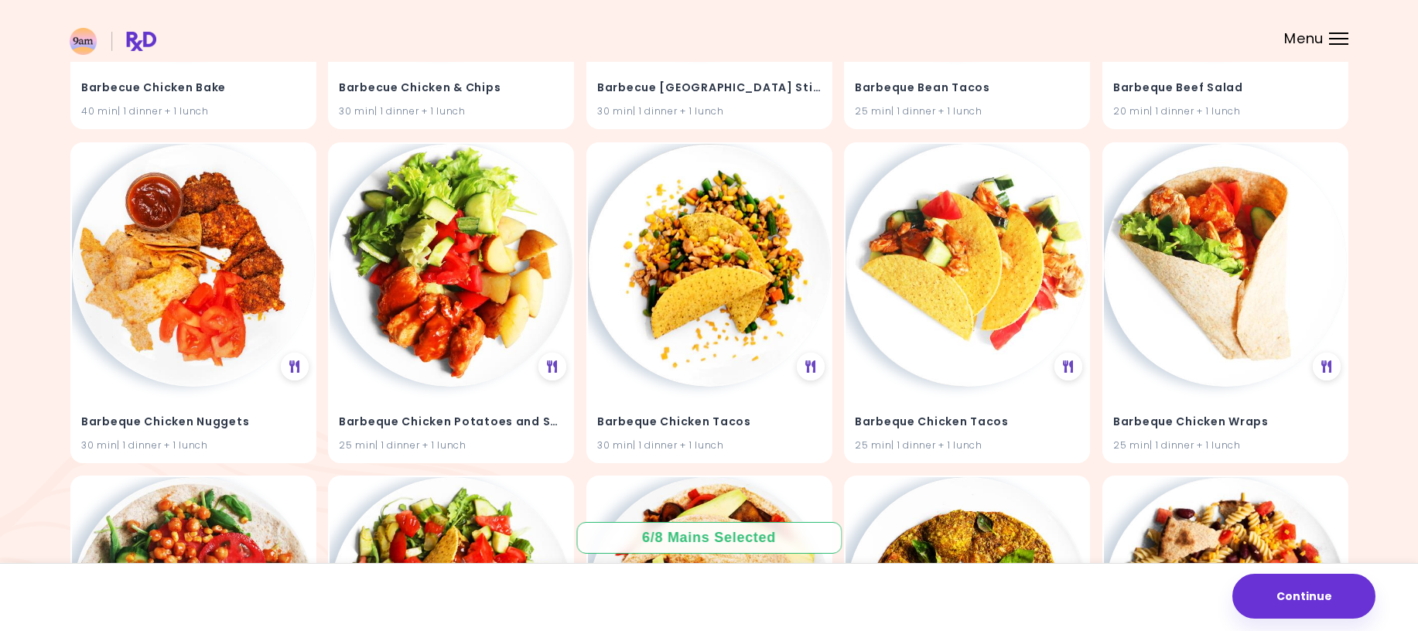
scroll to position [3787, 0]
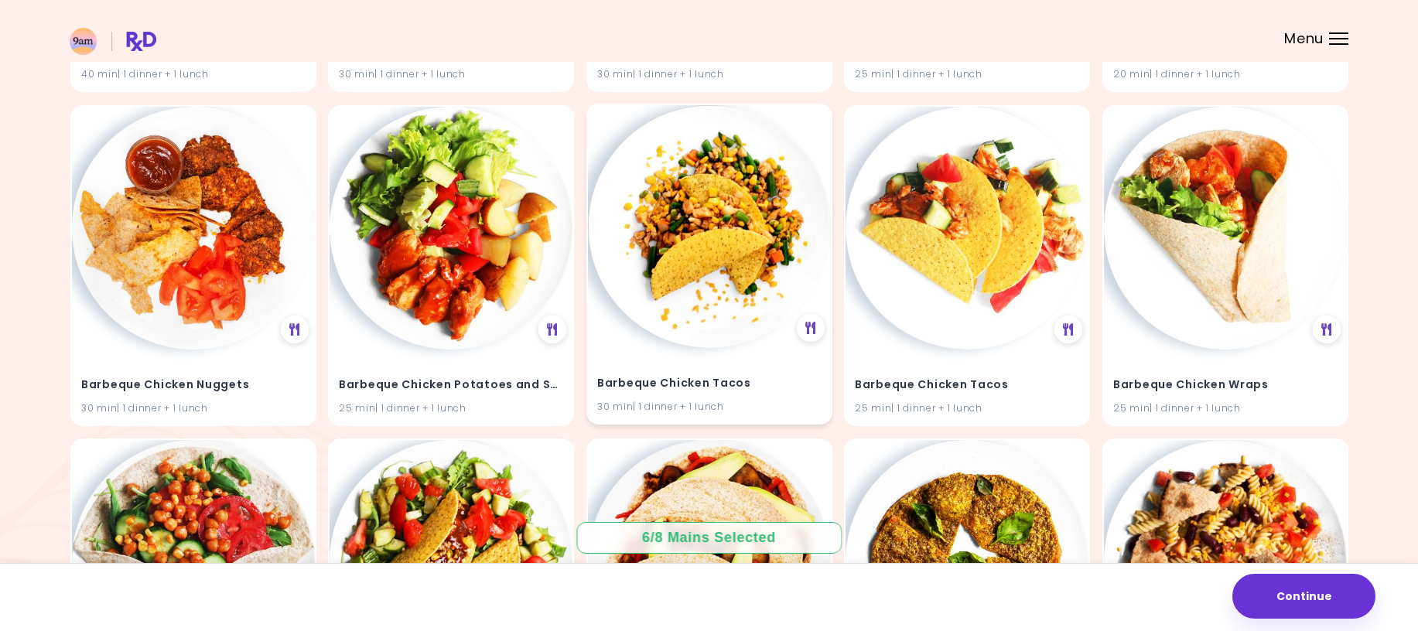
click at [646, 353] on div "Barbeque Chicken Tacos 30 min | 1 dinner + 1 lunch" at bounding box center [709, 385] width 243 height 76
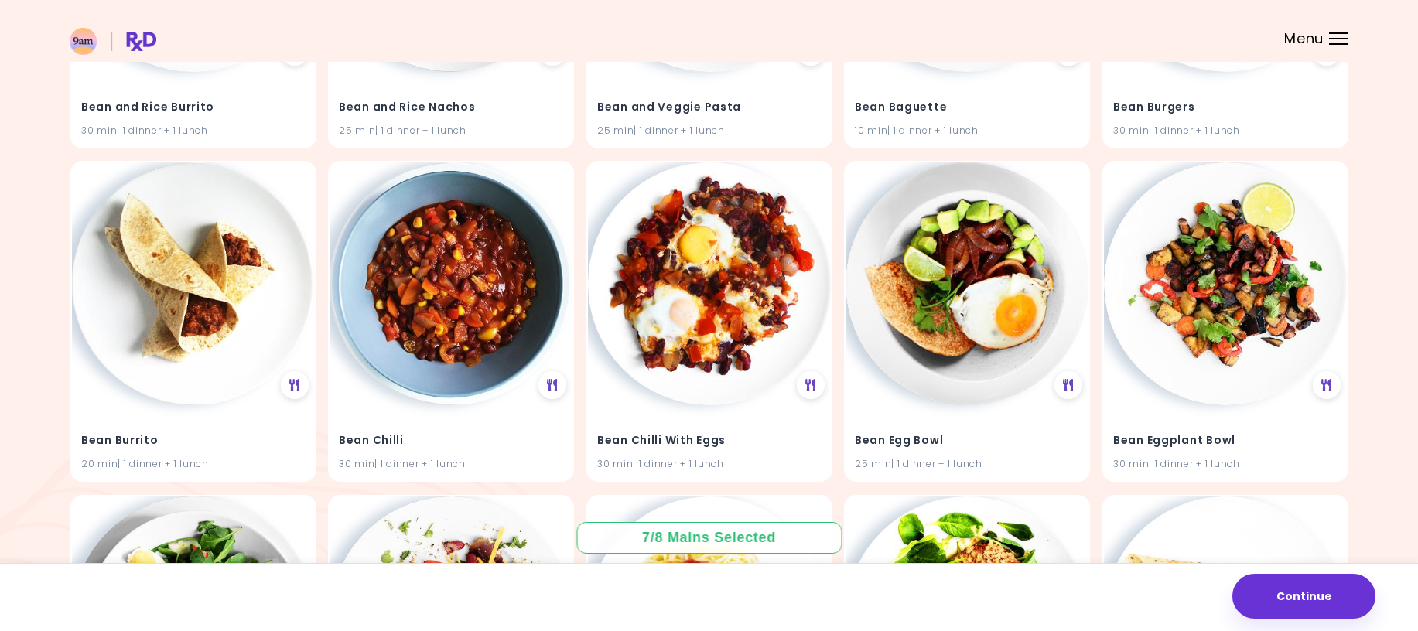
scroll to position [4738, 0]
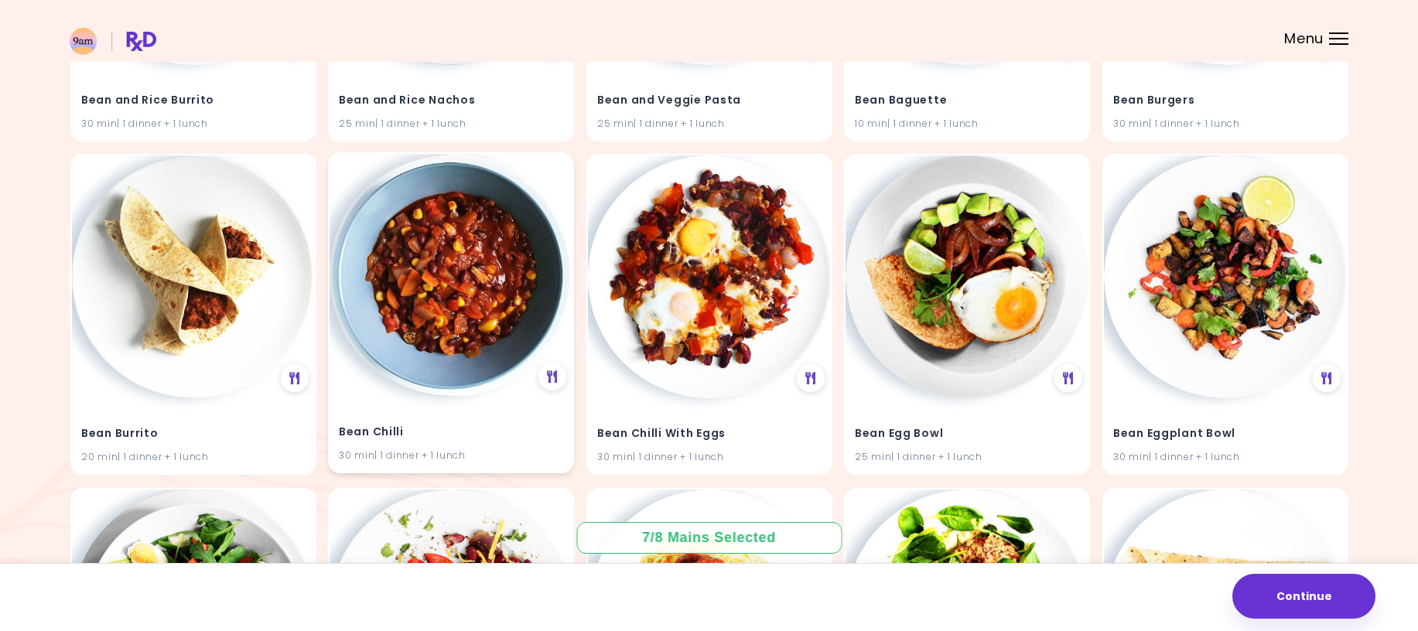
click at [476, 384] on img at bounding box center [451, 275] width 243 height 243
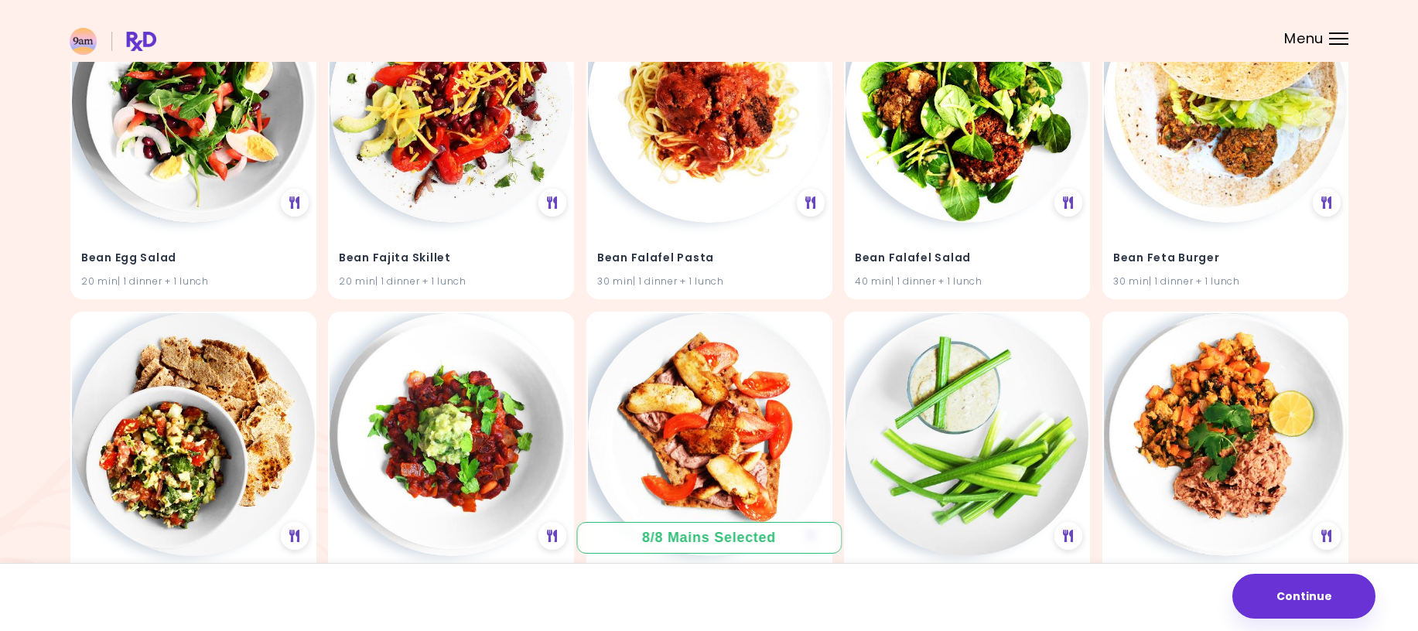
scroll to position [5239, 0]
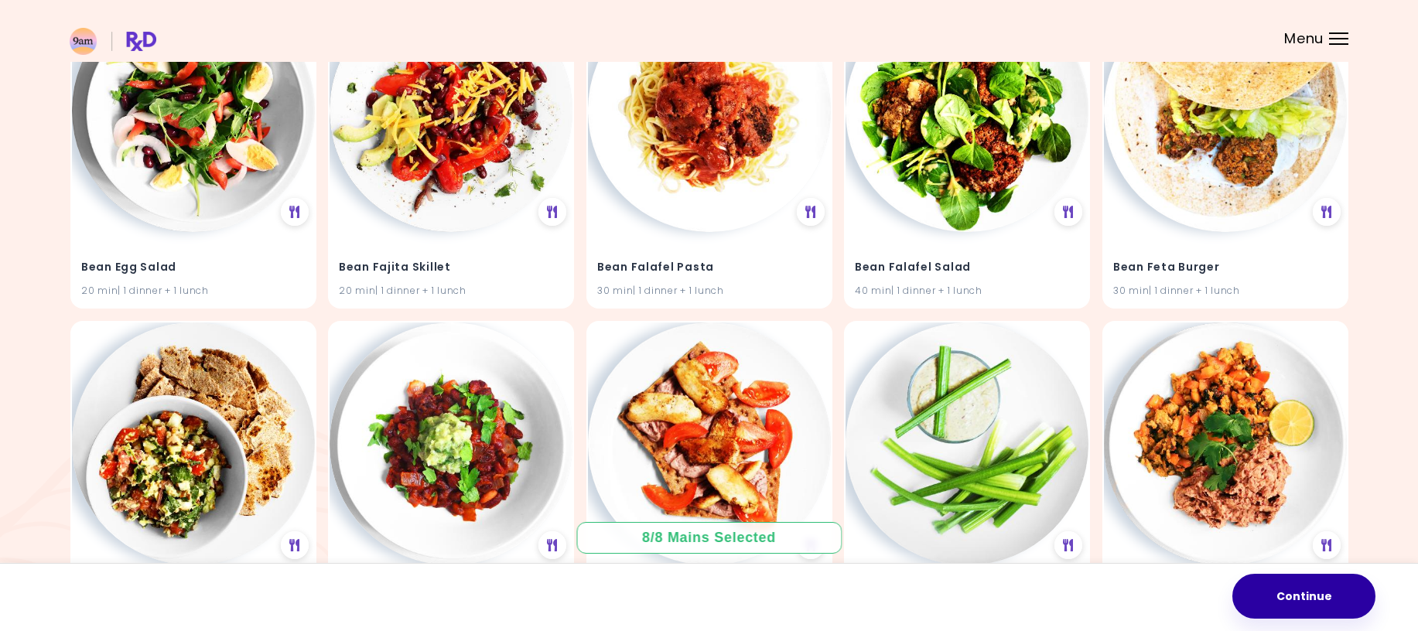
click at [1333, 599] on button "Continue" at bounding box center [1303, 596] width 143 height 45
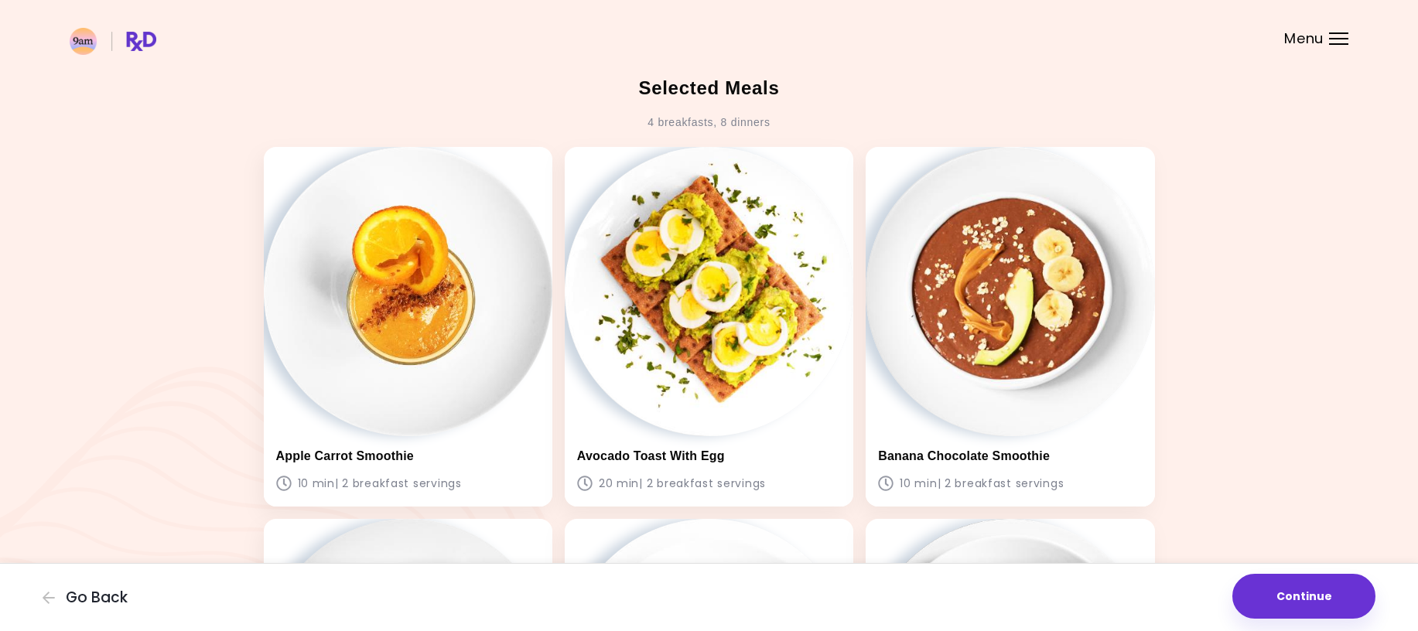
click at [1294, 598] on button "Continue" at bounding box center [1303, 596] width 143 height 45
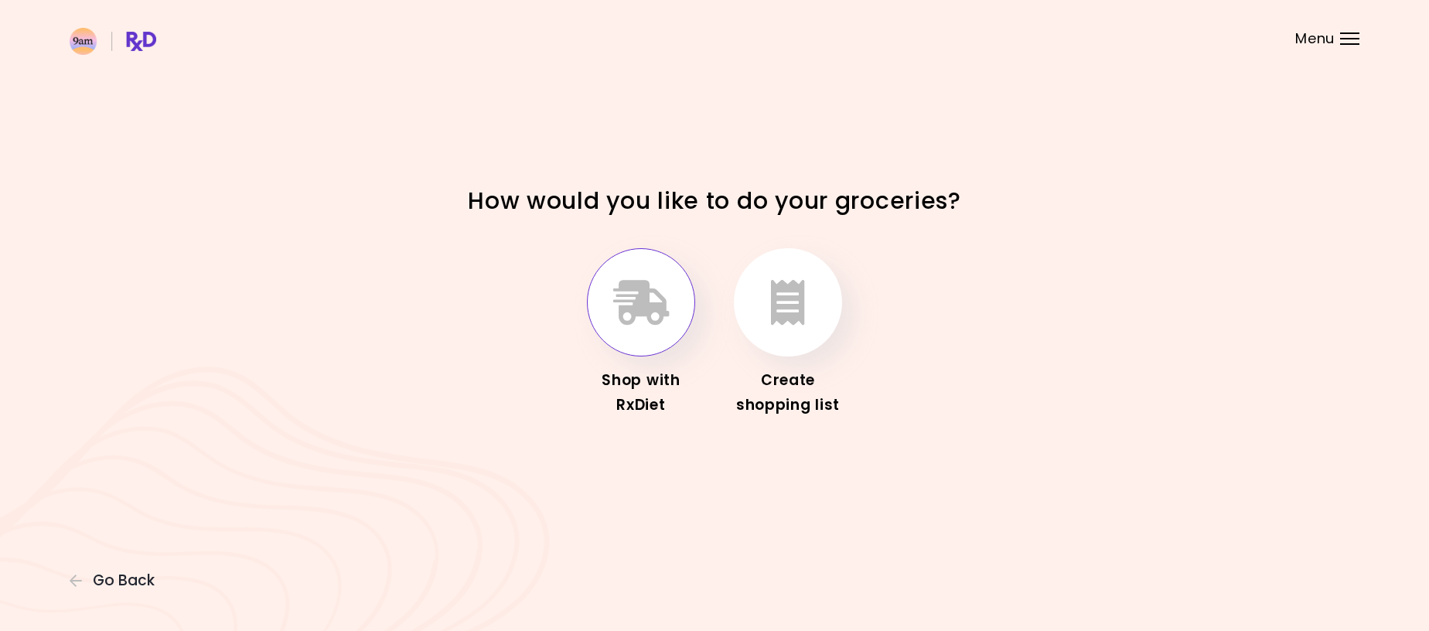
click at [622, 328] on button "button" at bounding box center [641, 302] width 108 height 108
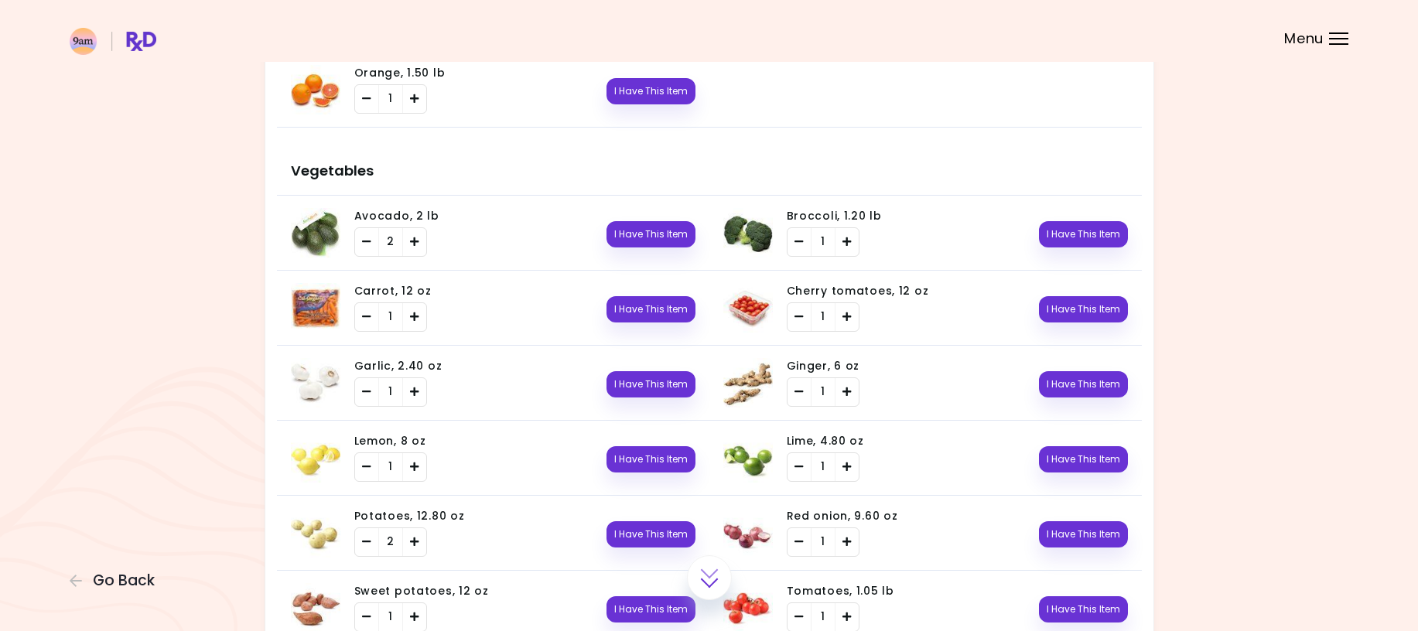
scroll to position [619, 0]
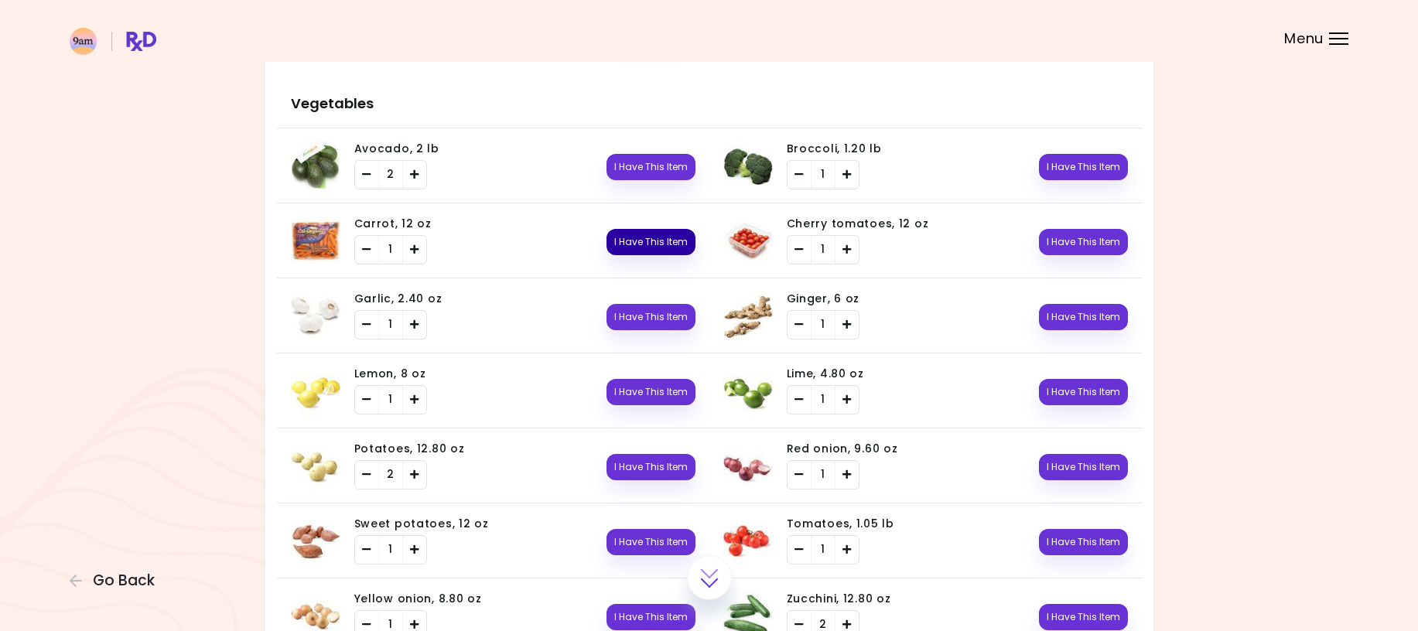
click at [643, 242] on button "I Have This Item" at bounding box center [650, 242] width 89 height 26
click at [653, 320] on button "I Have This Item" at bounding box center [650, 317] width 89 height 26
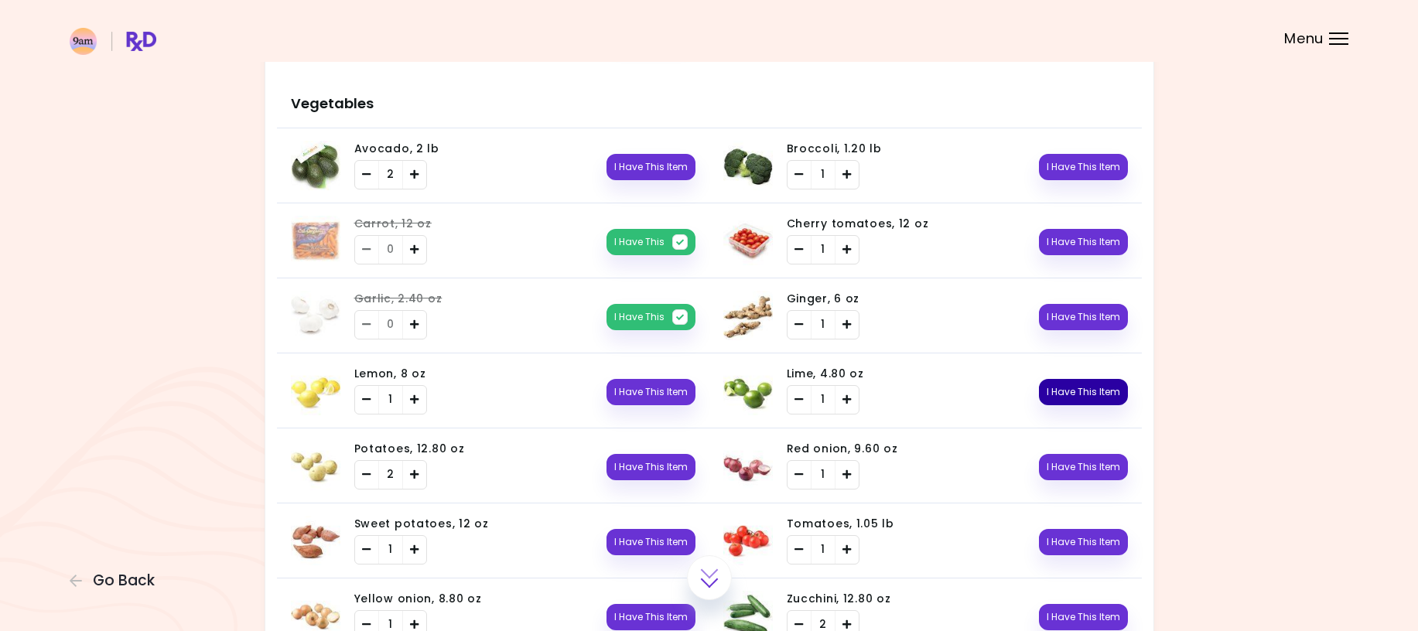
click at [1086, 397] on button "I Have This Item" at bounding box center [1083, 392] width 89 height 26
click at [674, 401] on button "I Have This Item" at bounding box center [650, 392] width 89 height 26
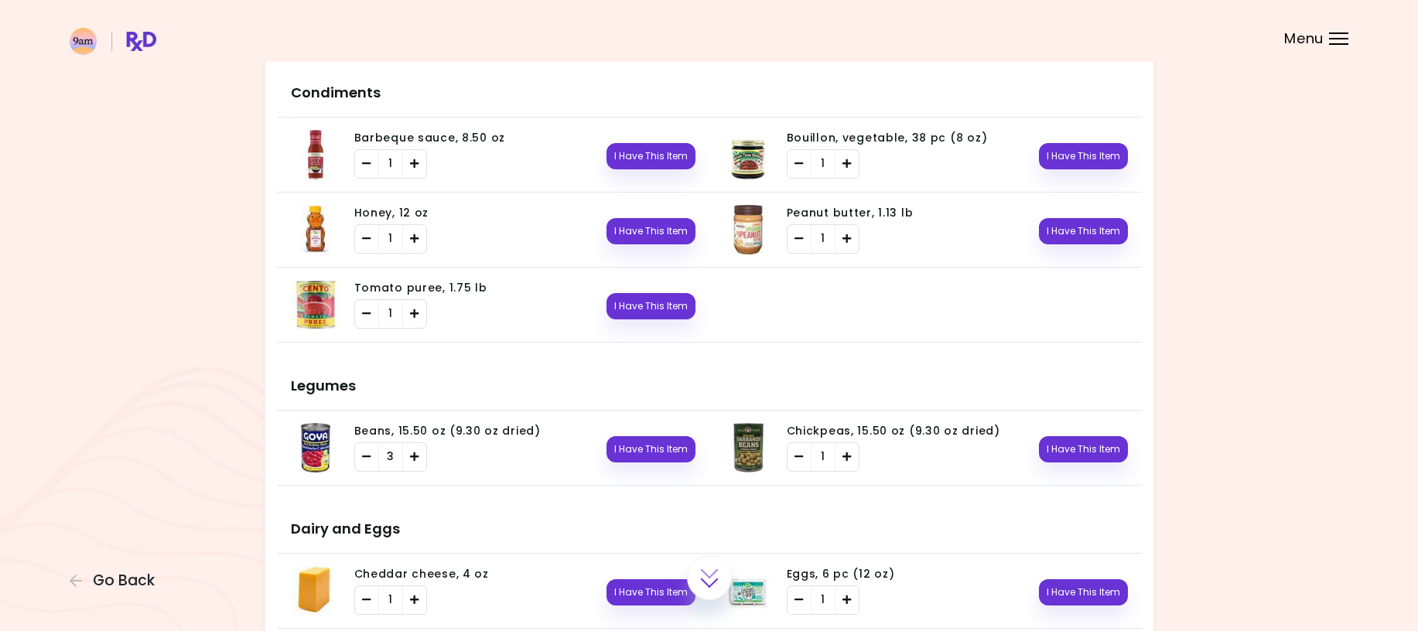
scroll to position [1238, 0]
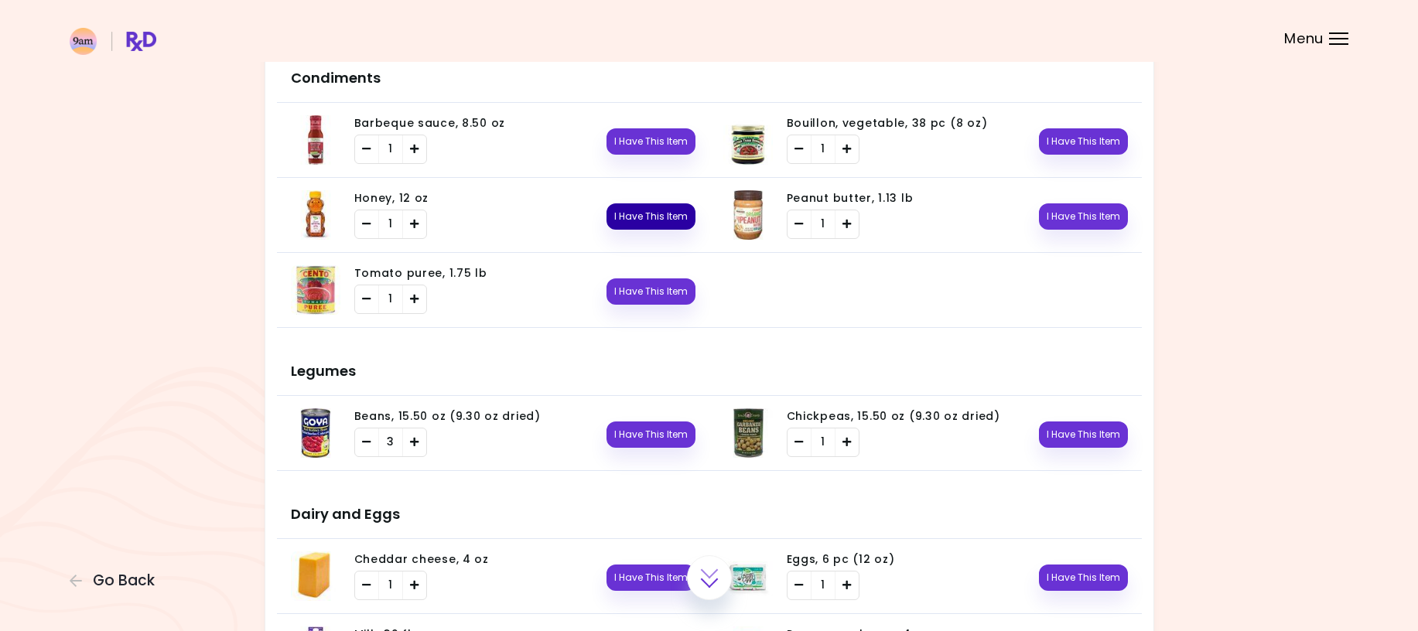
click at [648, 217] on button "I Have This Item" at bounding box center [650, 216] width 89 height 26
click at [650, 142] on button "I Have This Item" at bounding box center [650, 141] width 89 height 26
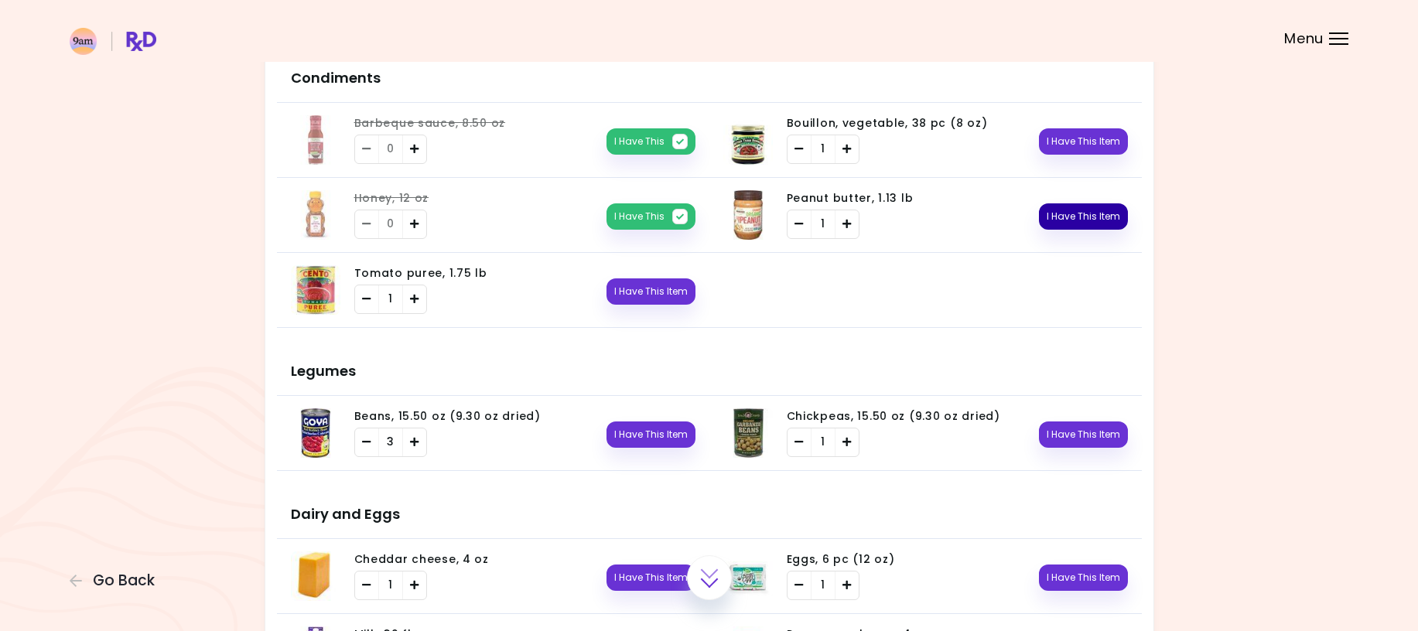
click at [1094, 221] on button "I Have This Item" at bounding box center [1083, 216] width 89 height 26
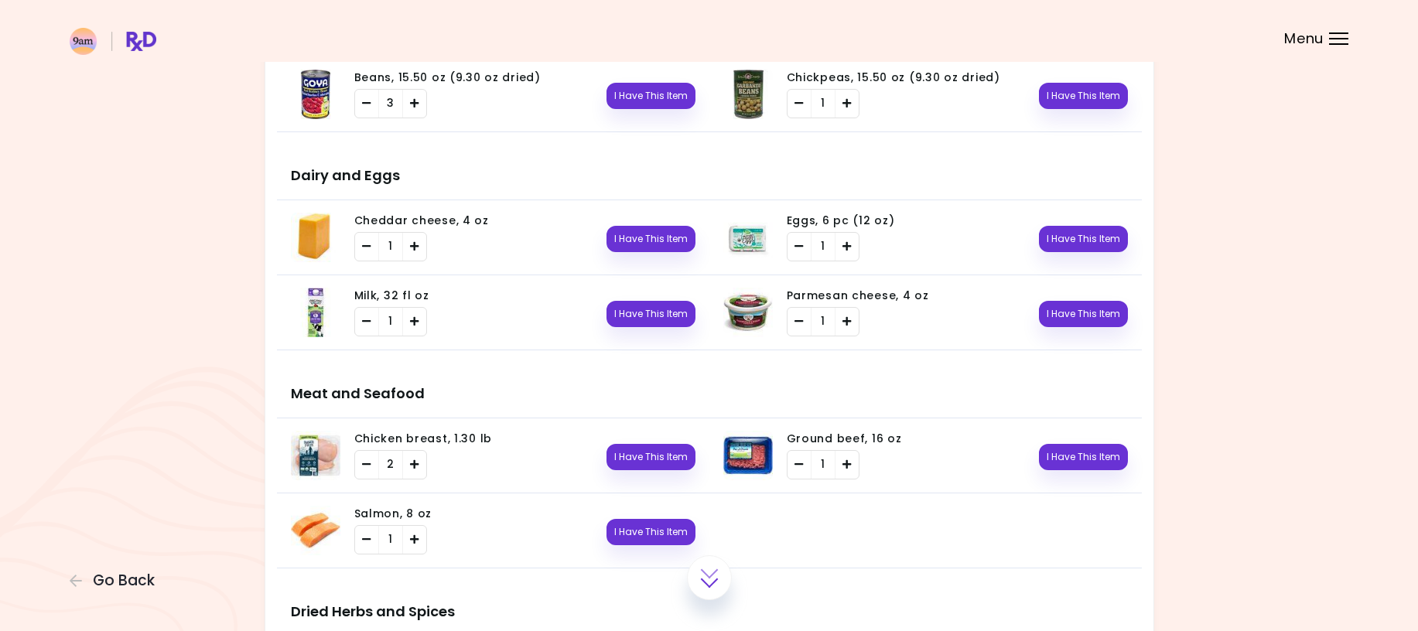
scroll to position [1624, 0]
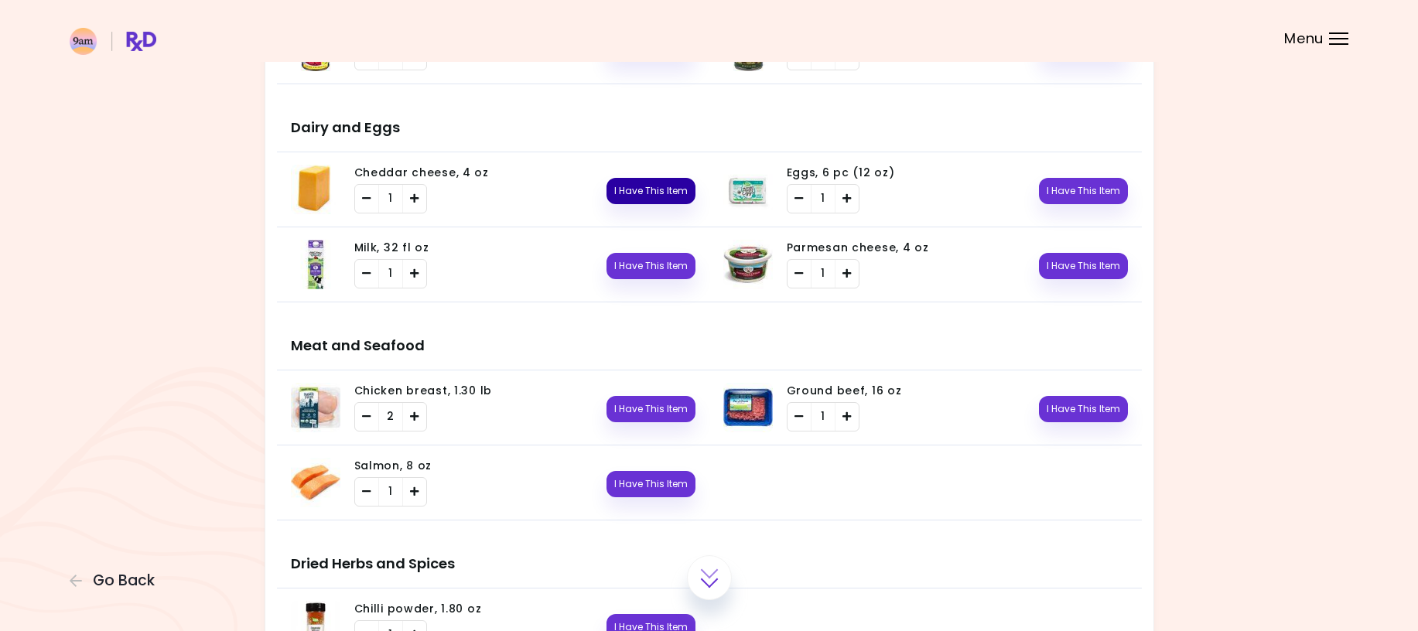
click at [648, 187] on button "I Have This Item" at bounding box center [650, 191] width 89 height 26
click at [655, 261] on button "I Have This Item" at bounding box center [650, 266] width 89 height 26
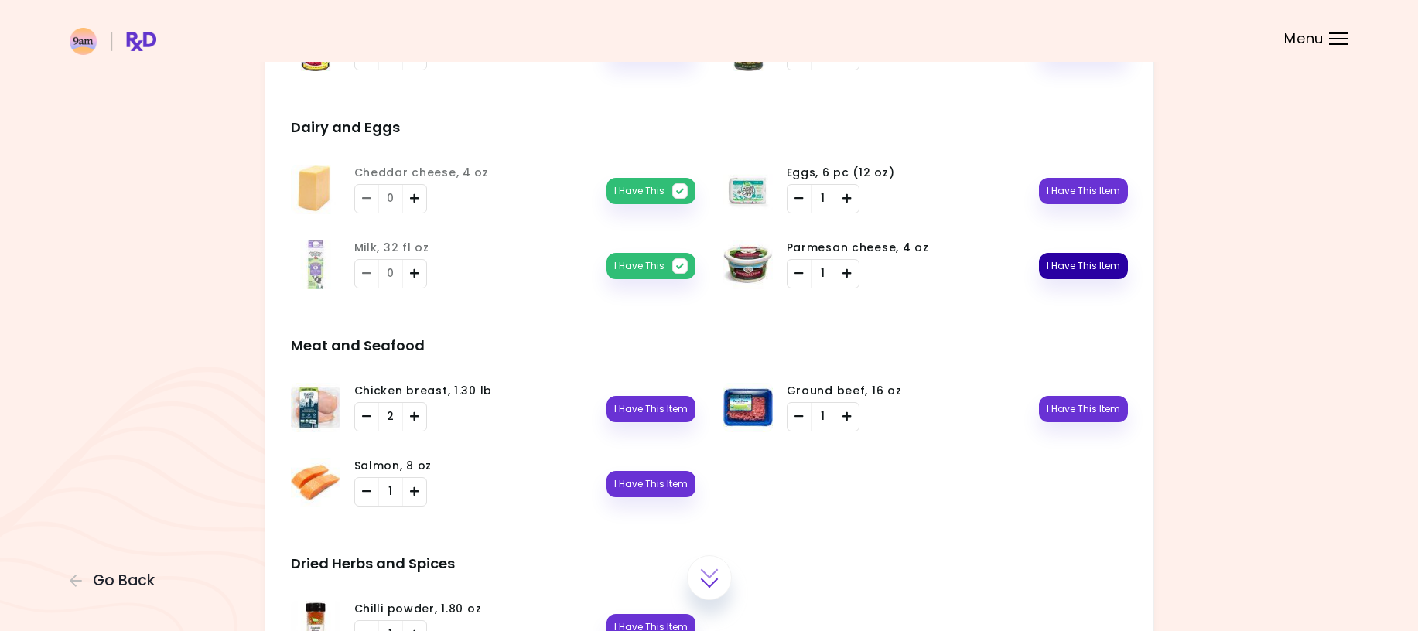
click at [1115, 274] on button "I Have This Item" at bounding box center [1083, 266] width 89 height 26
click at [1088, 179] on button "I Have This Item" at bounding box center [1083, 191] width 89 height 26
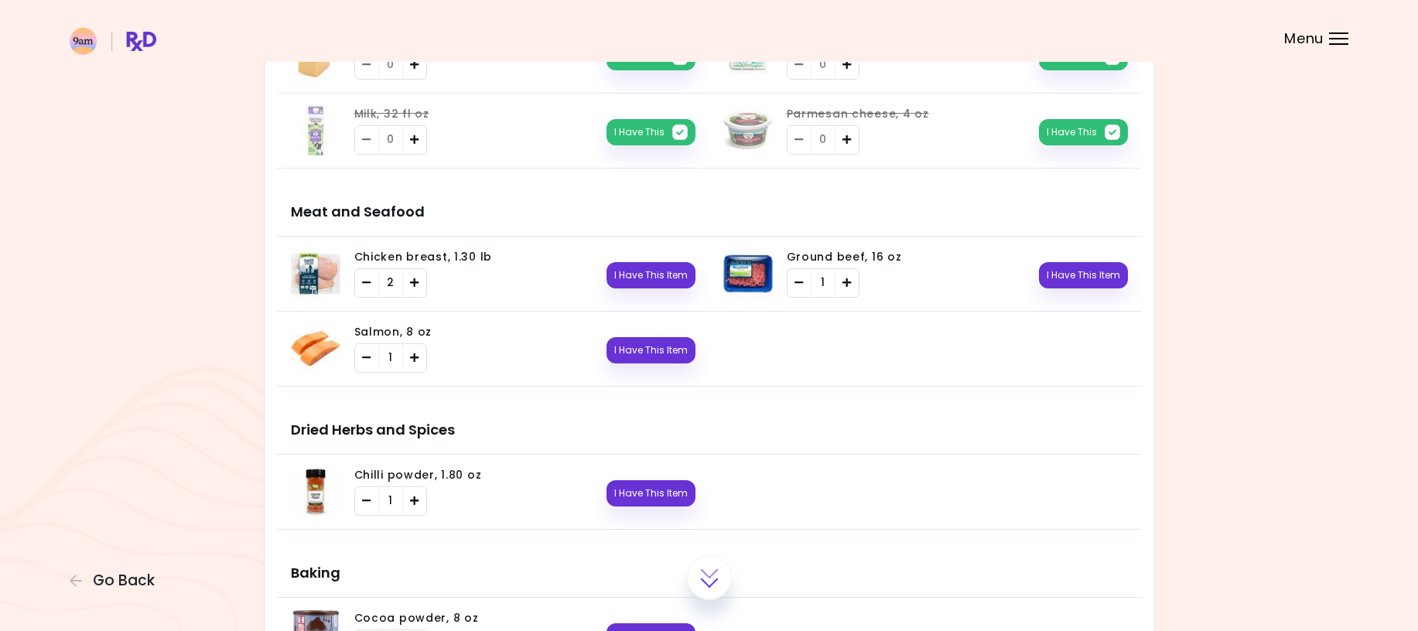
scroll to position [1779, 0]
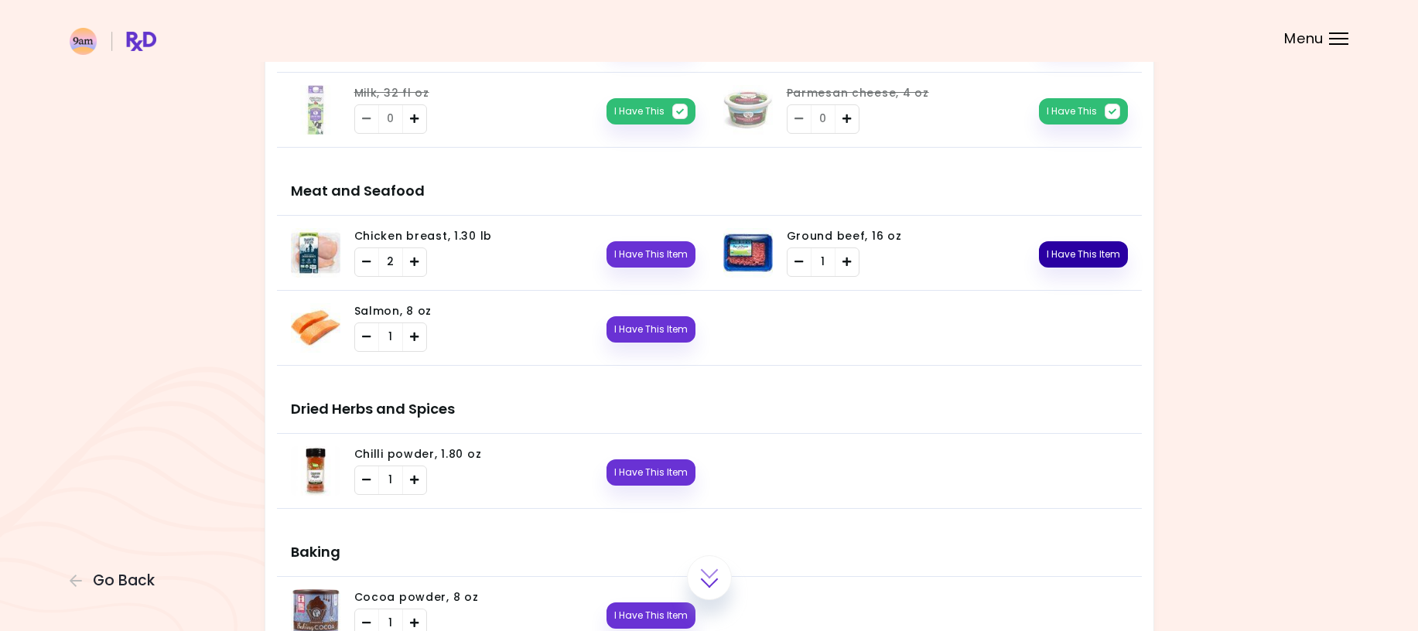
click at [1085, 255] on button "I Have This Item" at bounding box center [1083, 254] width 89 height 26
click at [635, 330] on button "I Have This Item" at bounding box center [650, 329] width 89 height 26
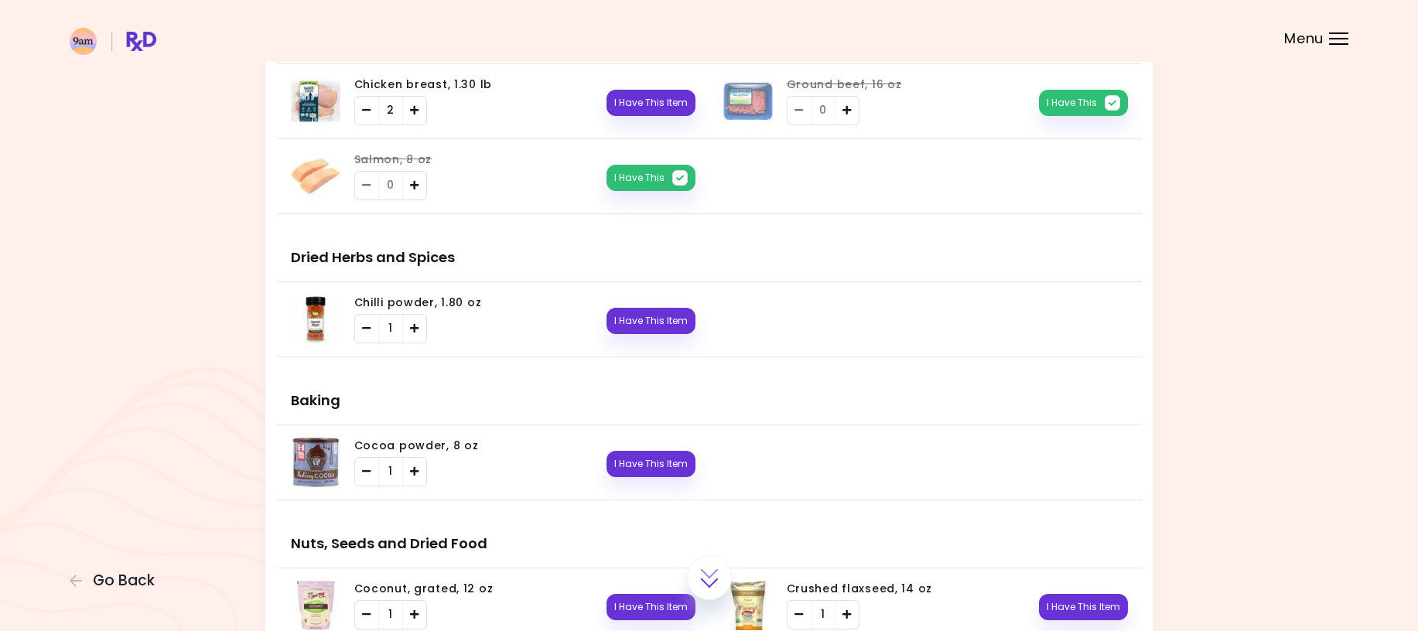
scroll to position [1934, 0]
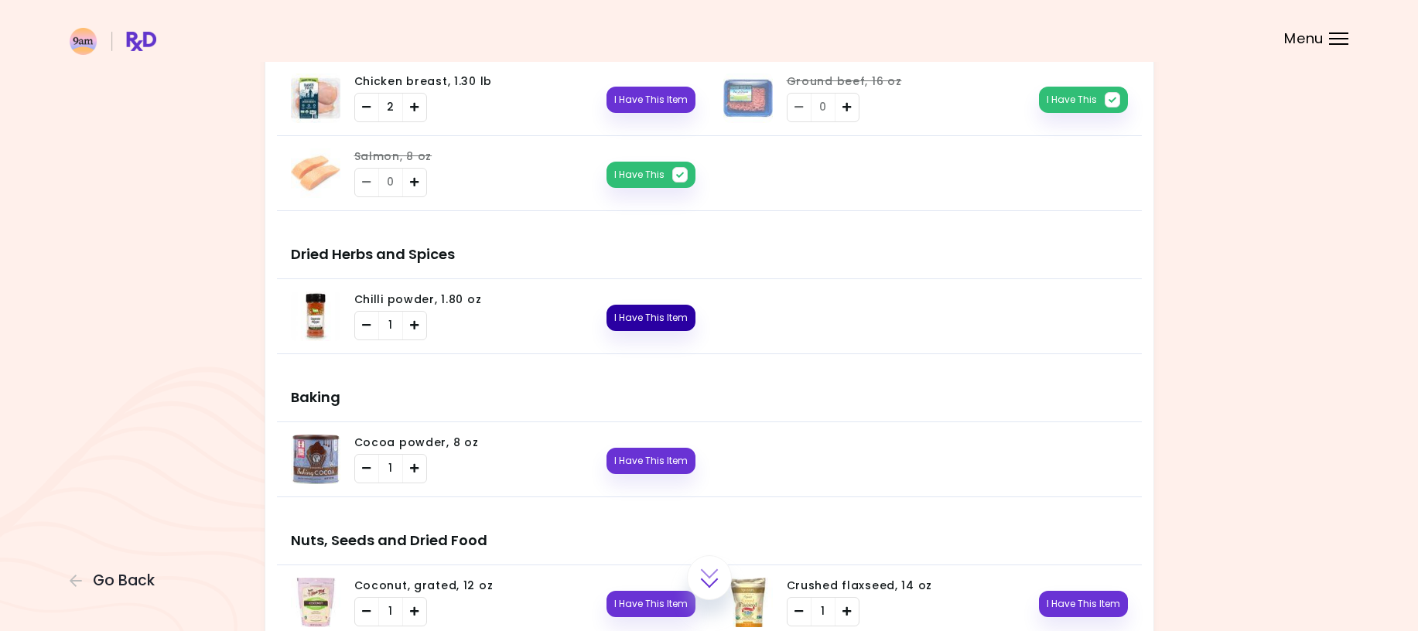
click at [647, 319] on button "I Have This Item" at bounding box center [650, 318] width 89 height 26
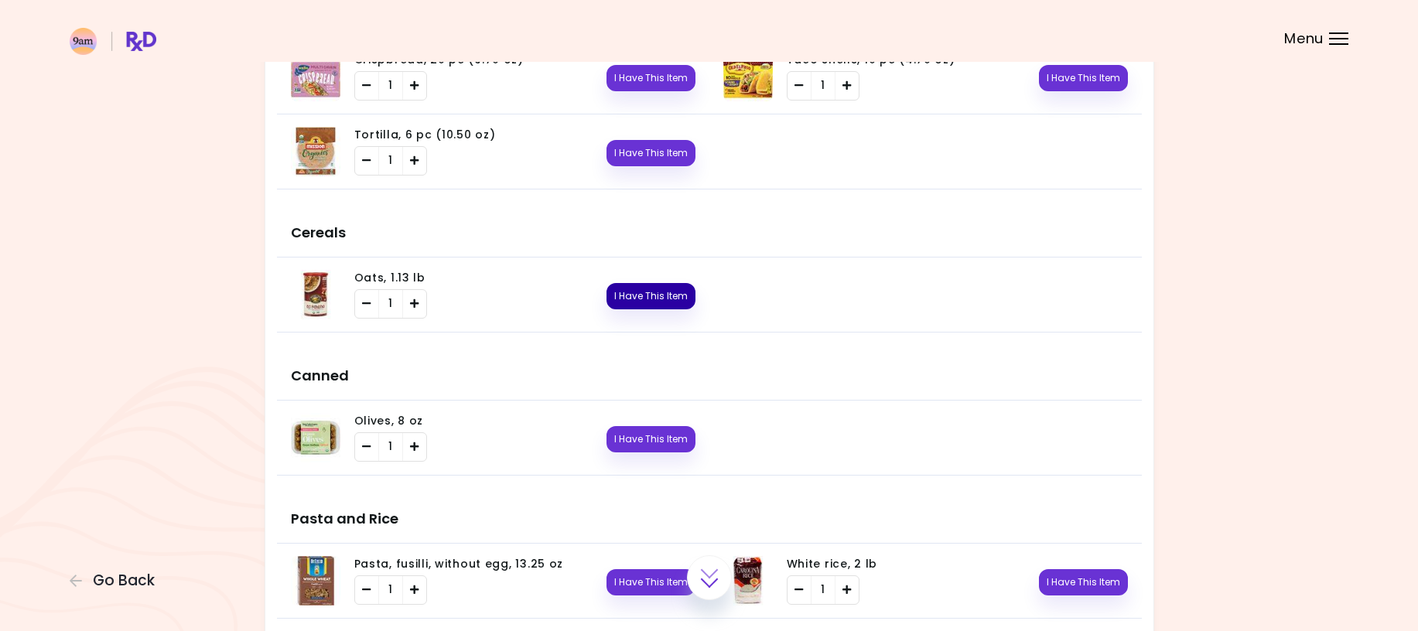
scroll to position [2630, 0]
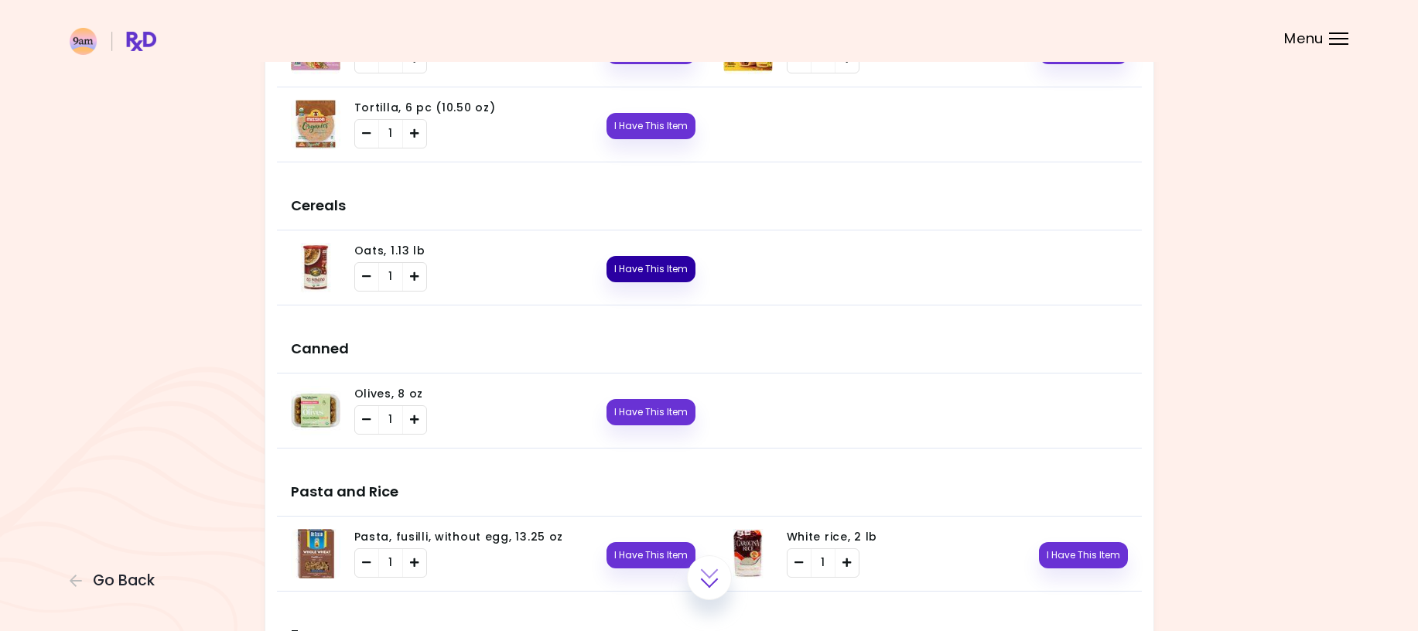
click at [648, 261] on button "I Have This Item" at bounding box center [650, 269] width 89 height 26
click at [658, 415] on button "I Have This Item" at bounding box center [650, 412] width 89 height 26
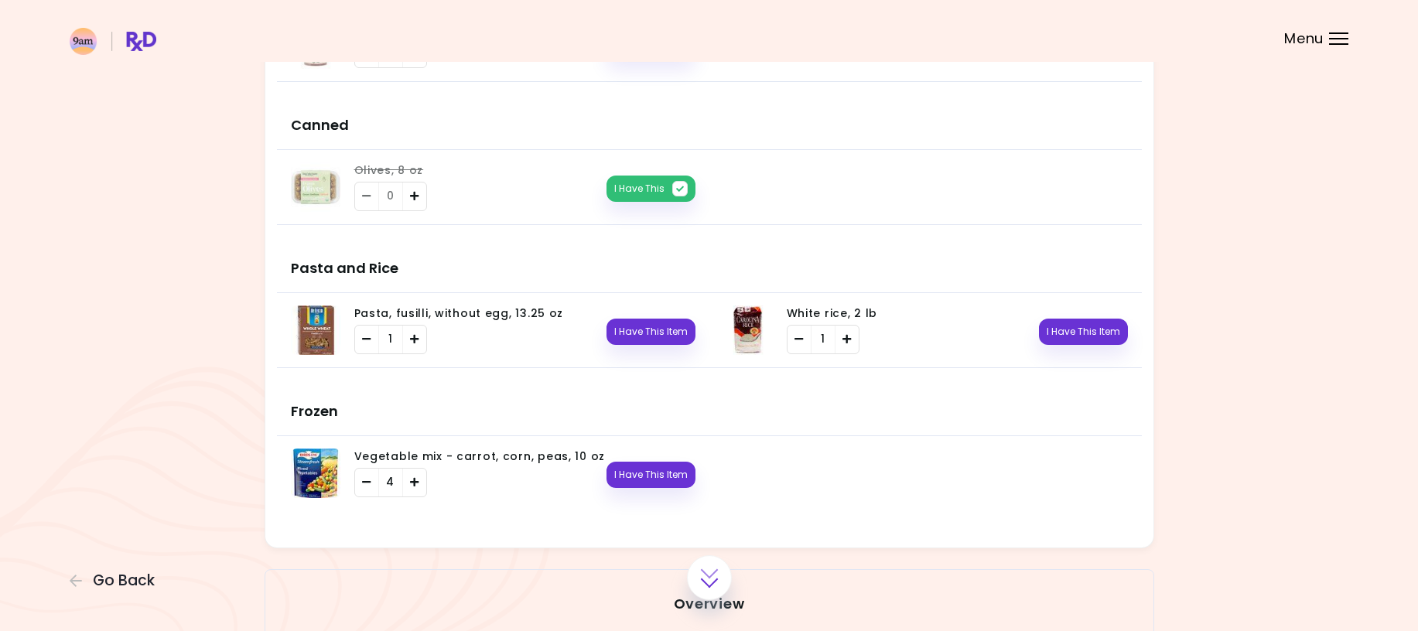
scroll to position [2862, 0]
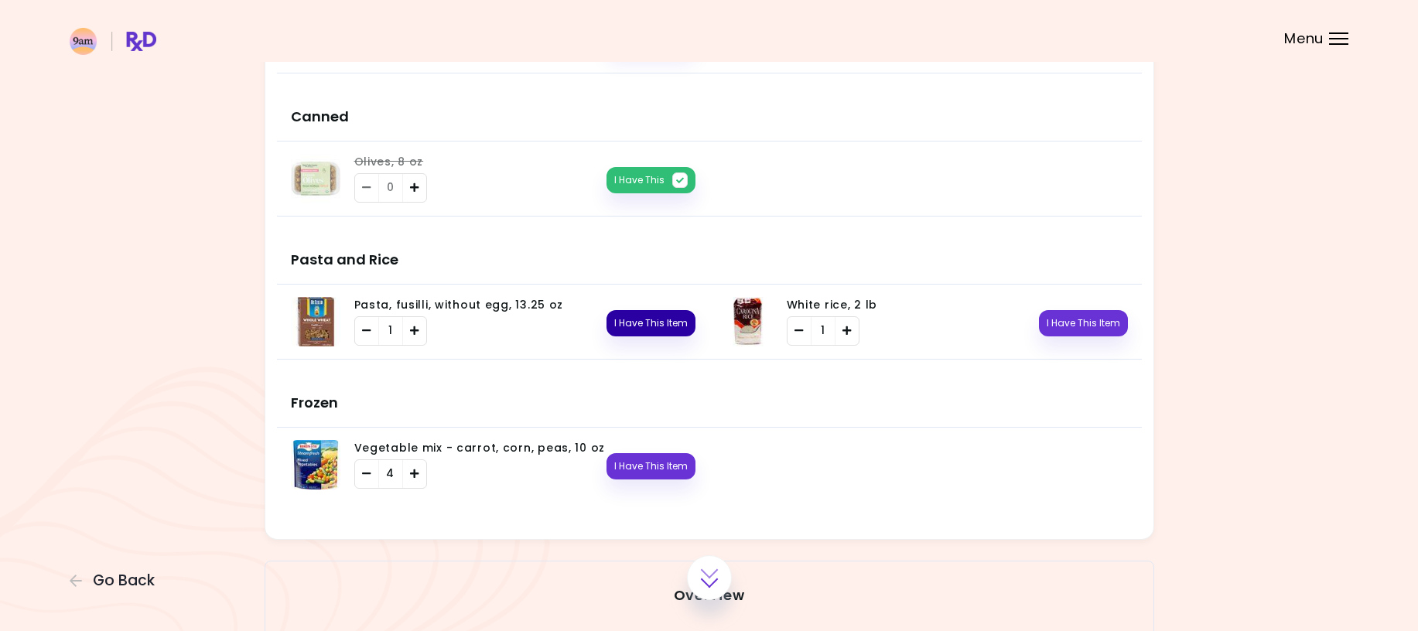
click at [637, 326] on button "I Have This Item" at bounding box center [650, 323] width 89 height 26
click at [1080, 326] on button "I Have This Item" at bounding box center [1083, 323] width 89 height 26
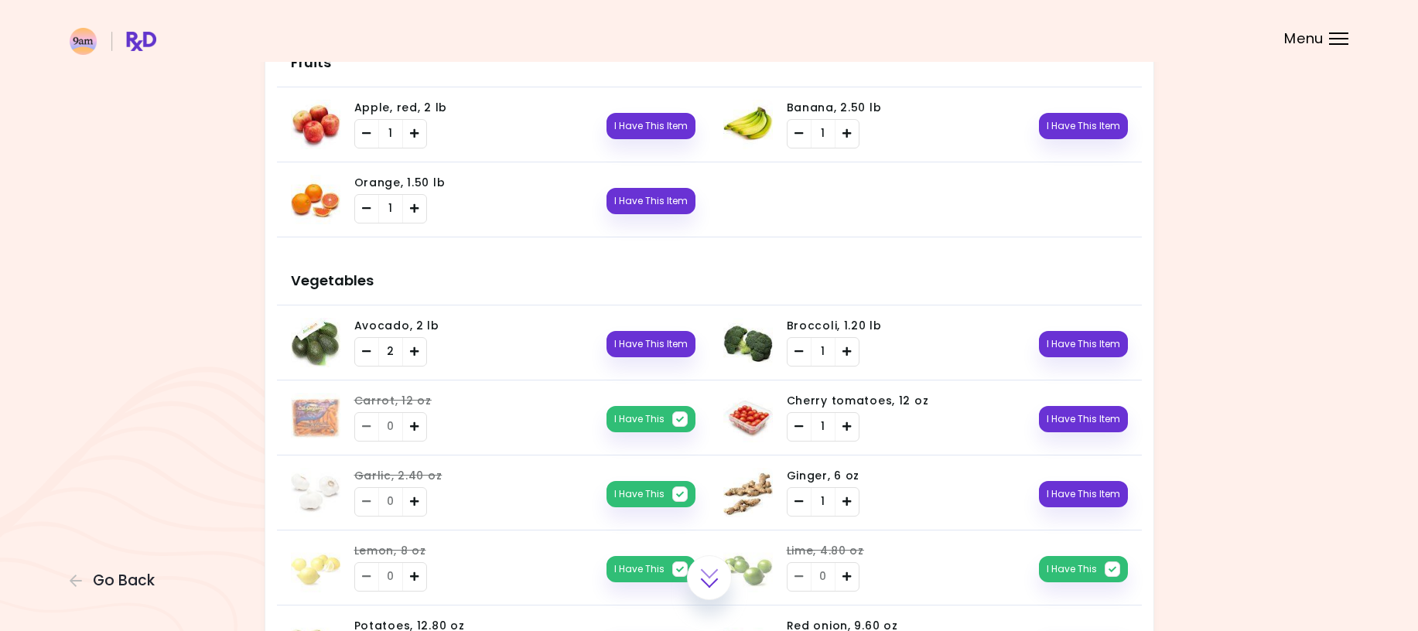
scroll to position [301, 0]
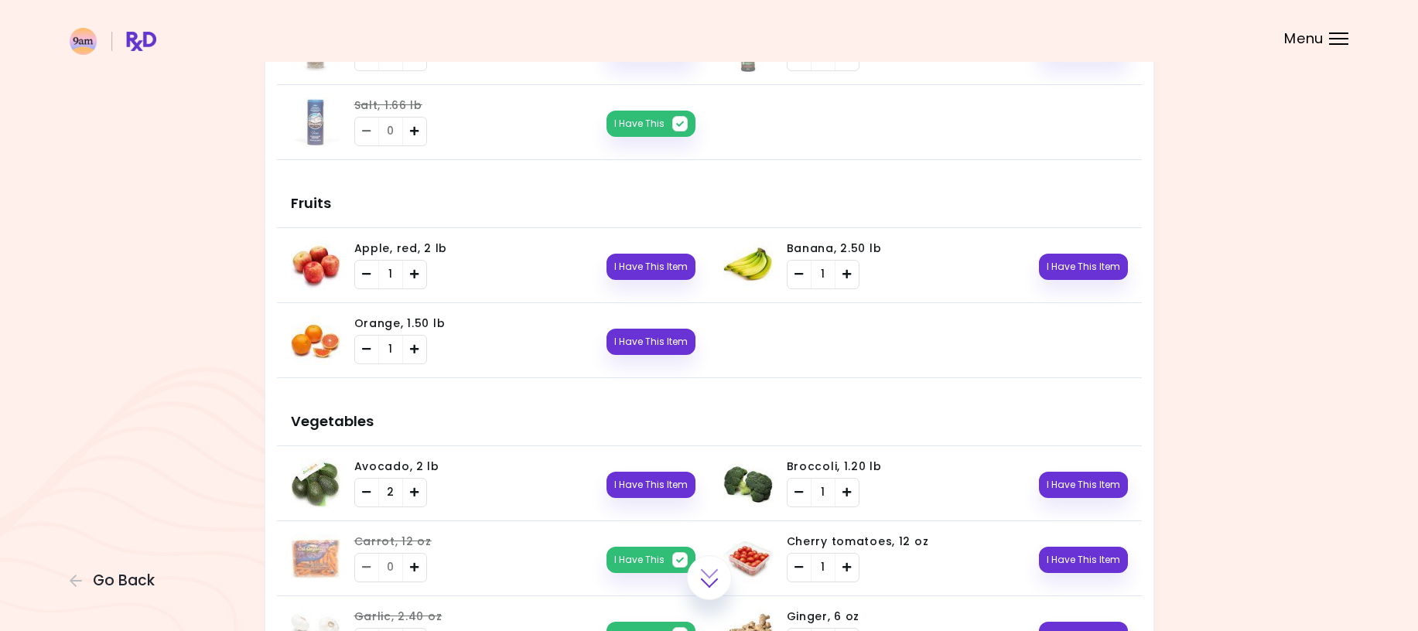
click at [1345, 41] on div "Menu" at bounding box center [1338, 38] width 19 height 12
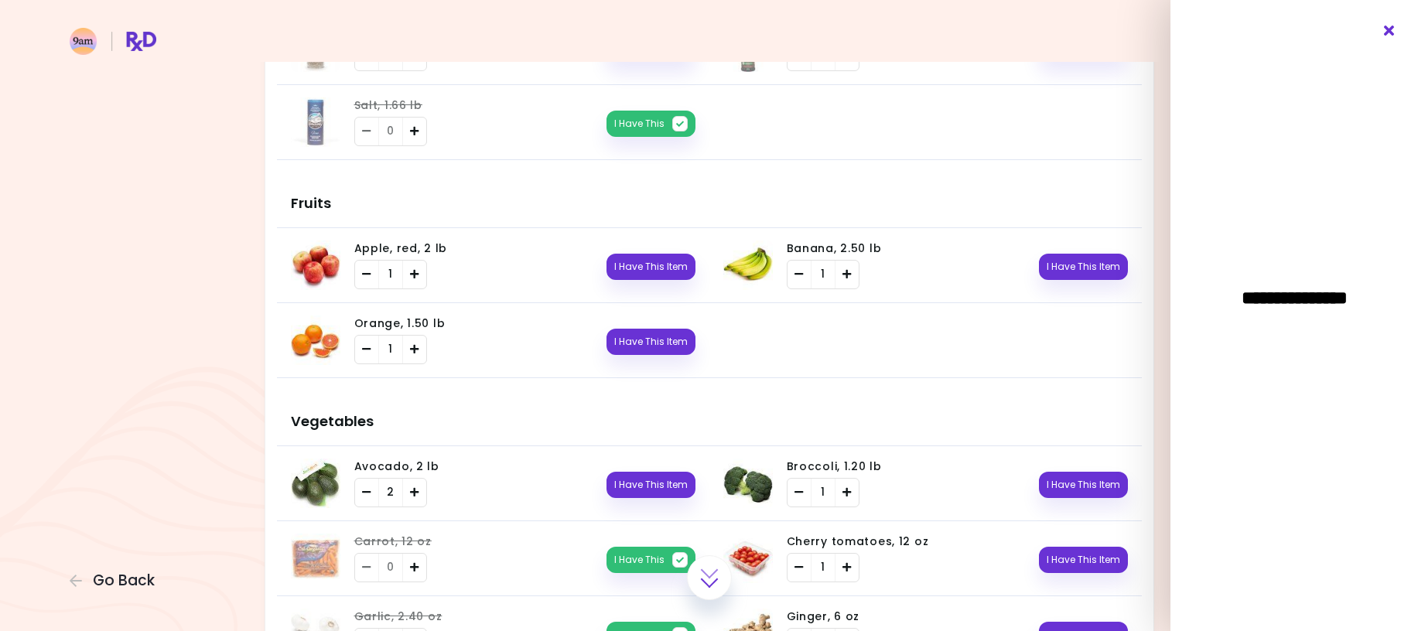
click at [1391, 29] on icon "Close" at bounding box center [1389, 31] width 15 height 11
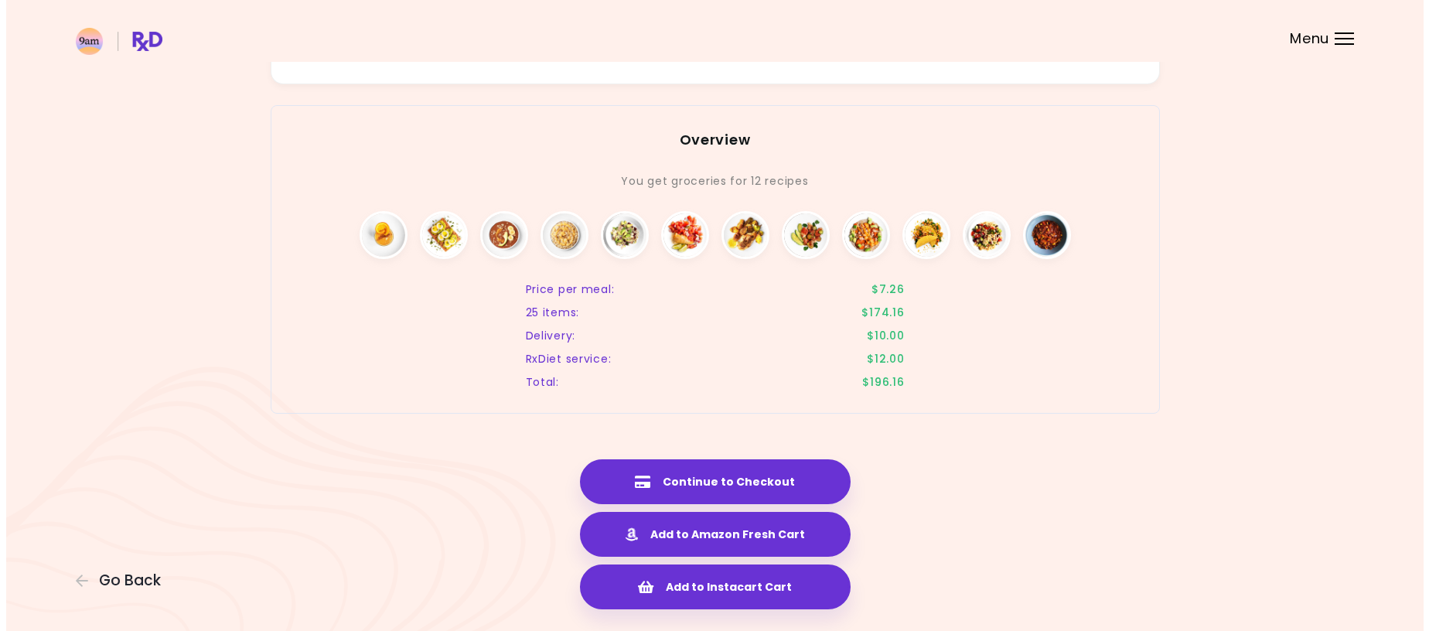
scroll to position [3365, 0]
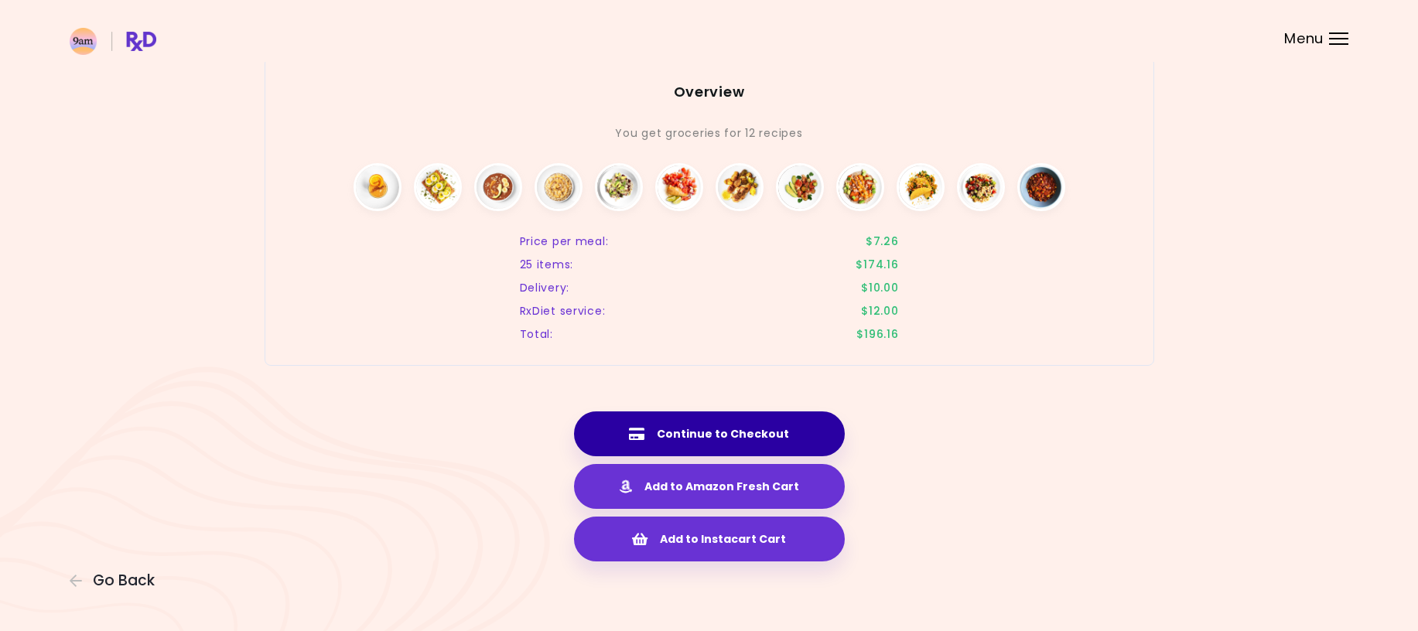
click at [749, 445] on button "Continue to Checkout" at bounding box center [709, 433] width 271 height 45
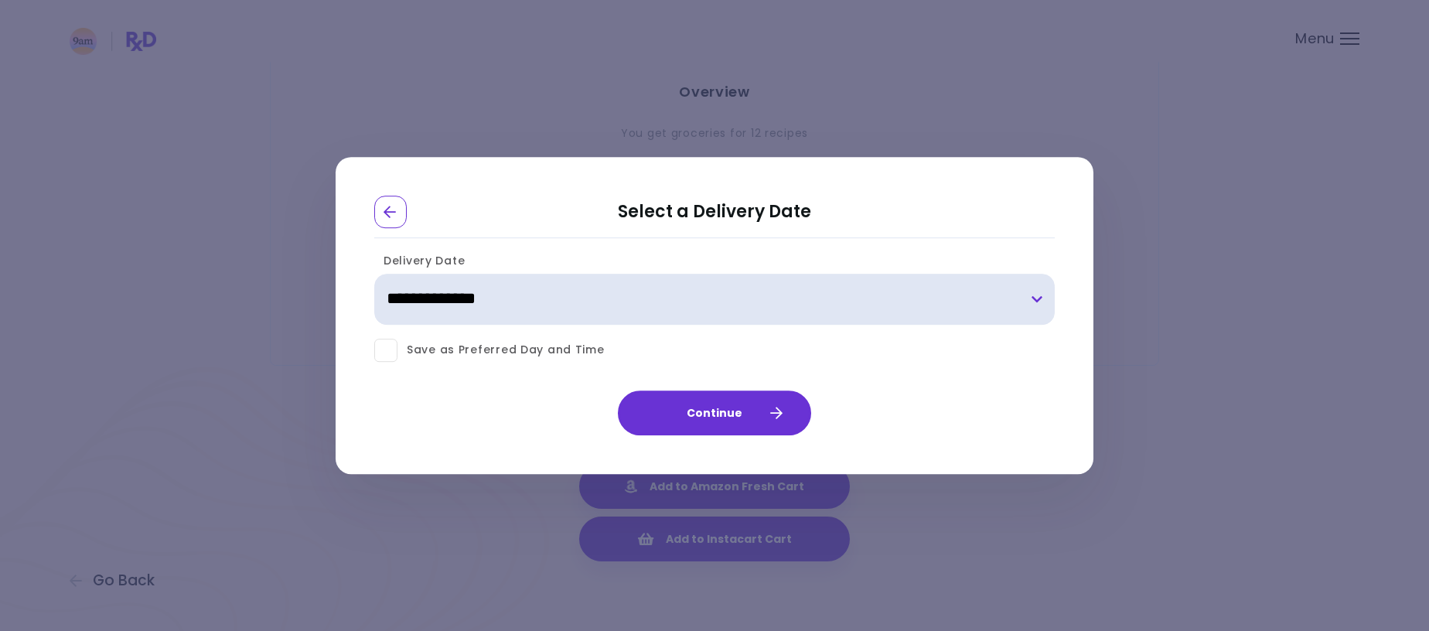
click at [753, 316] on select "**********" at bounding box center [714, 299] width 681 height 51
select select "**********"
click at [374, 274] on select "**********" at bounding box center [714, 299] width 681 height 51
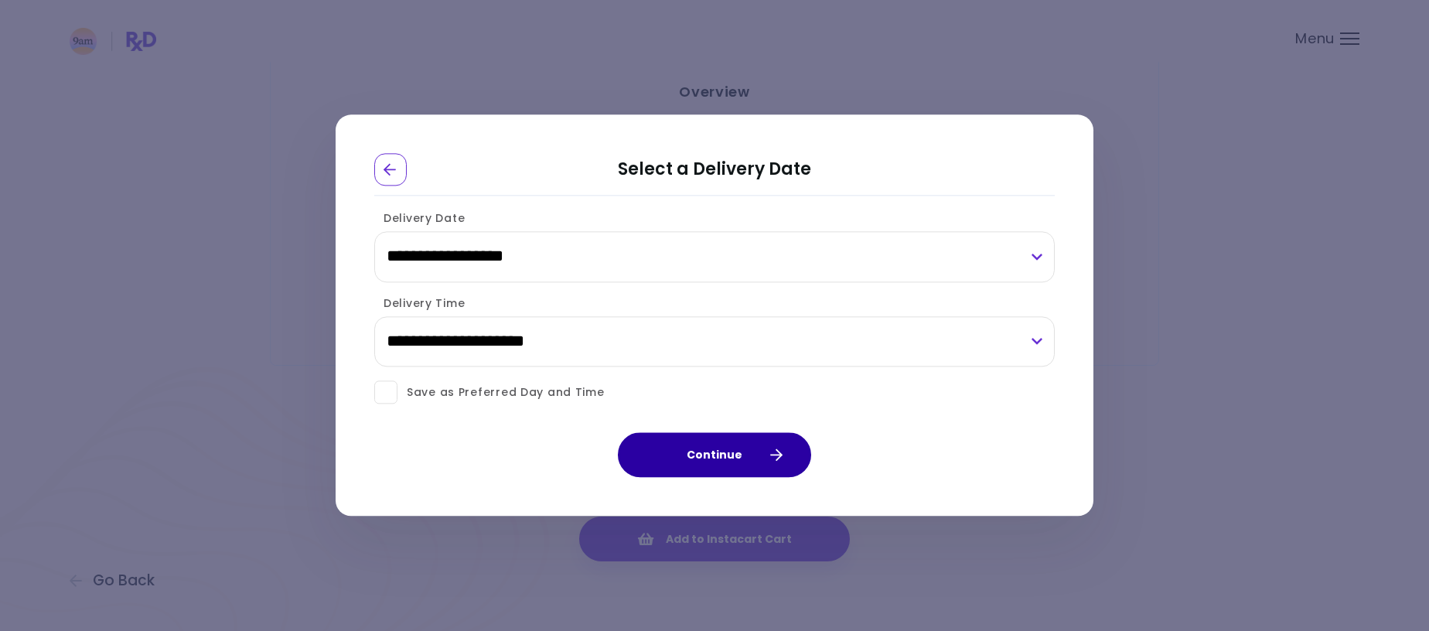
click at [681, 458] on button "Continue" at bounding box center [714, 455] width 193 height 45
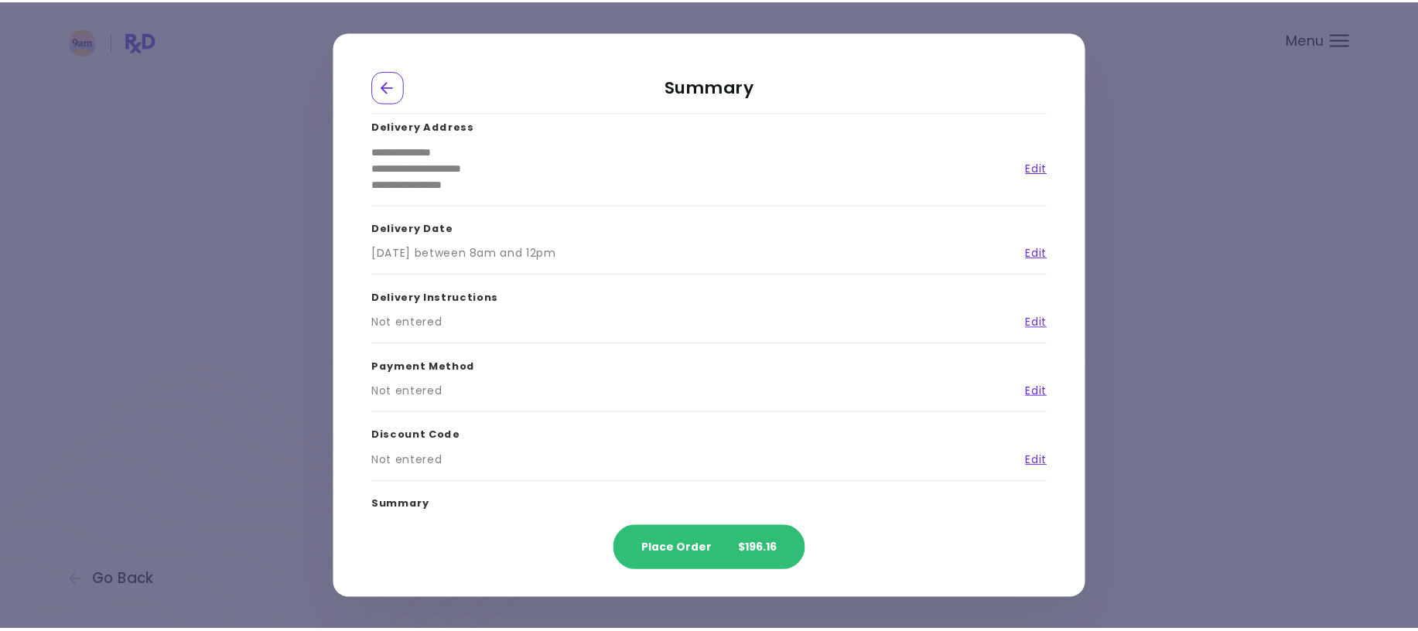
scroll to position [0, 0]
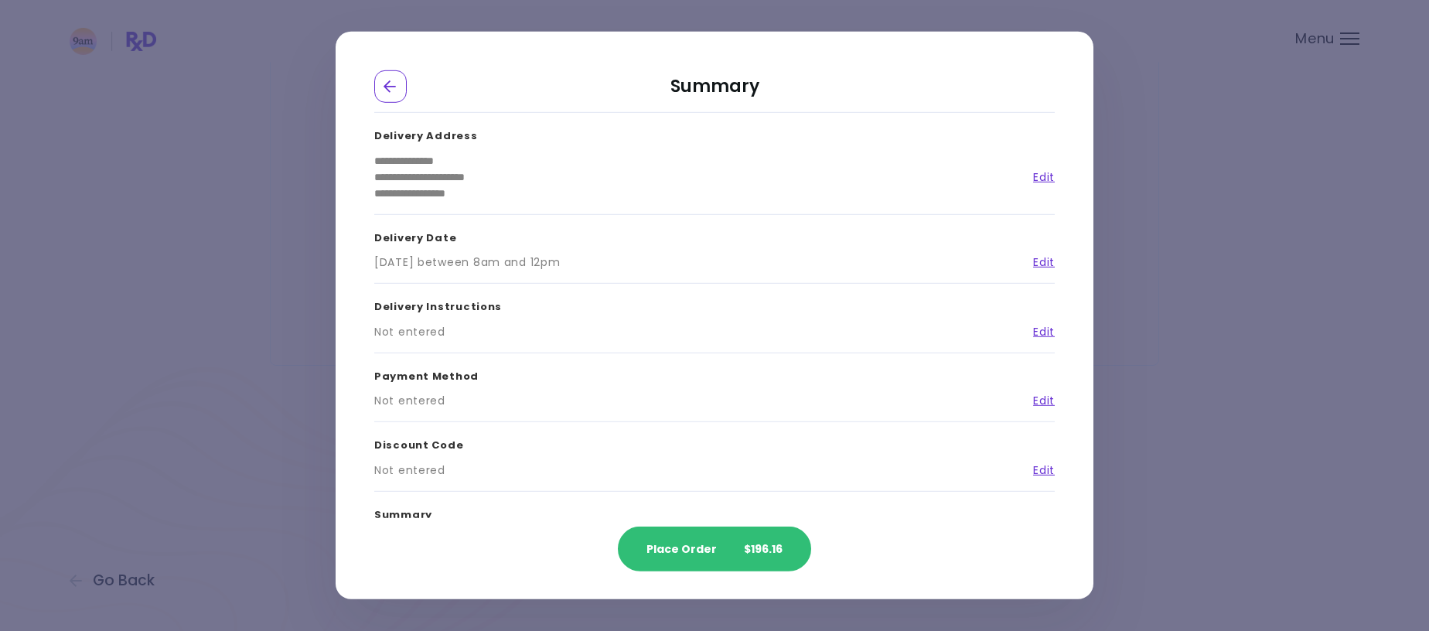
click at [1248, 139] on div "**********" at bounding box center [714, 315] width 1429 height 631
click at [391, 92] on icon "Go Back" at bounding box center [391, 87] width 14 height 14
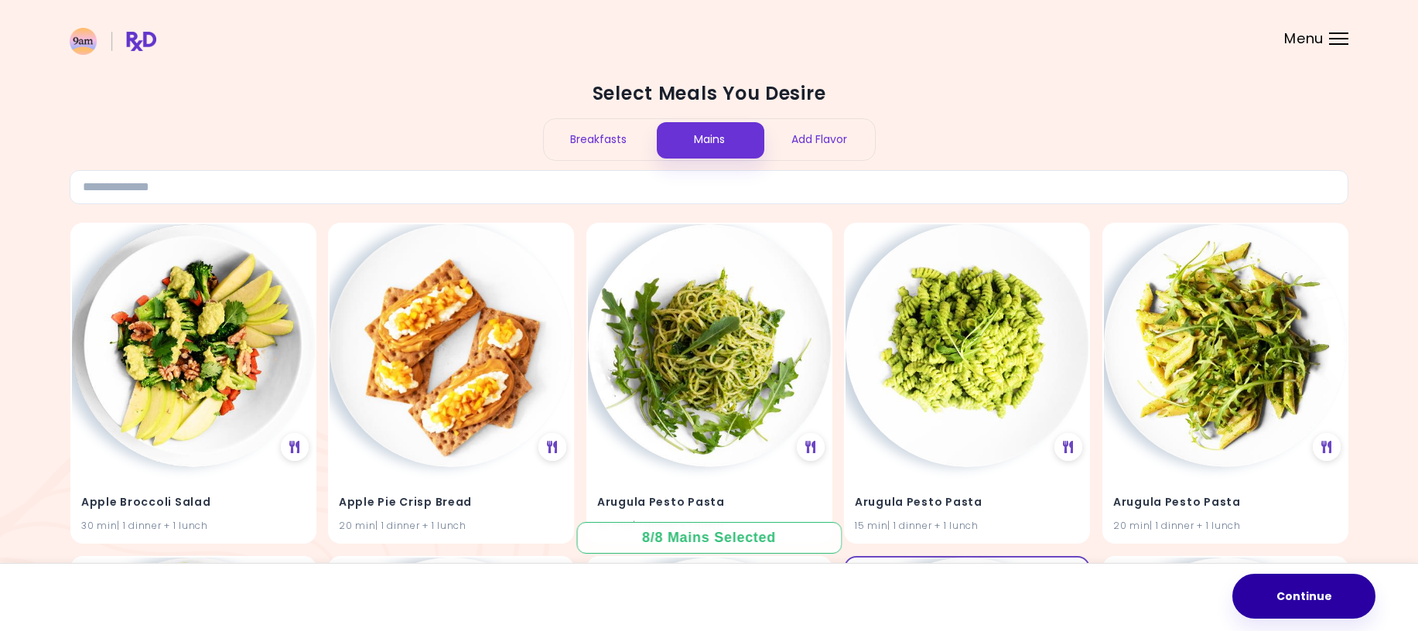
click at [1329, 597] on button "Continue" at bounding box center [1303, 596] width 143 height 45
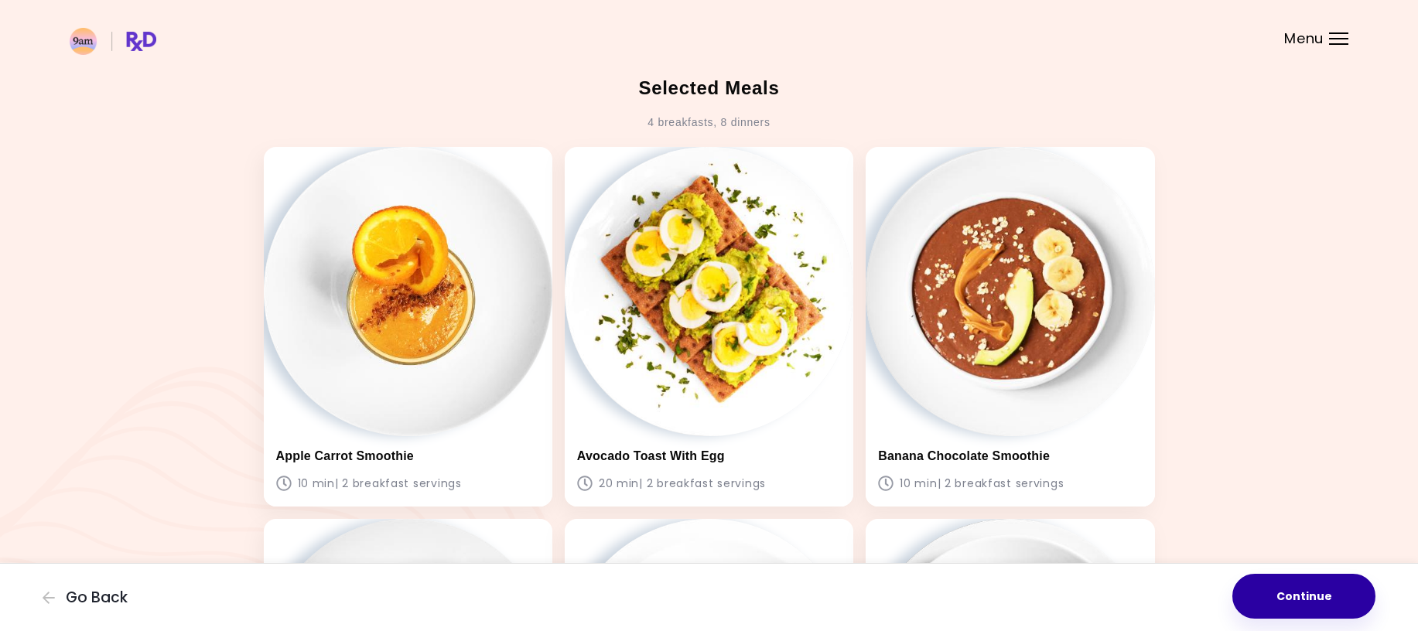
click at [1323, 602] on button "Continue" at bounding box center [1303, 596] width 143 height 45
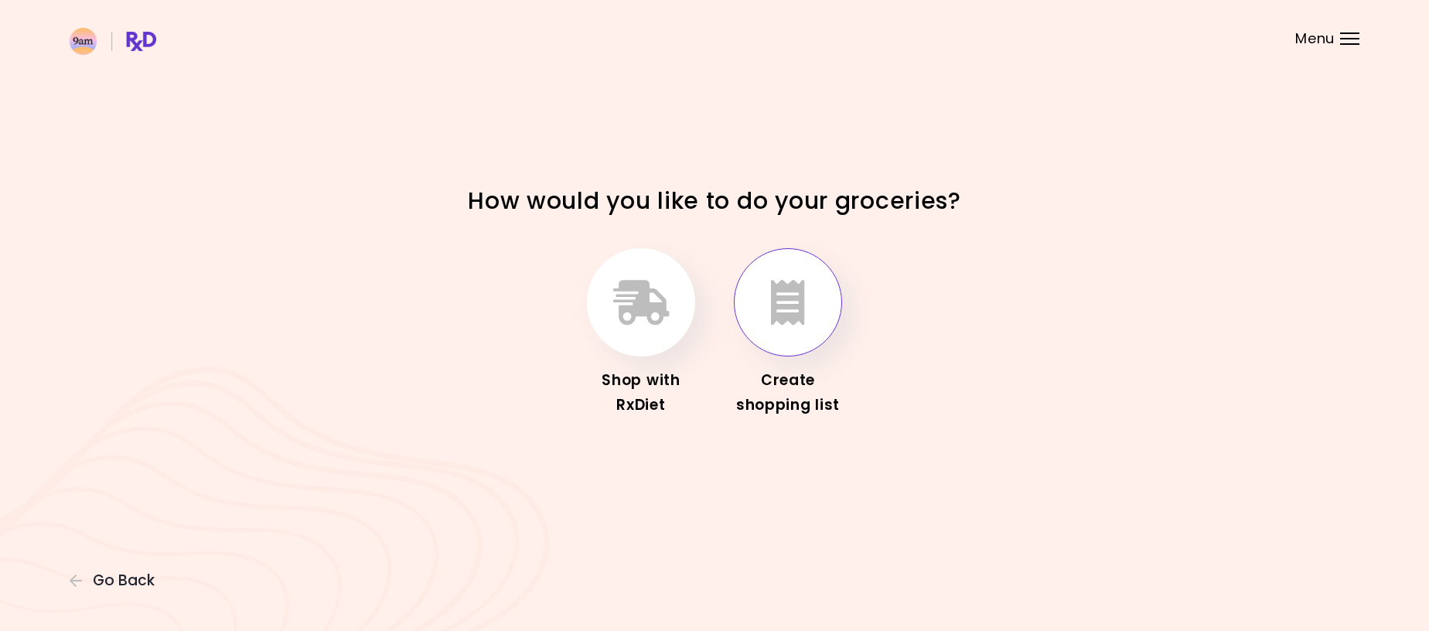
click at [789, 306] on icon "button" at bounding box center [788, 302] width 34 height 45
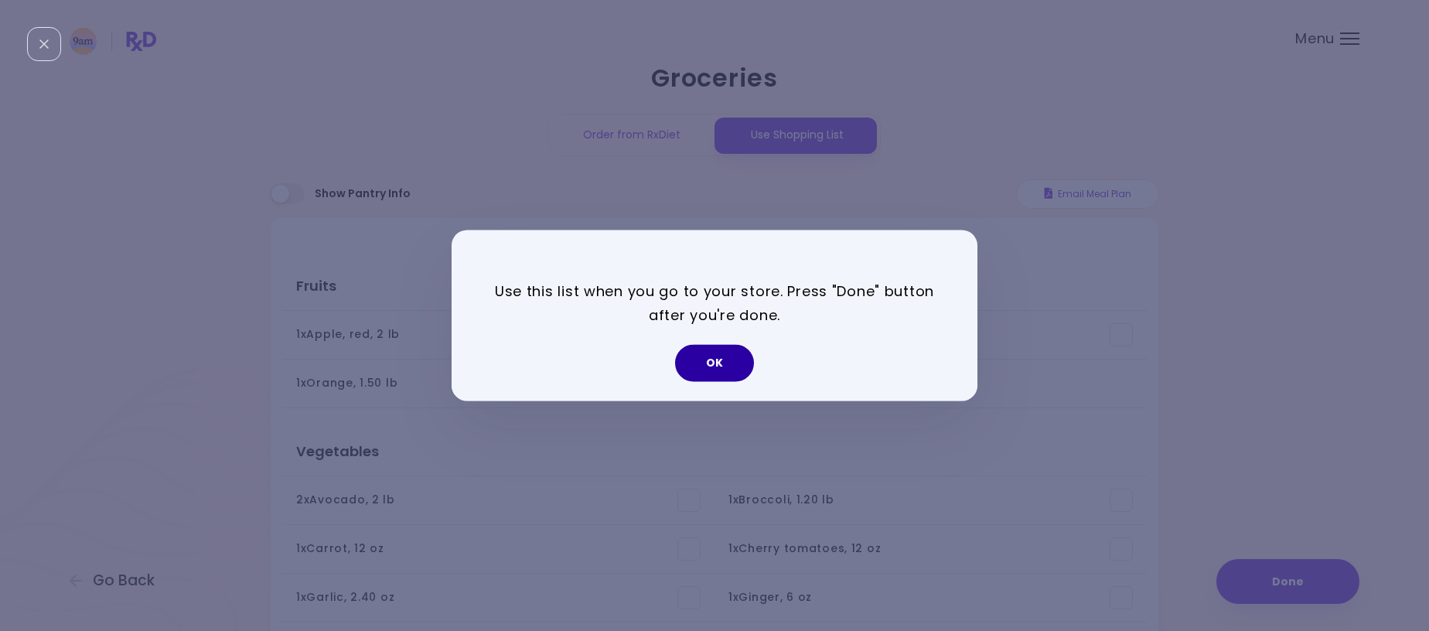
click at [710, 367] on button "OK" at bounding box center [714, 363] width 79 height 37
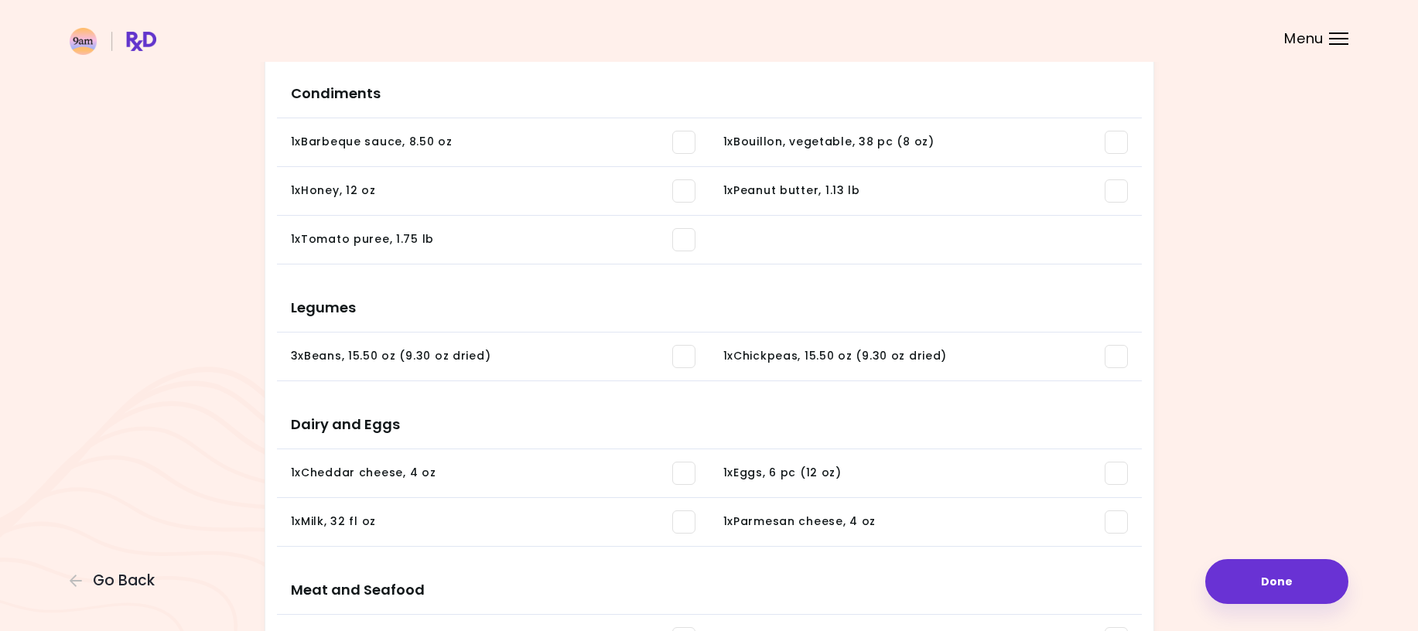
scroll to position [773, 0]
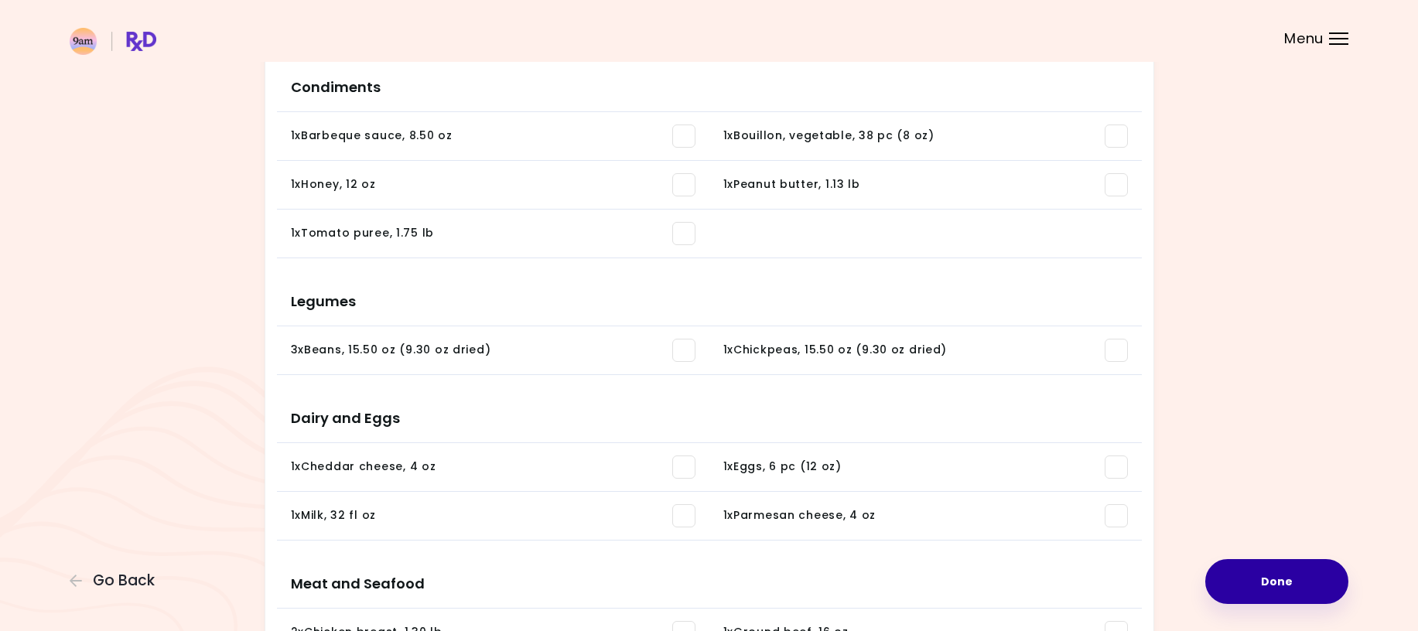
click at [1300, 595] on button "Done" at bounding box center [1276, 581] width 143 height 45
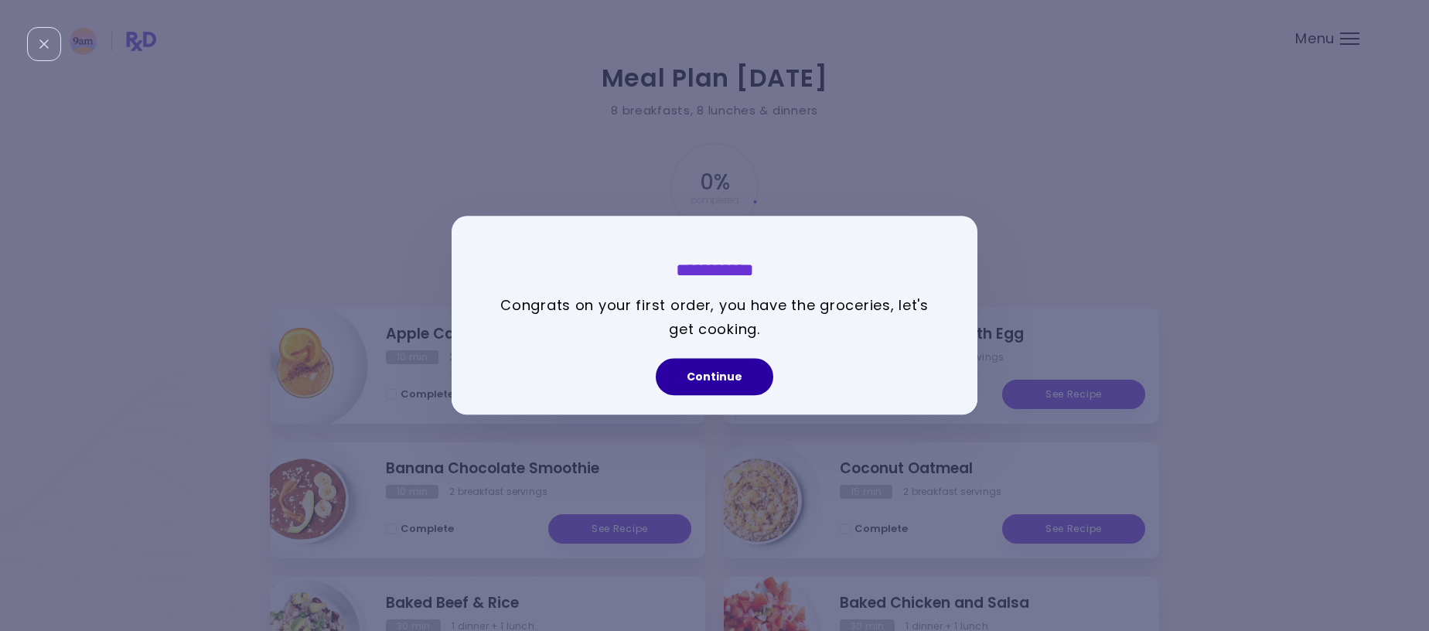
click at [738, 381] on button "Continue" at bounding box center [715, 377] width 118 height 37
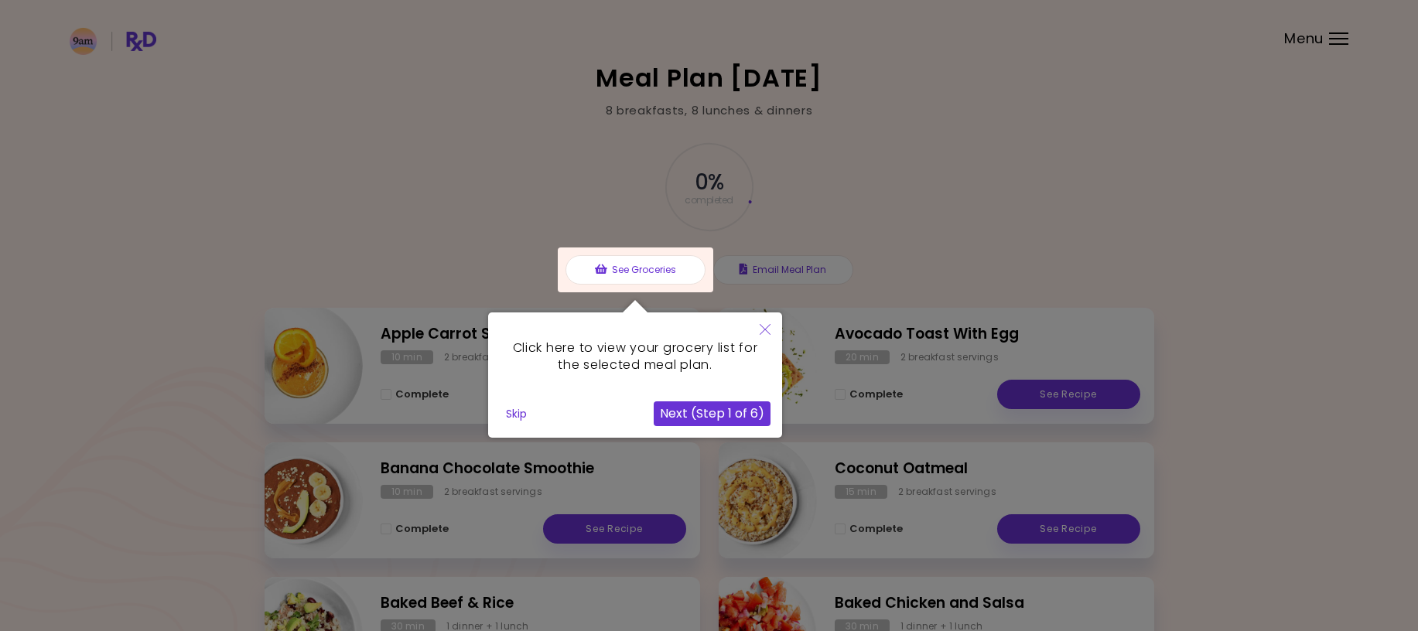
click at [719, 418] on button "Next (Step 1 of 6)" at bounding box center [712, 413] width 117 height 25
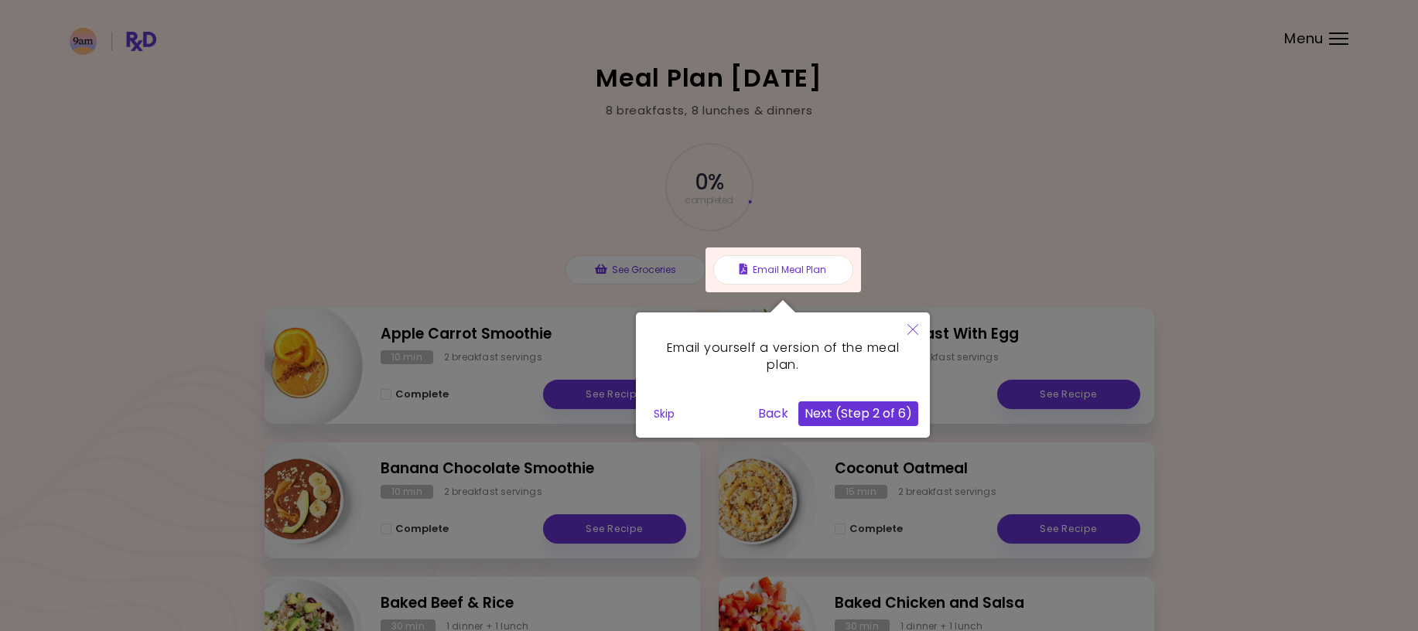
click at [863, 418] on button "Next (Step 2 of 6)" at bounding box center [858, 413] width 120 height 25
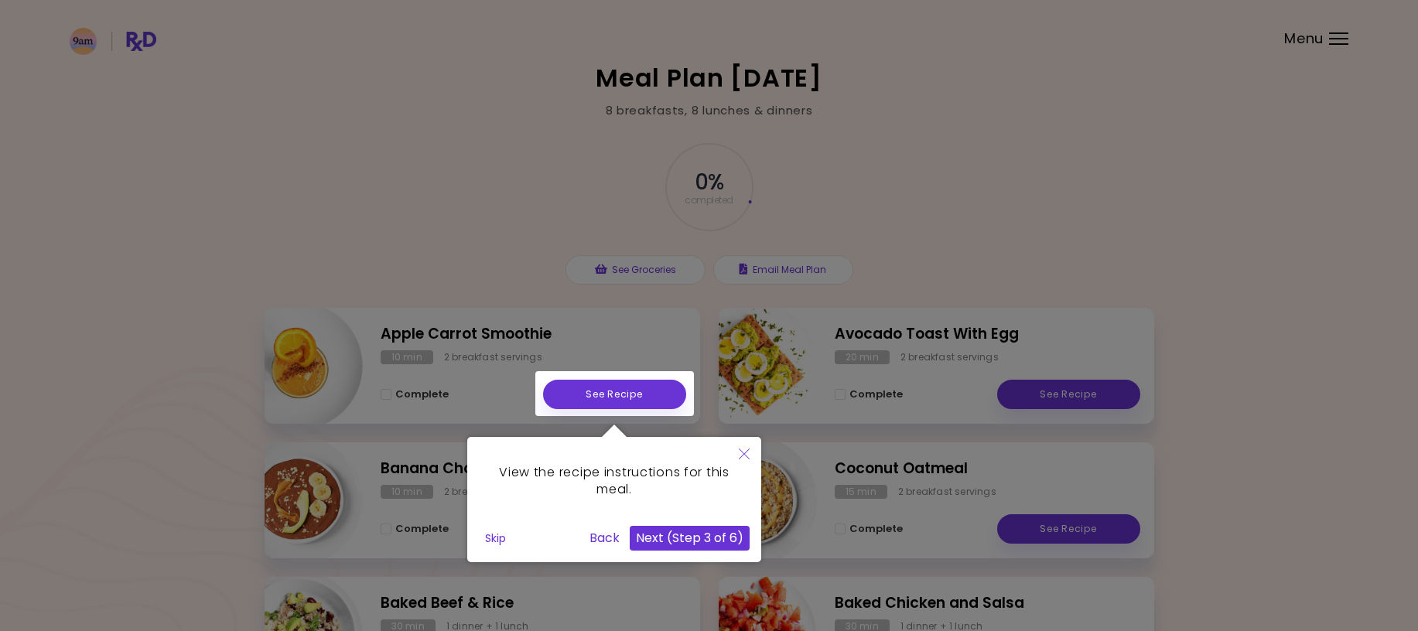
click at [684, 541] on button "Next (Step 3 of 6)" at bounding box center [690, 538] width 120 height 25
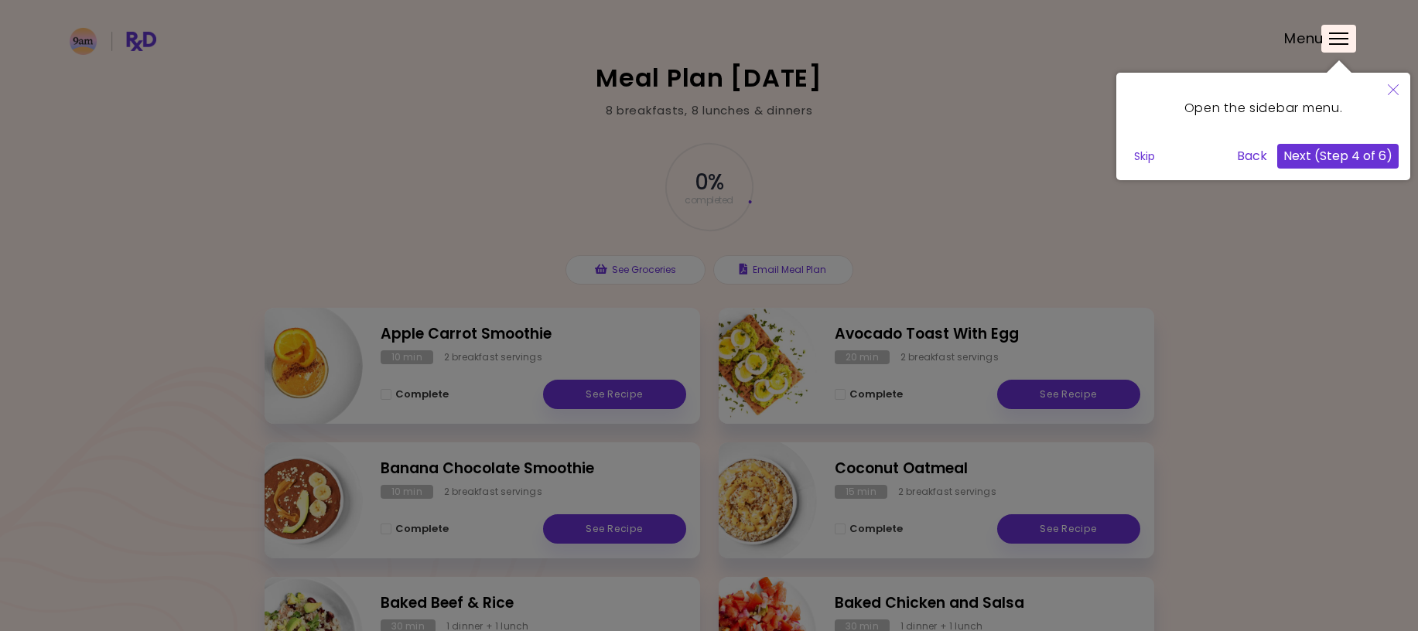
click at [1372, 163] on button "Next (Step 4 of 6)" at bounding box center [1337, 156] width 121 height 25
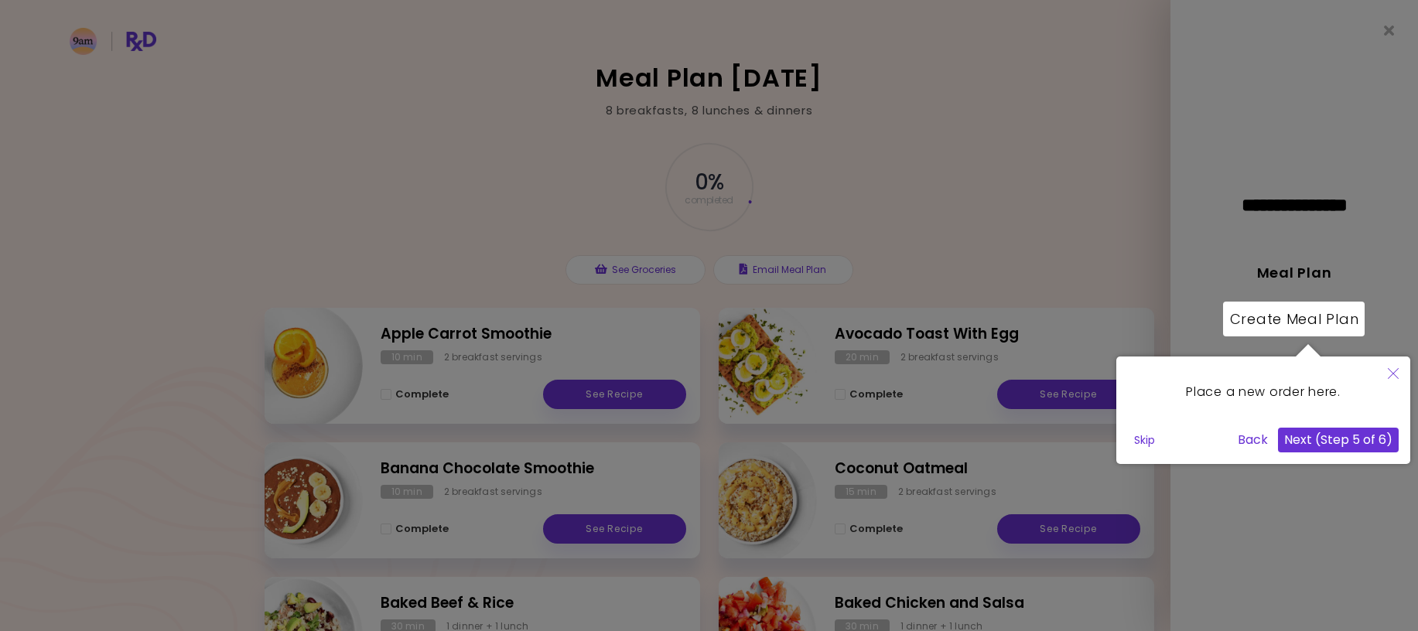
click at [1334, 441] on button "Next (Step 5 of 6)" at bounding box center [1338, 440] width 121 height 25
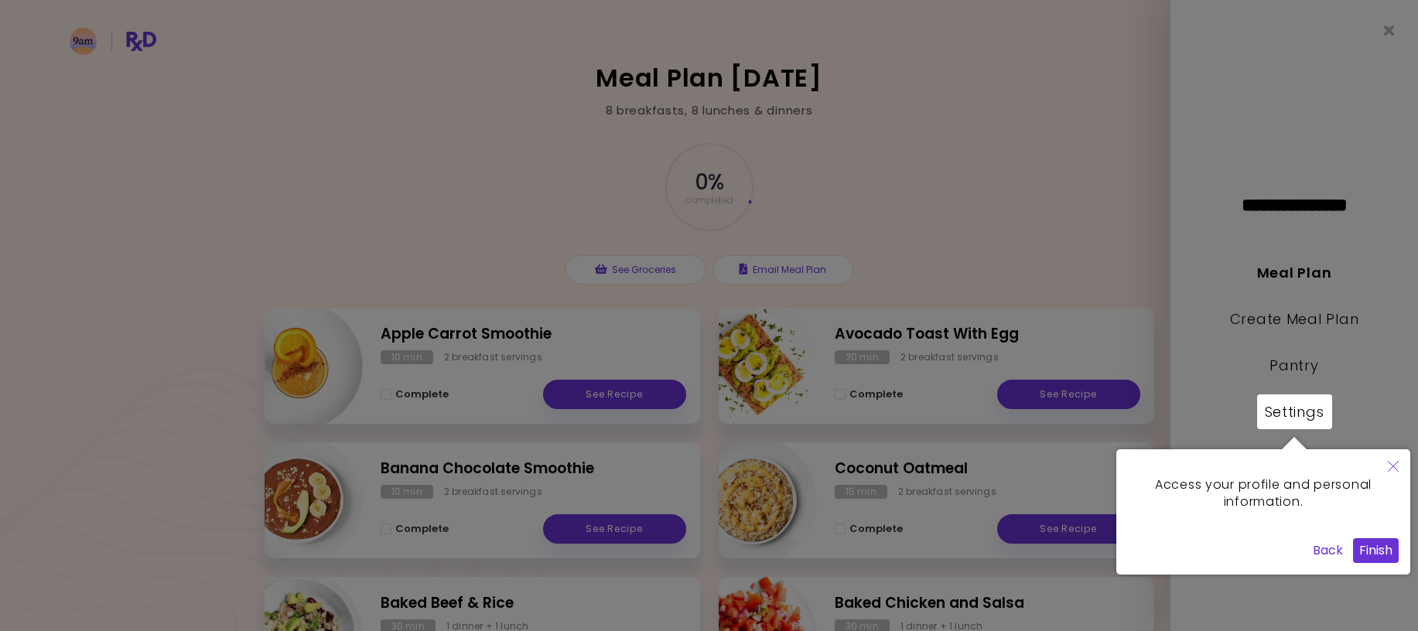
click at [1378, 553] on button "Finish" at bounding box center [1376, 550] width 46 height 25
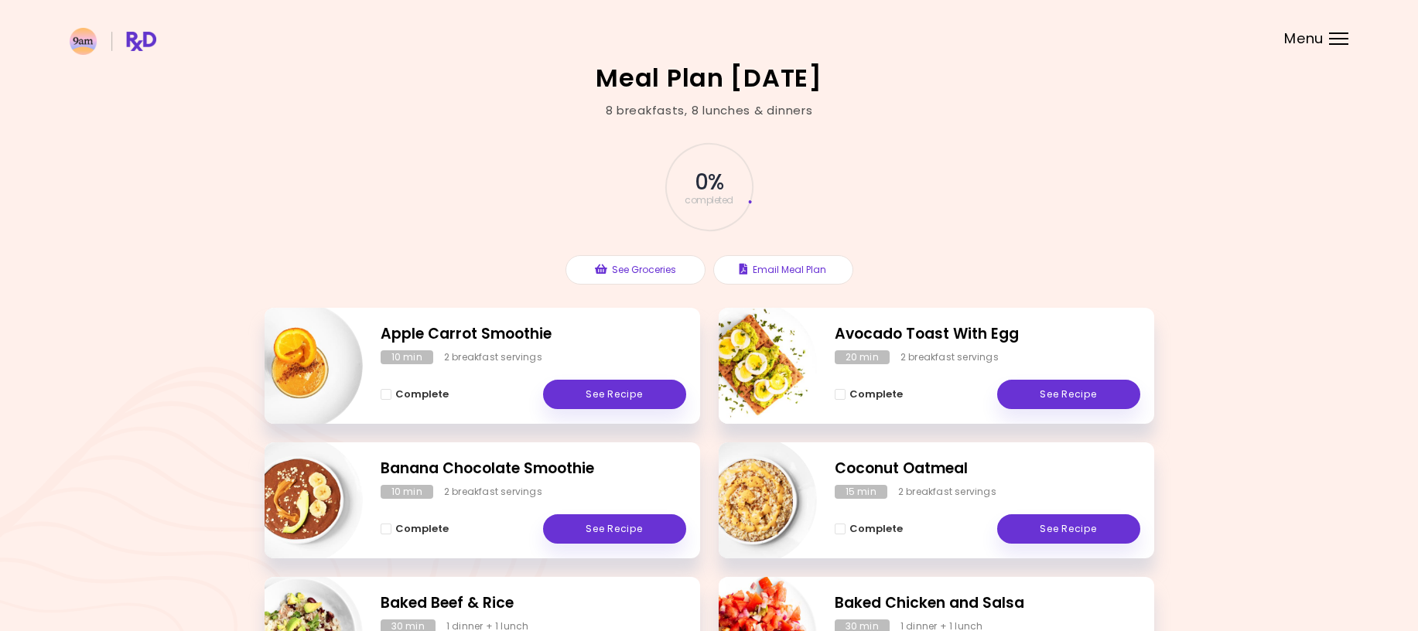
click at [1328, 24] on header at bounding box center [709, 31] width 1418 height 62
click at [1328, 33] on header at bounding box center [709, 31] width 1418 height 62
click at [1329, 39] on div "Menu" at bounding box center [1338, 38] width 19 height 12
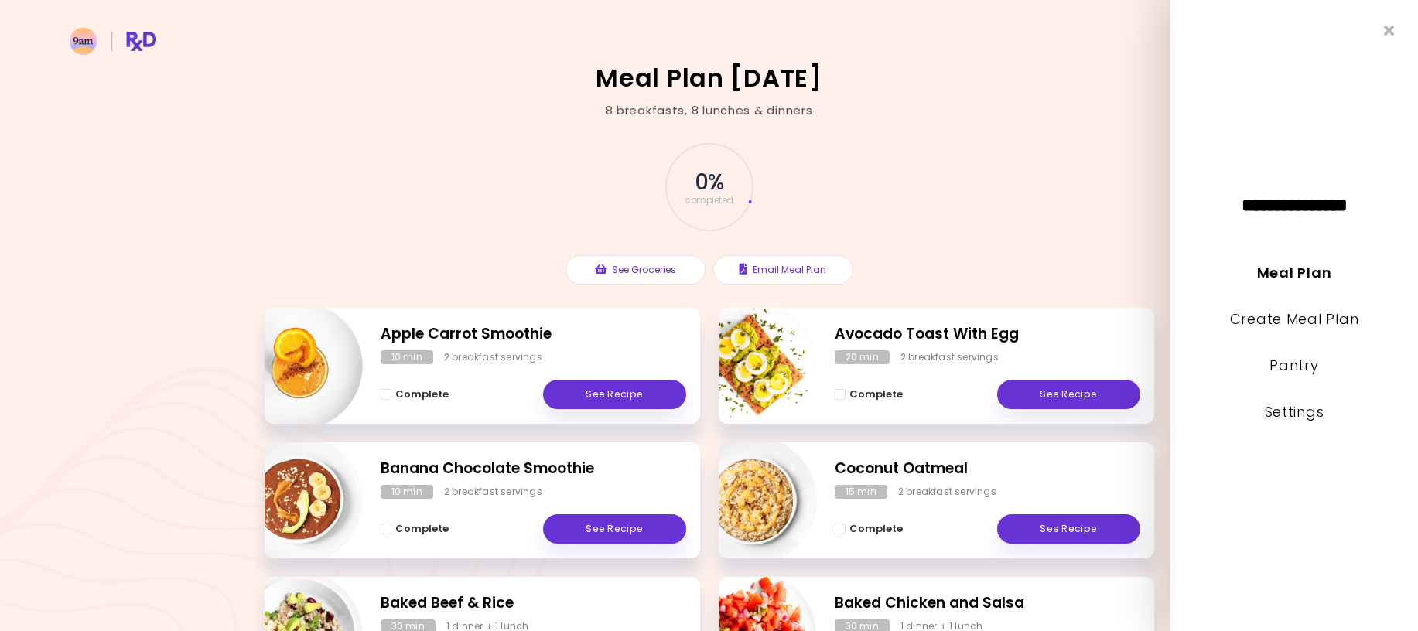
click at [1290, 417] on link "Settings" at bounding box center [1295, 411] width 60 height 19
